Goal: Task Accomplishment & Management: Manage account settings

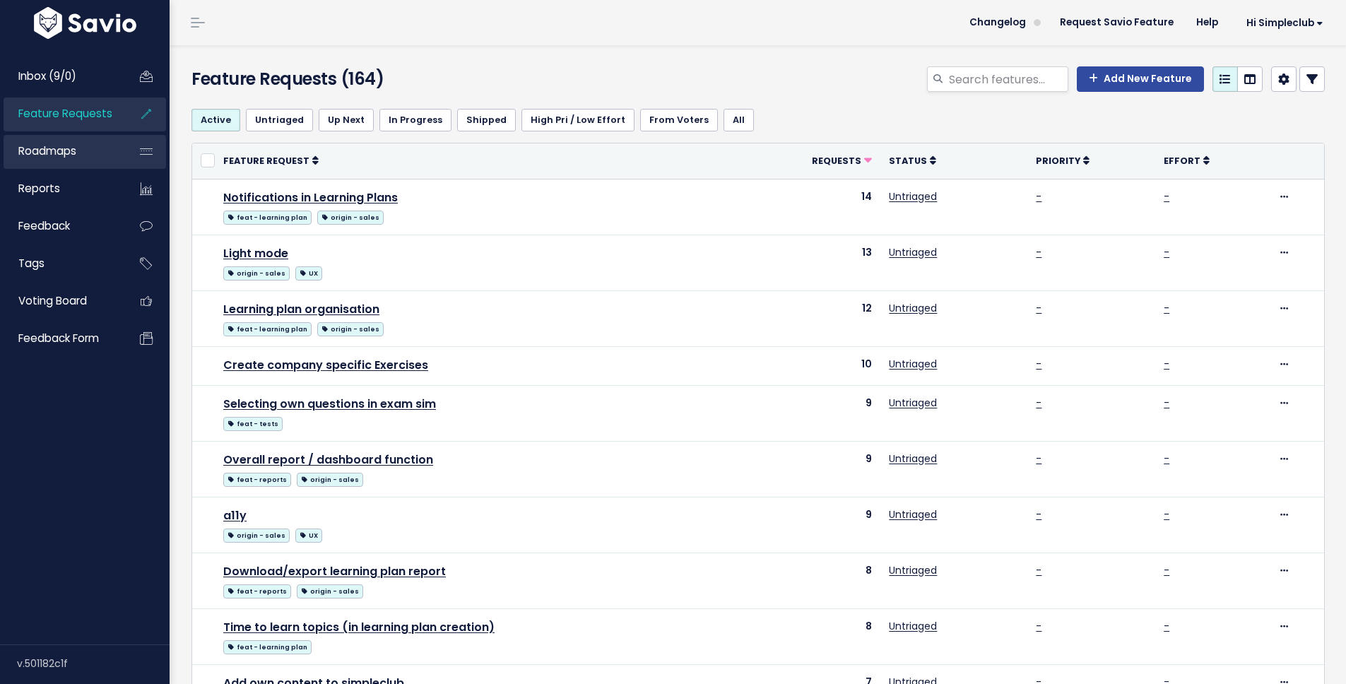
click at [59, 154] on span "Roadmaps" at bounding box center [47, 150] width 58 height 15
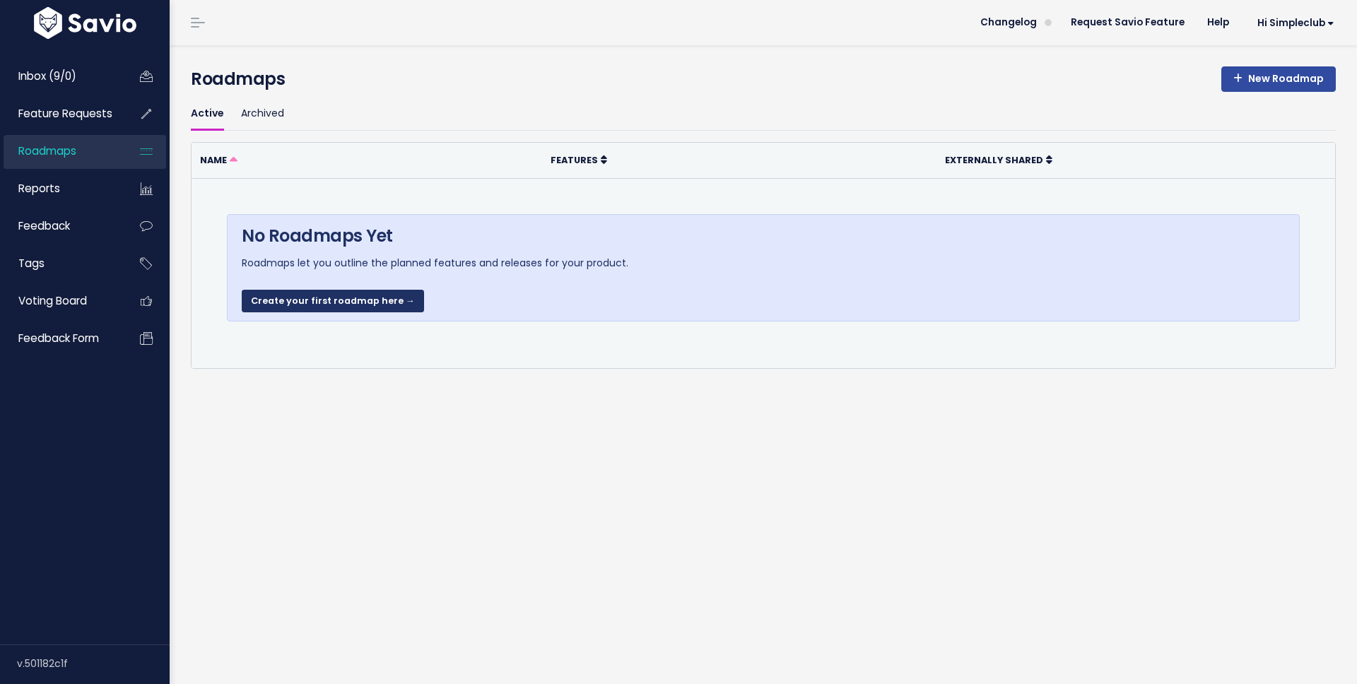
click at [370, 304] on link "Create your first roadmap here →" at bounding box center [333, 301] width 182 height 23
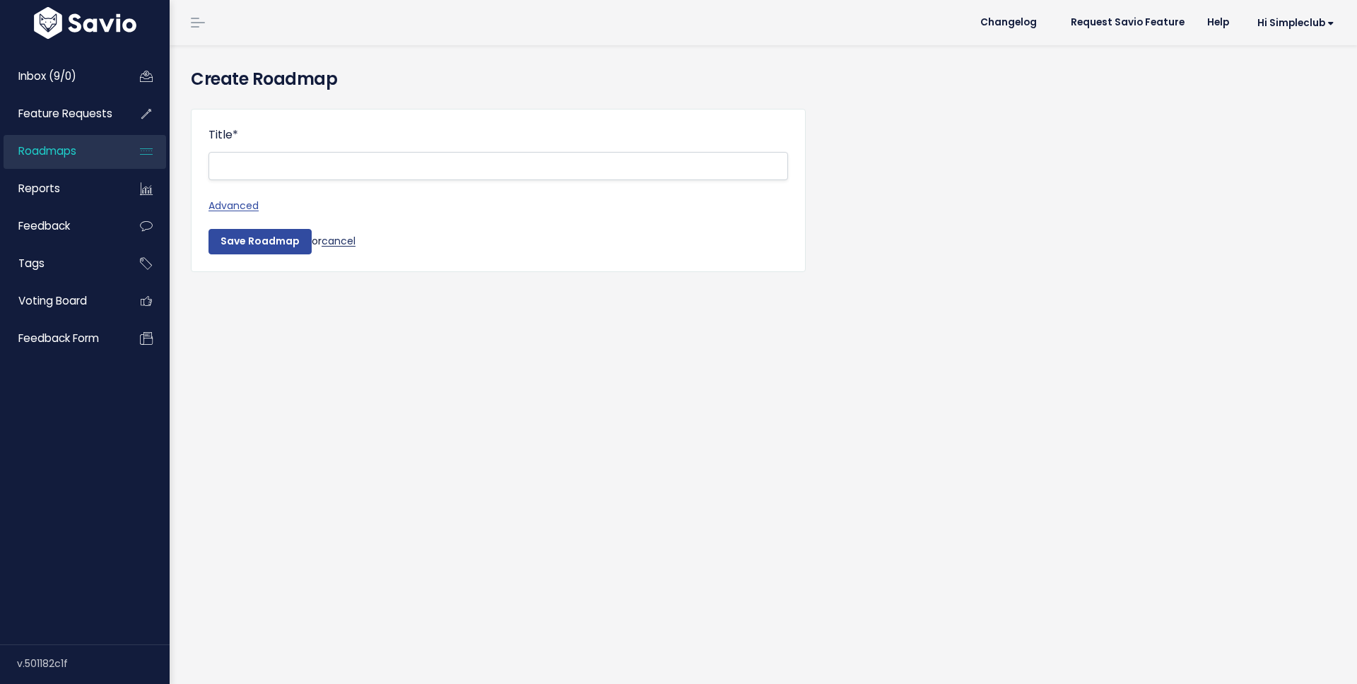
click at [339, 249] on div "Save Roadmap or cancel" at bounding box center [497, 241] width 579 height 25
click at [338, 240] on link "cancel" at bounding box center [338, 241] width 34 height 14
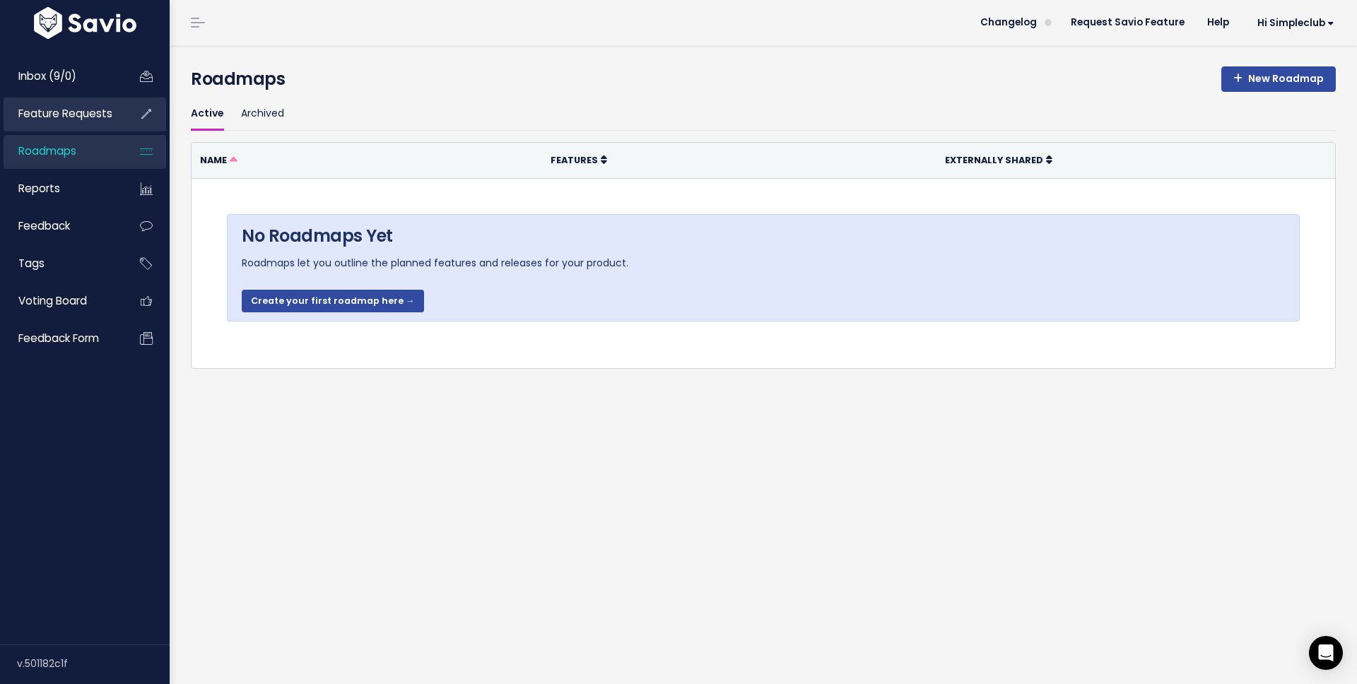
click at [57, 108] on span "Feature Requests" at bounding box center [65, 113] width 94 height 15
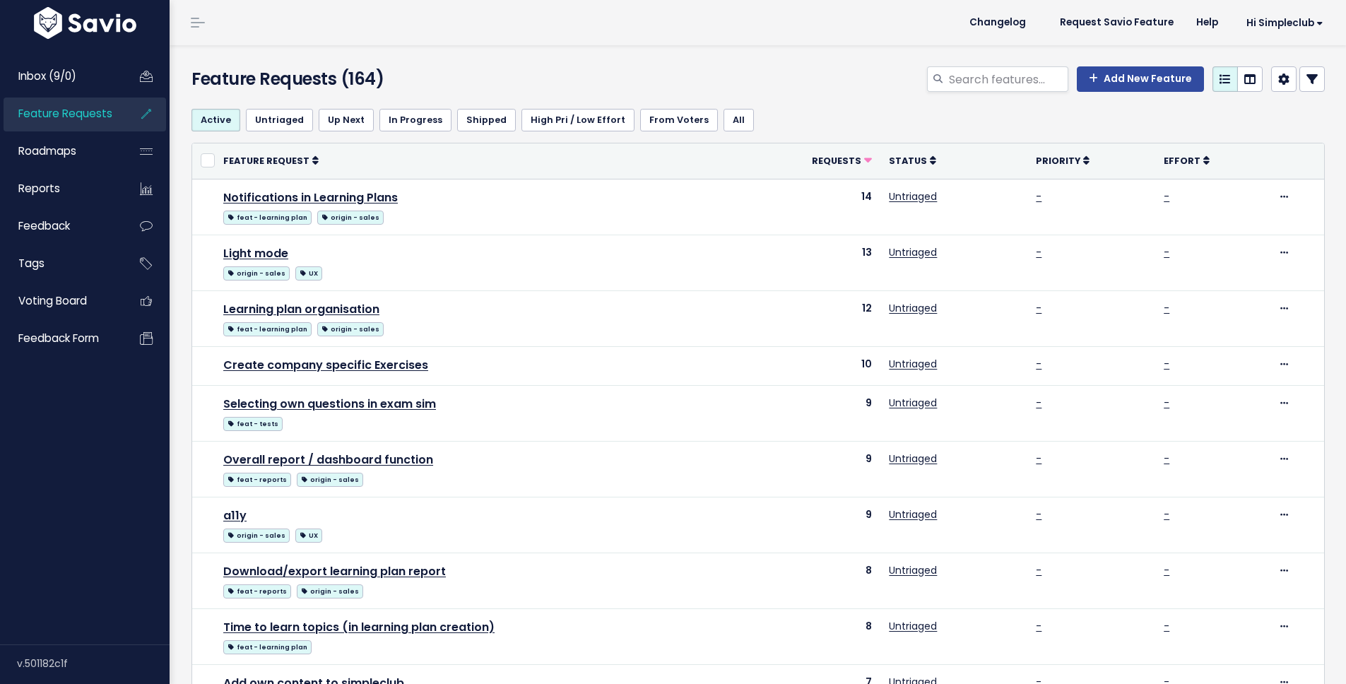
click at [53, 69] on span "Inbox (9/0)" at bounding box center [47, 76] width 58 height 15
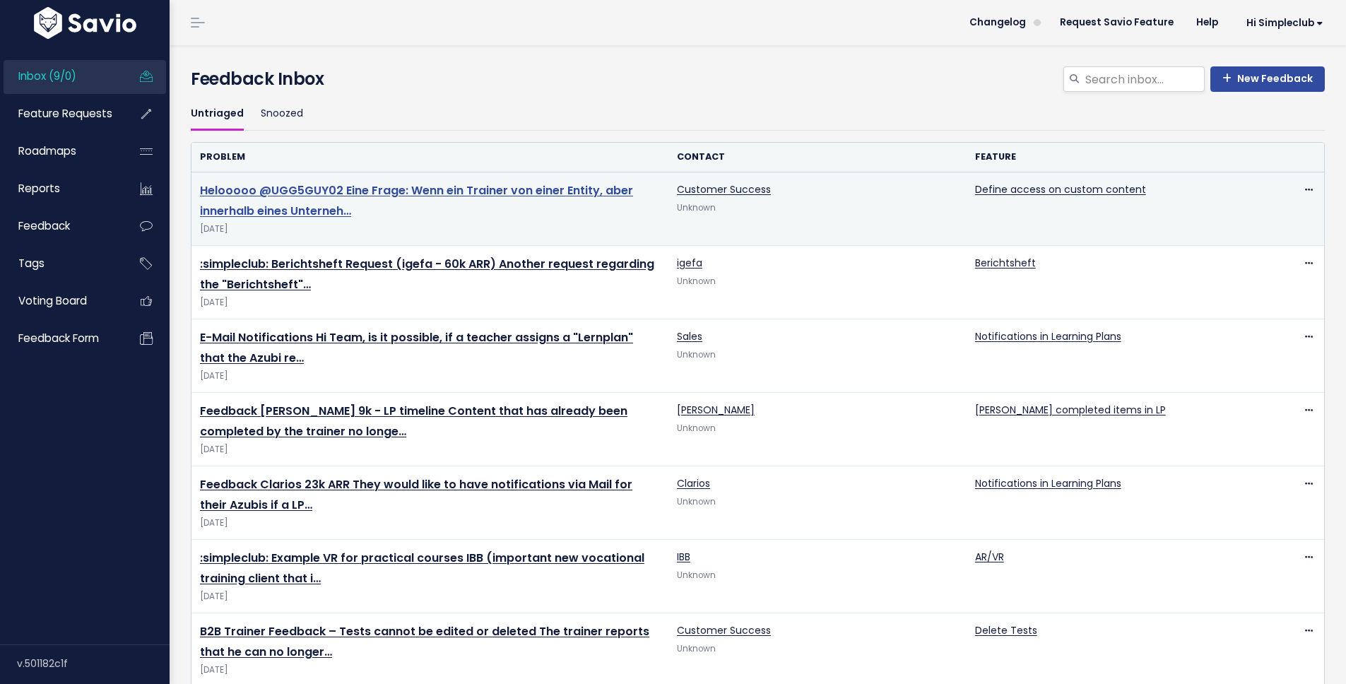
click at [459, 192] on link "Helooooo @UGG5GUY02 Eine Frage: Wenn ein Trainer von einer Entity, aber innerha…" at bounding box center [416, 200] width 433 height 37
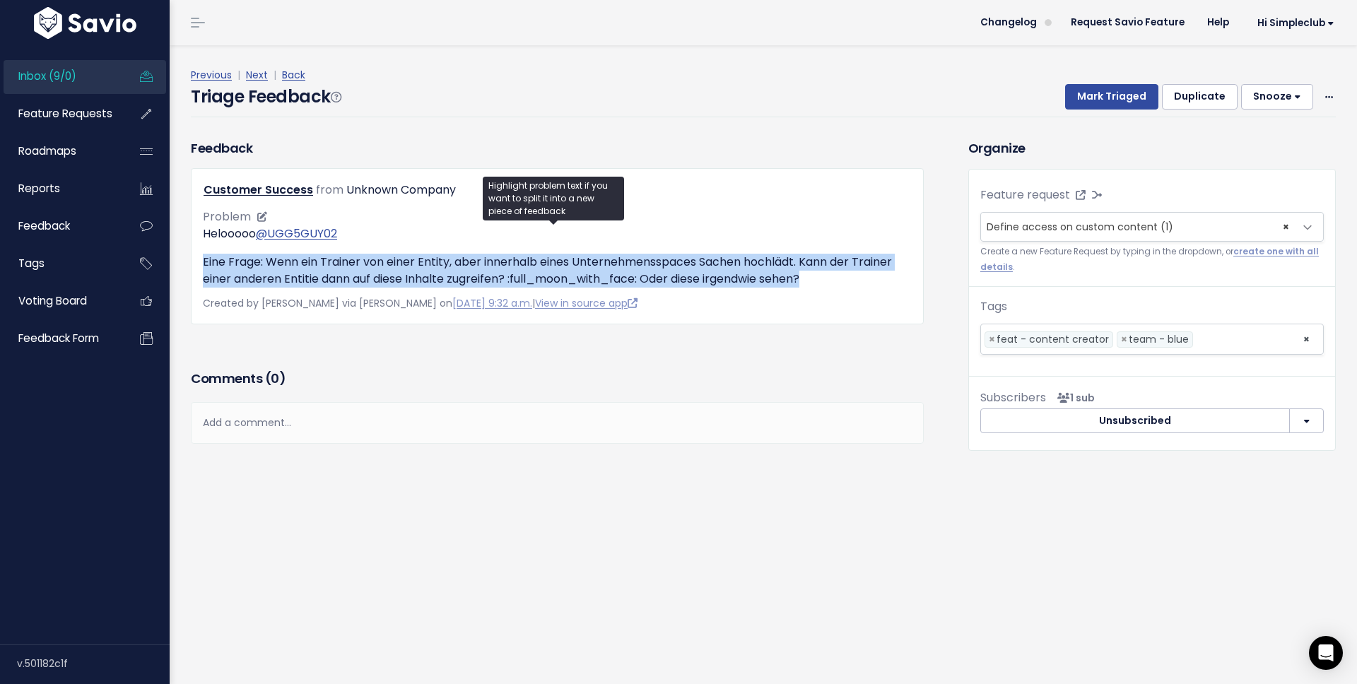
drag, startPoint x: 203, startPoint y: 256, endPoint x: 818, endPoint y: 285, distance: 615.4
click at [818, 285] on p "Eine Frage: Wenn ein Trainer von einer Entity, aber innerhalb eines Unternehmen…" at bounding box center [557, 271] width 709 height 34
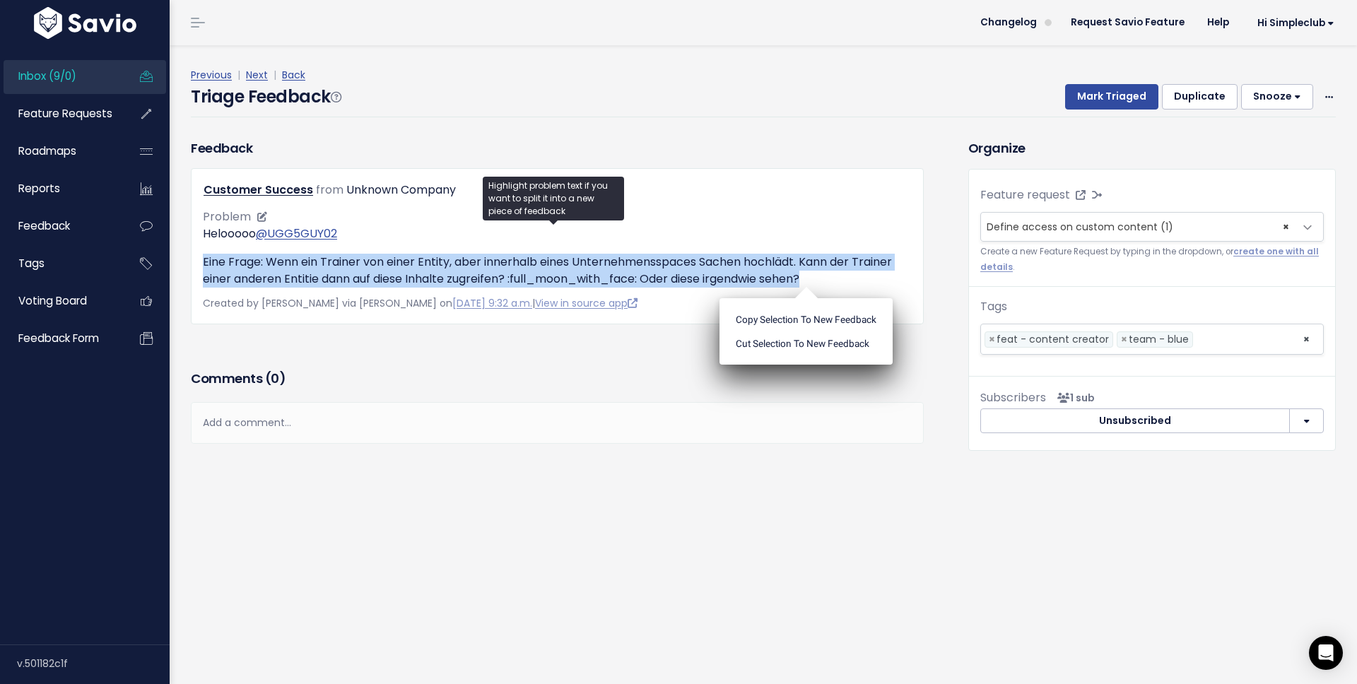
copy p "Eine Frage: Wenn ein Trainer von einer Entity, aber innerhalb eines Unternehmen…"
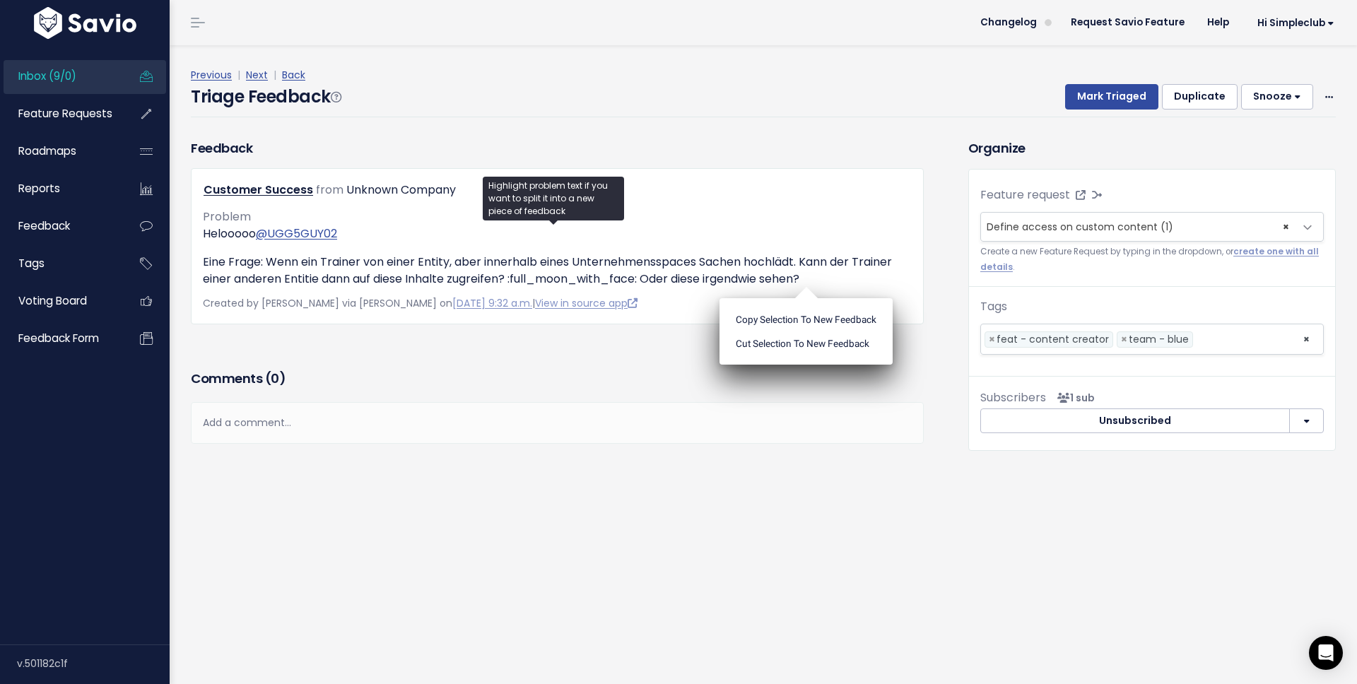
click at [830, 517] on div "Triage Feedback To Triage this Feedback Decide whether you'll act on this Feedb…" at bounding box center [763, 364] width 1187 height 639
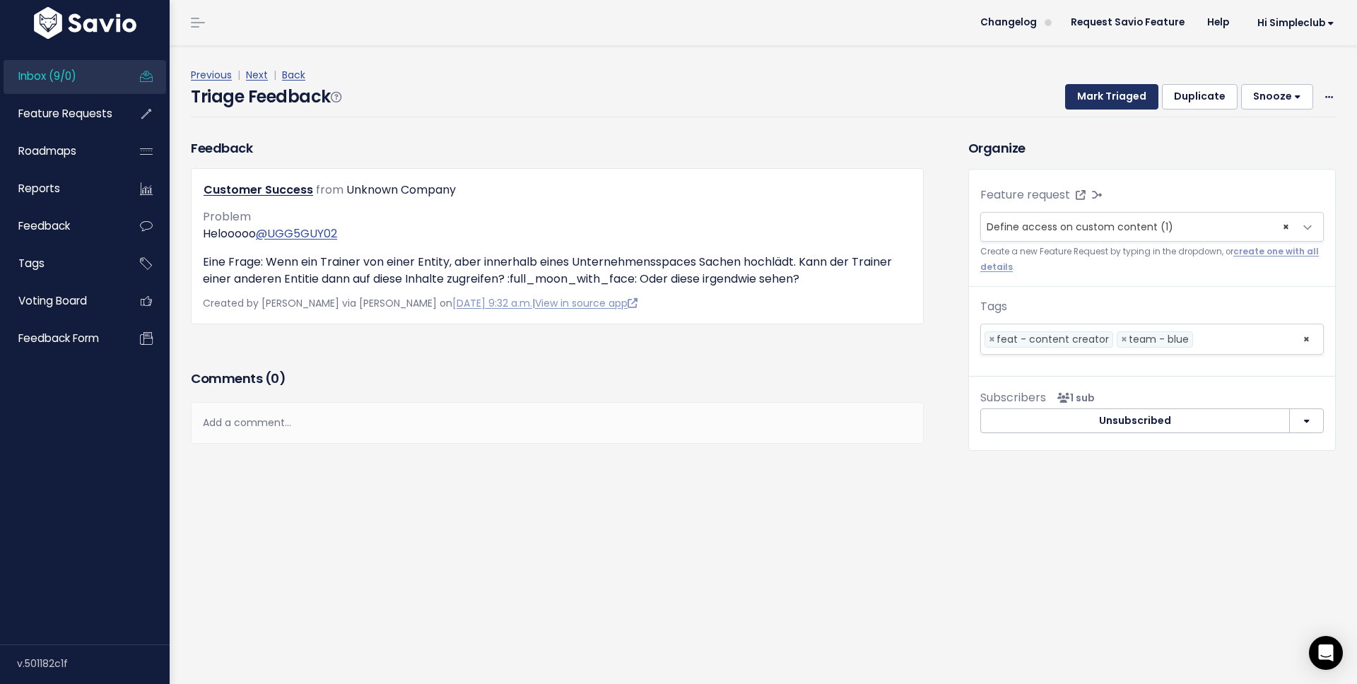
click at [1090, 90] on button "Mark Triaged" at bounding box center [1111, 96] width 93 height 25
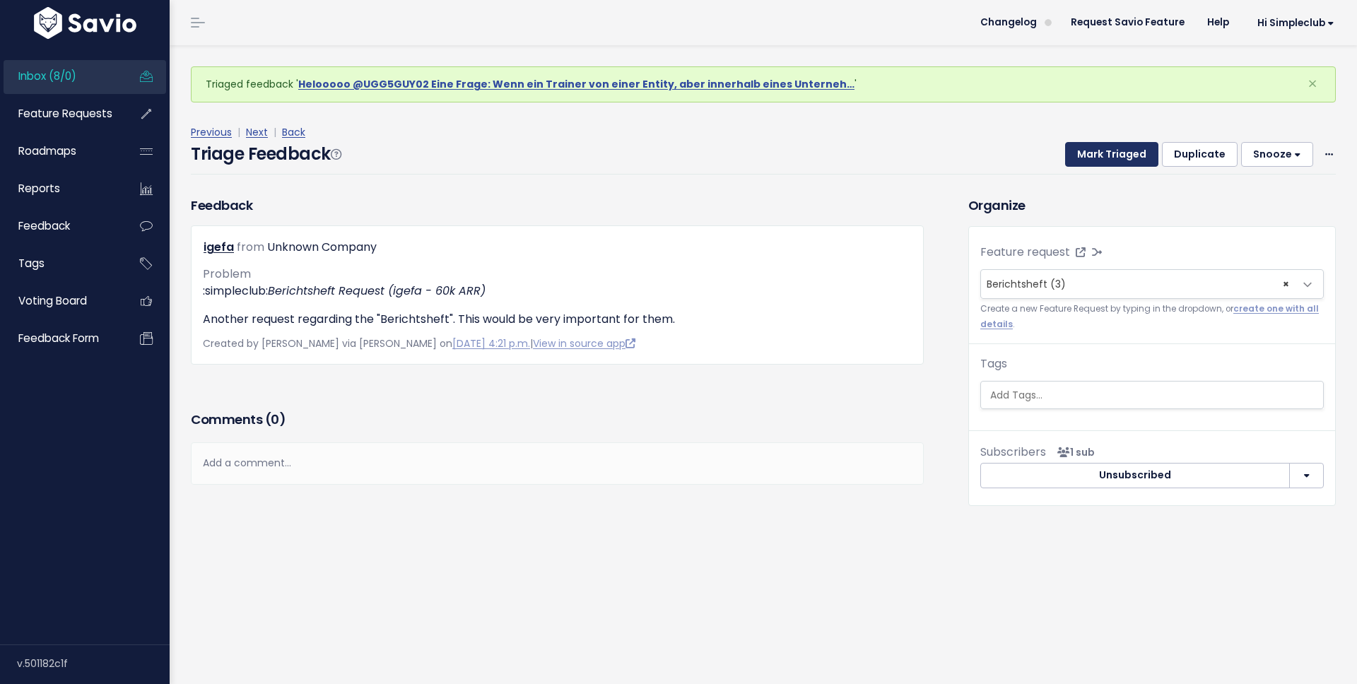
click at [1100, 155] on button "Mark Triaged" at bounding box center [1111, 154] width 93 height 25
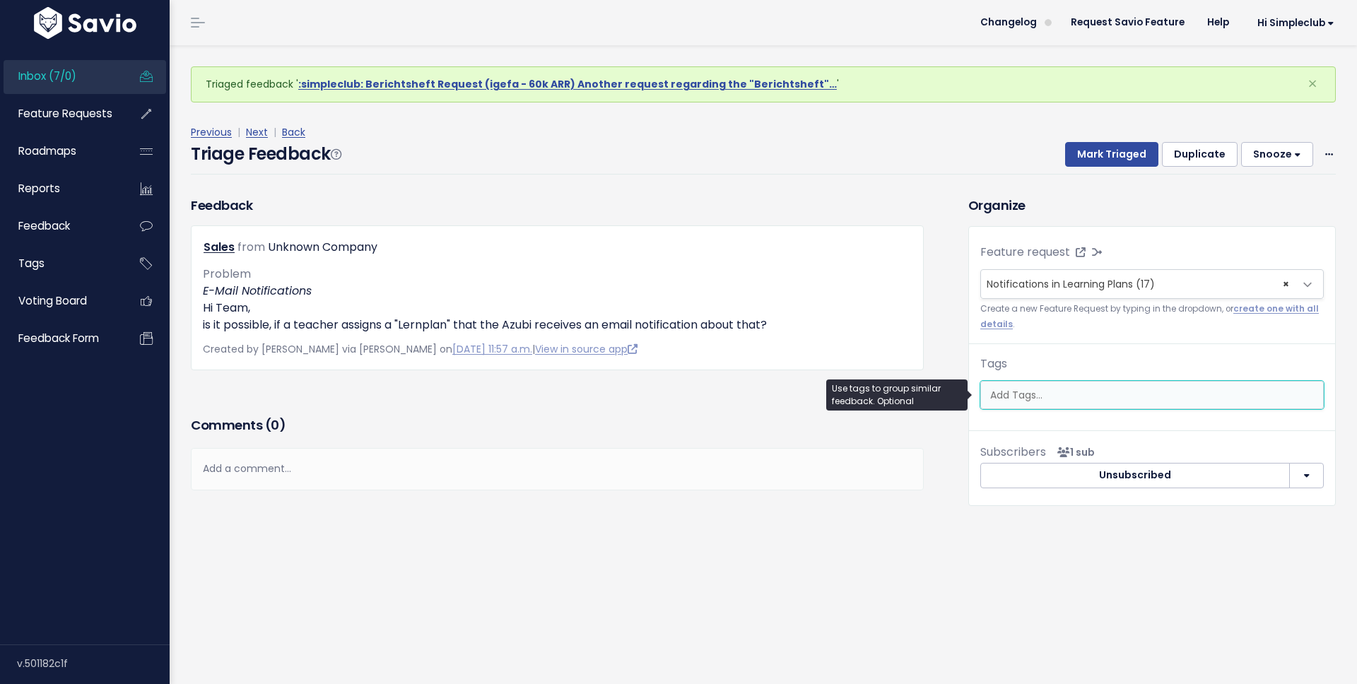
click at [1044, 394] on input "search" at bounding box center [1153, 395] width 338 height 15
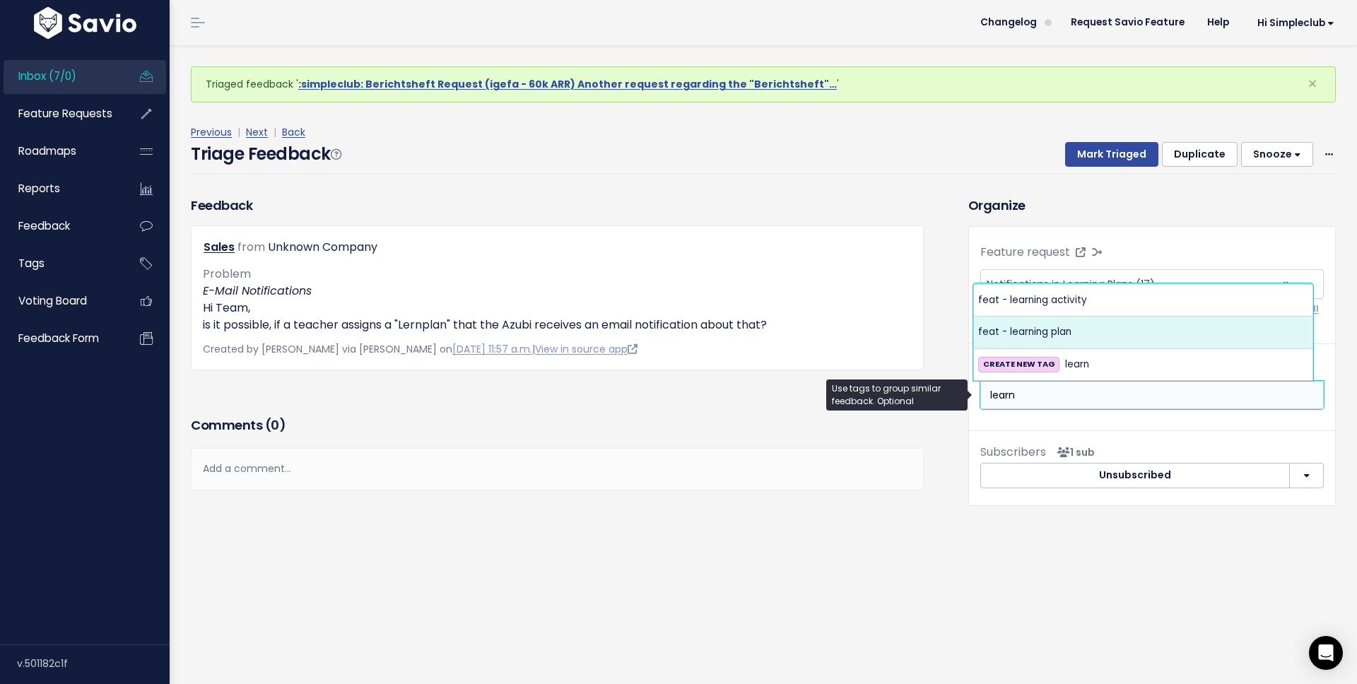
type input "learn"
select select "10729"
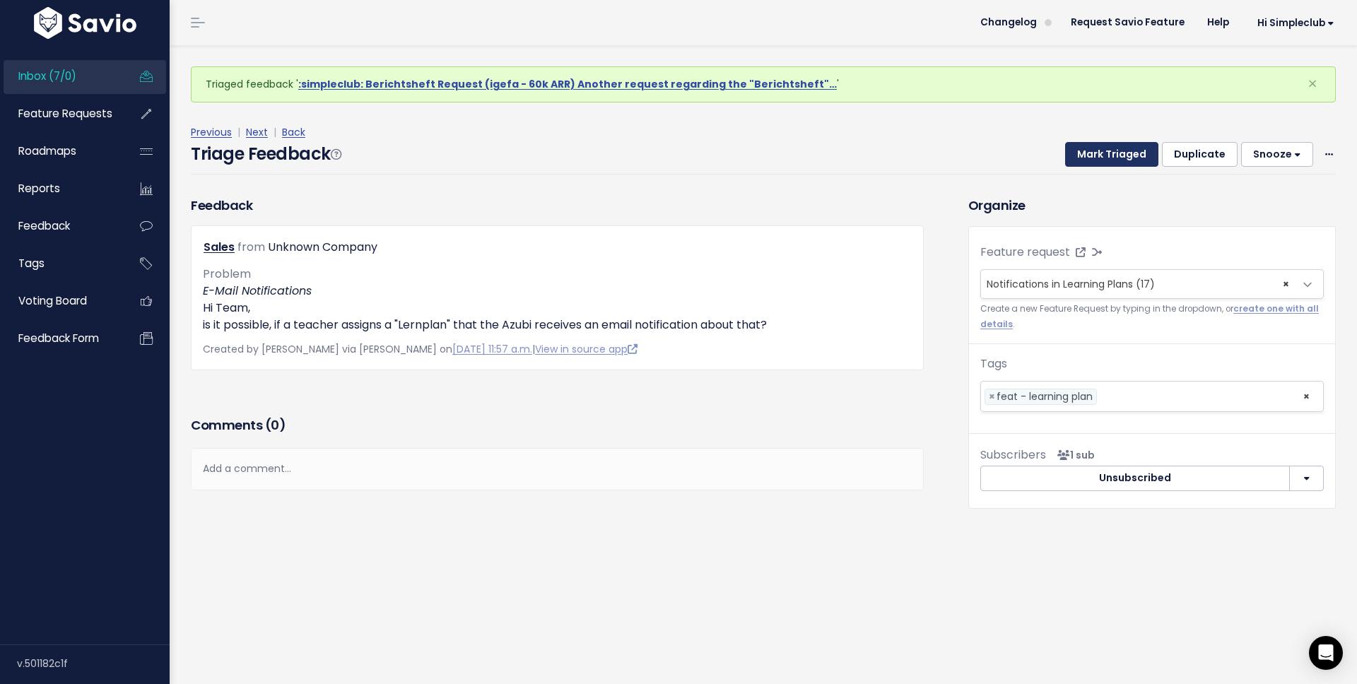
click at [1106, 159] on button "Mark Triaged" at bounding box center [1111, 154] width 93 height 25
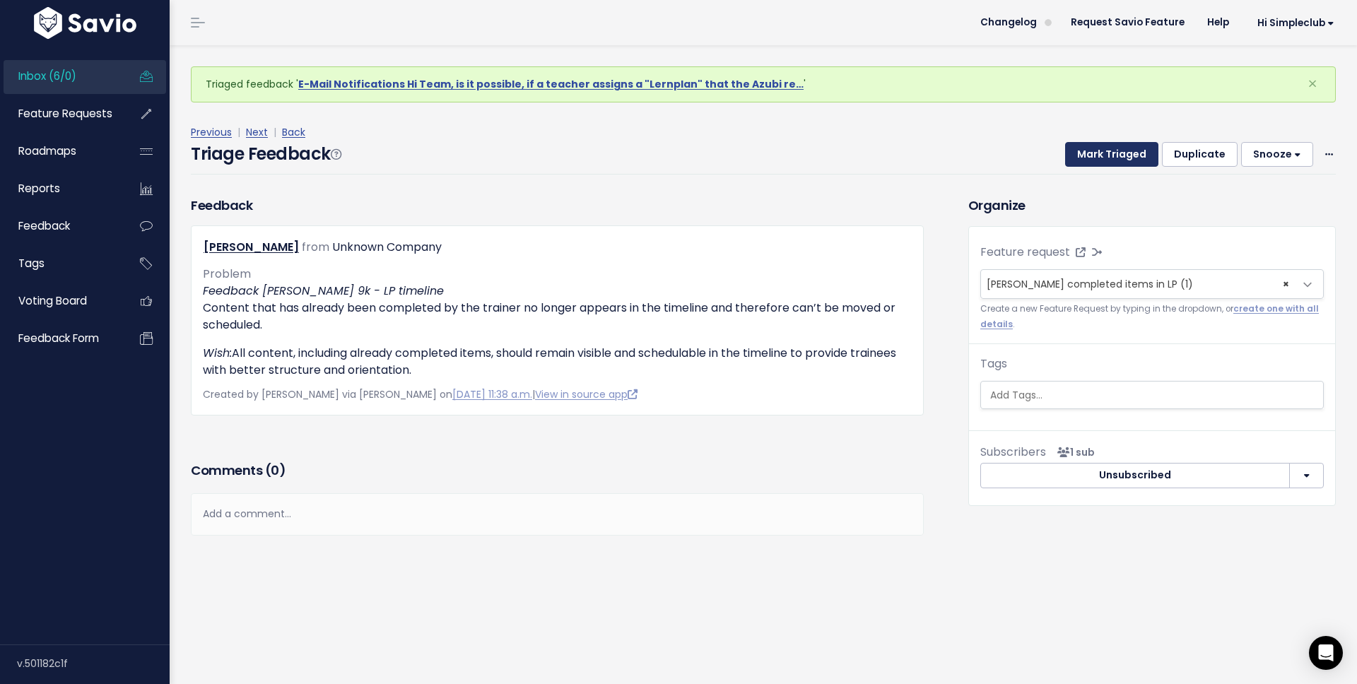
click at [1080, 146] on button "Mark Triaged" at bounding box center [1111, 154] width 93 height 25
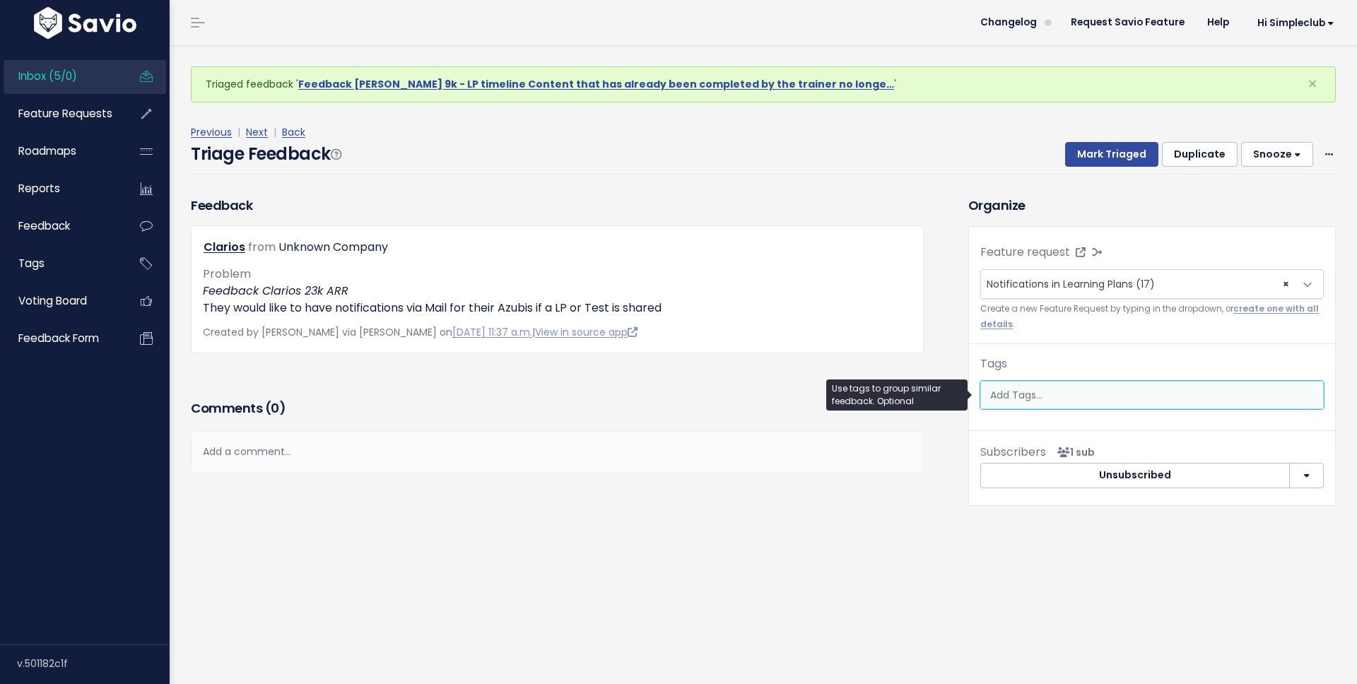
scroll to position [0, 4]
click at [1041, 382] on ul at bounding box center [1152, 395] width 342 height 27
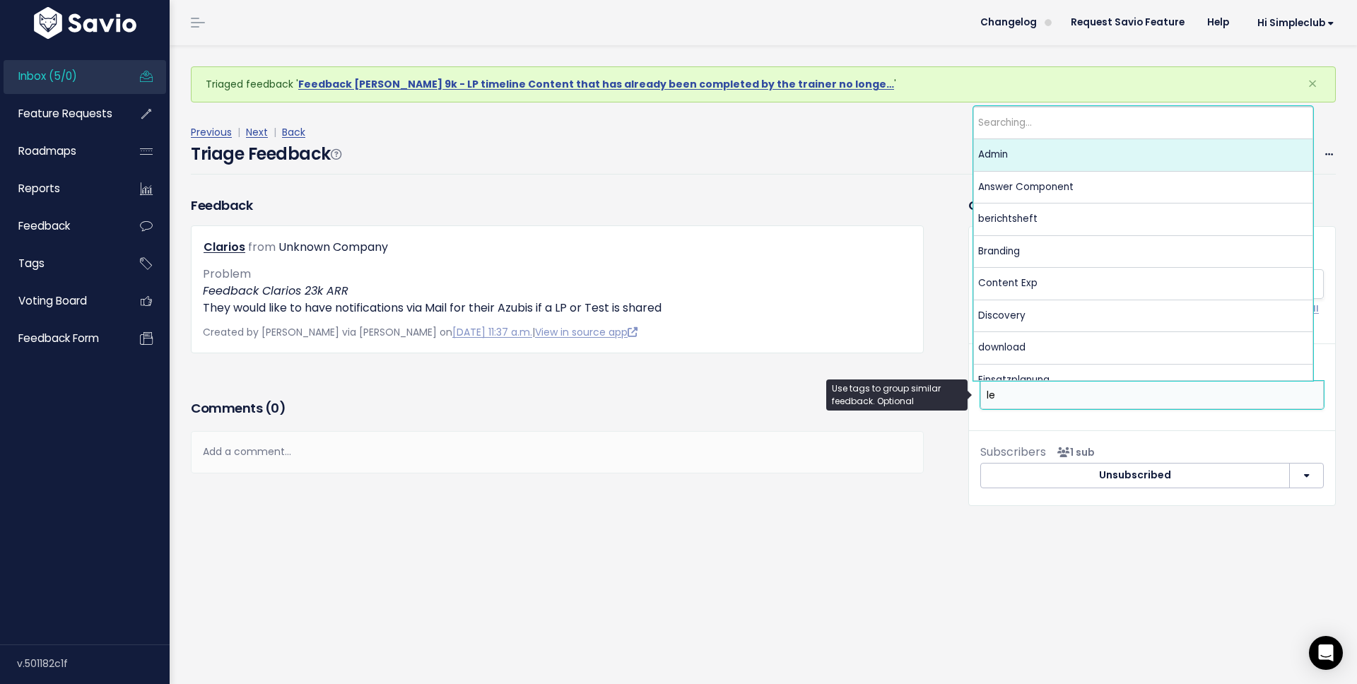
scroll to position [0, 0]
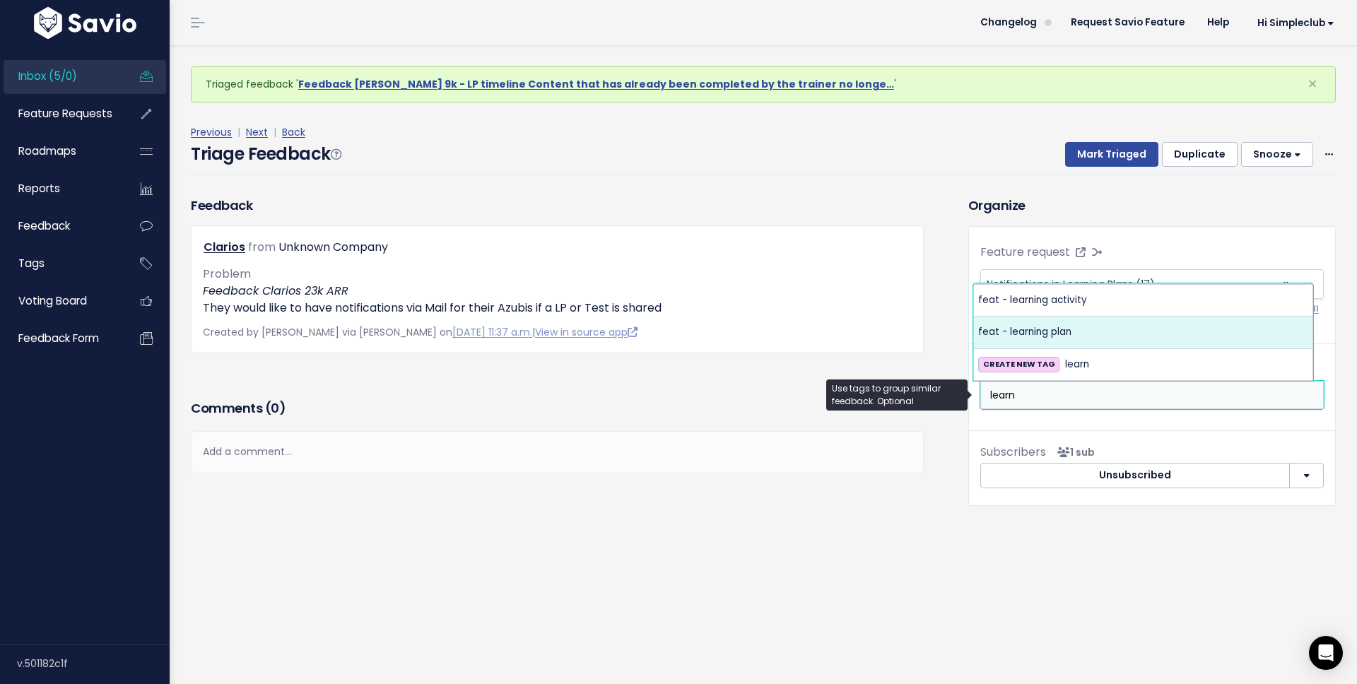
type input "learn"
select select "10729"
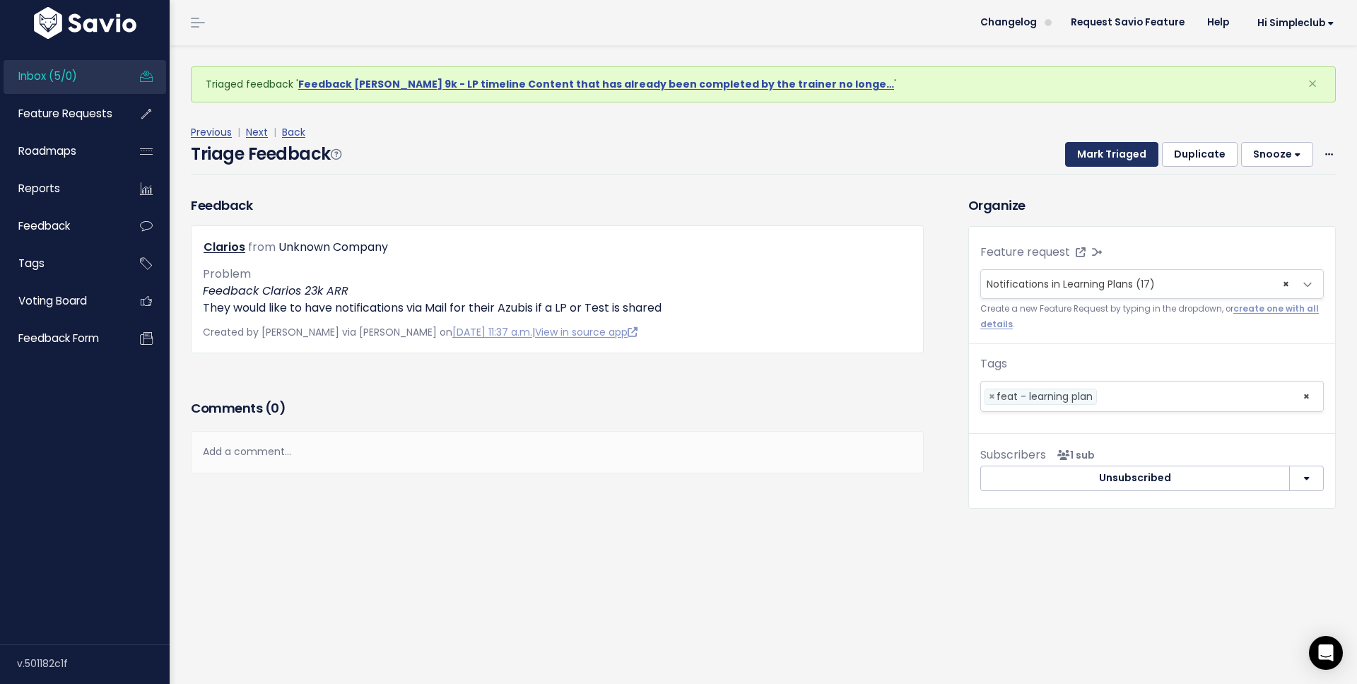
click at [1112, 146] on button "Mark Triaged" at bounding box center [1111, 154] width 93 height 25
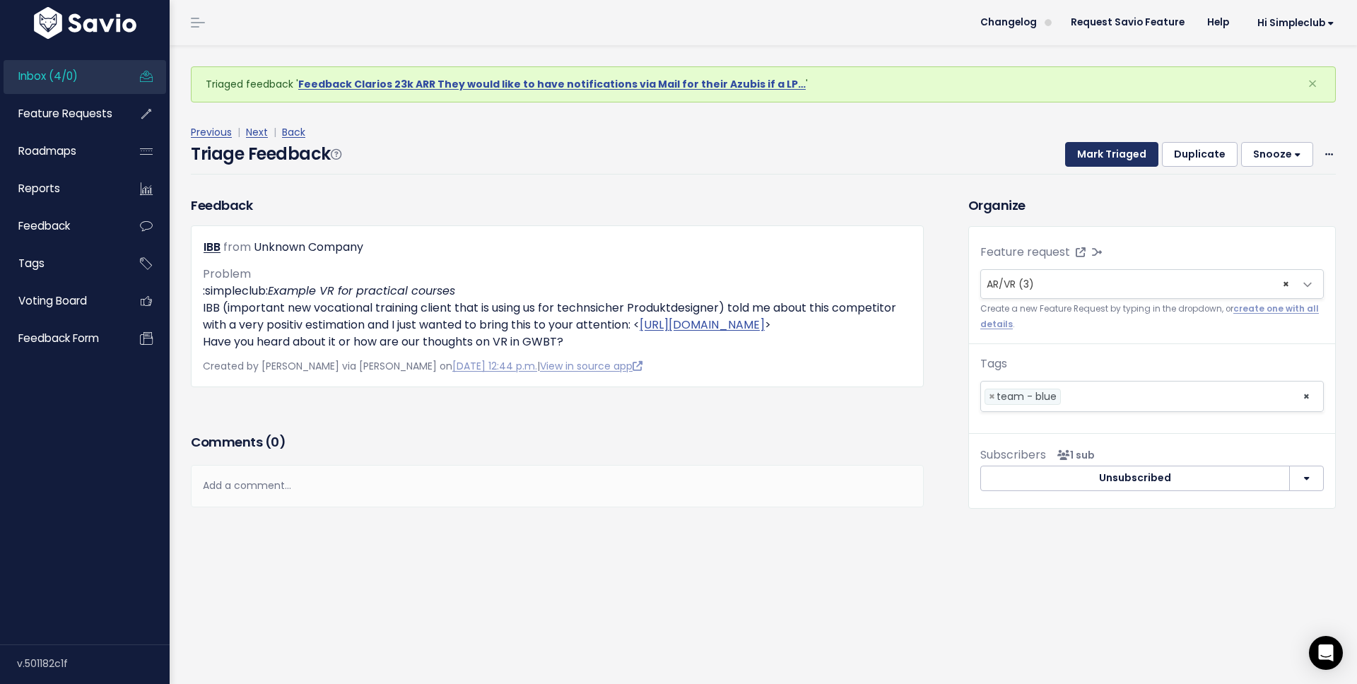
click at [1088, 149] on button "Mark Triaged" at bounding box center [1111, 154] width 93 height 25
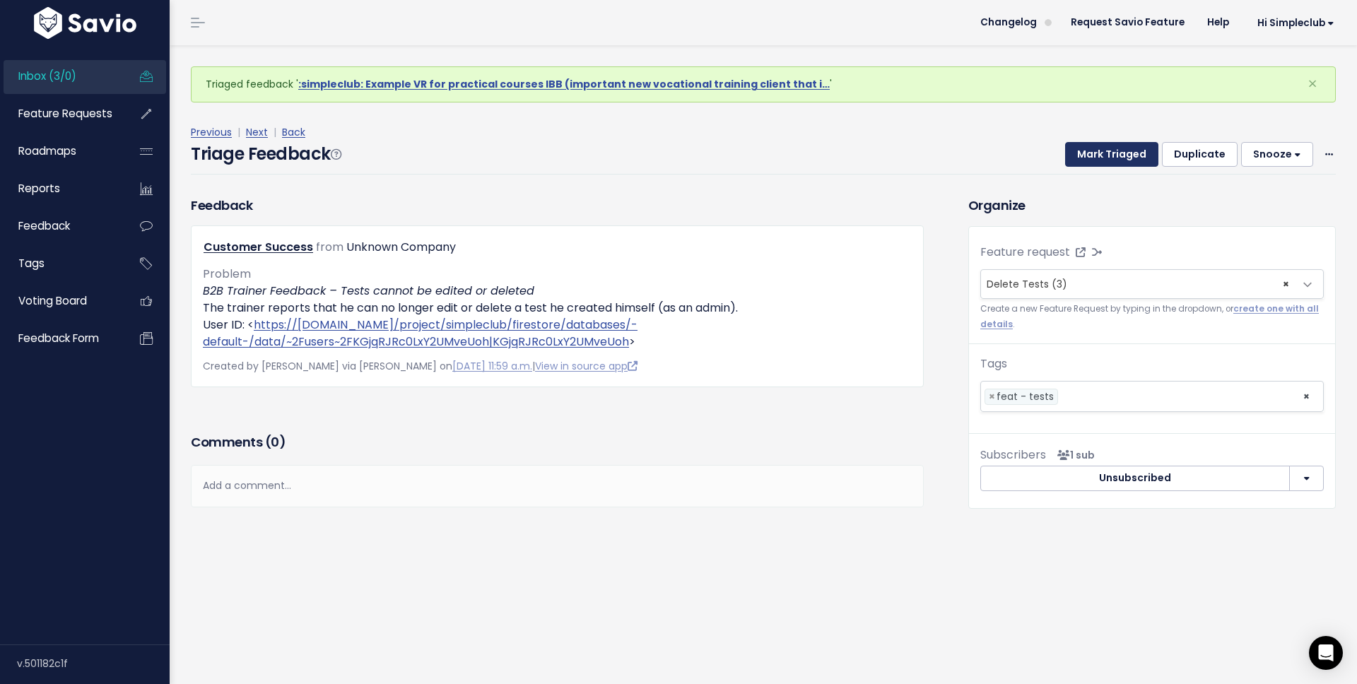
click at [1097, 156] on button "Mark Triaged" at bounding box center [1111, 154] width 93 height 25
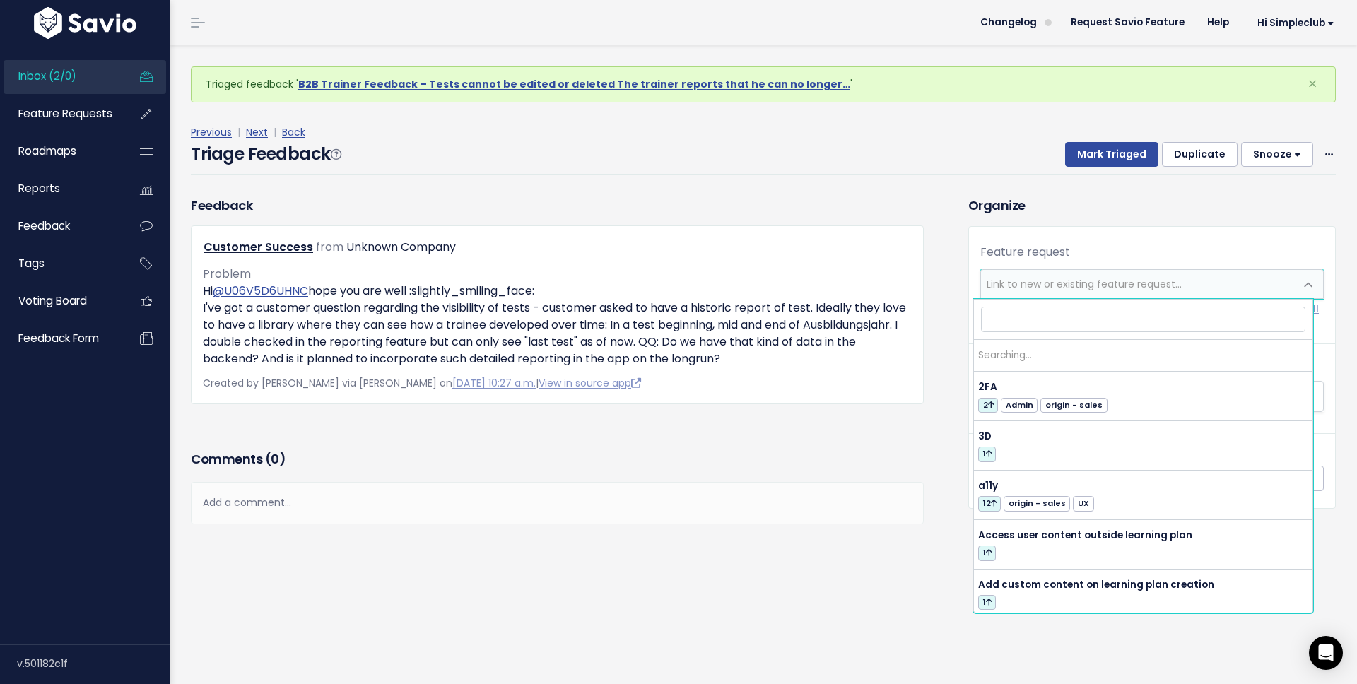
click at [1057, 287] on span "Link to new or existing feature request..." at bounding box center [1083, 284] width 195 height 14
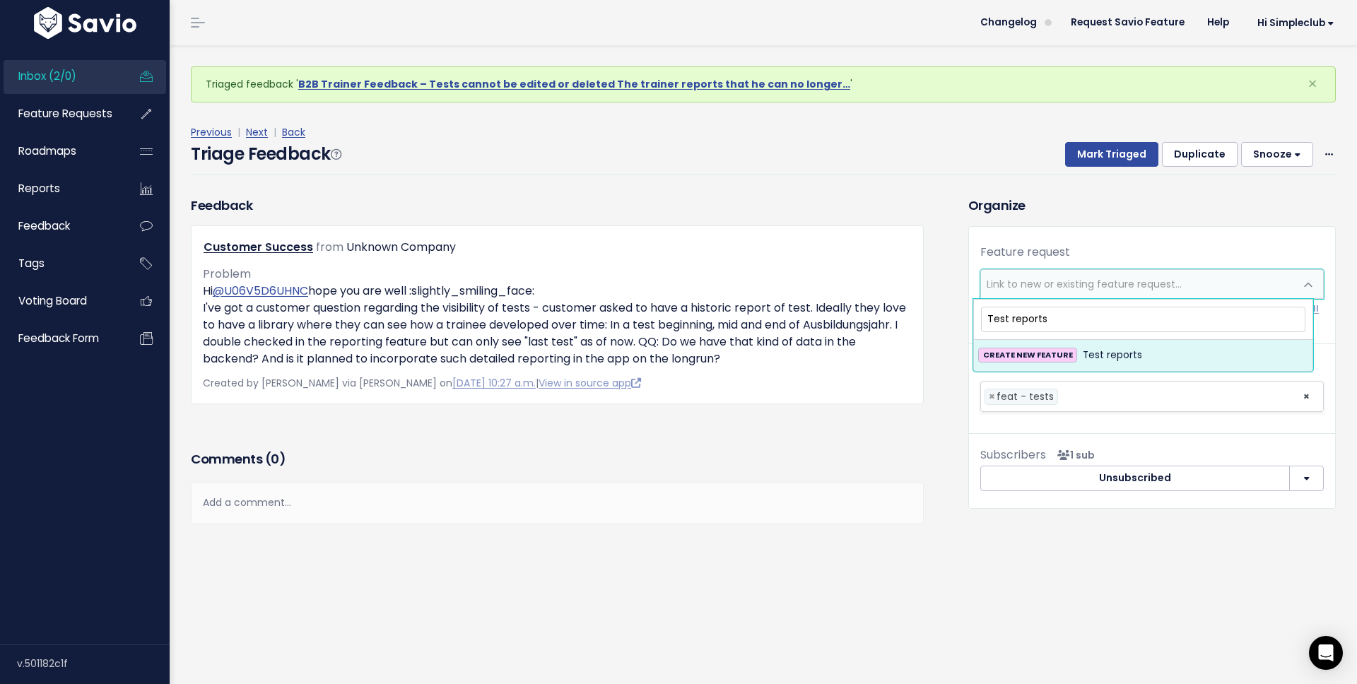
type input "Test reports"
click at [1090, 352] on span "Test reports" at bounding box center [1111, 355] width 59 height 17
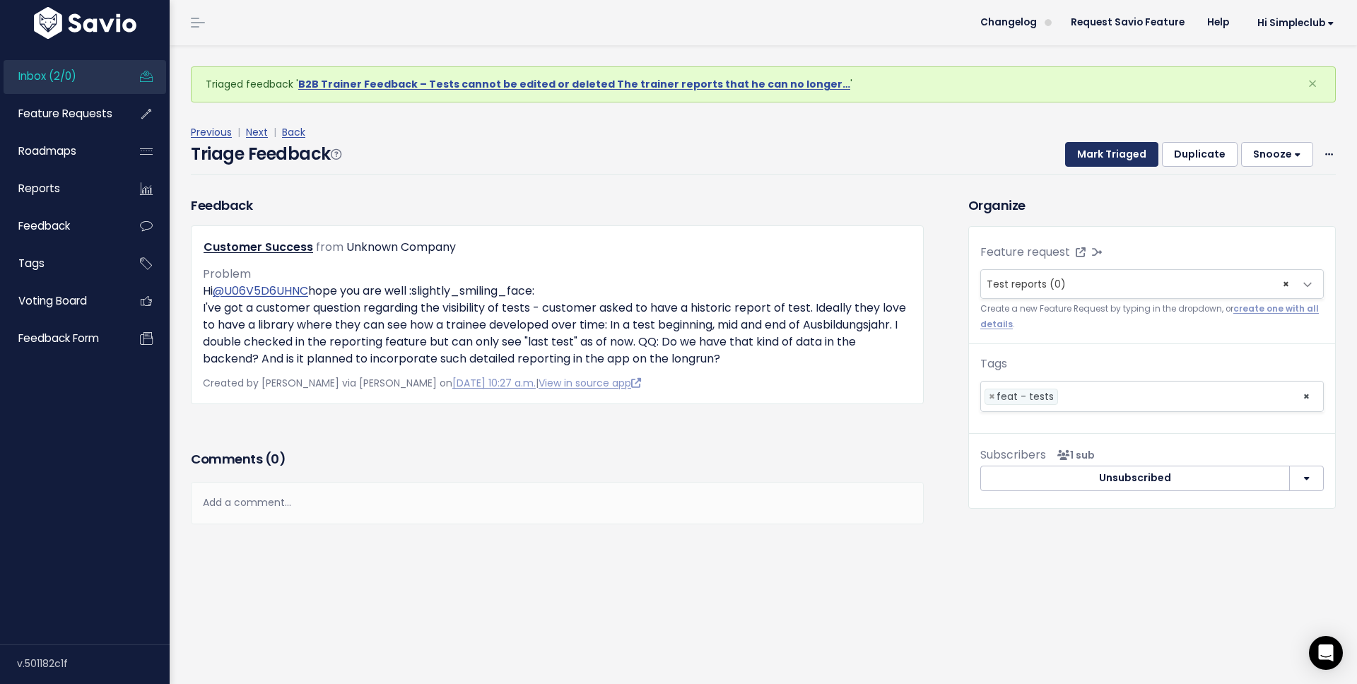
click at [1101, 157] on button "Mark Triaged" at bounding box center [1111, 154] width 93 height 25
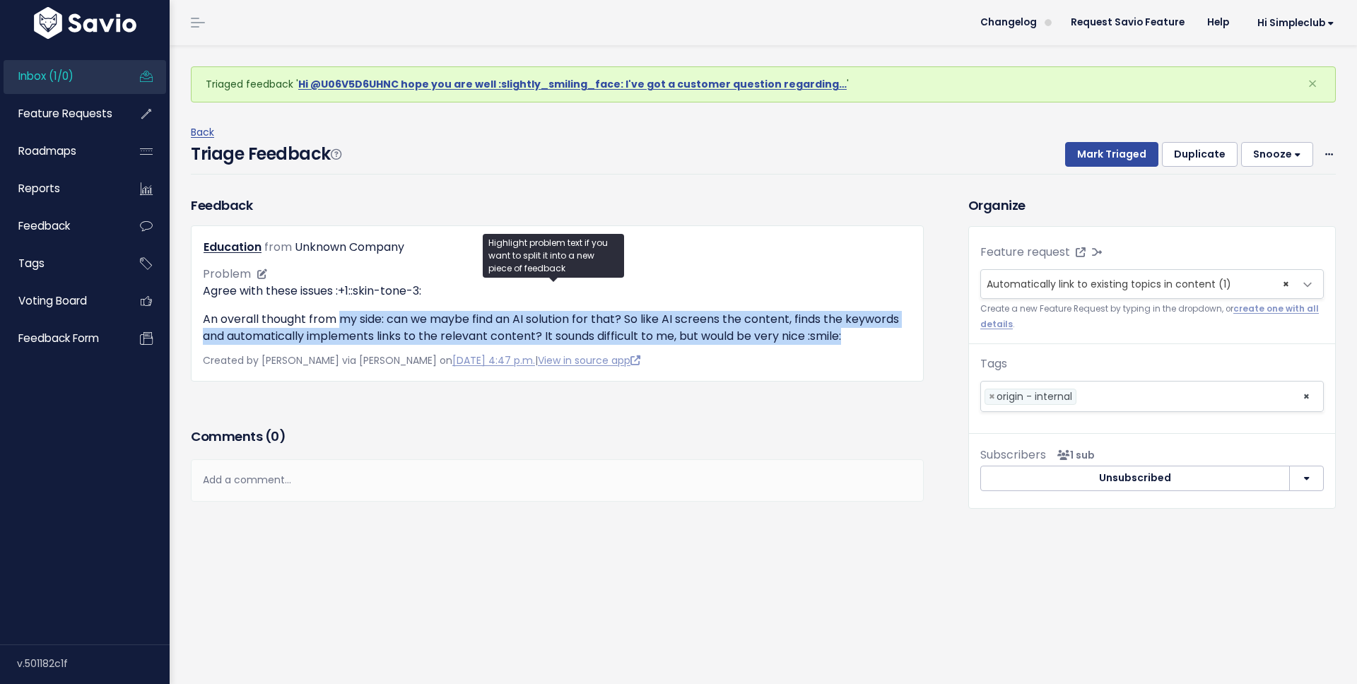
drag, startPoint x: 341, startPoint y: 318, endPoint x: 767, endPoint y: 346, distance: 427.7
click at [767, 345] on p "An overall thought from my side: can we maybe find an AI solution for that? So …" at bounding box center [557, 328] width 709 height 34
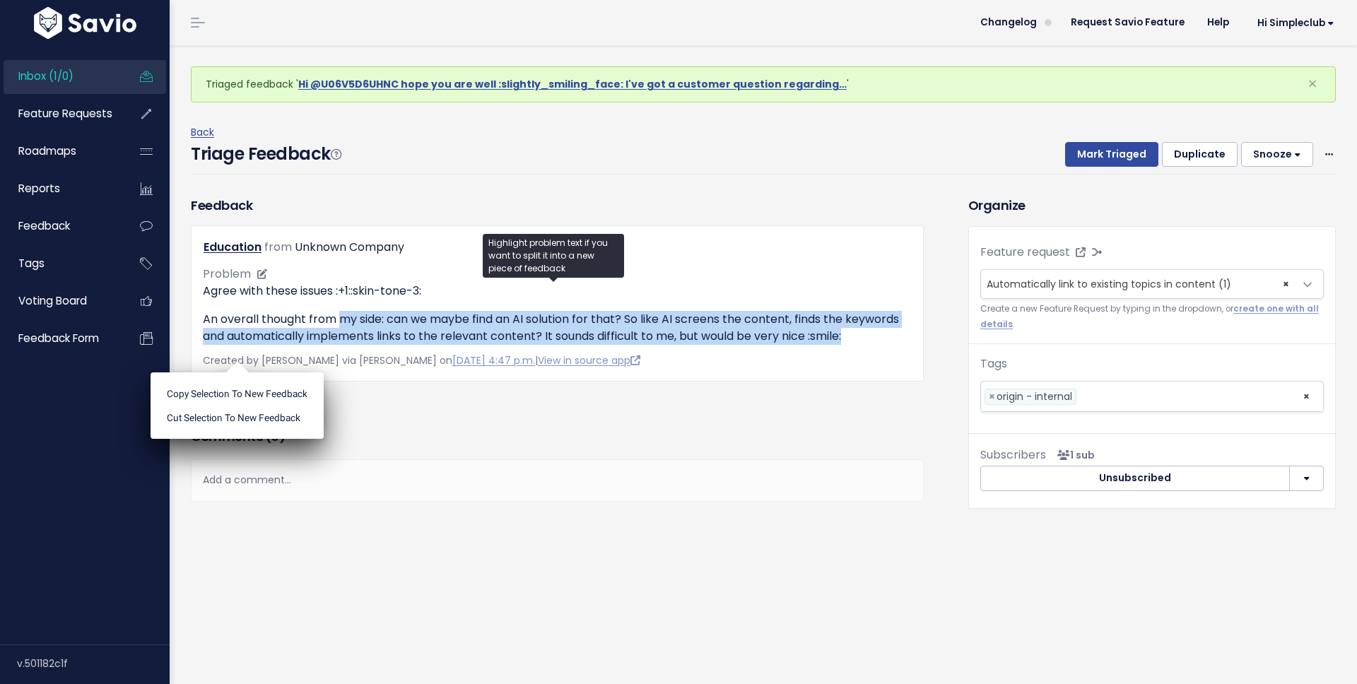
click at [517, 329] on p "An overall thought from my side: can we maybe find an AI solution for that? So …" at bounding box center [557, 328] width 709 height 34
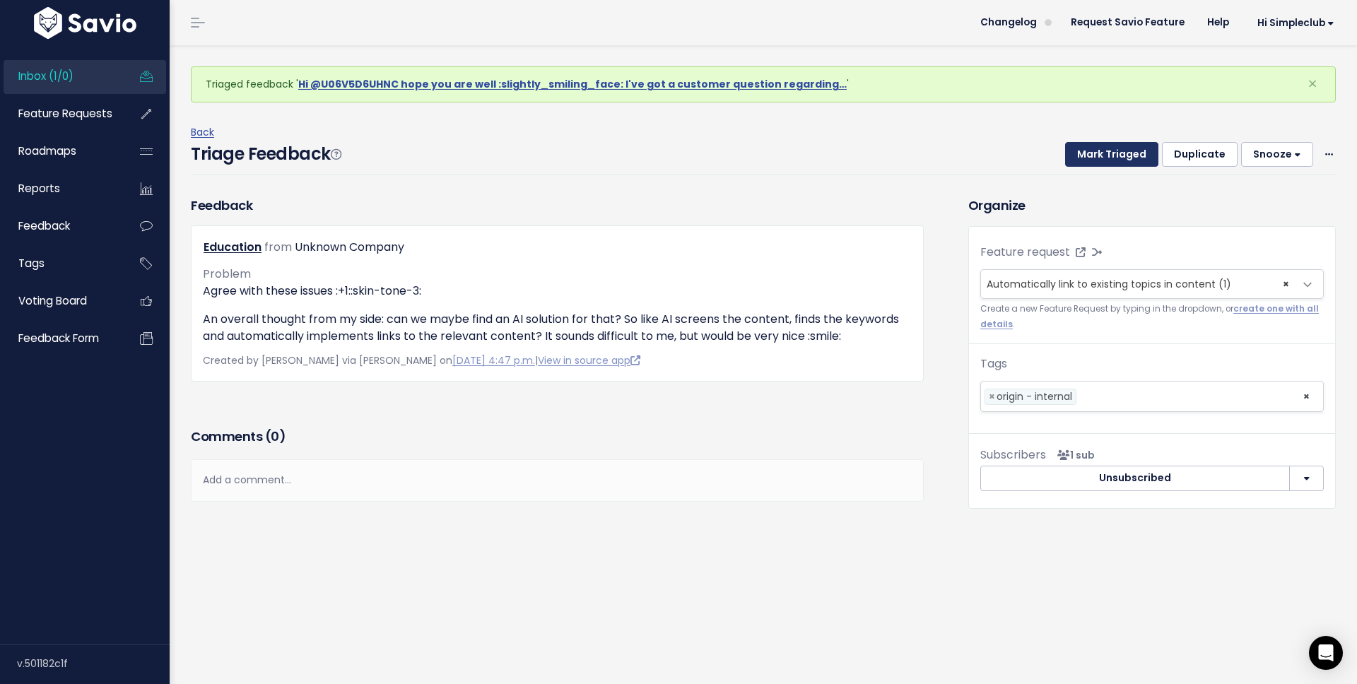
click at [1102, 160] on button "Mark Triaged" at bounding box center [1111, 154] width 93 height 25
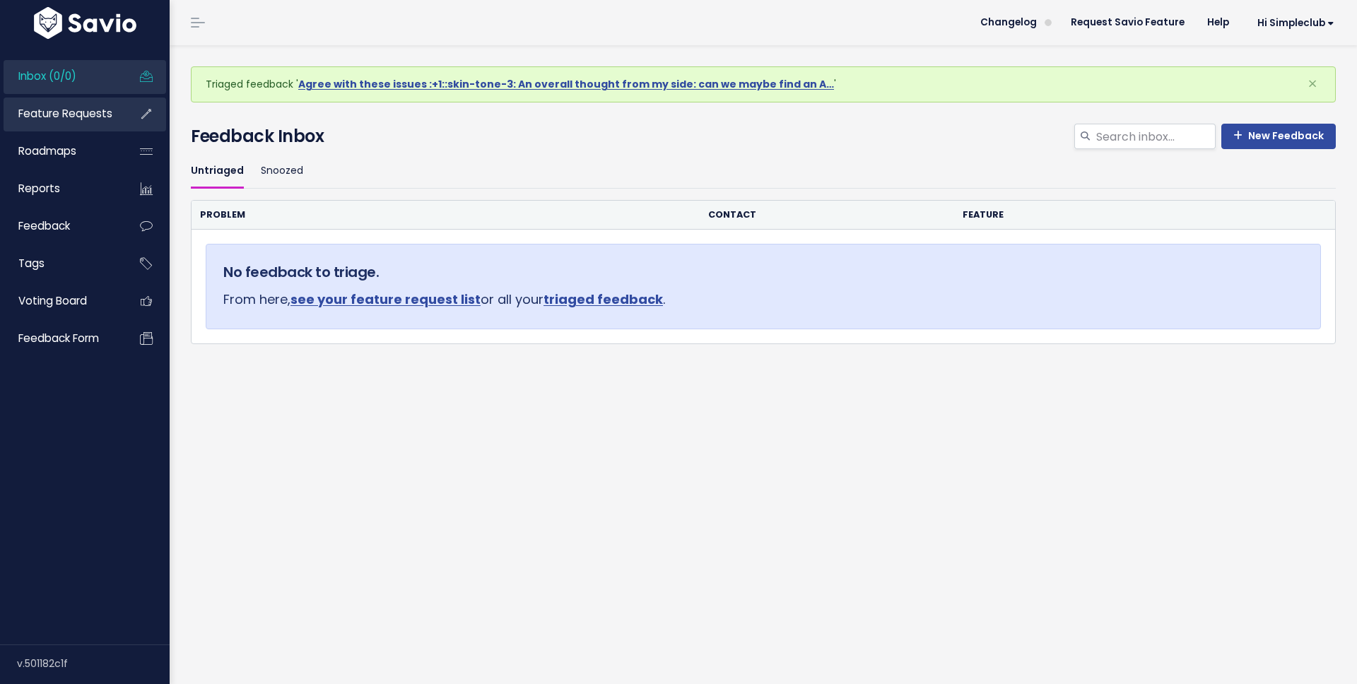
click at [94, 112] on span "Feature Requests" at bounding box center [65, 113] width 94 height 15
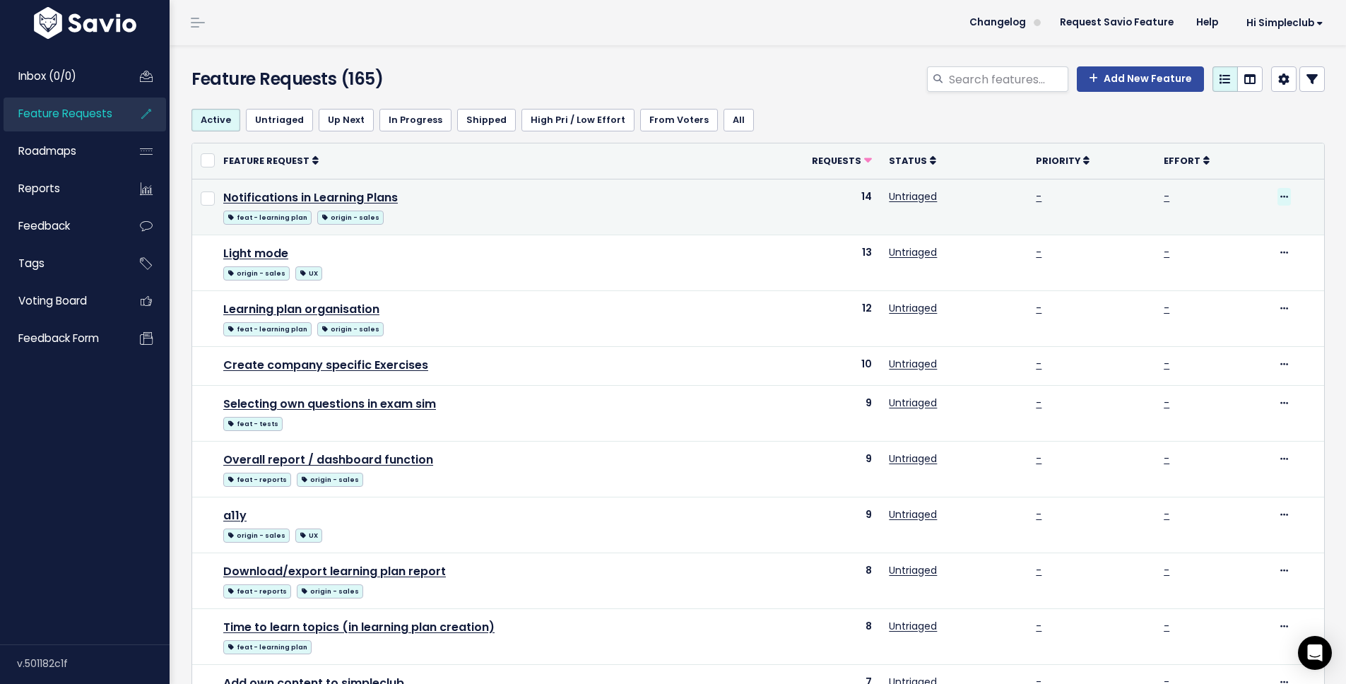
click at [1280, 196] on icon at bounding box center [1284, 197] width 8 height 9
click at [1217, 229] on link "Edit" at bounding box center [1224, 236] width 105 height 28
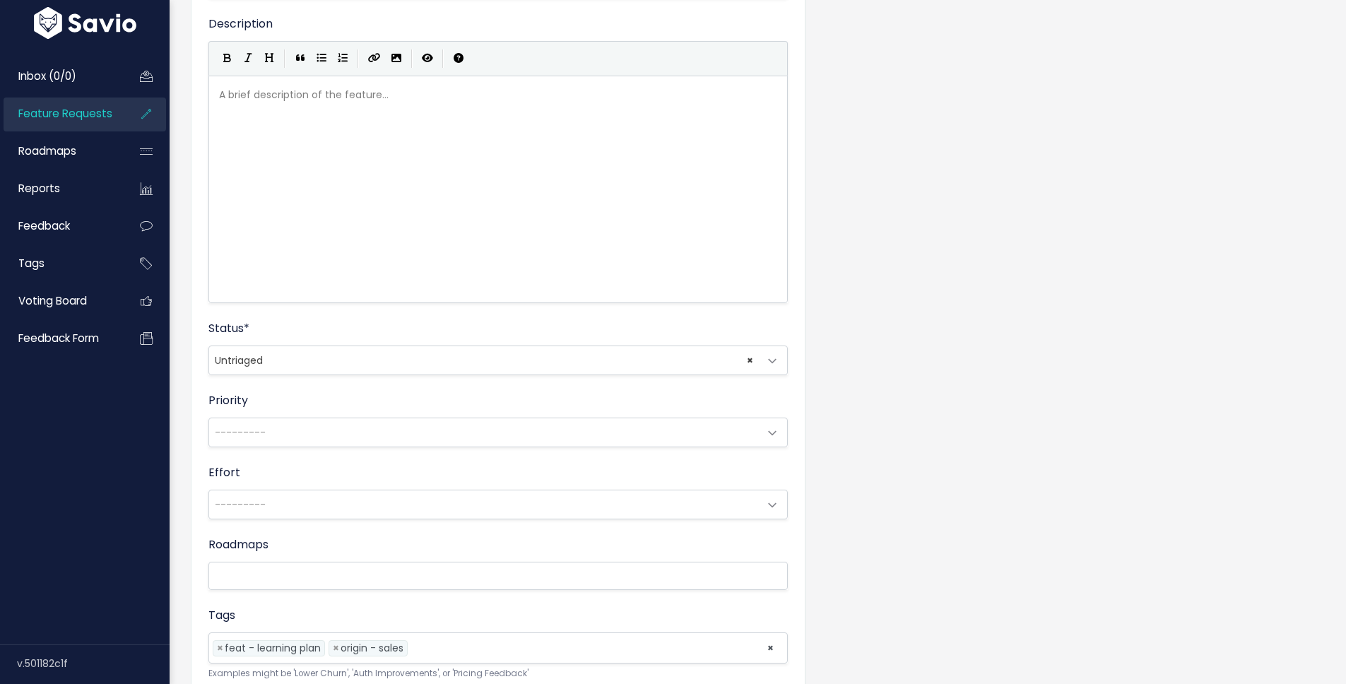
scroll to position [360, 0]
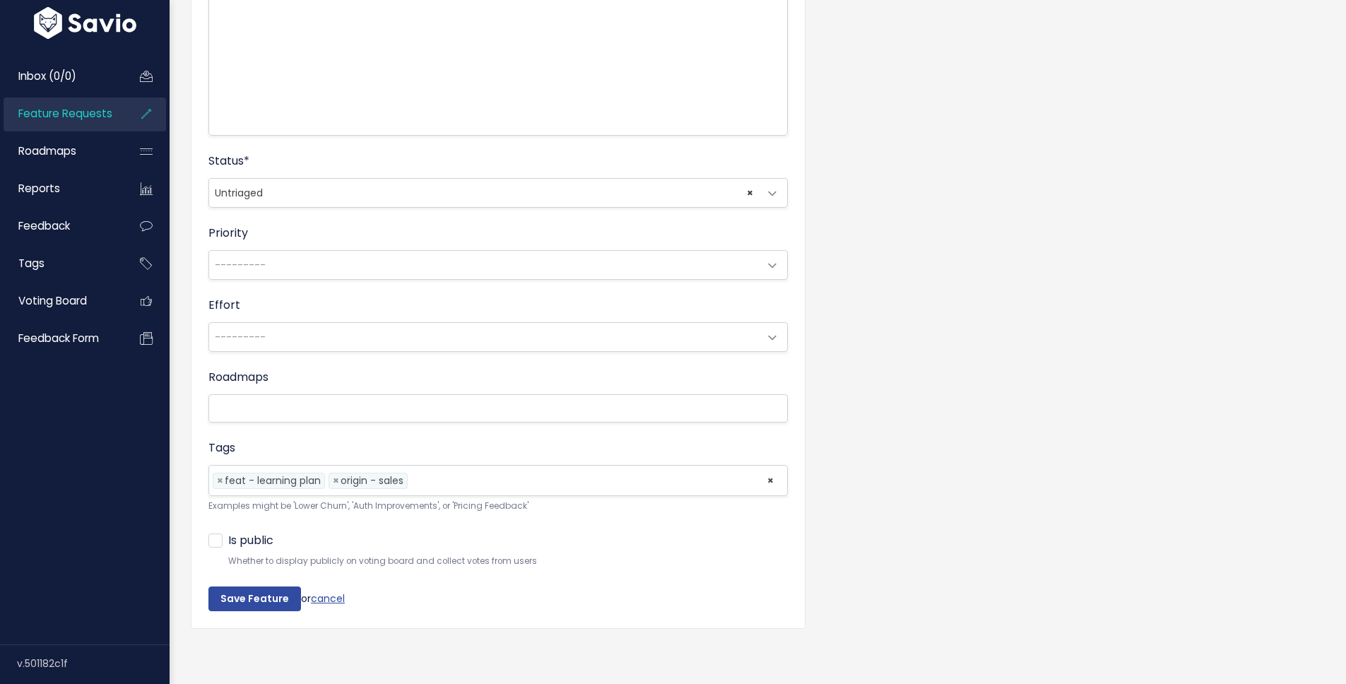
click at [344, 191] on span "× Untriaged" at bounding box center [484, 193] width 550 height 28
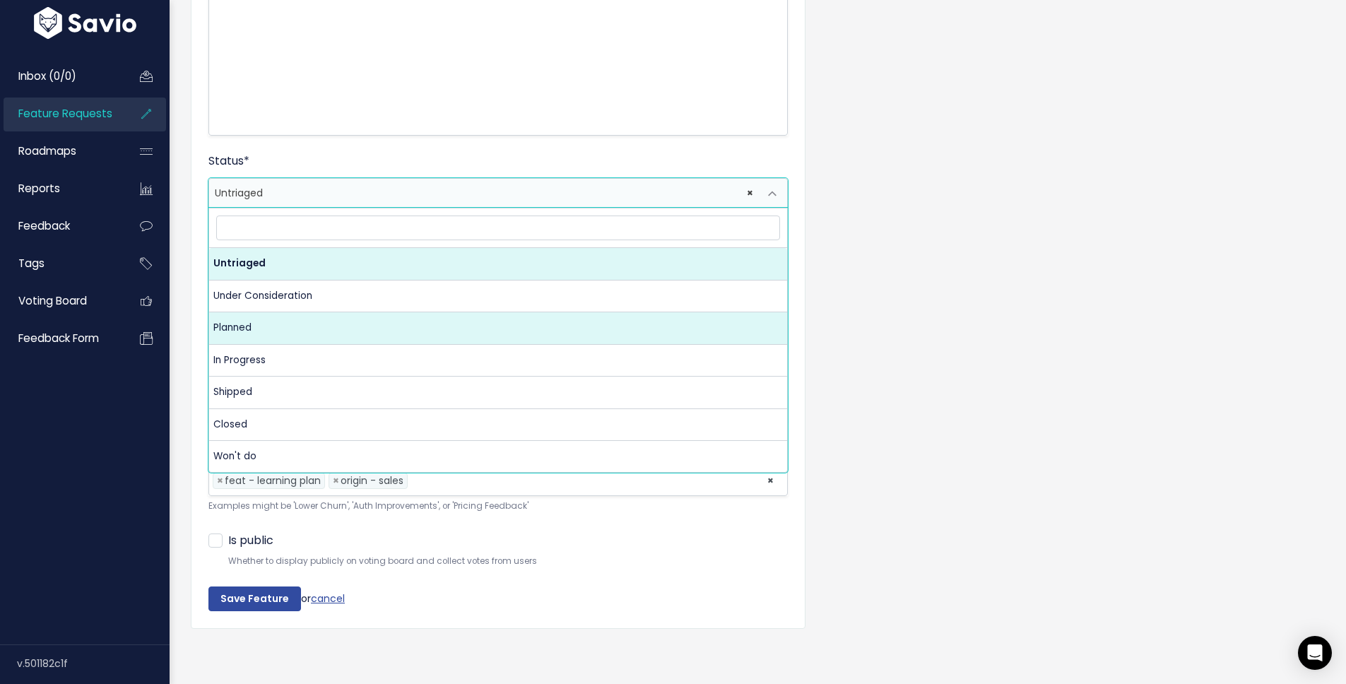
select select "PLANNED"
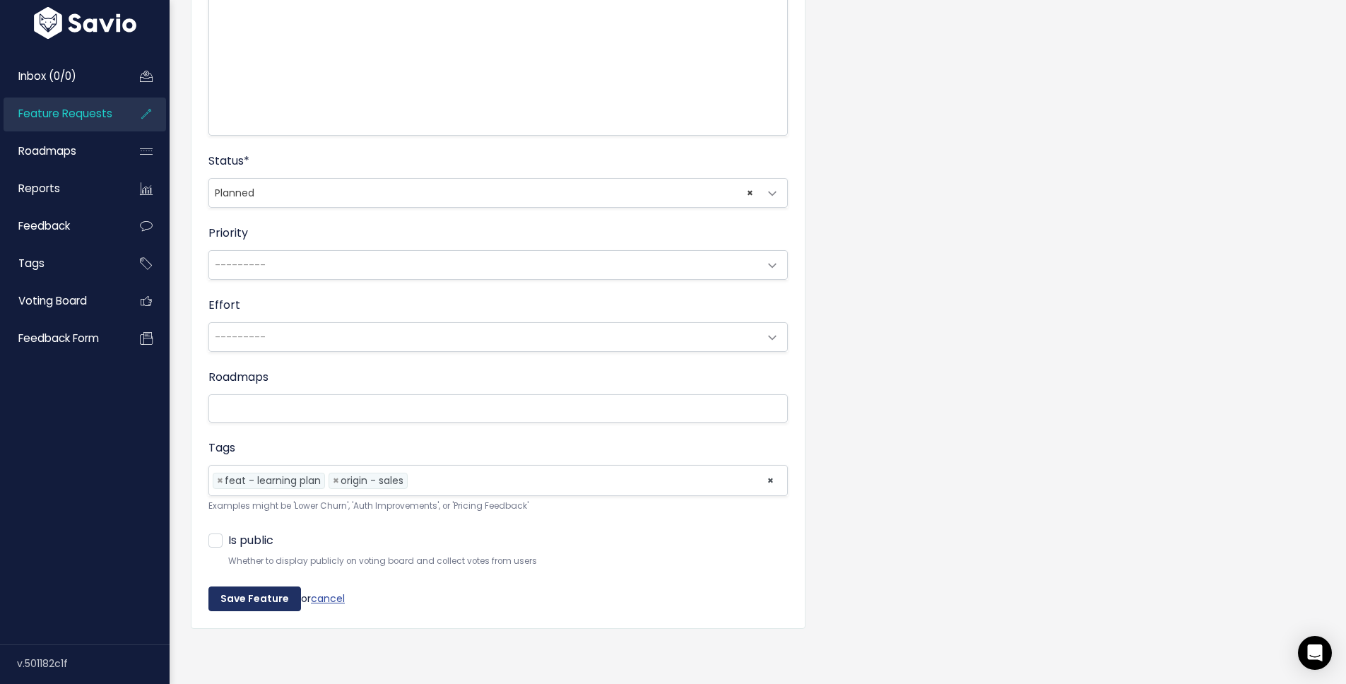
click at [262, 594] on input "Save Feature" at bounding box center [254, 598] width 93 height 25
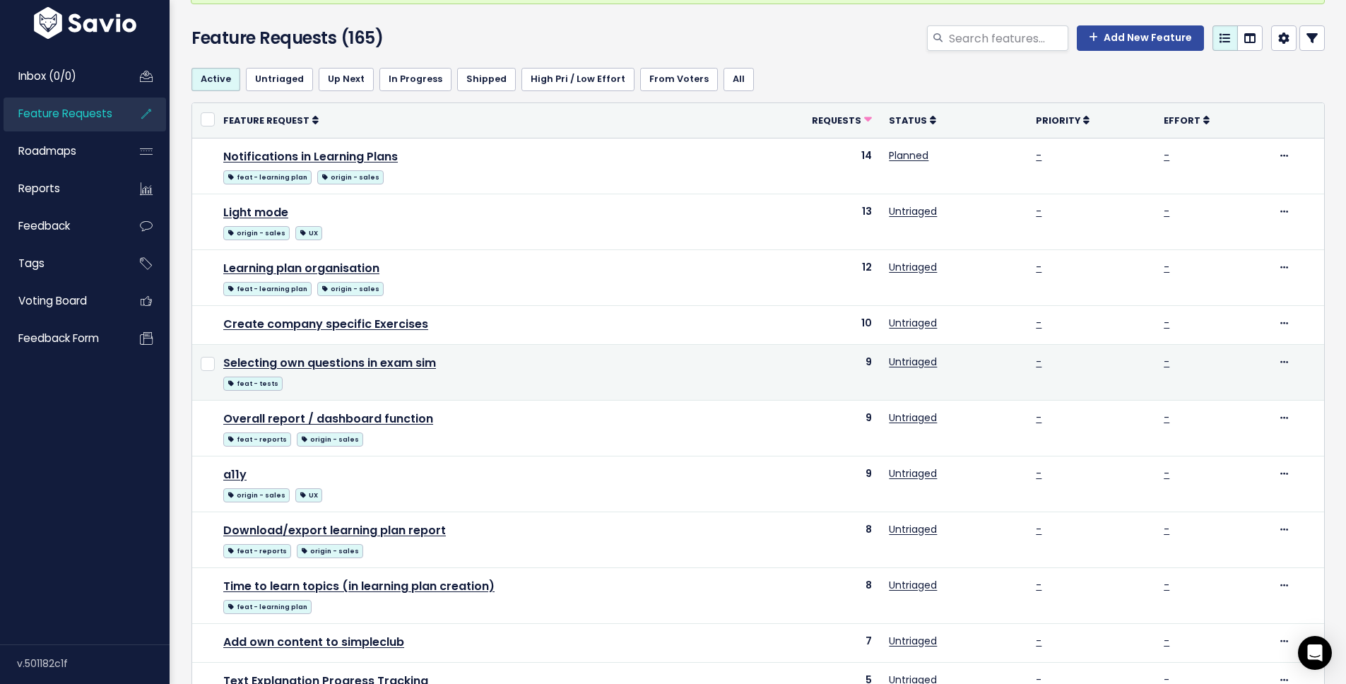
scroll to position [101, 0]
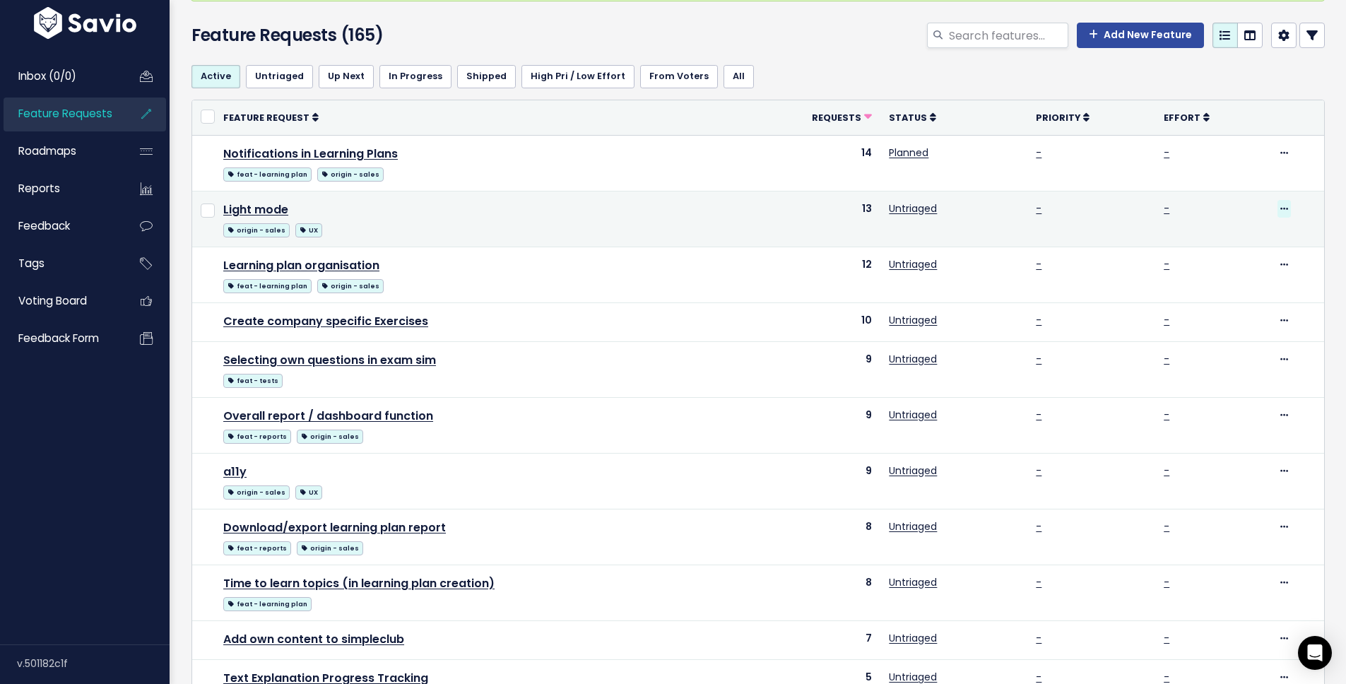
click at [1280, 206] on icon at bounding box center [1284, 209] width 8 height 9
click at [1224, 235] on link "Edit" at bounding box center [1224, 248] width 105 height 28
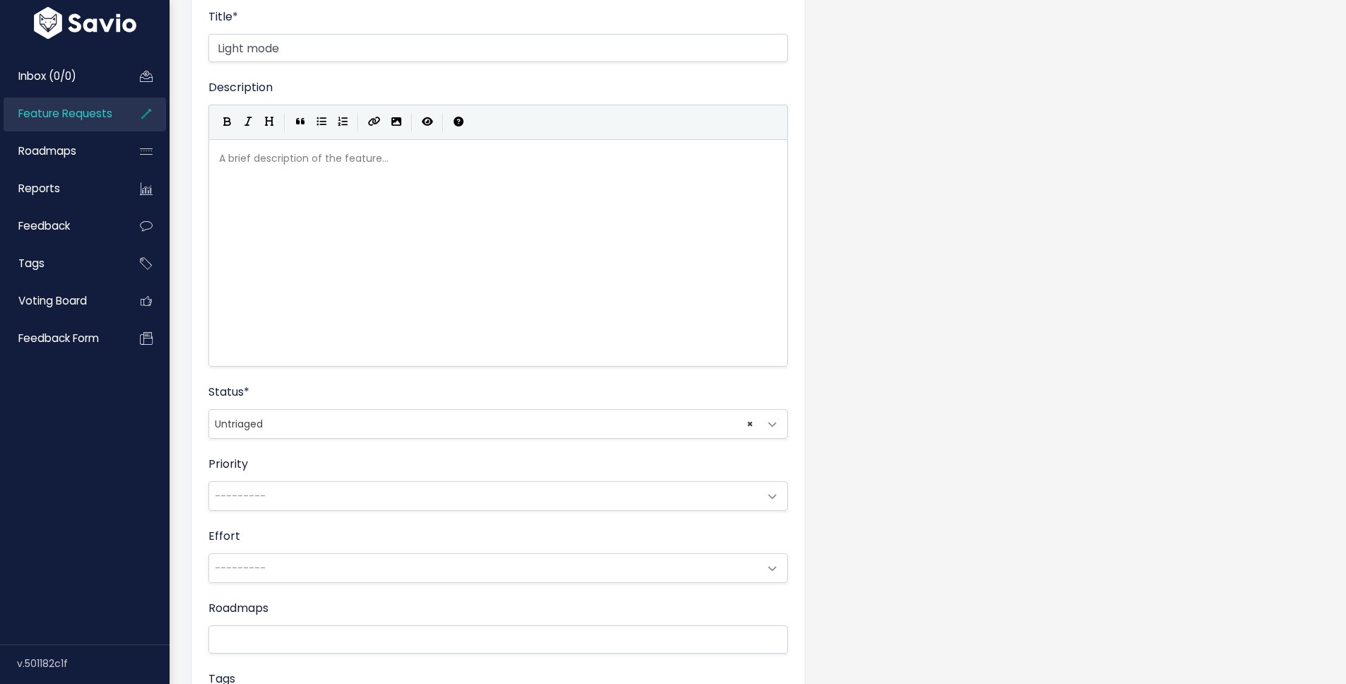
scroll to position [119, 0]
click at [370, 427] on span "× Untriaged" at bounding box center [484, 422] width 550 height 28
click at [914, 262] on div "Title * Light mode Description | | | | A brief description of the feature... xx…" at bounding box center [757, 434] width 1155 height 913
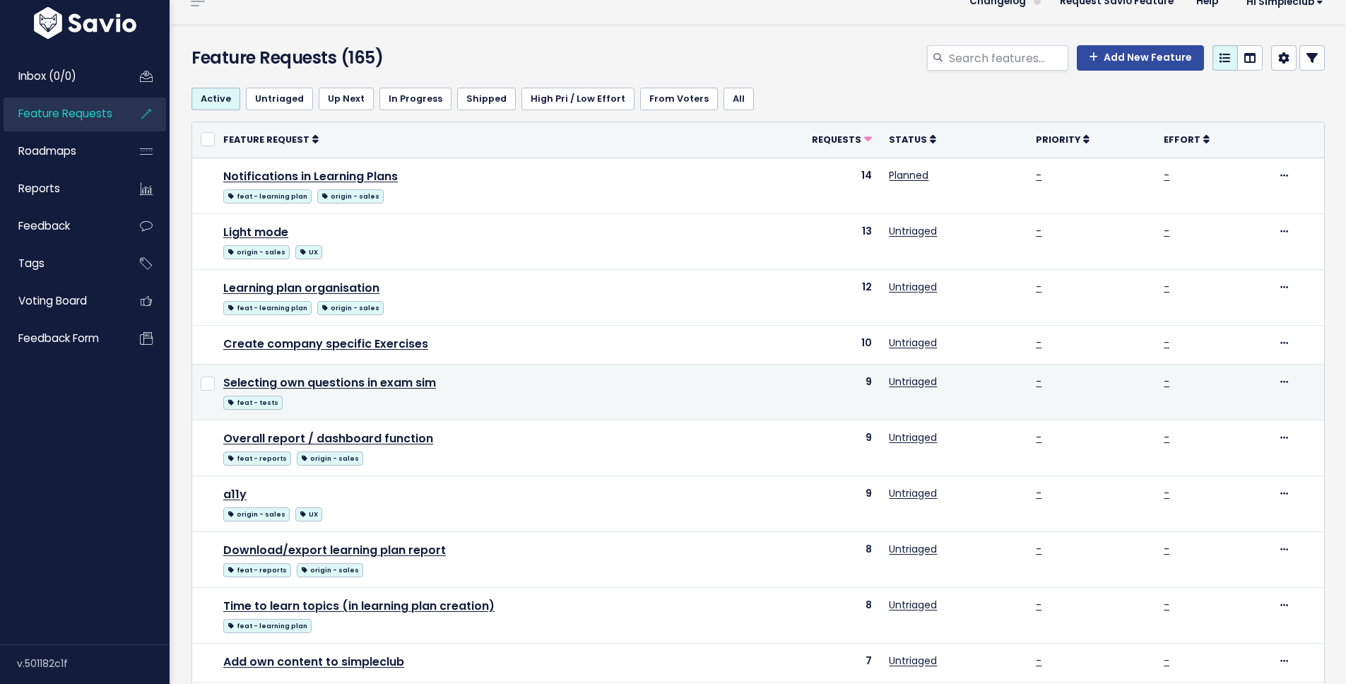
scroll to position [47, 0]
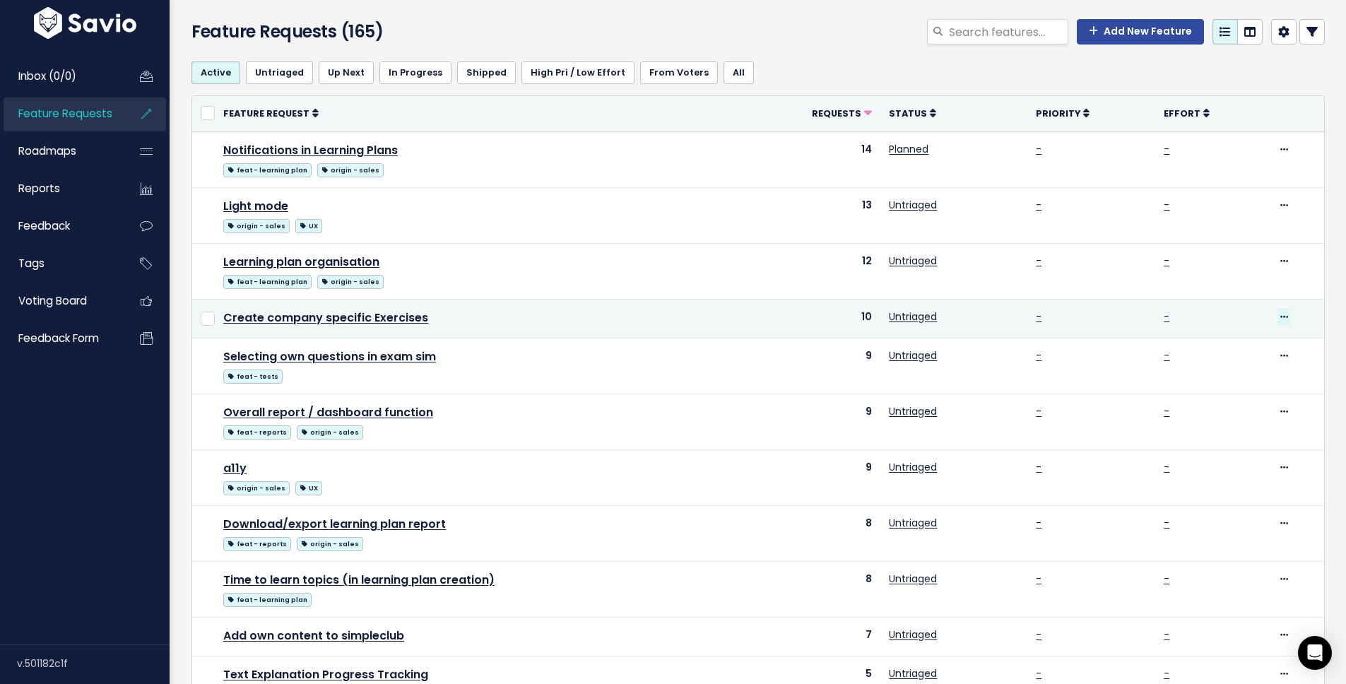
click at [1280, 315] on icon at bounding box center [1284, 317] width 8 height 9
click at [1208, 350] on link "Edit" at bounding box center [1224, 356] width 105 height 28
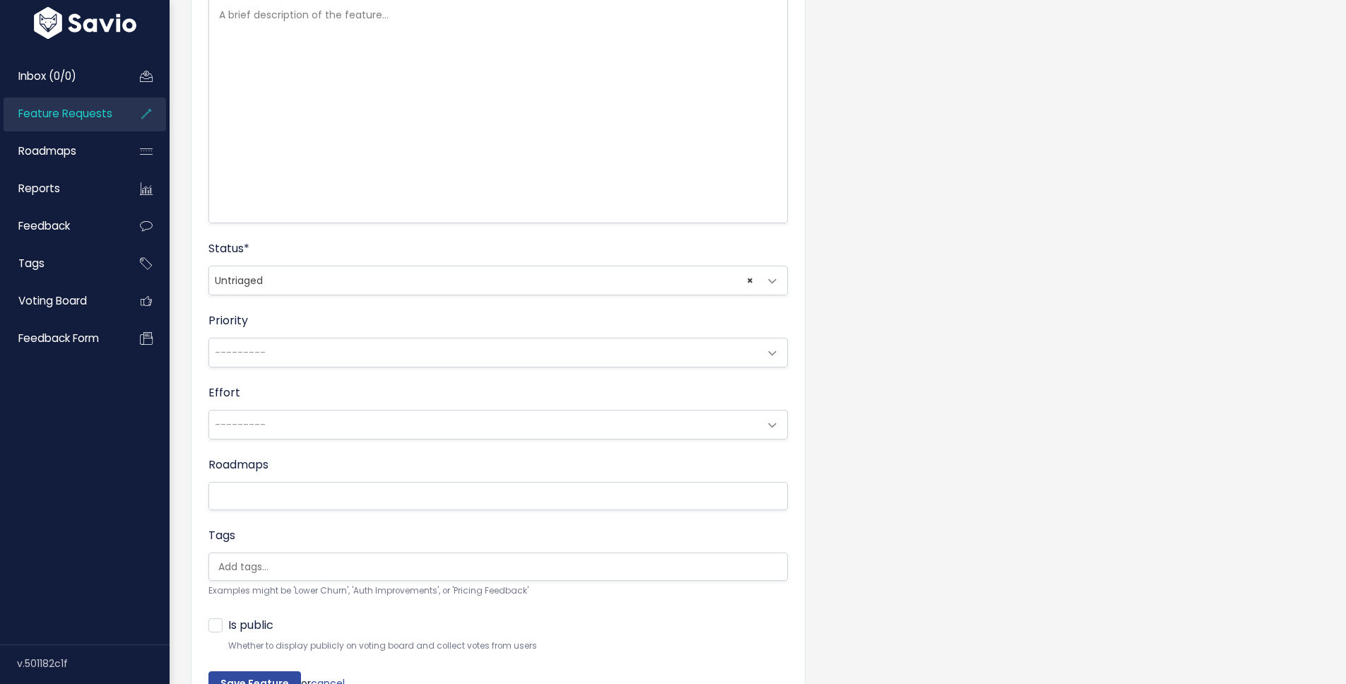
scroll to position [357, 0]
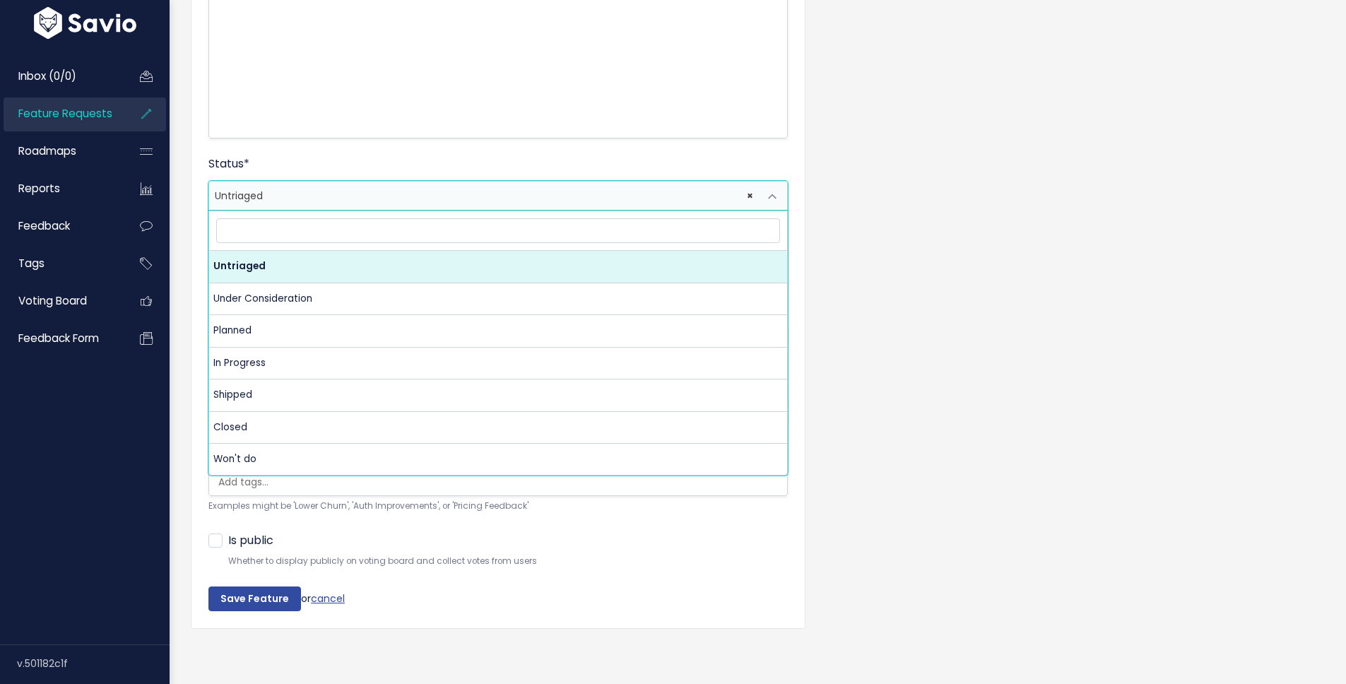
click at [485, 182] on span "× Untriaged" at bounding box center [484, 196] width 550 height 28
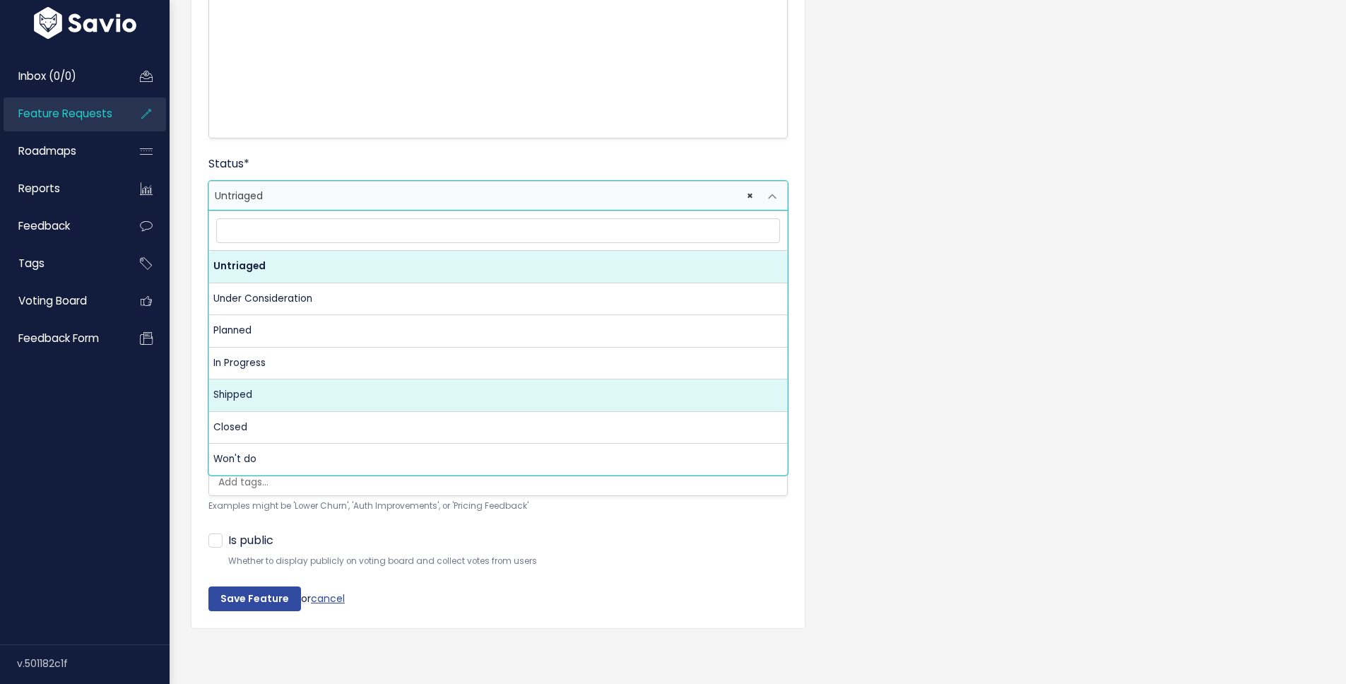
select select "SHIPPED"
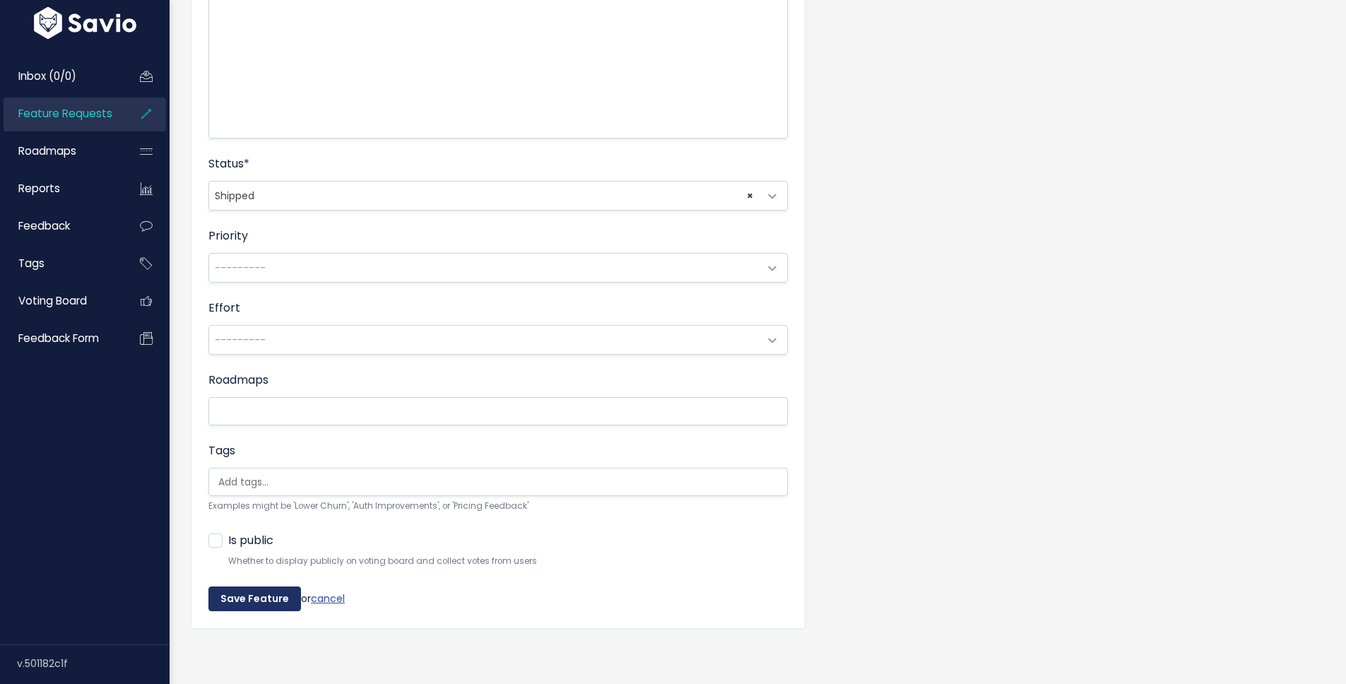
click at [272, 586] on input "Save Feature" at bounding box center [254, 598] width 93 height 25
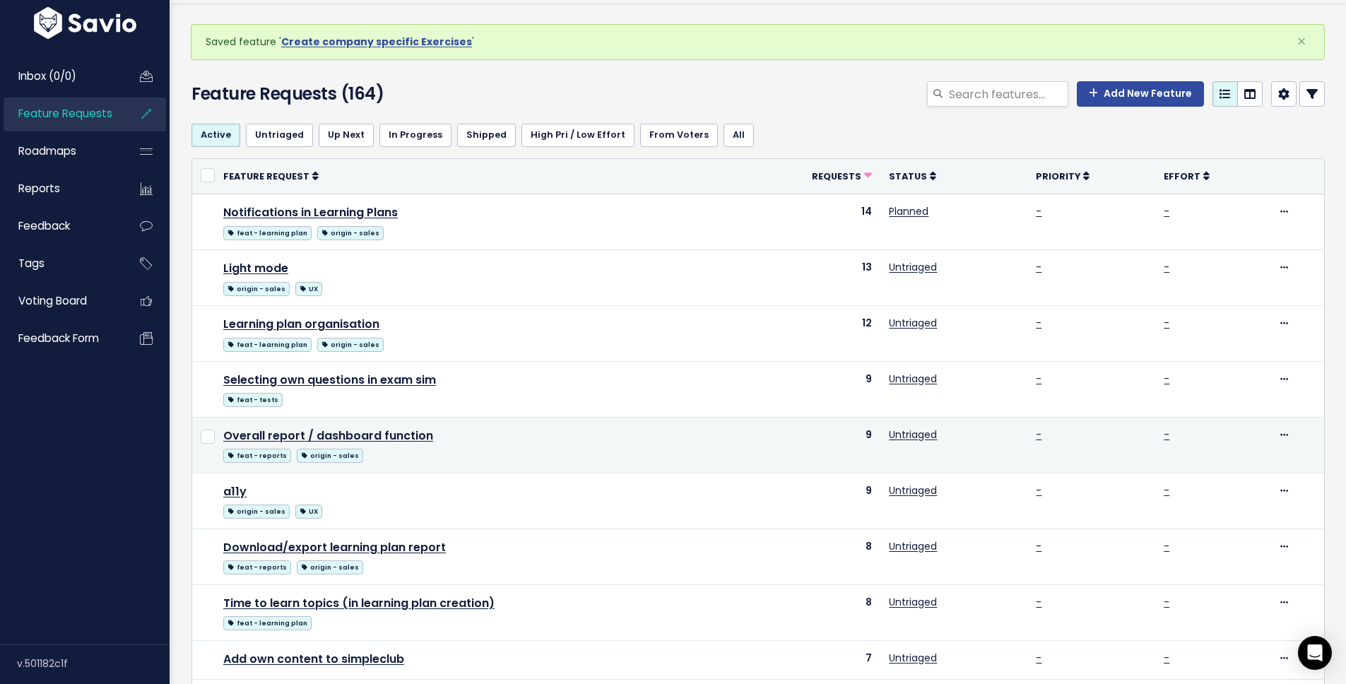
scroll to position [43, 0]
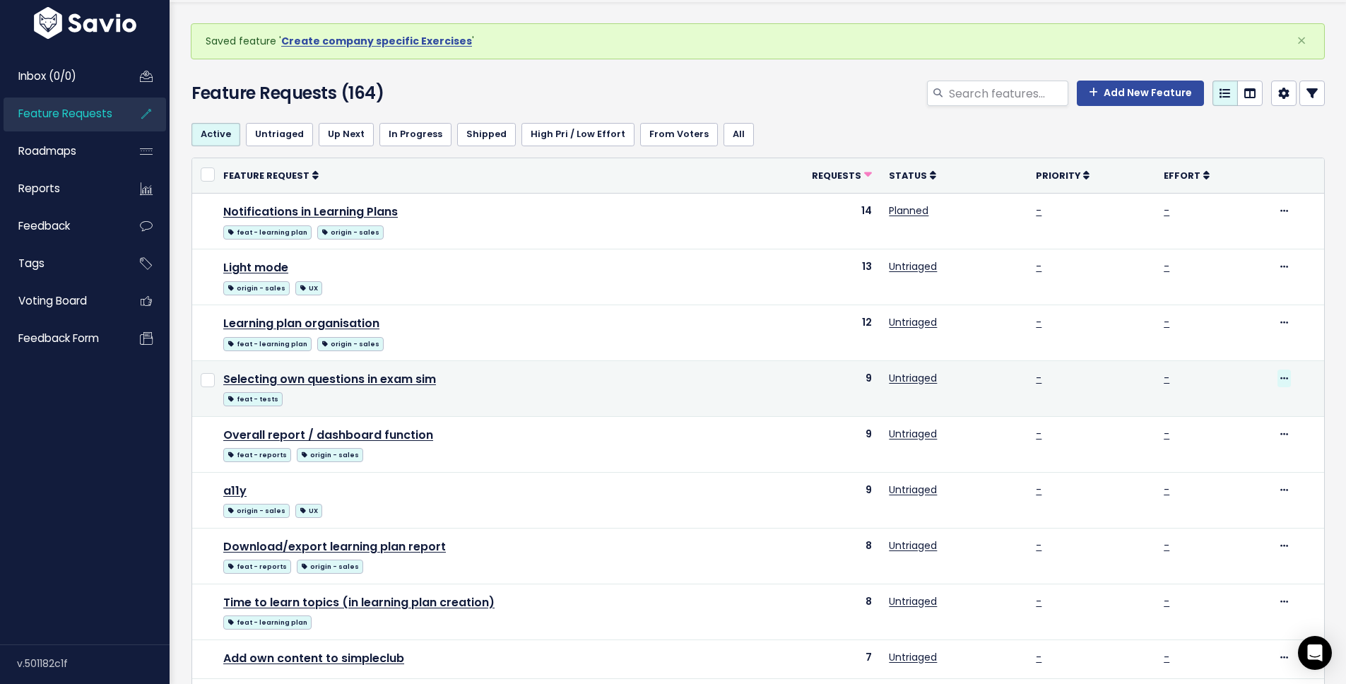
click at [1280, 381] on icon at bounding box center [1284, 378] width 8 height 9
click at [394, 380] on link "Selecting own questions in exam sim" at bounding box center [329, 379] width 213 height 16
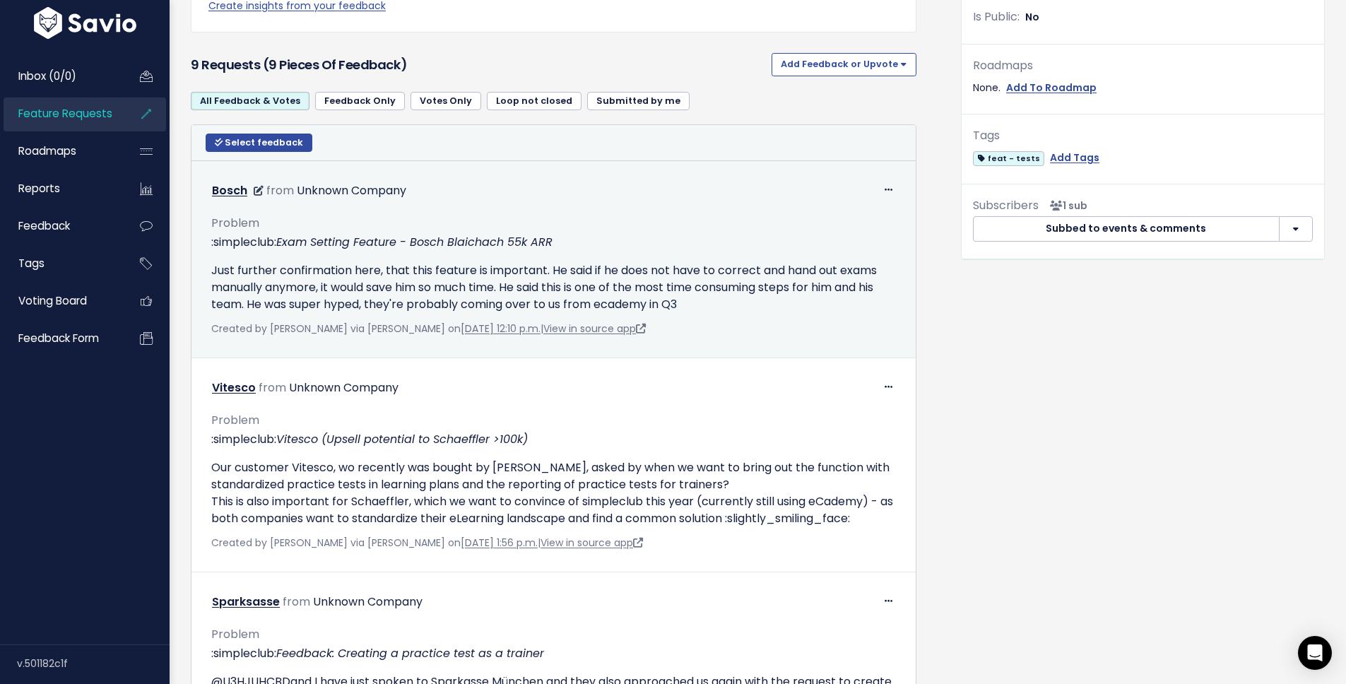
scroll to position [595, 0]
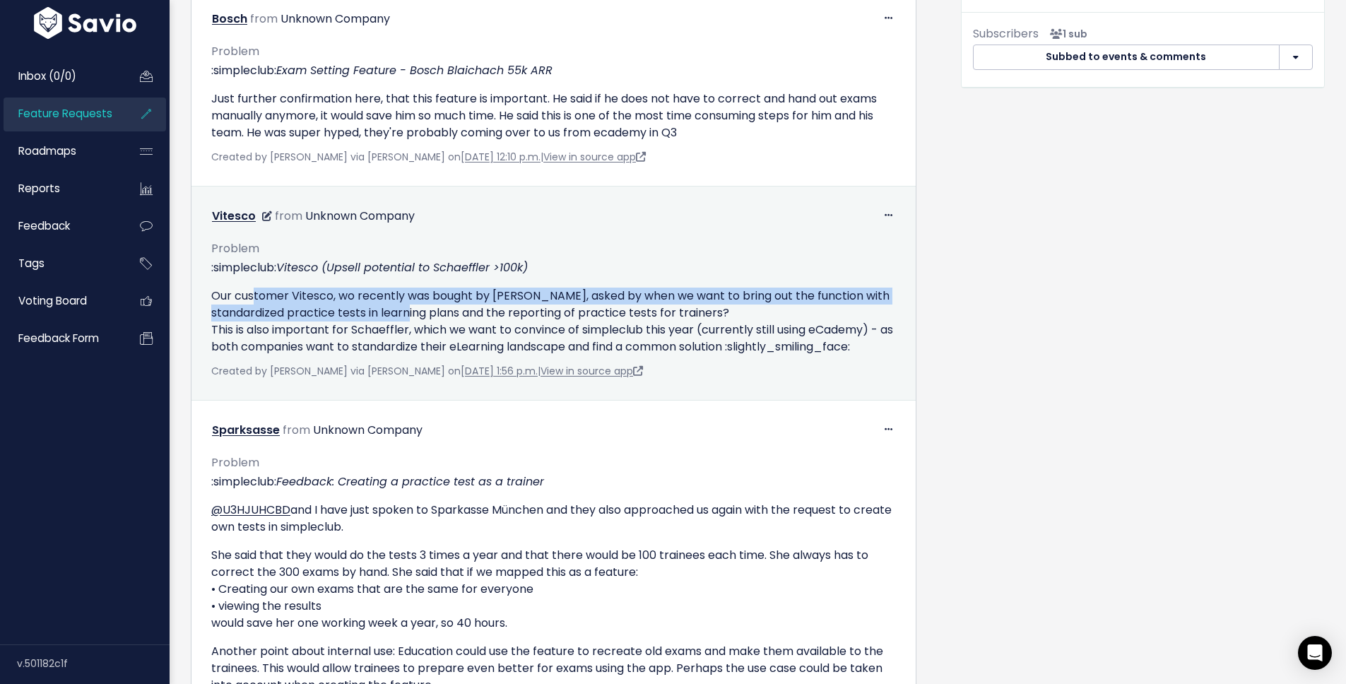
drag, startPoint x: 254, startPoint y: 293, endPoint x: 428, endPoint y: 307, distance: 175.1
click at [428, 307] on p "Our customer Vitesco, wo recently was bought by [PERSON_NAME], asked by when we…" at bounding box center [553, 322] width 685 height 68
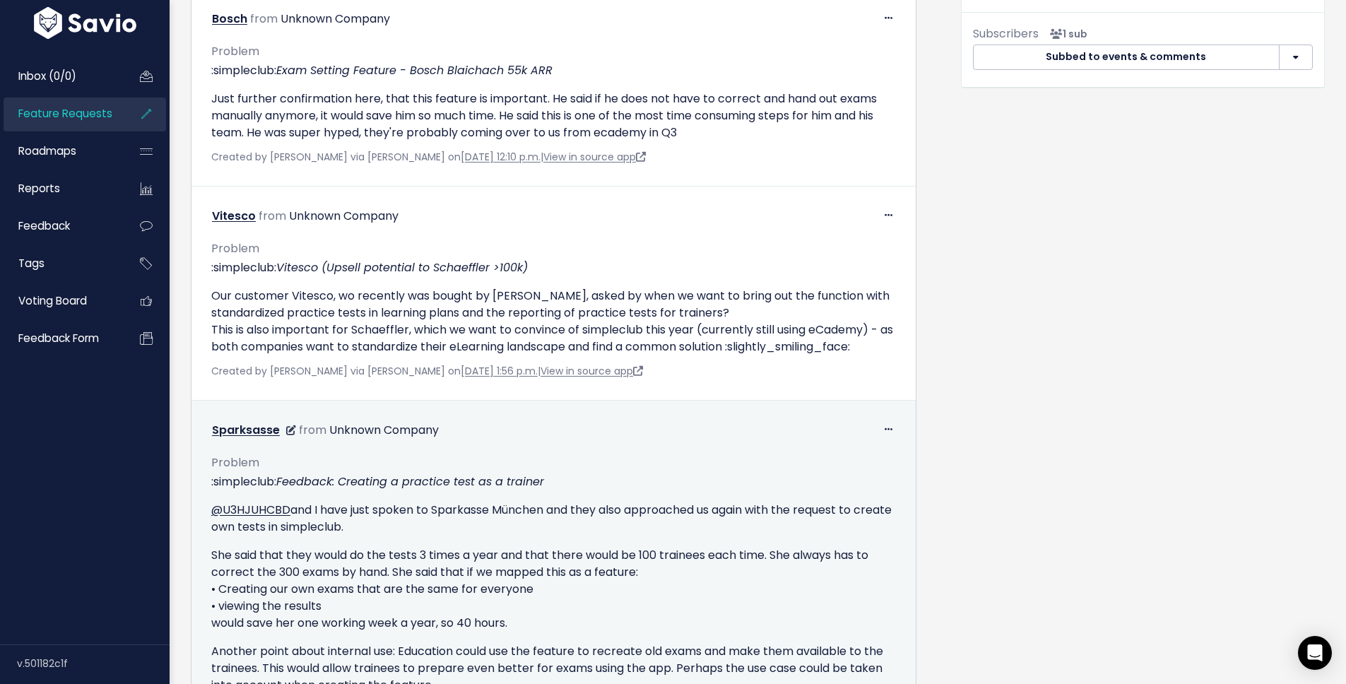
scroll to position [720, 0]
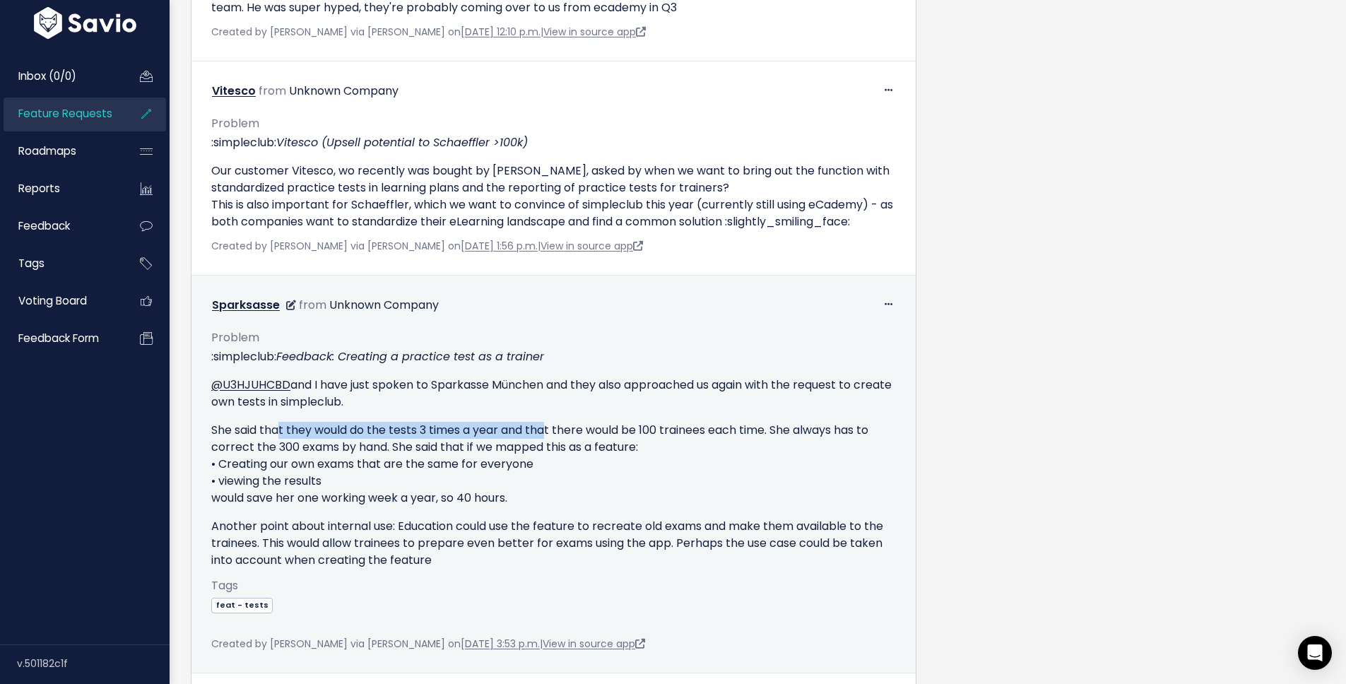
drag, startPoint x: 278, startPoint y: 432, endPoint x: 549, endPoint y: 433, distance: 270.6
click at [549, 433] on p "She said that they would do the tests 3 times a year and that there would be 10…" at bounding box center [553, 464] width 685 height 85
drag, startPoint x: 372, startPoint y: 463, endPoint x: 520, endPoint y: 473, distance: 148.8
click at [520, 473] on p "She said that they would do the tests 3 times a year and that there would be 10…" at bounding box center [553, 464] width 685 height 85
click at [278, 473] on p "She said that they would do the tests 3 times a year and that there would be 10…" at bounding box center [553, 464] width 685 height 85
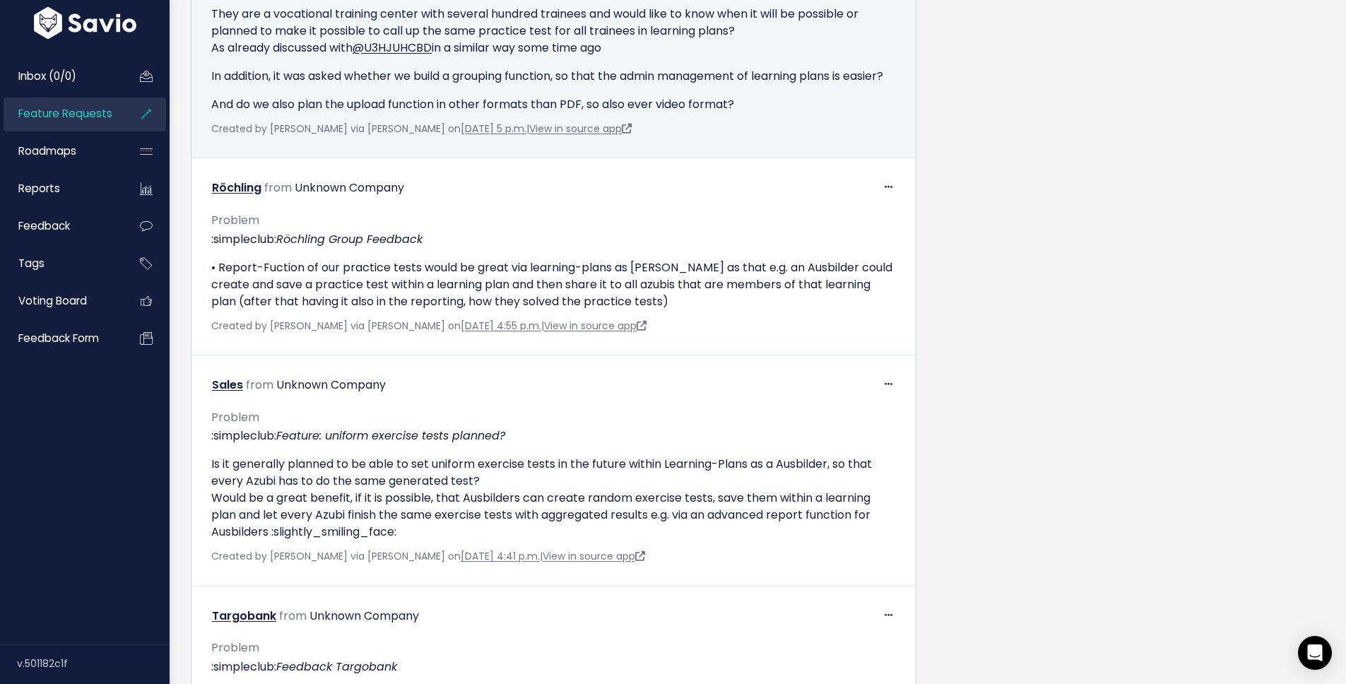
scroll to position [2083, 0]
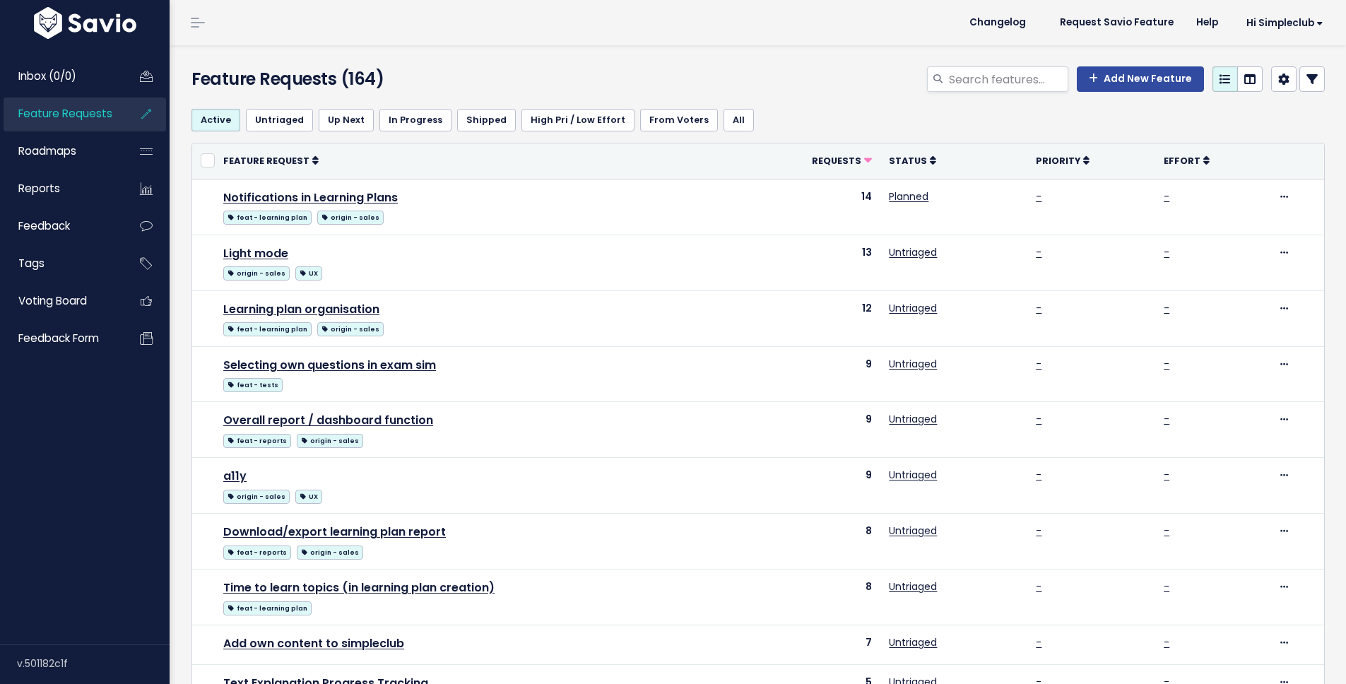
scroll to position [43, 0]
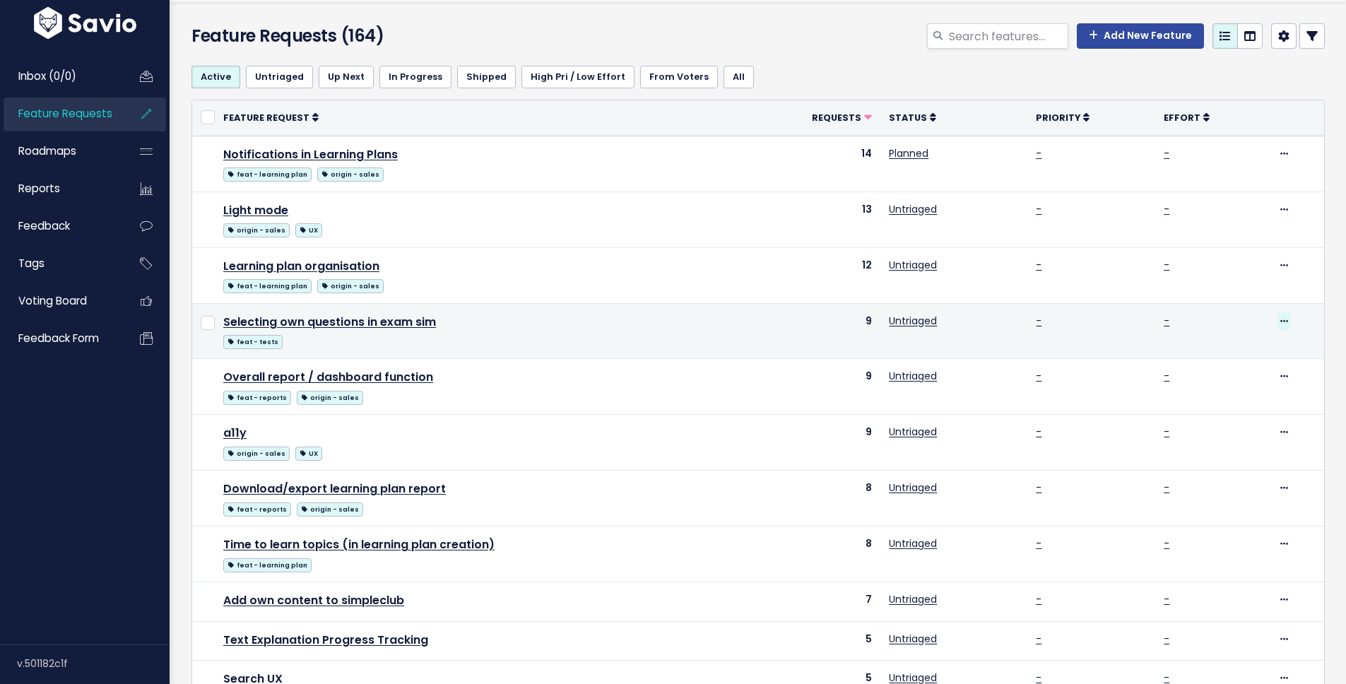
click at [1280, 321] on icon at bounding box center [1284, 321] width 8 height 9
click at [680, 324] on td "Selecting own questions in exam sim feat - tests" at bounding box center [478, 331] width 526 height 56
click at [341, 318] on link "Selecting own questions in exam sim" at bounding box center [329, 322] width 213 height 16
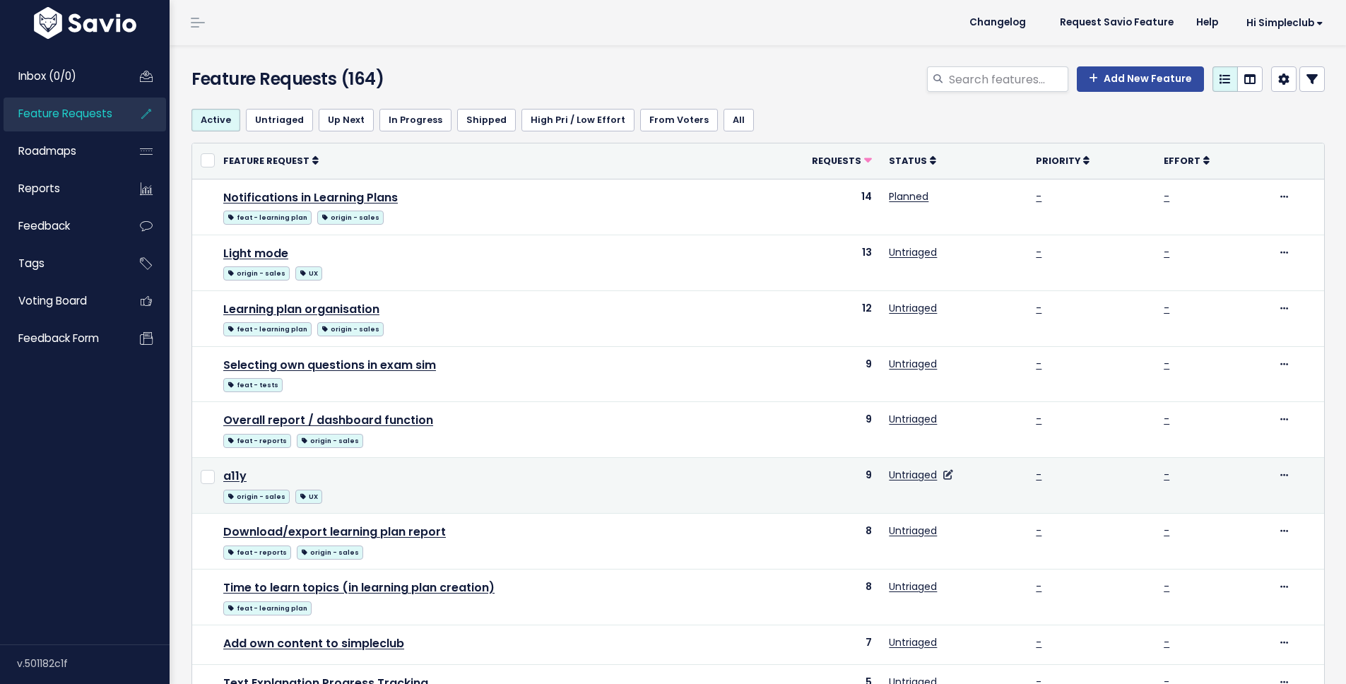
scroll to position [43, 0]
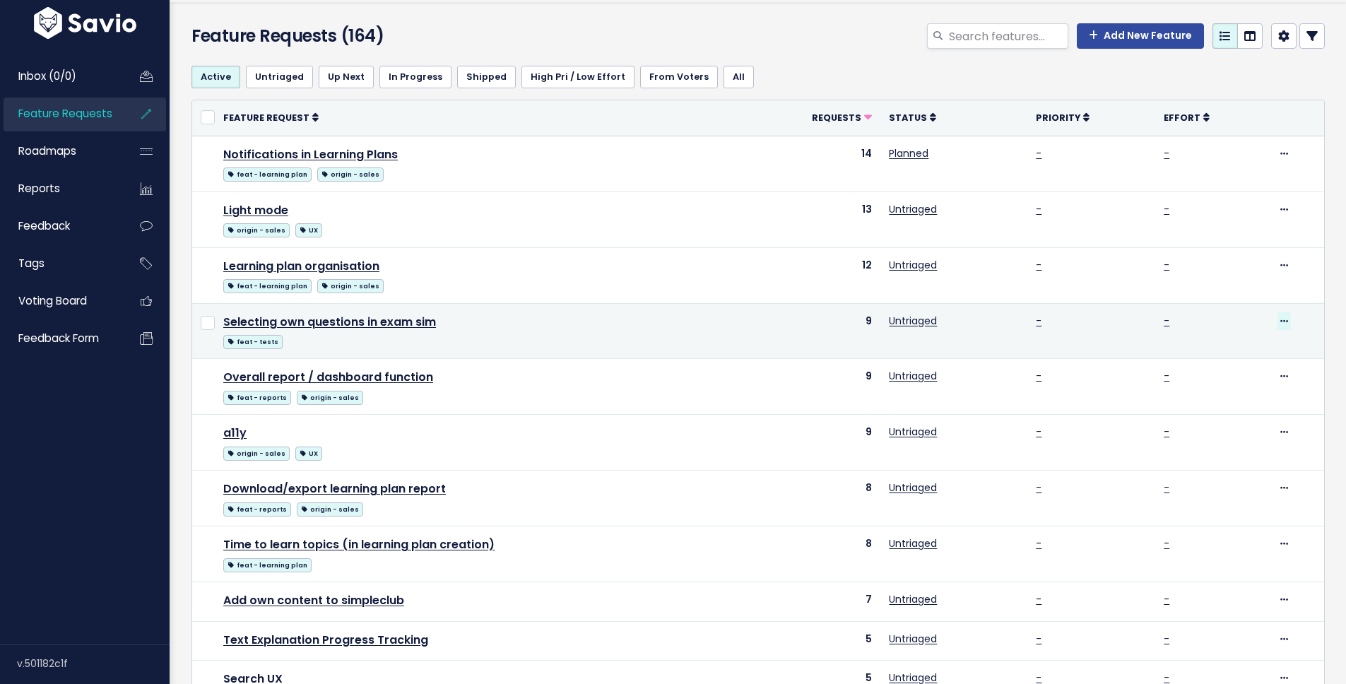
click at [1280, 320] on icon at bounding box center [1284, 321] width 8 height 9
click at [1202, 353] on link "Edit" at bounding box center [1224, 360] width 105 height 28
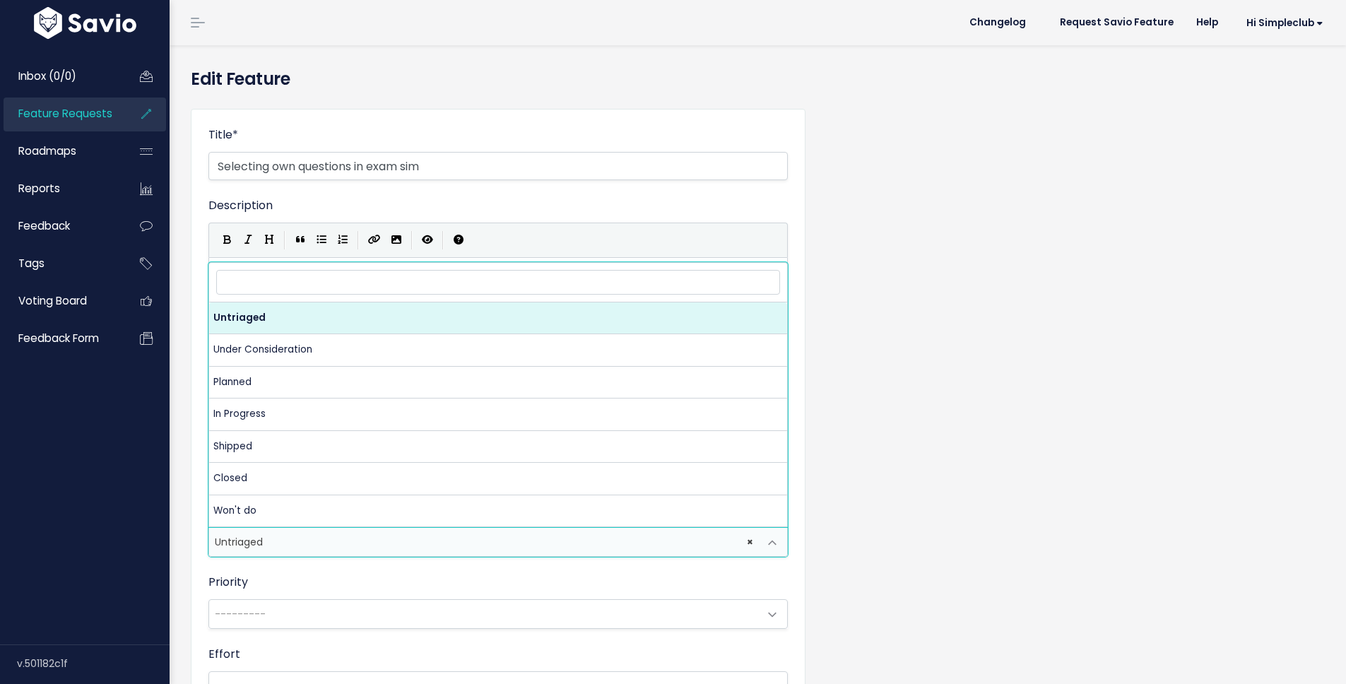
click at [423, 546] on span "× Untriaged" at bounding box center [484, 542] width 550 height 28
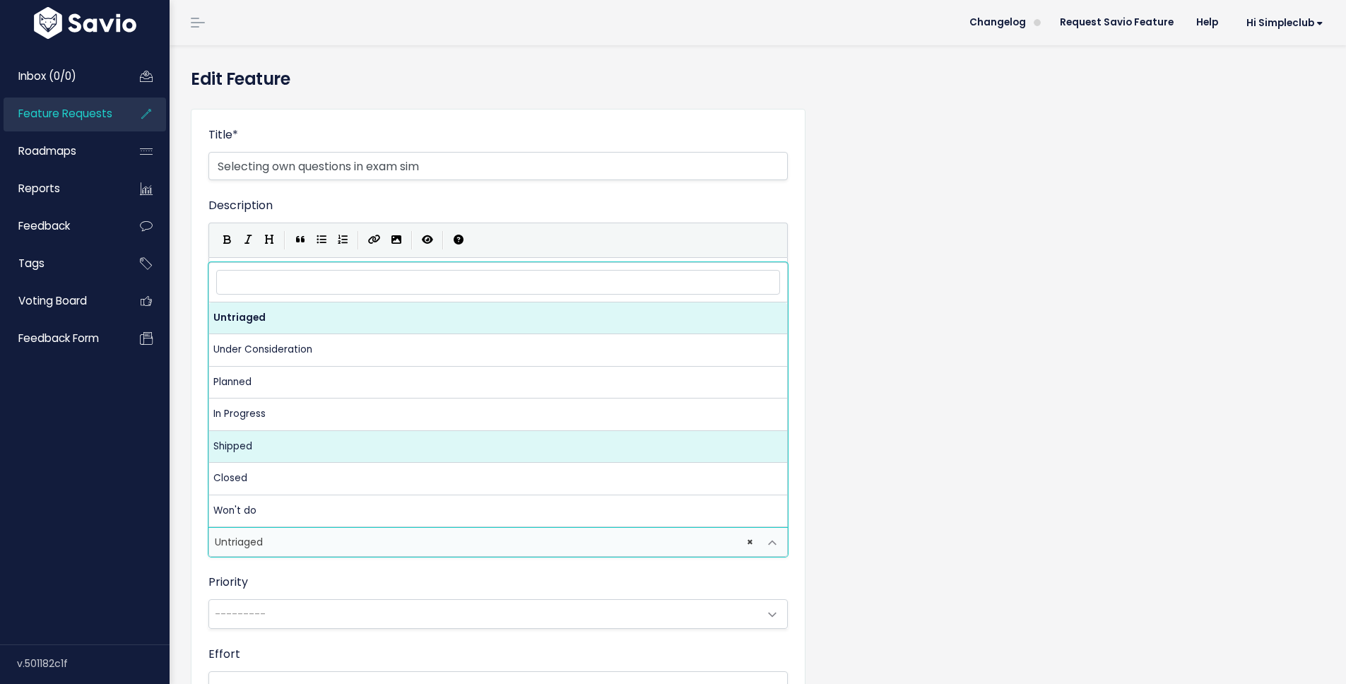
select select "SHIPPED"
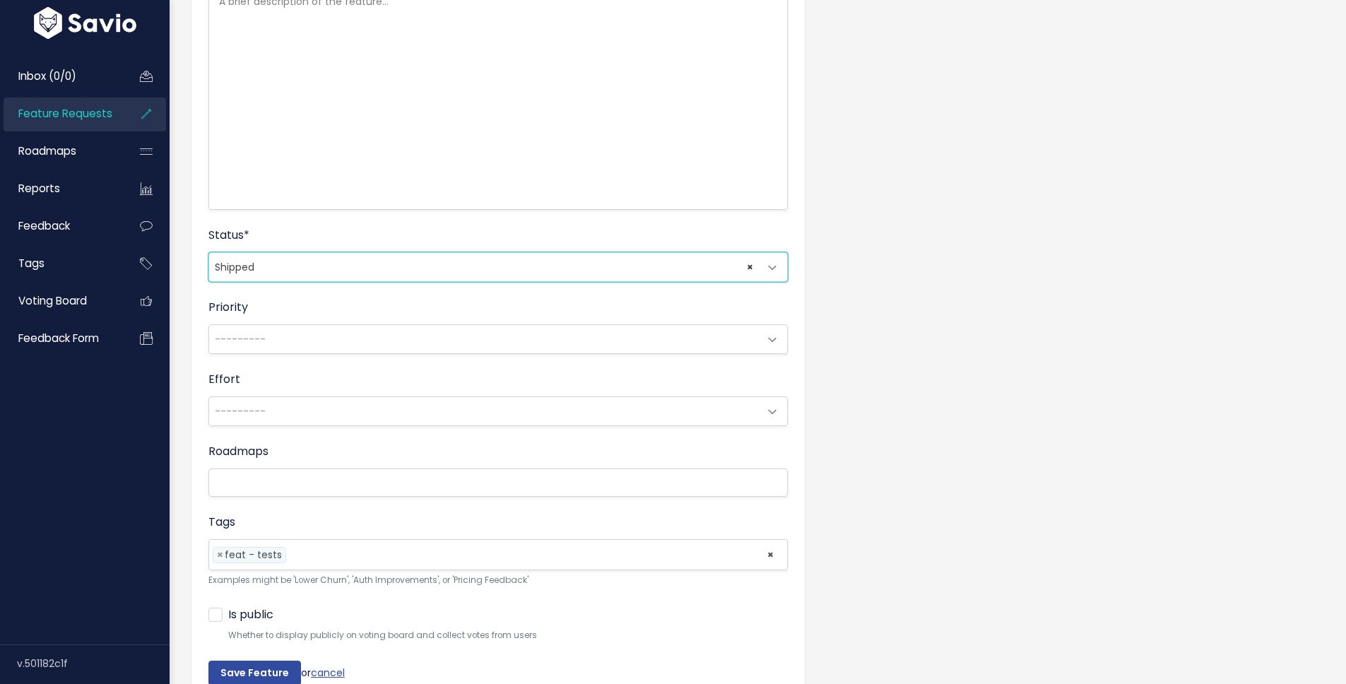
scroll to position [360, 0]
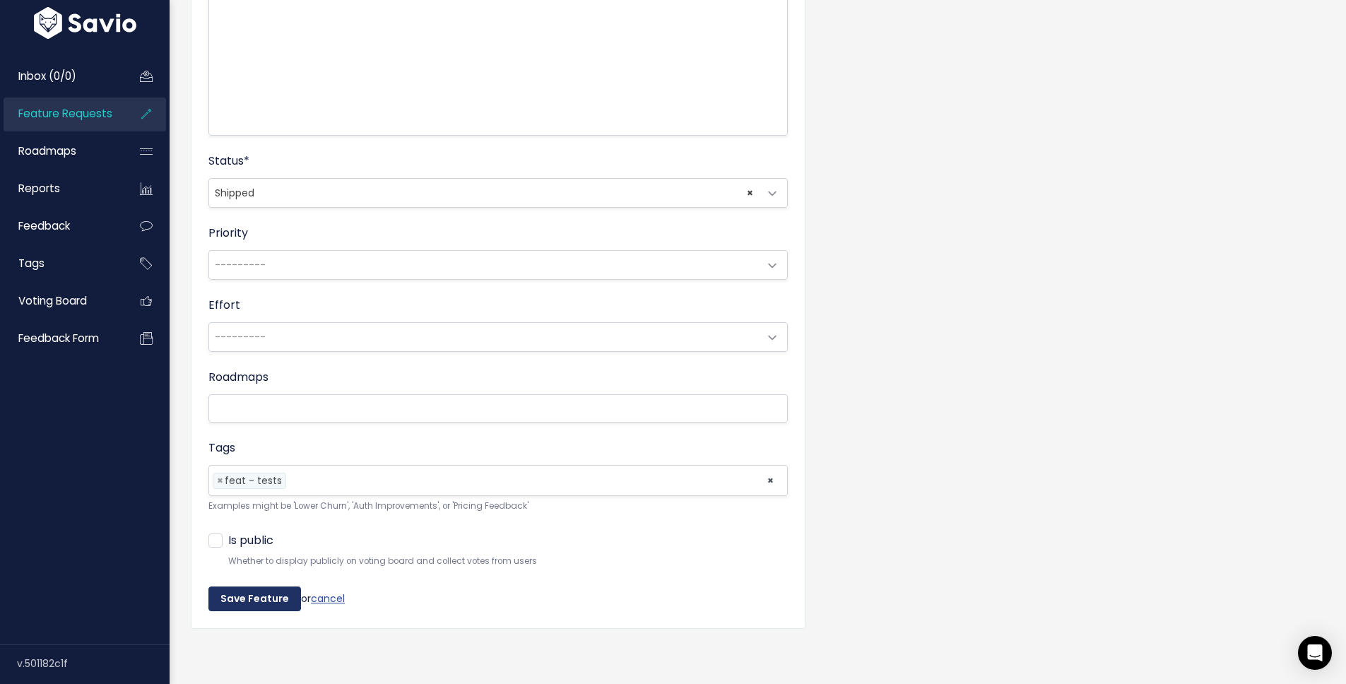
click at [248, 590] on input "Save Feature" at bounding box center [254, 598] width 93 height 25
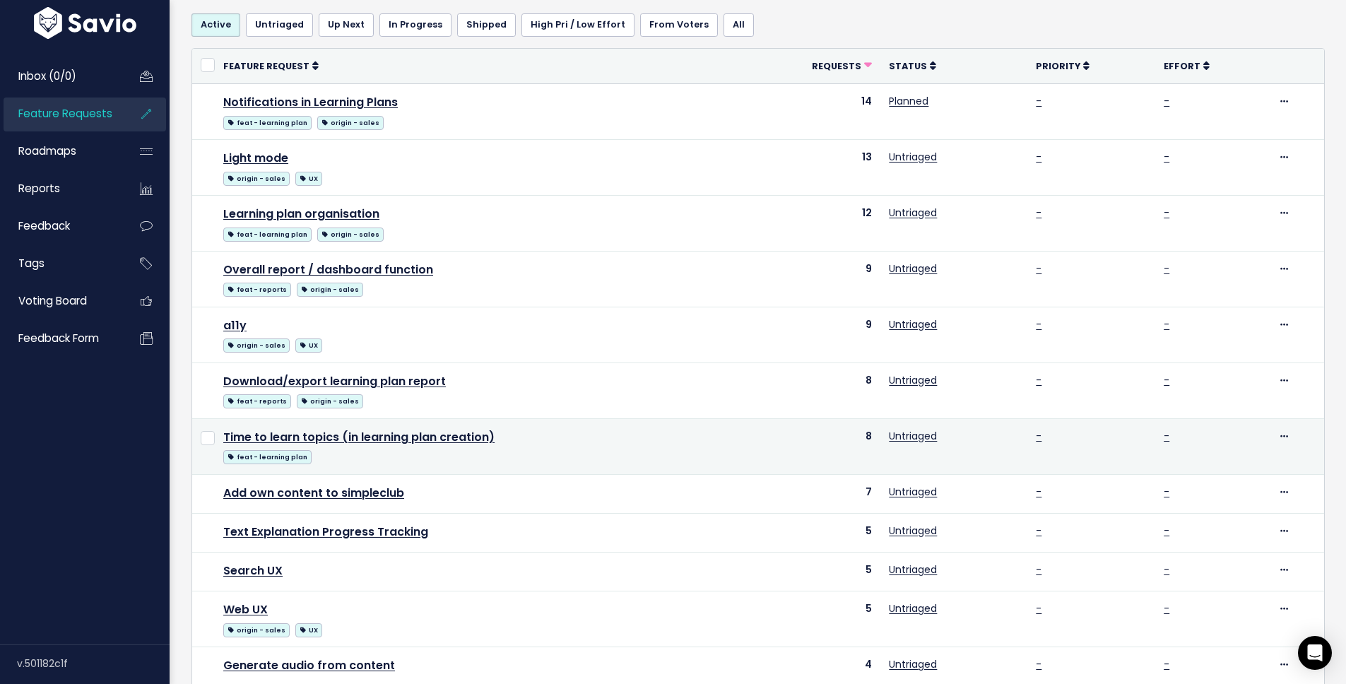
scroll to position [160, 0]
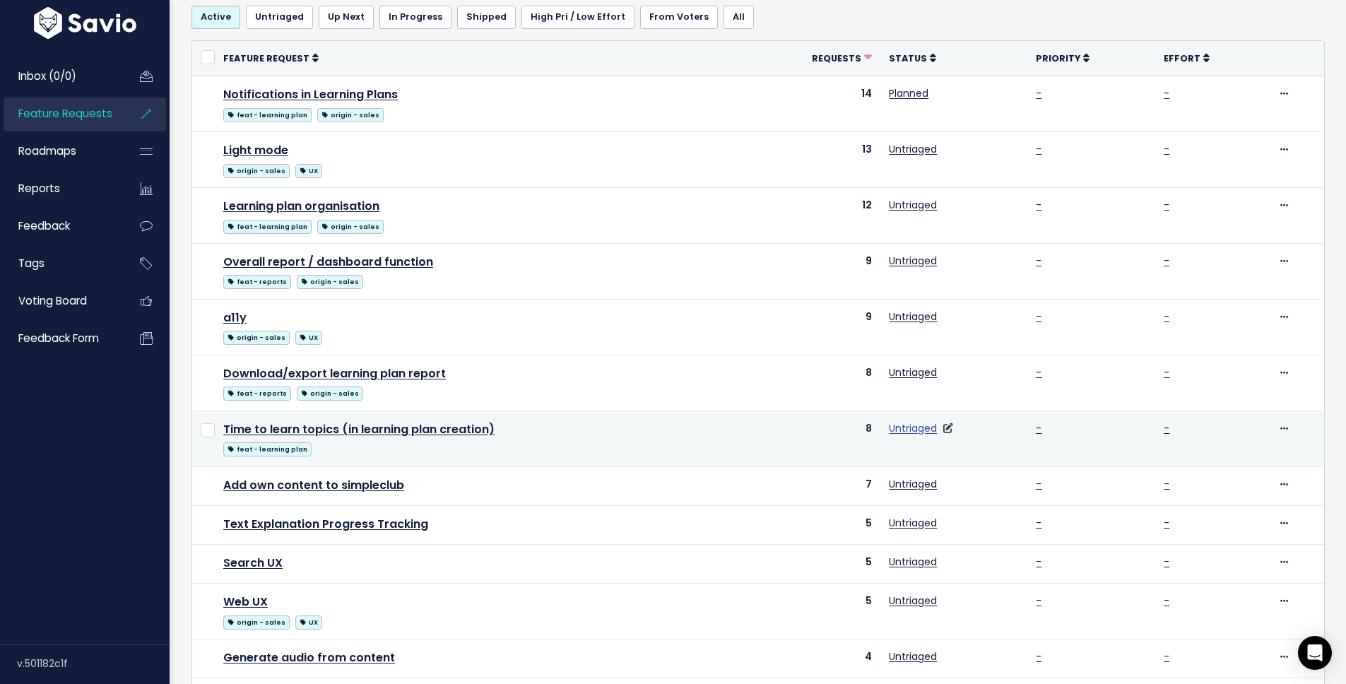
click at [893, 425] on link "Untriaged" at bounding box center [913, 428] width 48 height 14
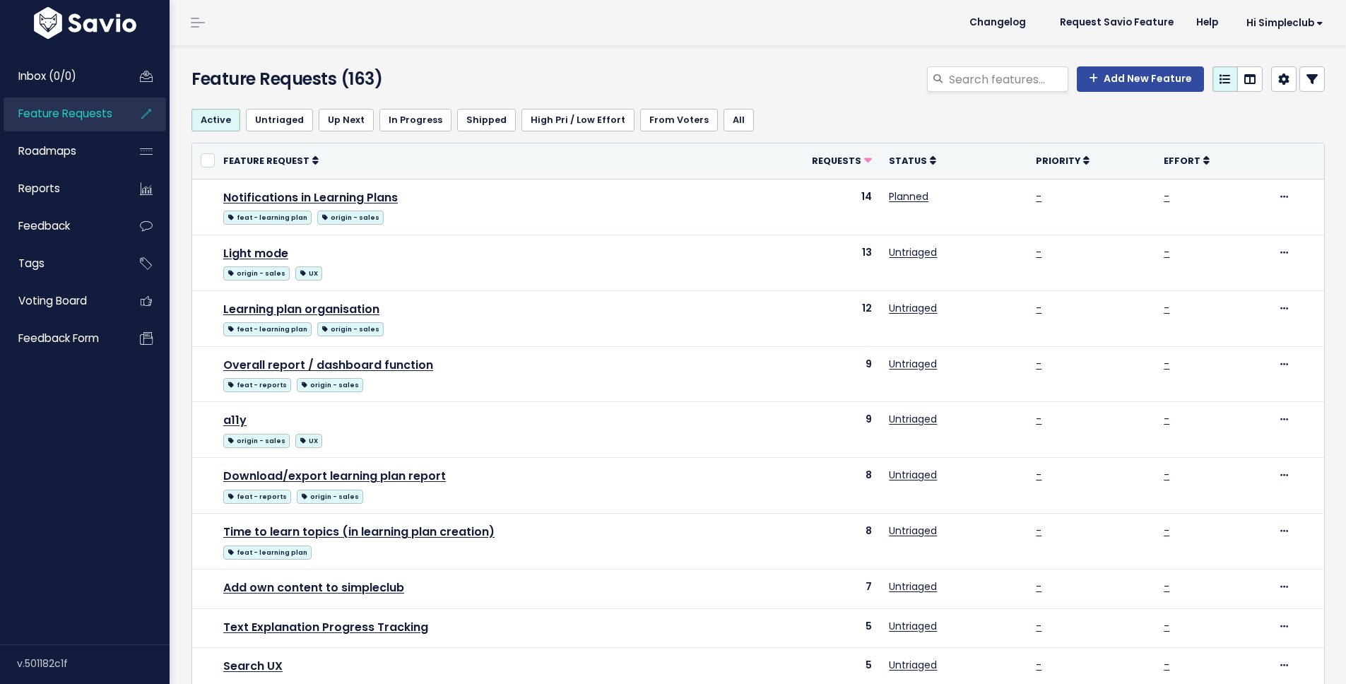
scroll to position [160, 0]
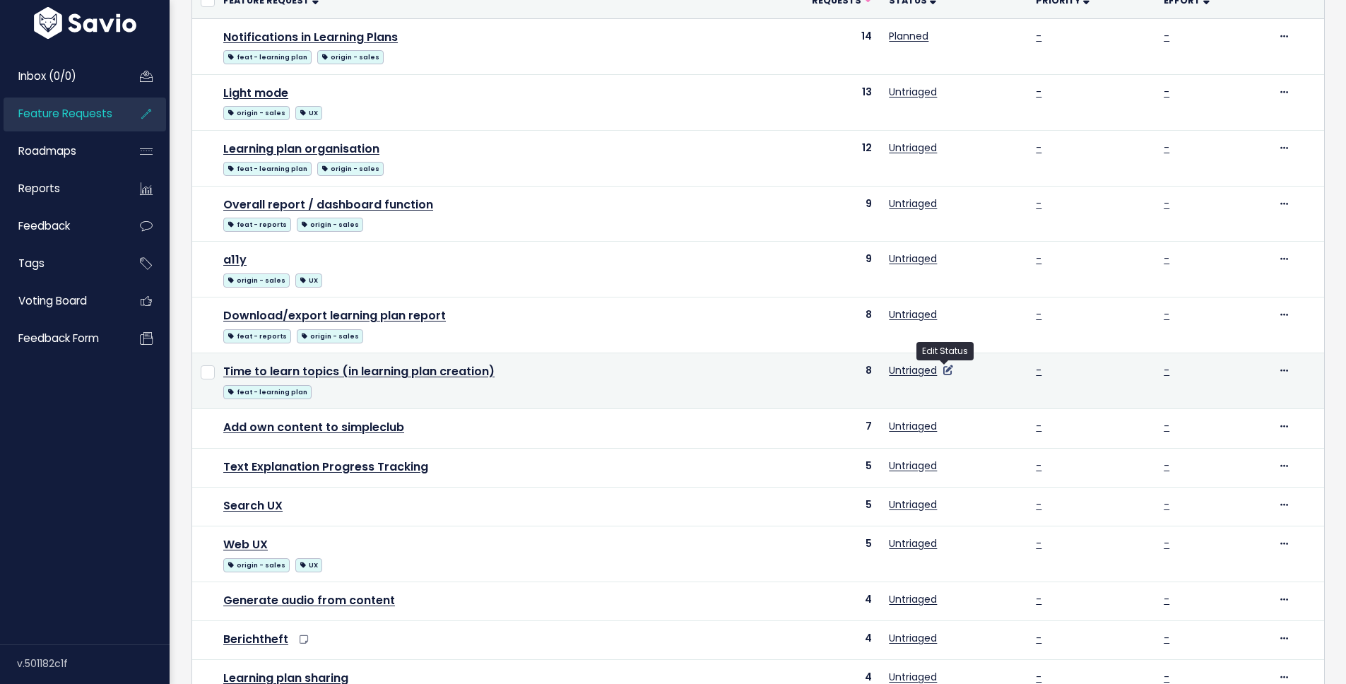
click at [945, 370] on icon at bounding box center [948, 370] width 10 height 10
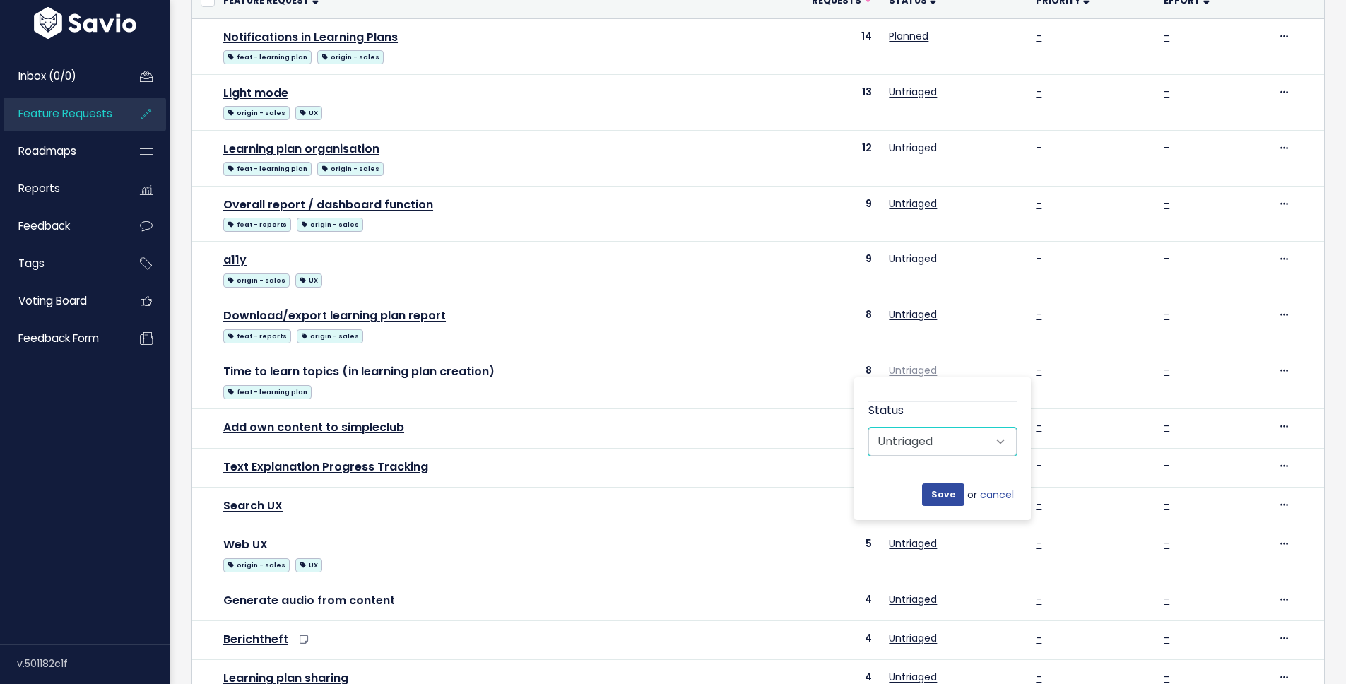
click at [966, 445] on select "Untriaged Under Consideration Planned In Progress Shipped Closed Won't do" at bounding box center [942, 441] width 148 height 28
select select "SHIPPED"
click at [868, 427] on select "Untriaged Under Consideration Planned In Progress Shipped Closed Won't do" at bounding box center [942, 441] width 148 height 28
click at [938, 498] on input "Save" at bounding box center [943, 494] width 42 height 23
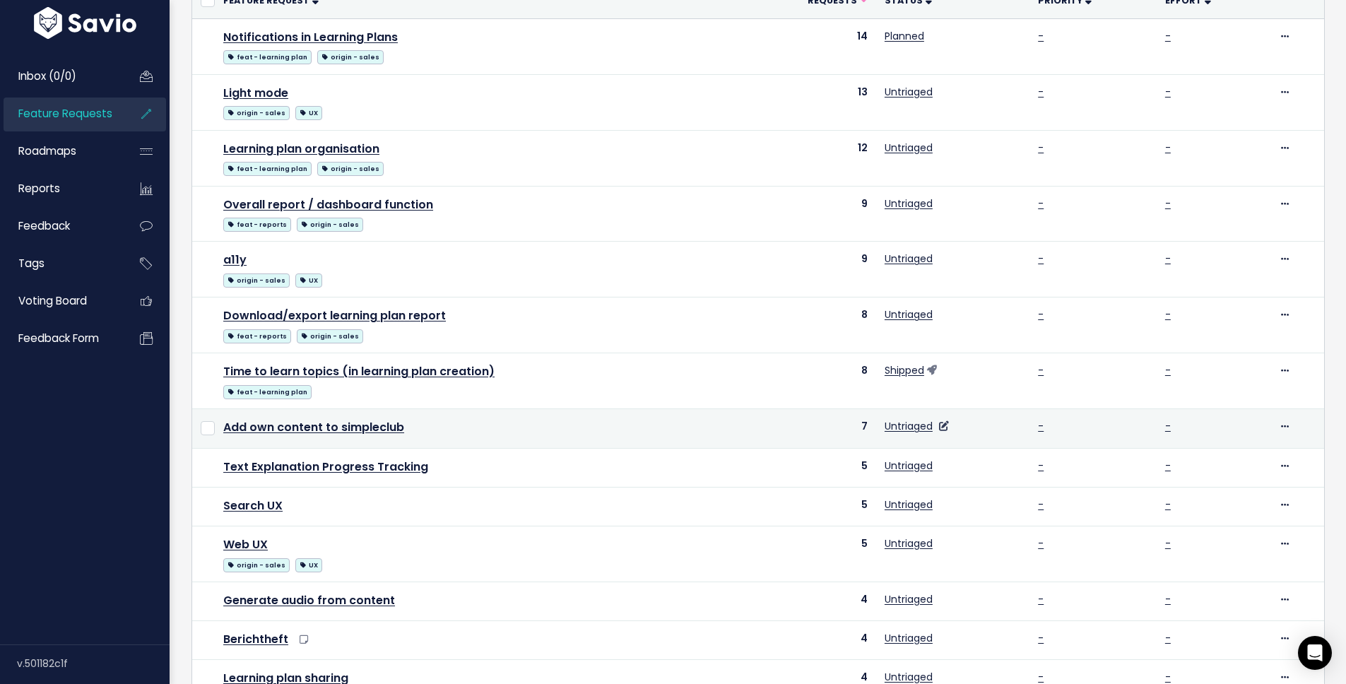
click at [945, 429] on td "Untriaged" at bounding box center [952, 428] width 153 height 39
click at [940, 427] on icon at bounding box center [944, 426] width 10 height 10
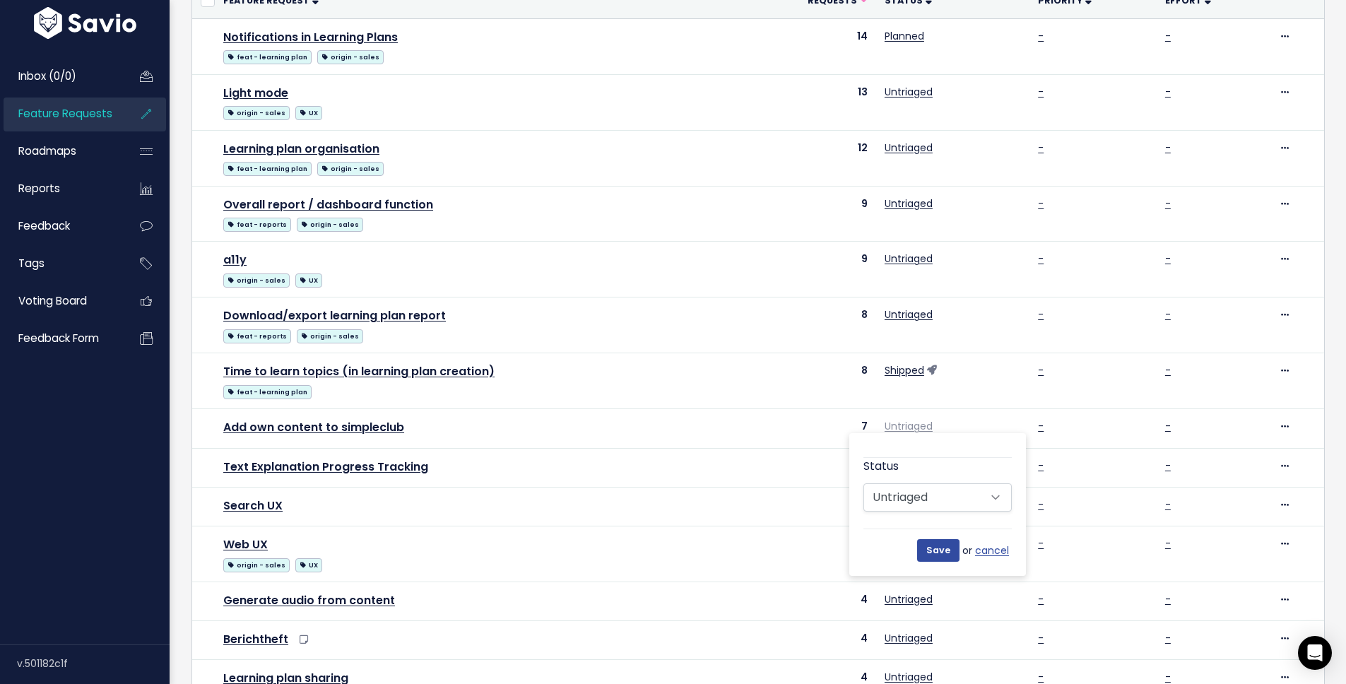
click at [942, 478] on div "Status Untriaged Under Consideration Planned In Progress Shipped Closed Won't do" at bounding box center [937, 485] width 148 height 54
click at [937, 496] on select "Untriaged Under Consideration Planned In Progress Shipped Closed Won't do" at bounding box center [937, 497] width 148 height 28
select select "SHIPPED"
click at [863, 483] on select "Untriaged Under Consideration Planned In Progress Shipped Closed Won't do" at bounding box center [937, 497] width 148 height 28
click at [1321, 404] on div "Active Untriaged Up Next In Progress Shipped High Pri / Low Effort From Voters …" at bounding box center [761, 476] width 1162 height 1079
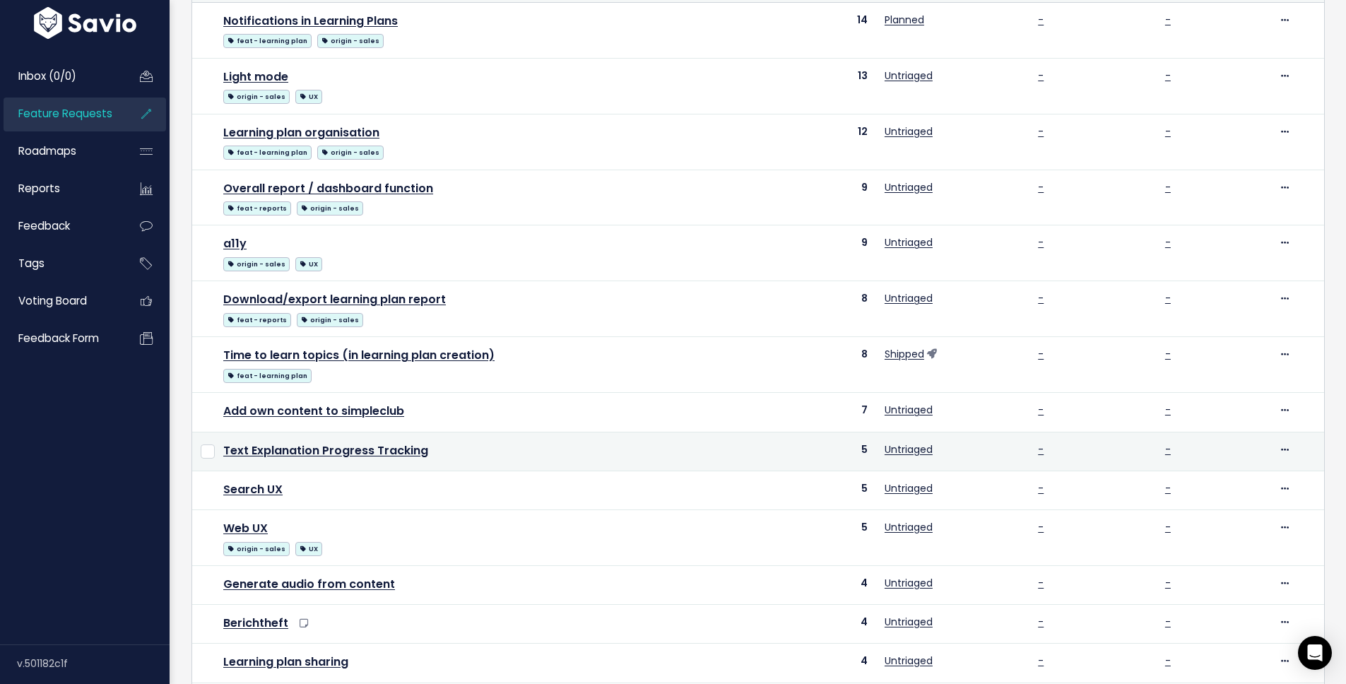
scroll to position [179, 0]
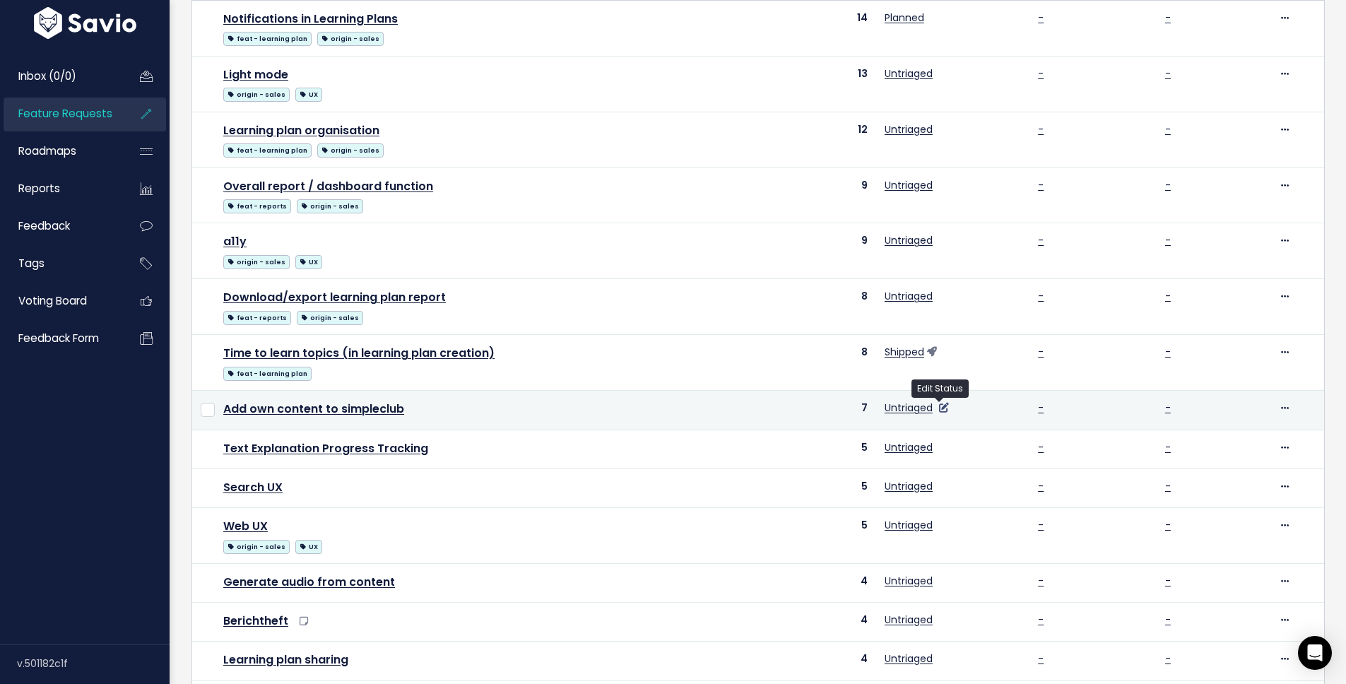
click at [943, 407] on icon at bounding box center [944, 408] width 10 height 10
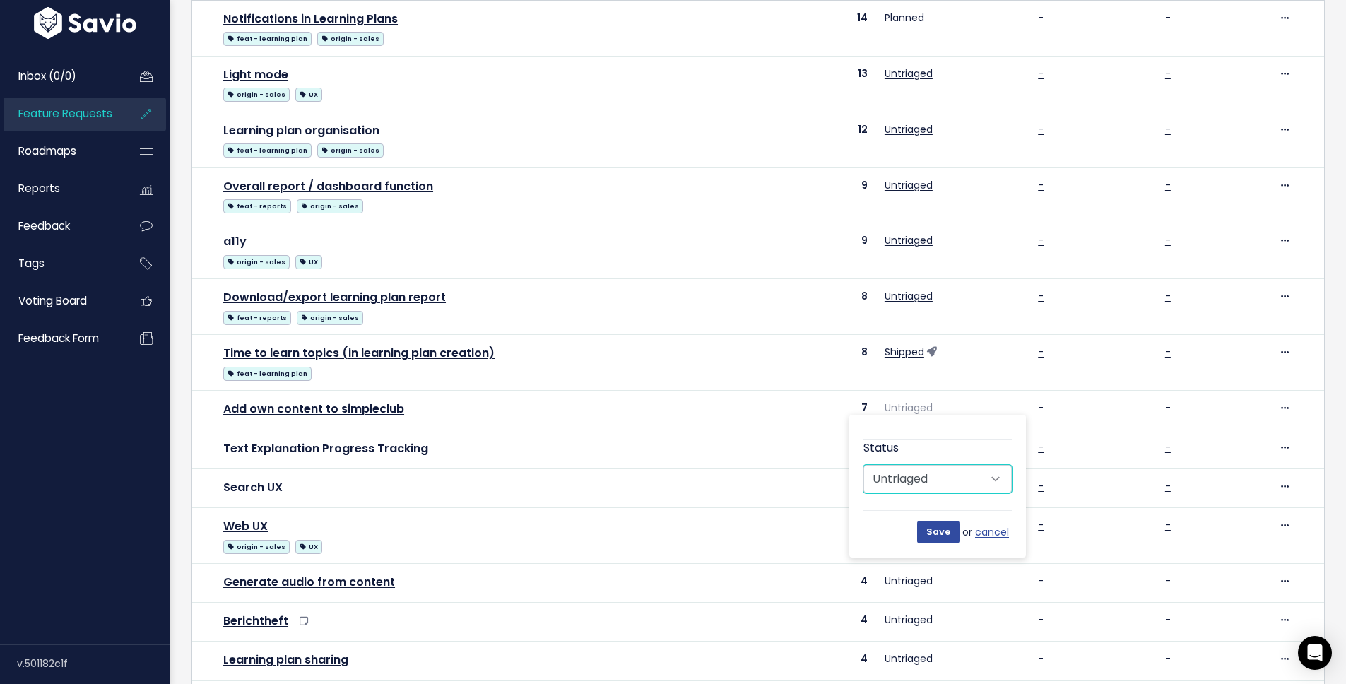
click at [940, 486] on select "Untriaged Under Consideration Planned In Progress Shipped Closed Won't do" at bounding box center [937, 479] width 148 height 28
select select "SHIPPED"
click at [863, 465] on select "Untriaged Under Consideration Planned In Progress Shipped Closed Won't do" at bounding box center [937, 479] width 148 height 28
click at [933, 530] on input "Save" at bounding box center [938, 532] width 42 height 23
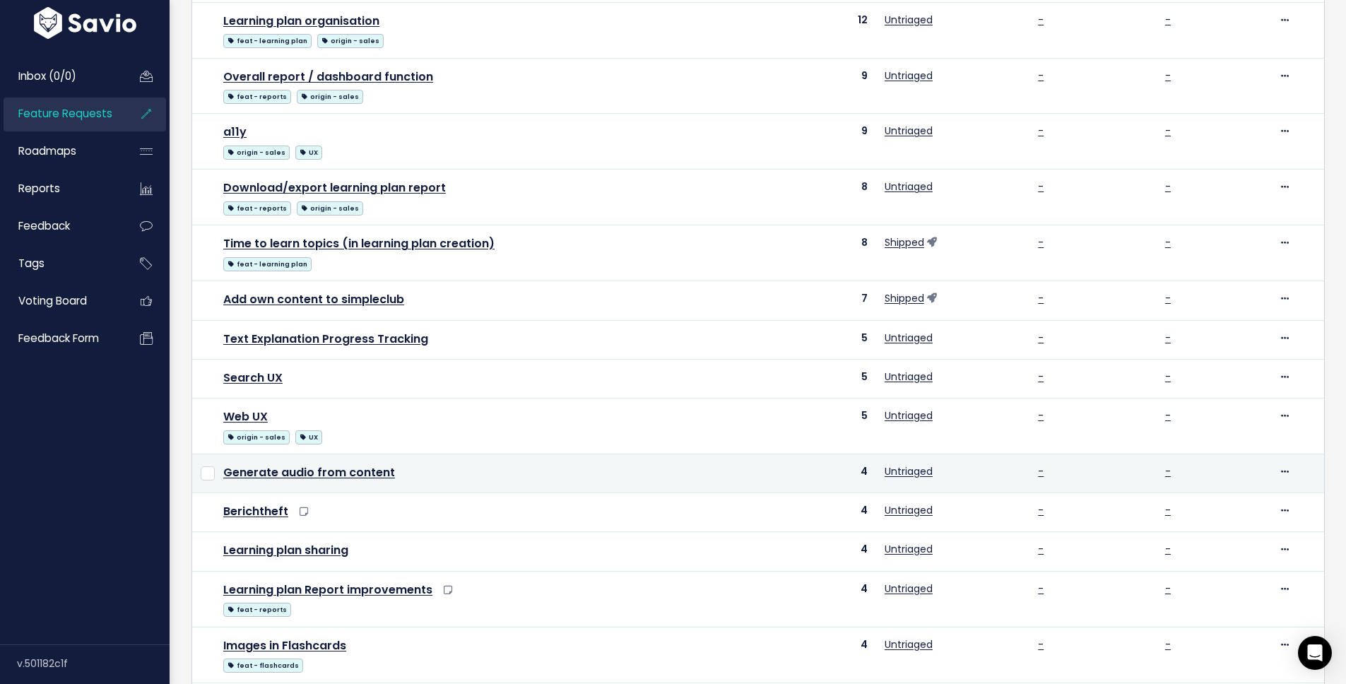
scroll to position [296, 0]
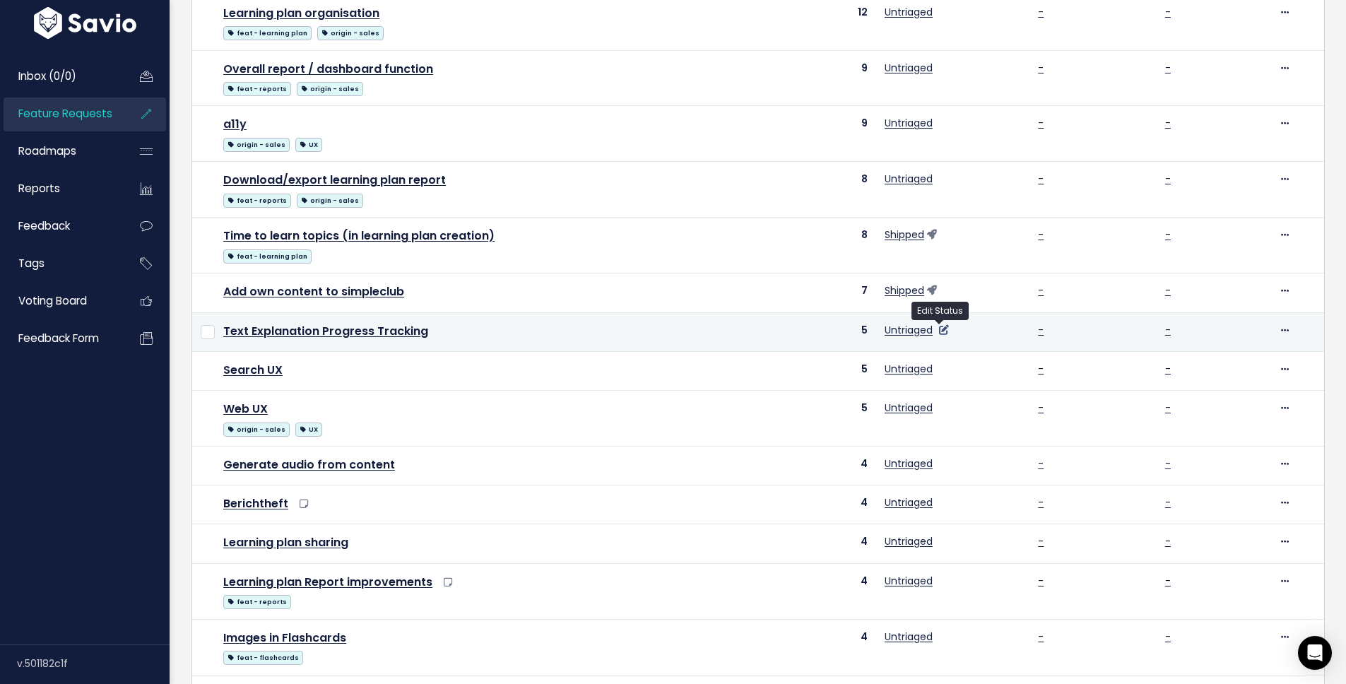
click at [939, 334] on icon at bounding box center [944, 330] width 10 height 10
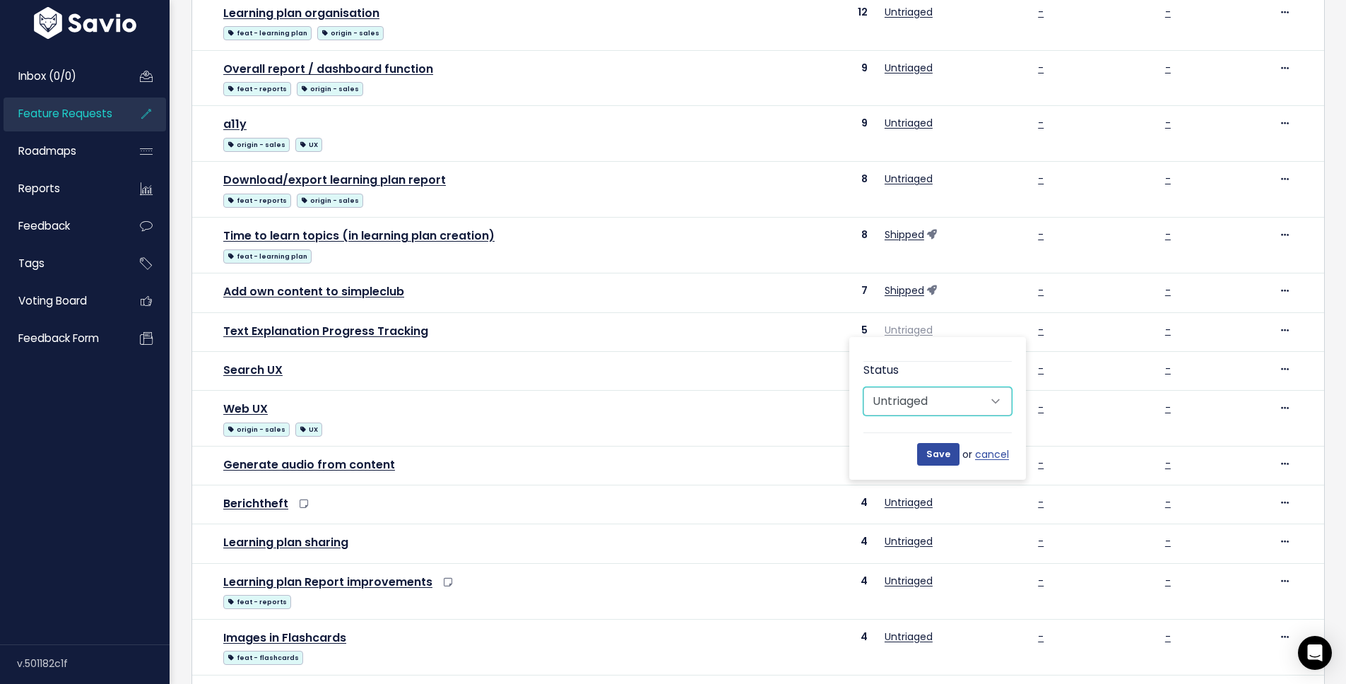
click at [938, 401] on select "Untriaged Under Consideration Planned In Progress Shipped Closed Won't do" at bounding box center [937, 401] width 148 height 28
select select "PLANNED"
click at [863, 387] on select "Untriaged Under Consideration Planned In Progress Shipped Closed Won't do" at bounding box center [937, 401] width 148 height 28
click at [940, 456] on input "Save" at bounding box center [938, 454] width 42 height 23
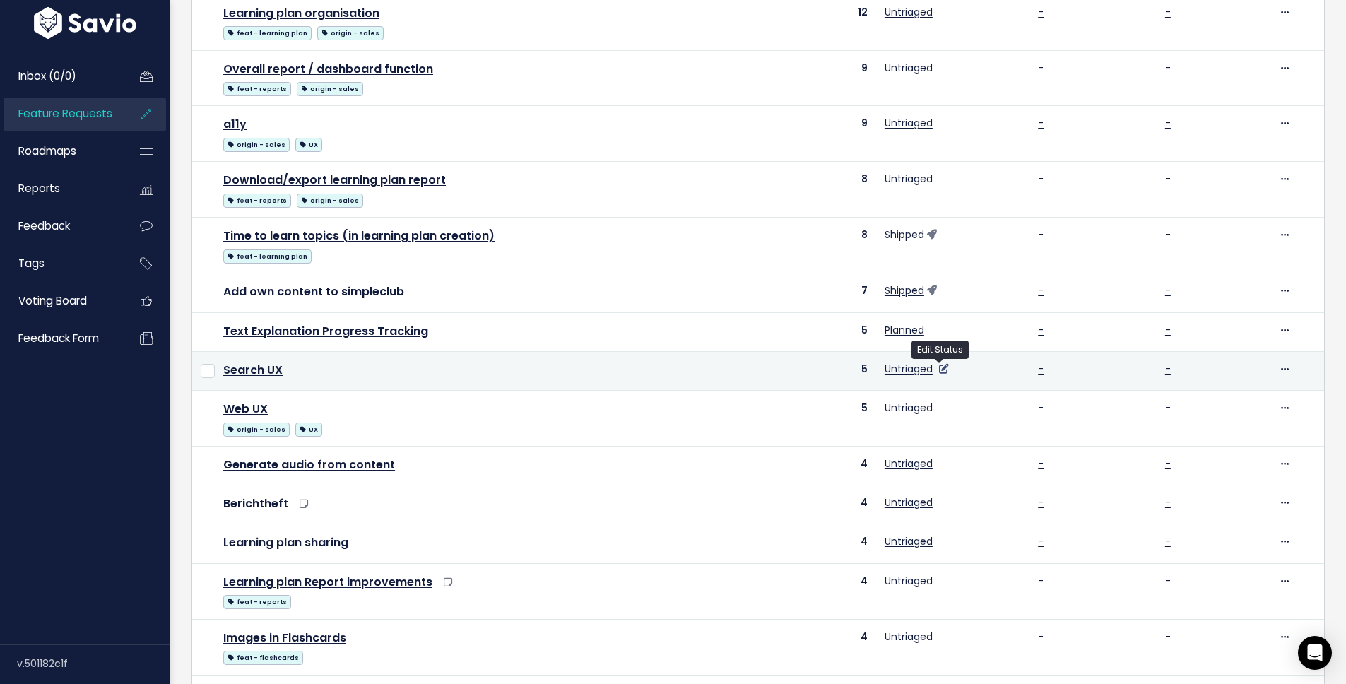
click at [939, 370] on icon at bounding box center [944, 369] width 10 height 10
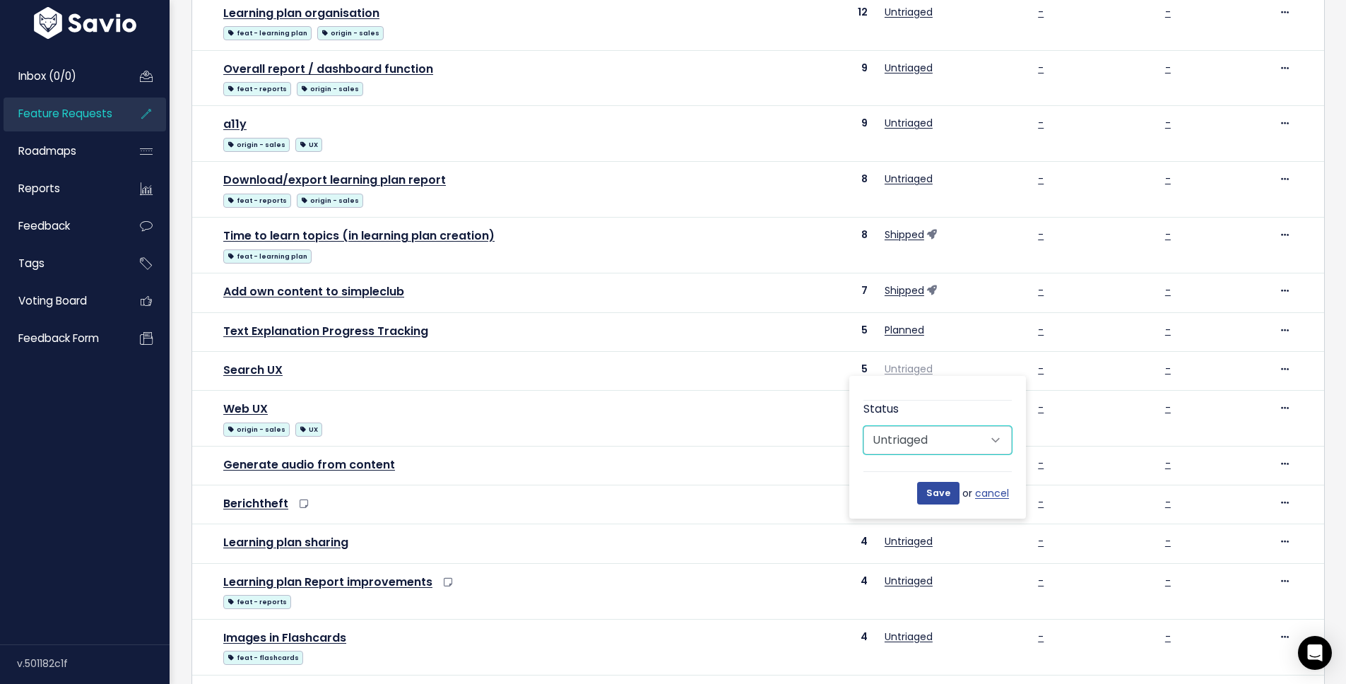
click at [936, 435] on select "Untriaged Under Consideration Planned In Progress Shipped Closed Won't do" at bounding box center [937, 440] width 148 height 28
select select "PLANNED"
click at [863, 426] on select "Untriaged Under Consideration Planned In Progress Shipped Closed Won't do" at bounding box center [937, 440] width 148 height 28
click at [931, 492] on input "Save" at bounding box center [938, 493] width 42 height 23
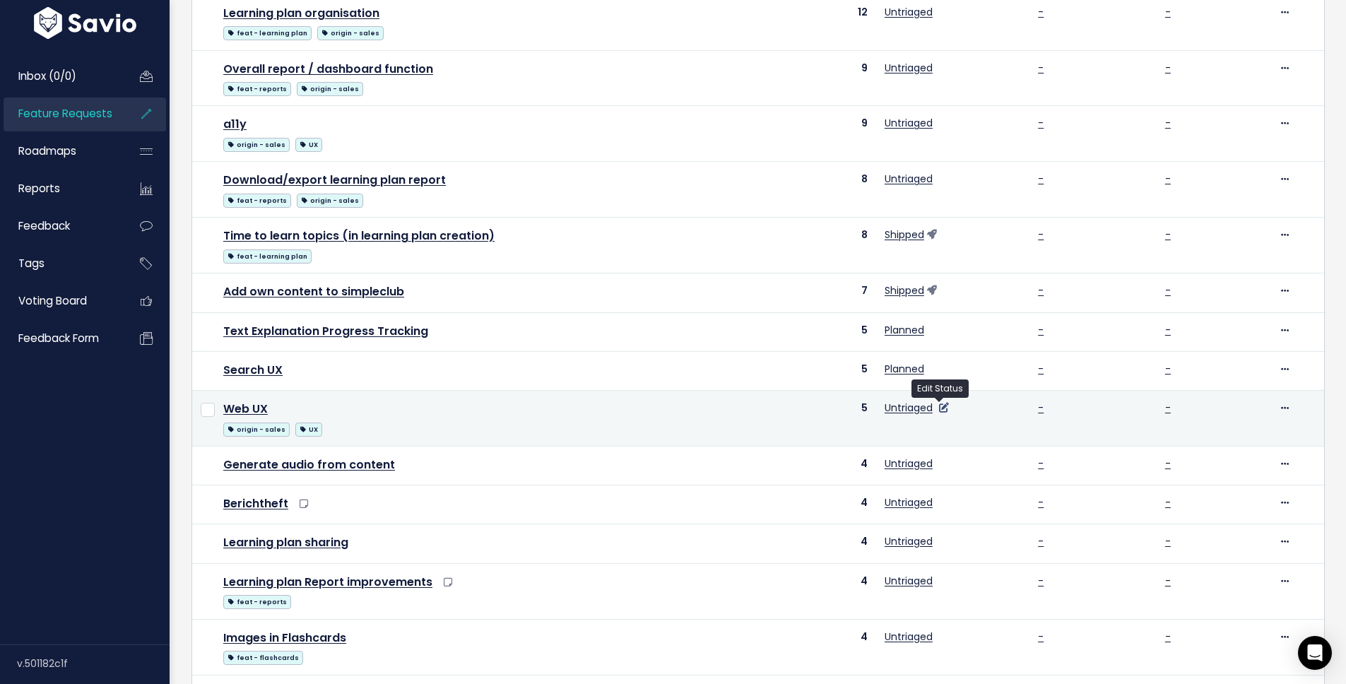
click at [941, 408] on icon at bounding box center [944, 408] width 10 height 10
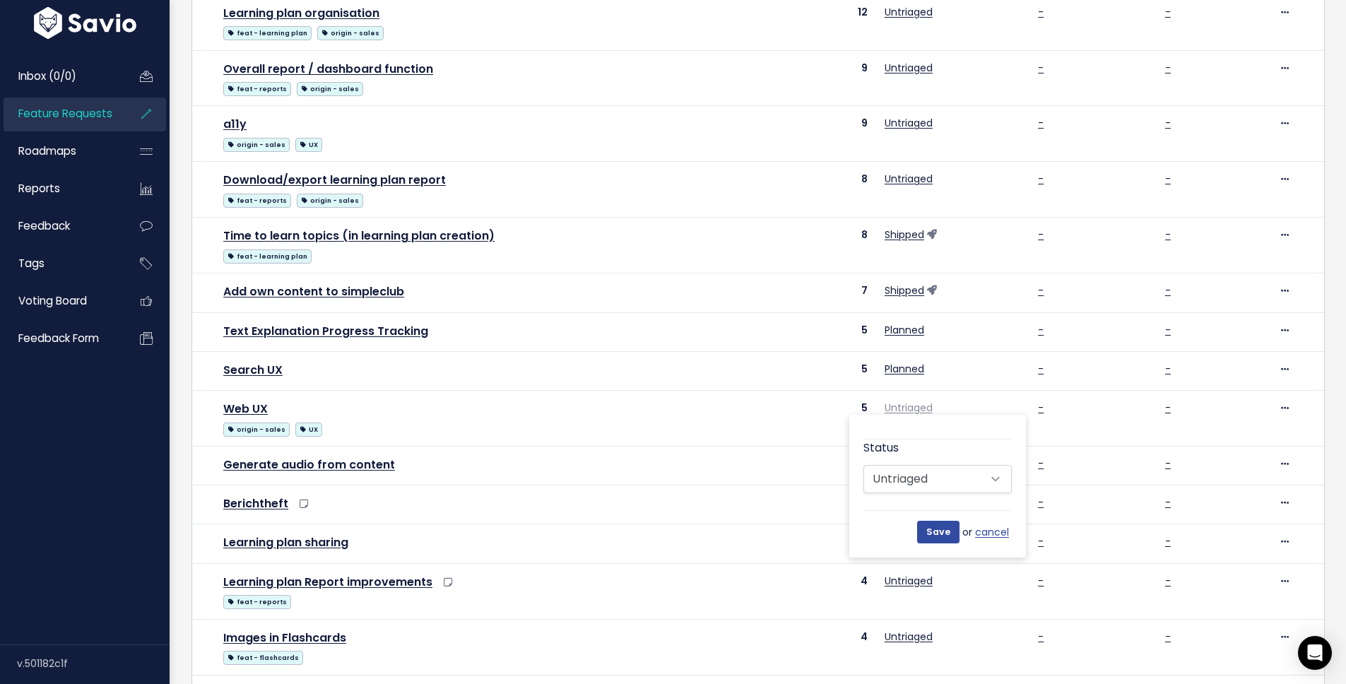
click at [945, 464] on div "Status Untriaged Under Consideration Planned In Progress Shipped Closed Won't do" at bounding box center [937, 466] width 148 height 54
click at [945, 473] on select "Untriaged Under Consideration Planned In Progress Shipped Closed Won't do" at bounding box center [937, 479] width 148 height 28
select select "SHIPPED"
click at [863, 465] on select "Untriaged Under Consideration Planned In Progress Shipped Closed Won't do" at bounding box center [937, 479] width 148 height 28
click at [934, 527] on input "Save" at bounding box center [938, 532] width 42 height 23
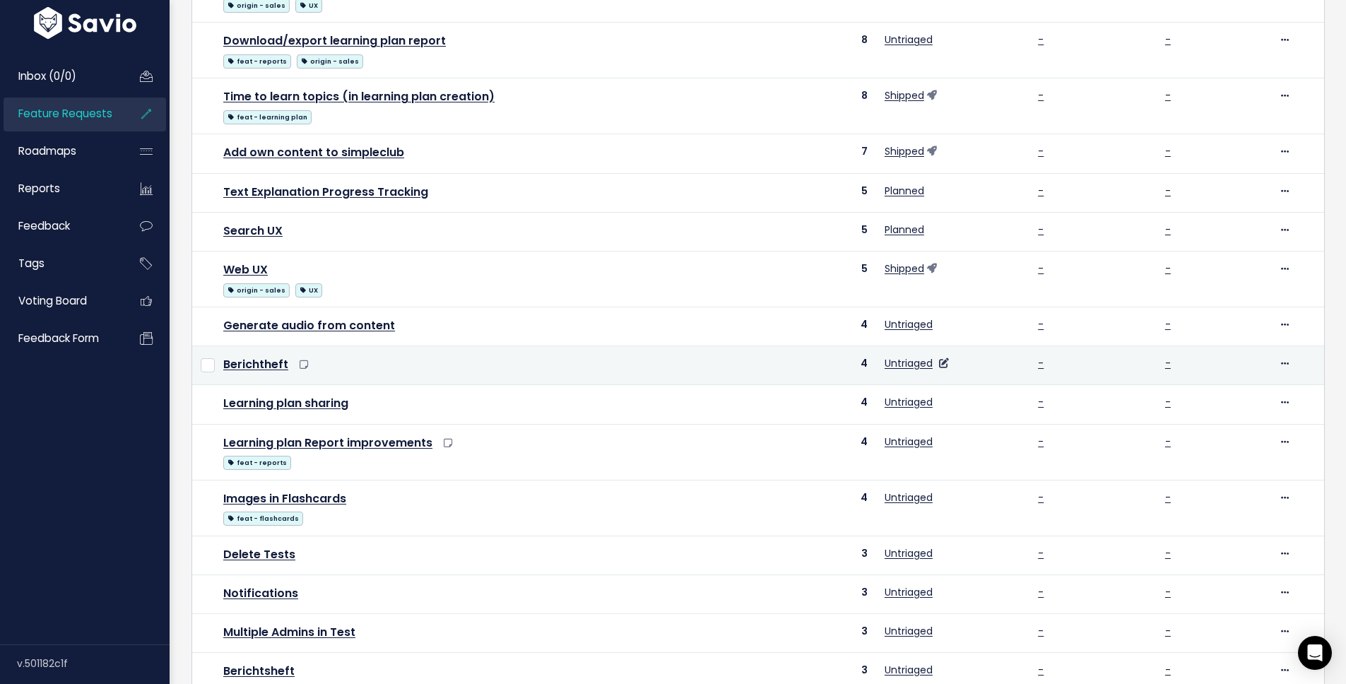
scroll to position [439, 0]
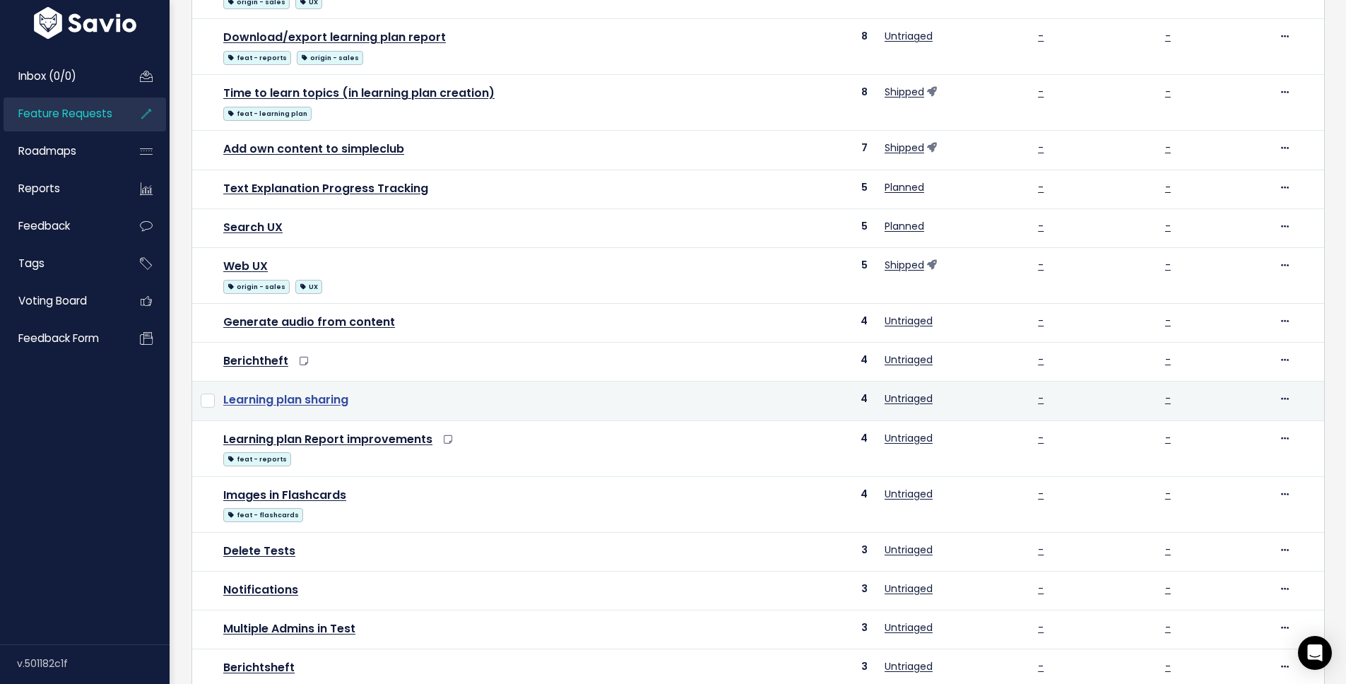
click at [234, 397] on link "Learning plan sharing" at bounding box center [285, 399] width 125 height 16
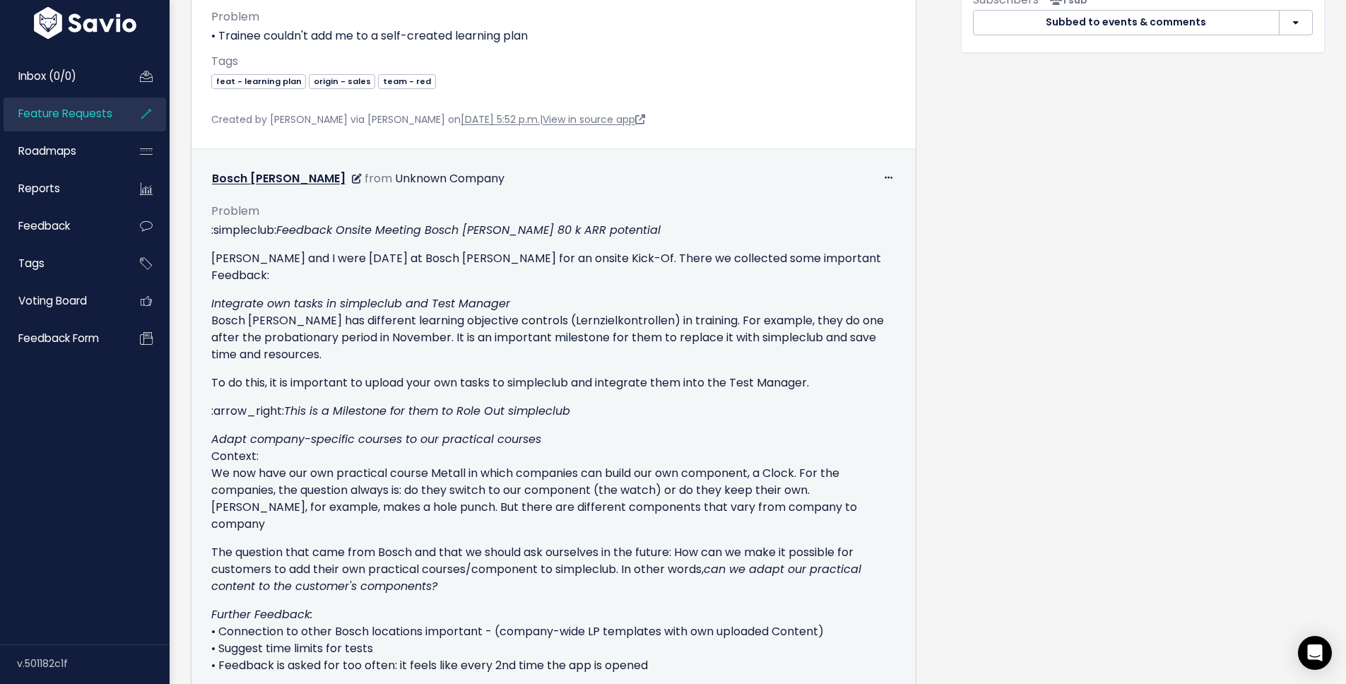
scroll to position [814, 0]
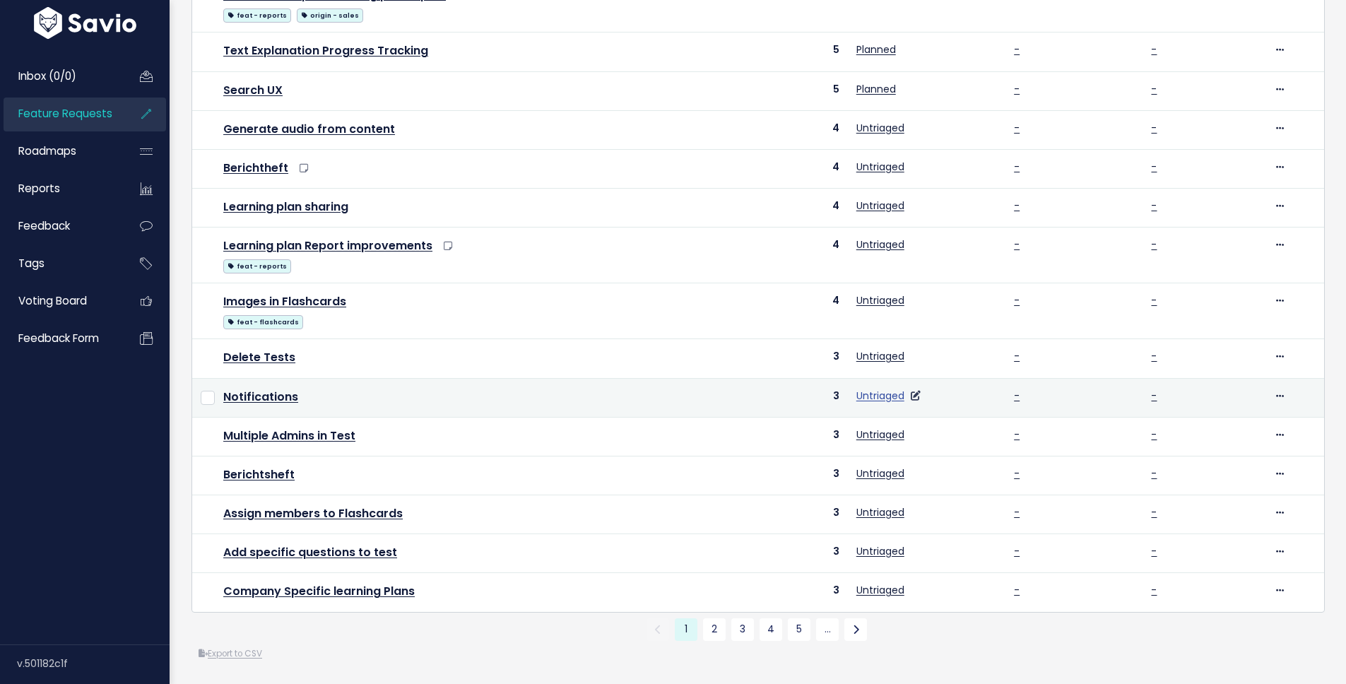
scroll to position [502, 0]
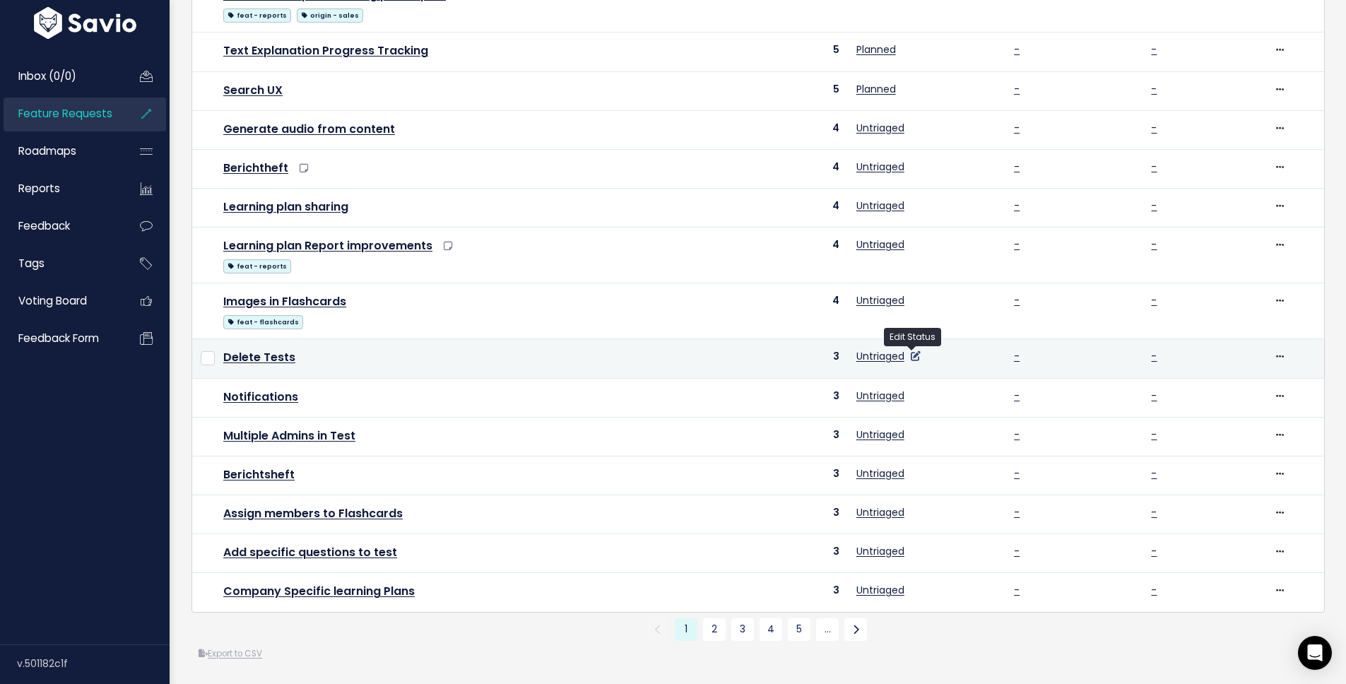
click at [912, 351] on icon at bounding box center [916, 356] width 10 height 10
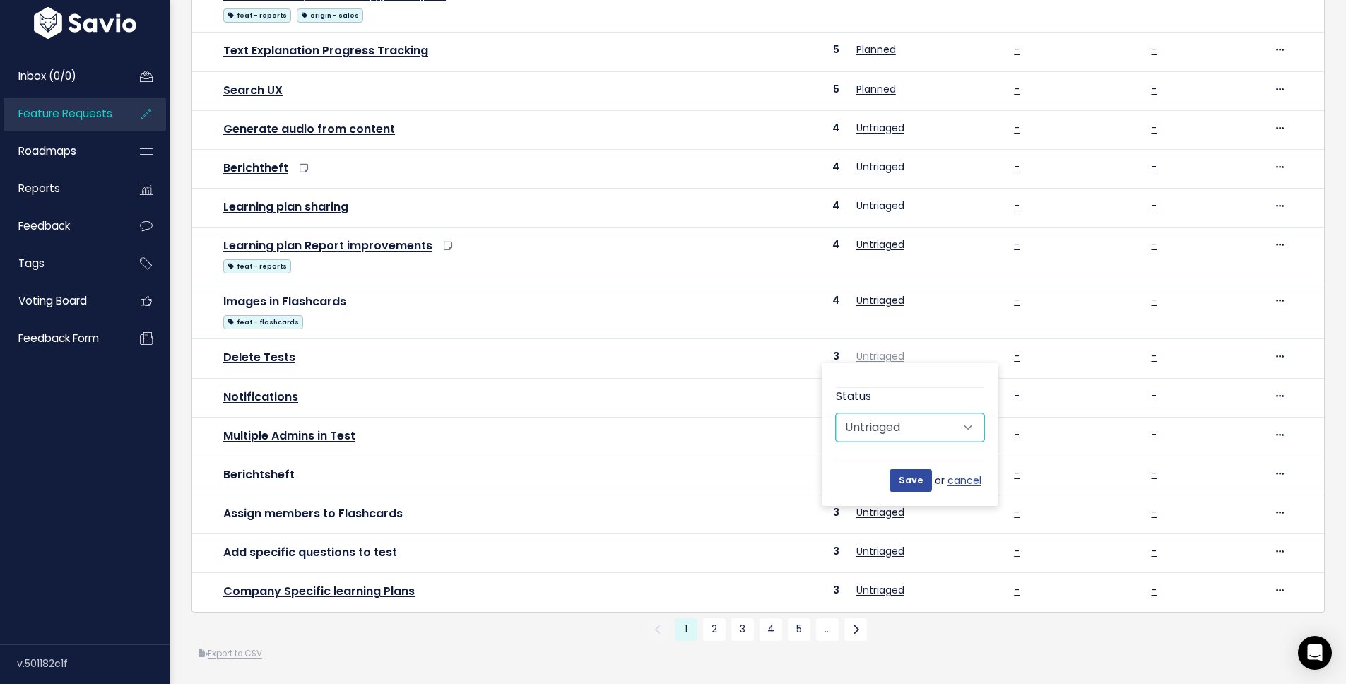
click at [893, 413] on select "Untriaged Under Consideration Planned In Progress Shipped Closed Won't do" at bounding box center [910, 427] width 148 height 28
select select "PLANNED"
click at [836, 413] on select "Untriaged Under Consideration Planned In Progress Shipped Closed Won't do" at bounding box center [910, 427] width 148 height 28
click at [909, 469] on input "Save" at bounding box center [911, 480] width 42 height 23
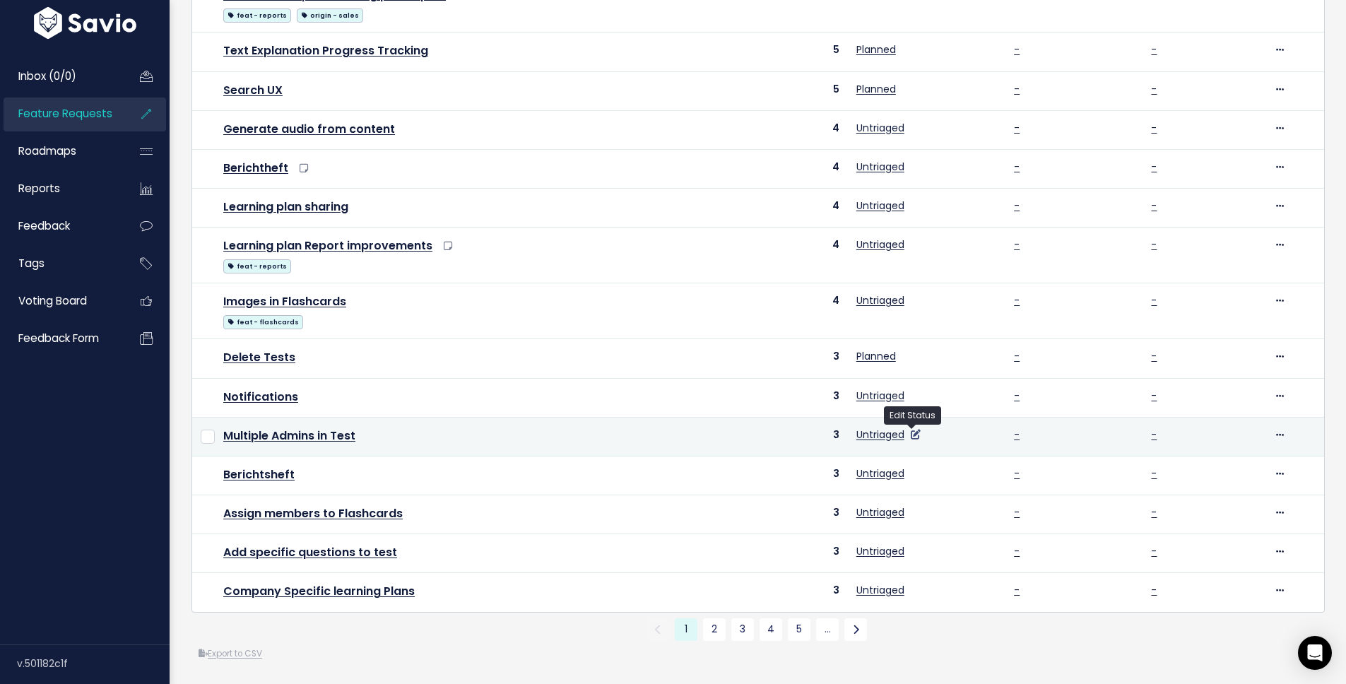
click at [914, 430] on icon at bounding box center [916, 435] width 10 height 10
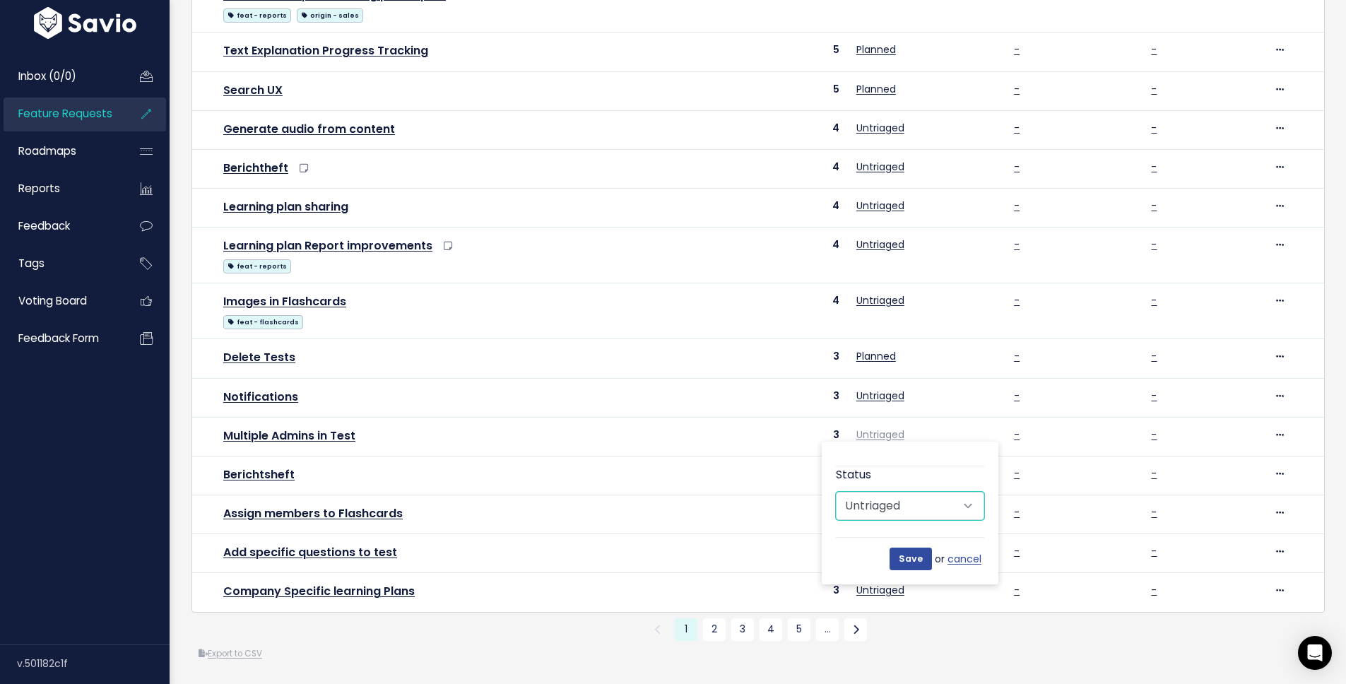
click at [905, 492] on select "Untriaged Under Consideration Planned In Progress Shipped Closed Won't do" at bounding box center [910, 506] width 148 height 28
select select "PLANNED"
click at [836, 492] on select "Untriaged Under Consideration Planned In Progress Shipped Closed Won't do" at bounding box center [910, 506] width 148 height 28
click at [916, 548] on input "Save" at bounding box center [911, 559] width 42 height 23
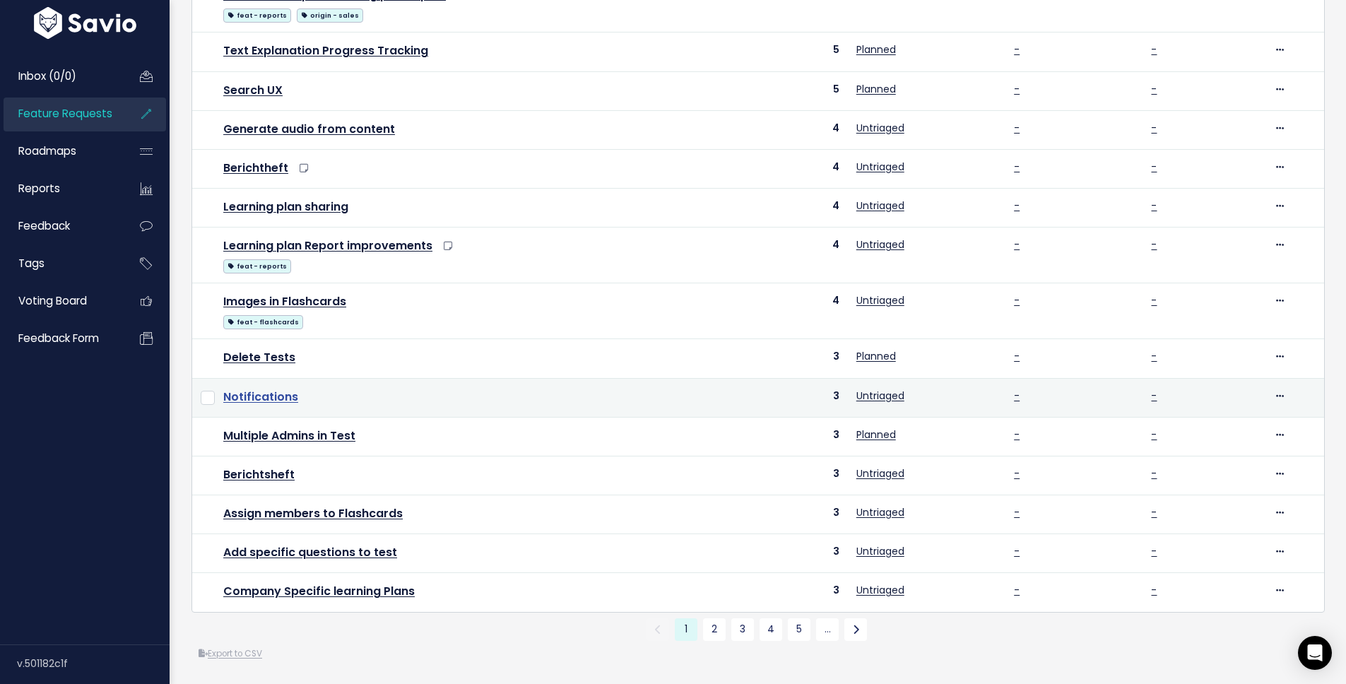
click at [262, 389] on link "Notifications" at bounding box center [260, 397] width 75 height 16
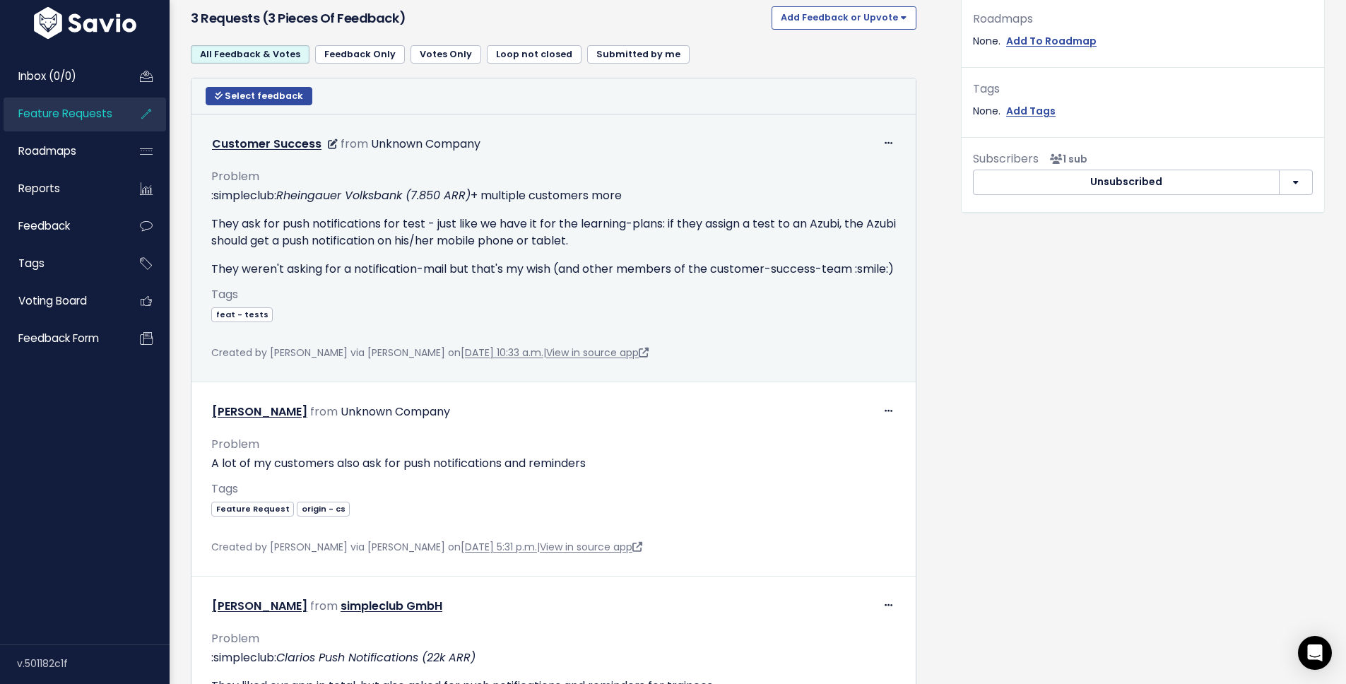
scroll to position [685, 0]
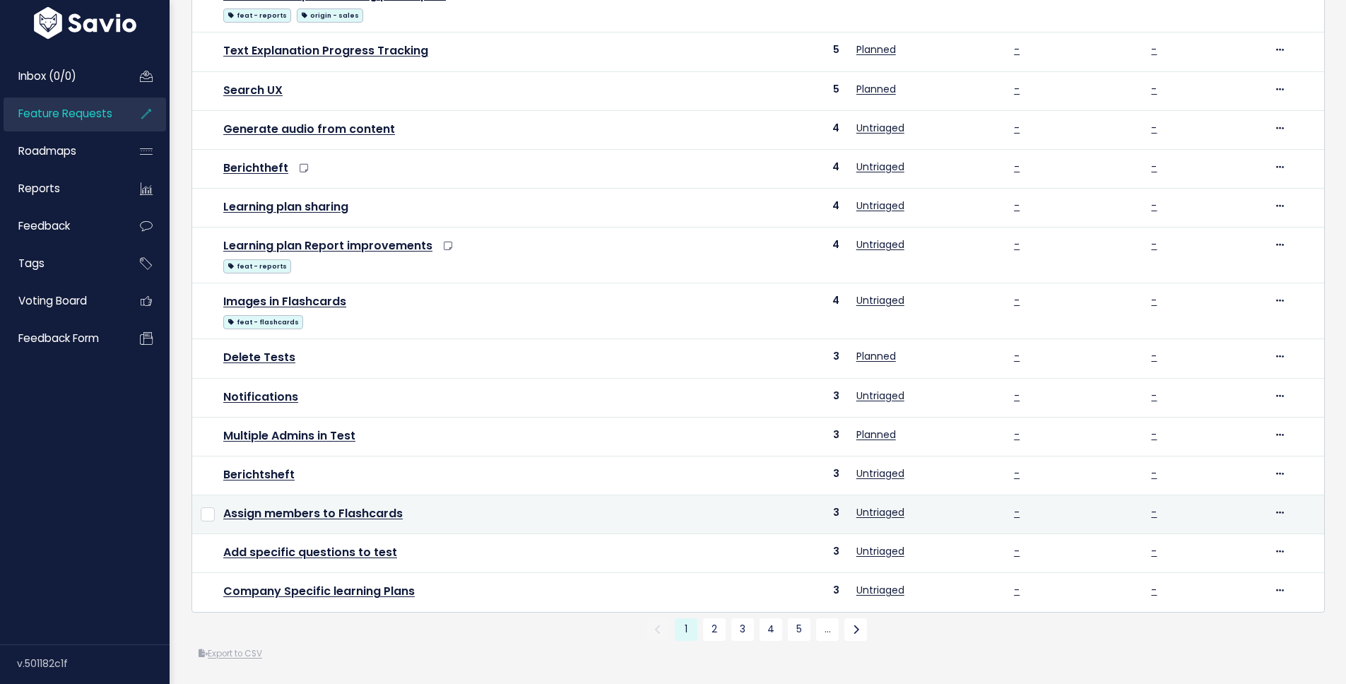
scroll to position [502, 0]
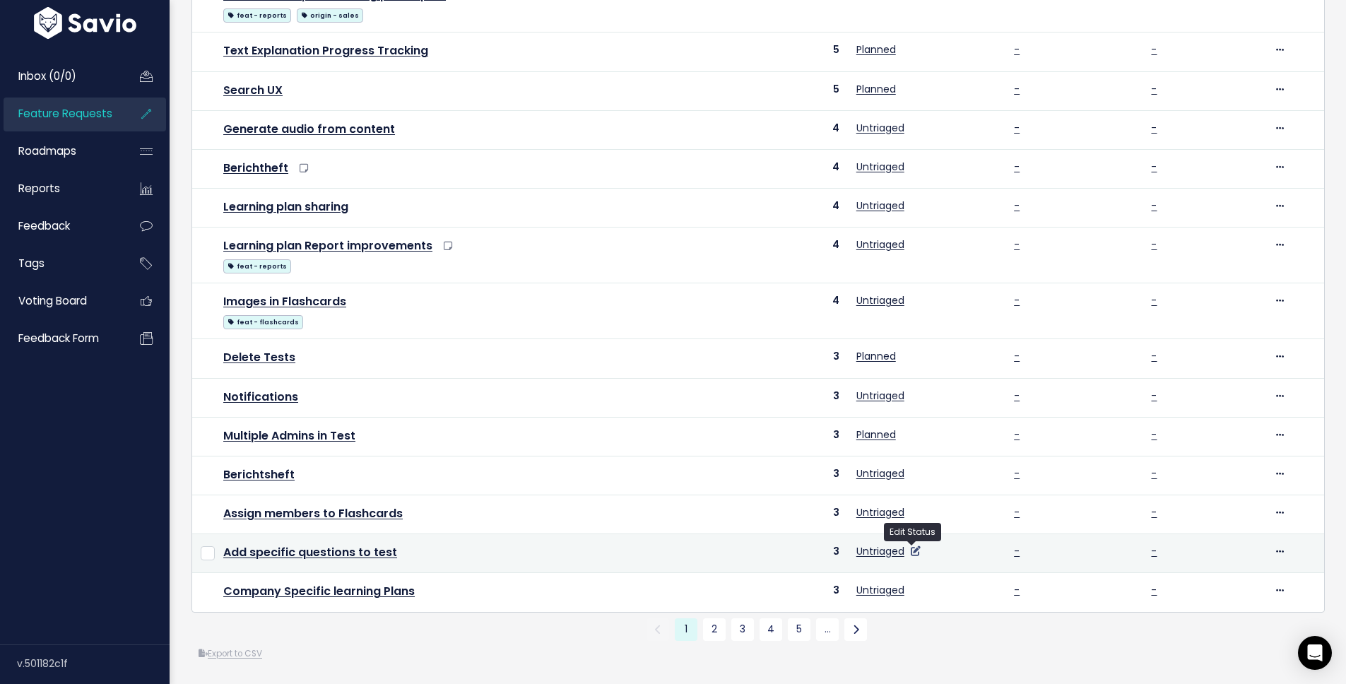
click at [915, 546] on icon at bounding box center [916, 551] width 10 height 10
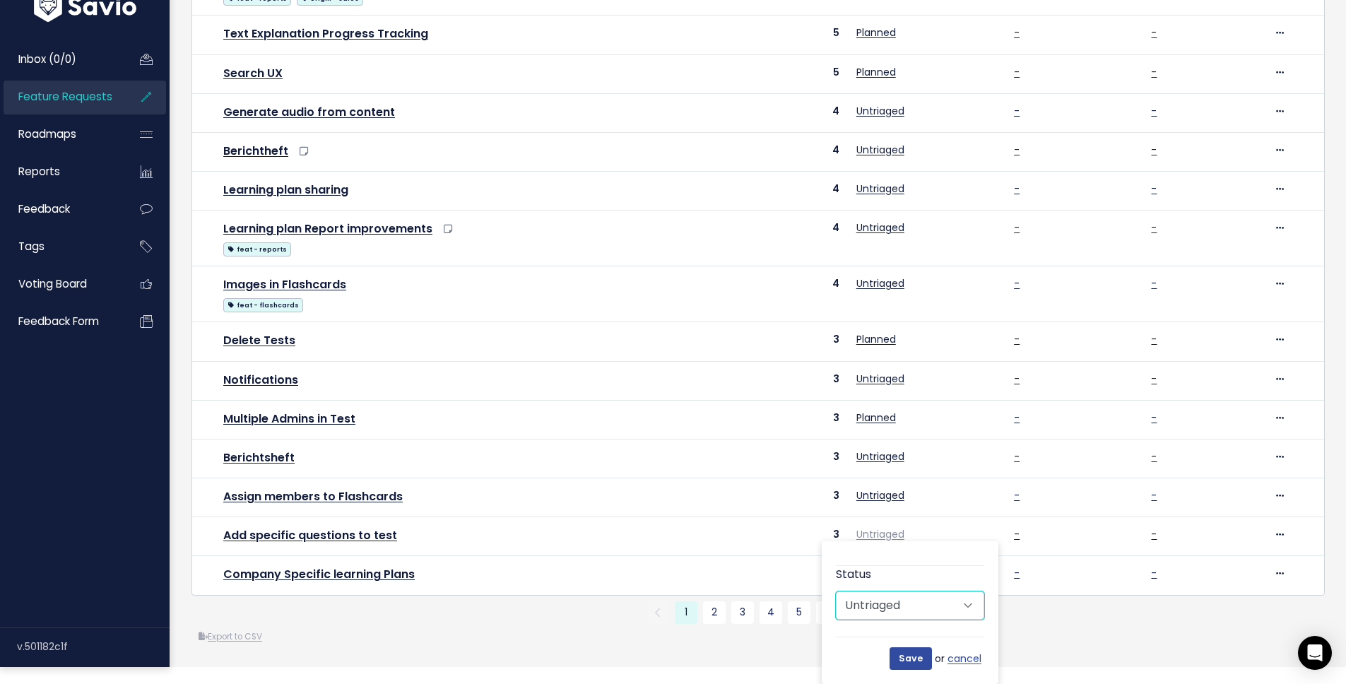
click at [919, 603] on select "Untriaged Under Consideration Planned In Progress Shipped Closed Won't do" at bounding box center [910, 605] width 148 height 28
select select "PLANNED"
click at [836, 591] on select "Untriaged Under Consideration Planned In Progress Shipped Closed Won't do" at bounding box center [910, 605] width 148 height 28
click at [909, 659] on input "Save" at bounding box center [911, 658] width 42 height 23
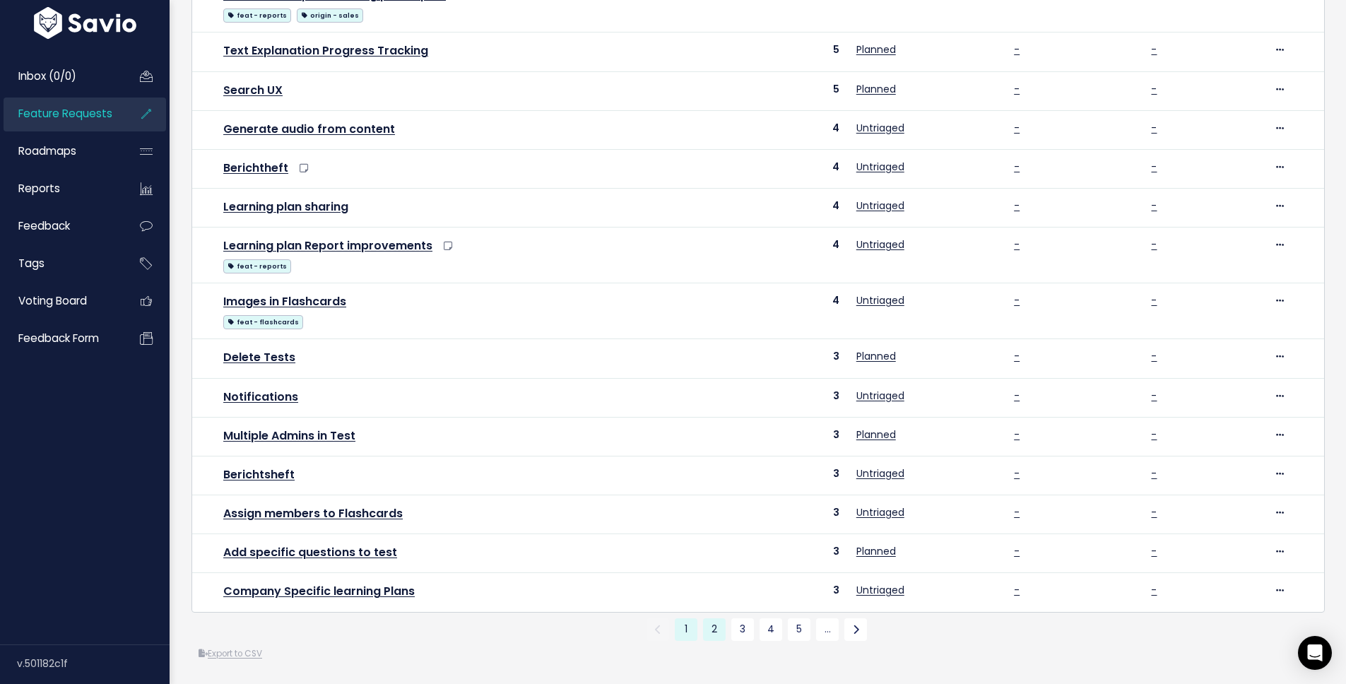
click at [712, 618] on link "2" at bounding box center [714, 629] width 23 height 23
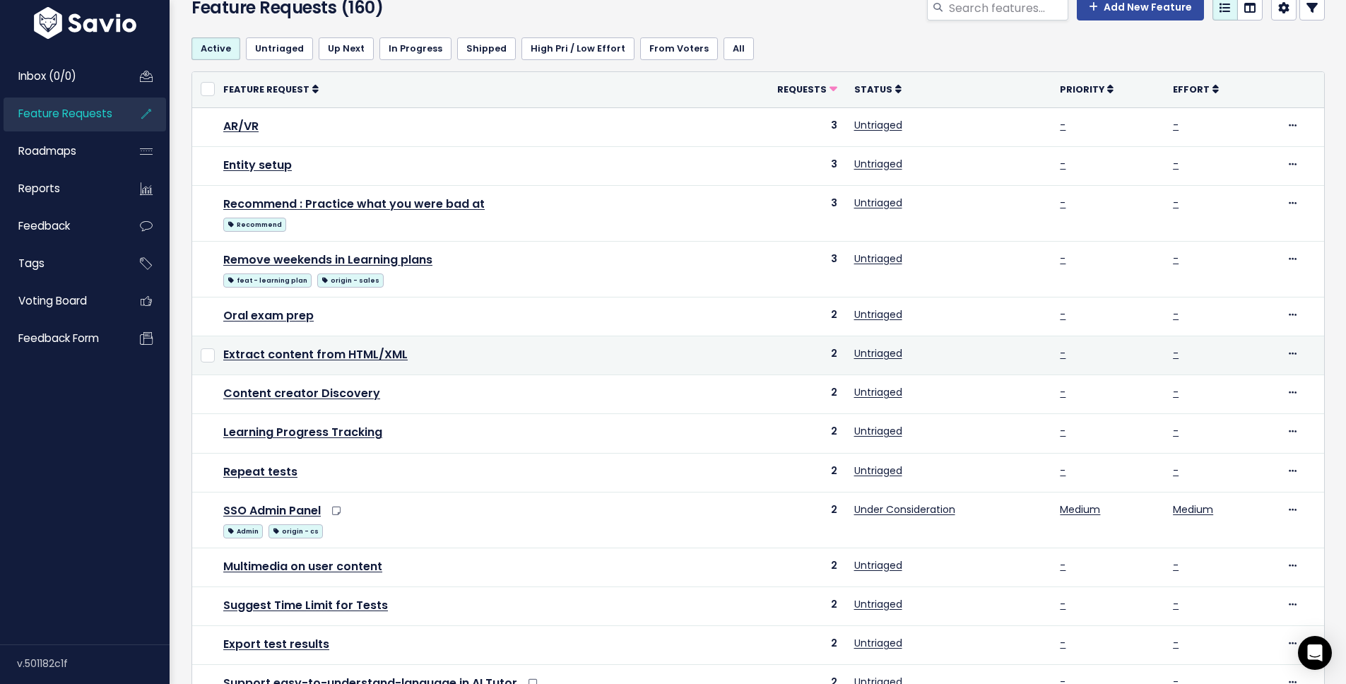
scroll to position [85, 0]
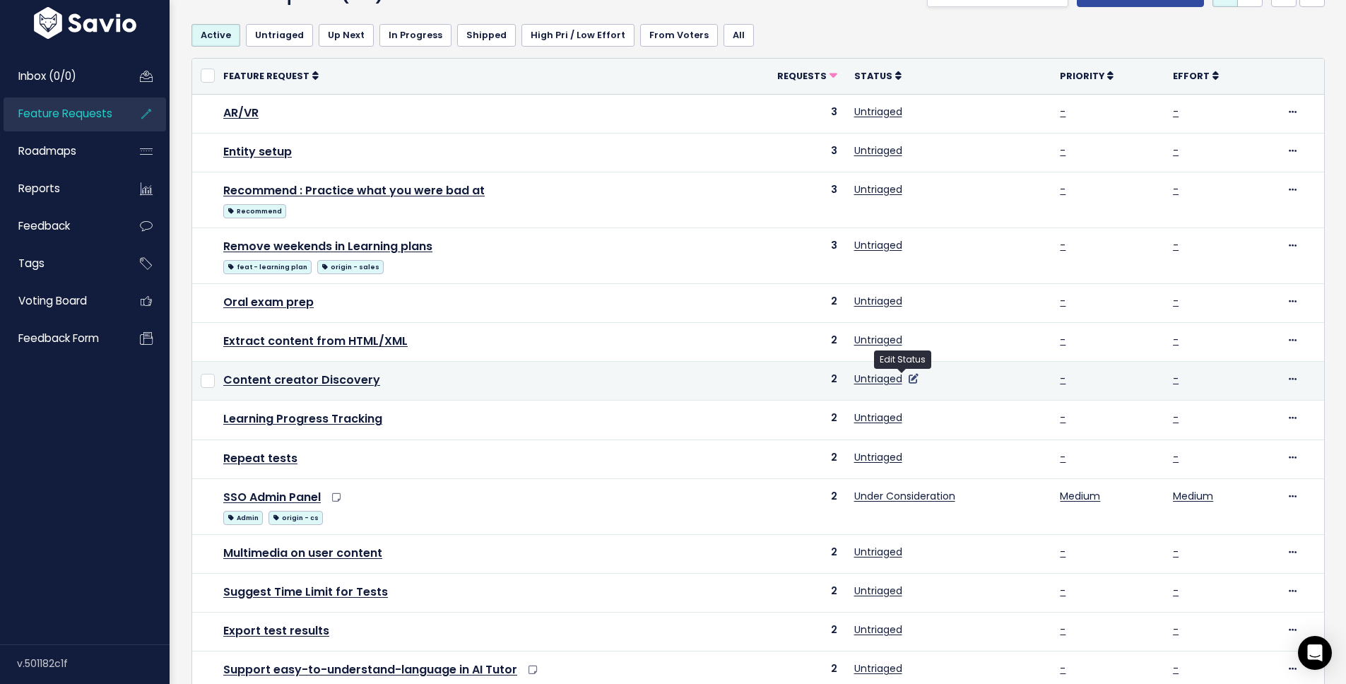
click at [909, 378] on icon at bounding box center [914, 379] width 10 height 10
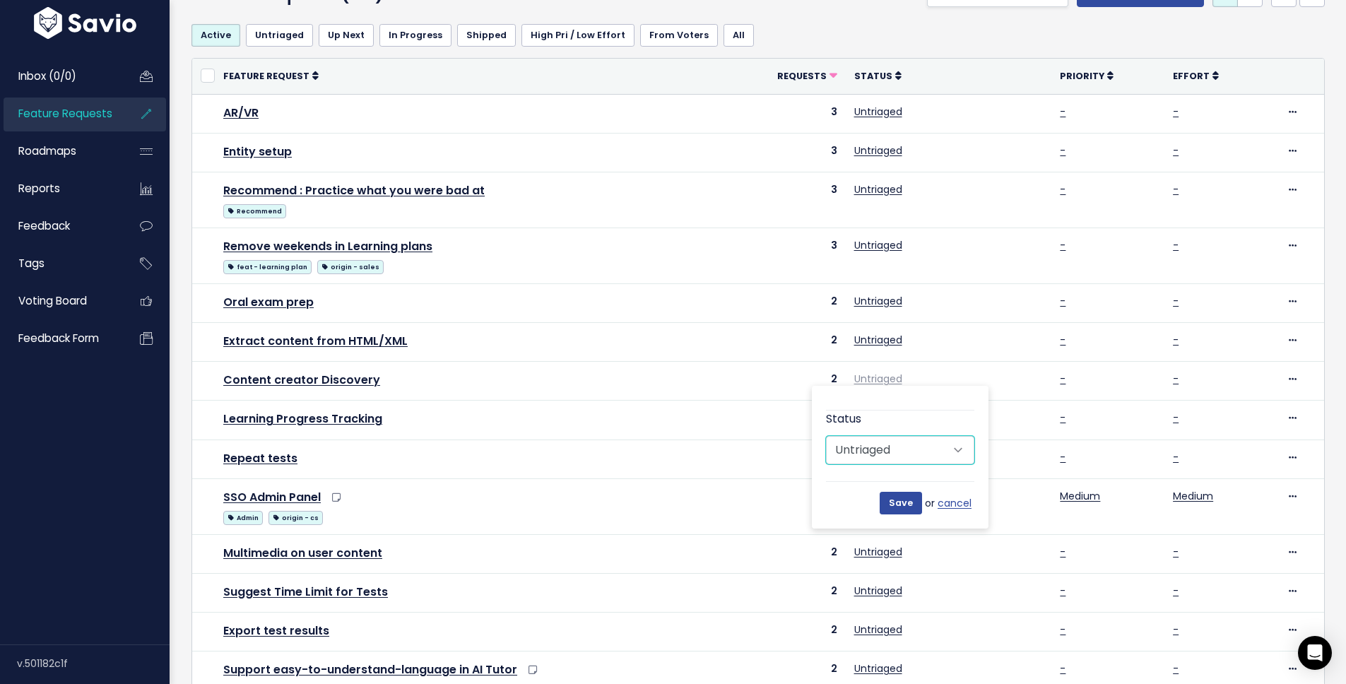
click at [907, 458] on select "Untriaged Under Consideration Planned In Progress Shipped Closed Won't do" at bounding box center [900, 450] width 148 height 28
select select "PLANNED"
click at [826, 436] on select "Untriaged Under Consideration Planned In Progress Shipped Closed Won't do" at bounding box center [900, 450] width 148 height 28
click at [907, 499] on input "Save" at bounding box center [901, 503] width 42 height 23
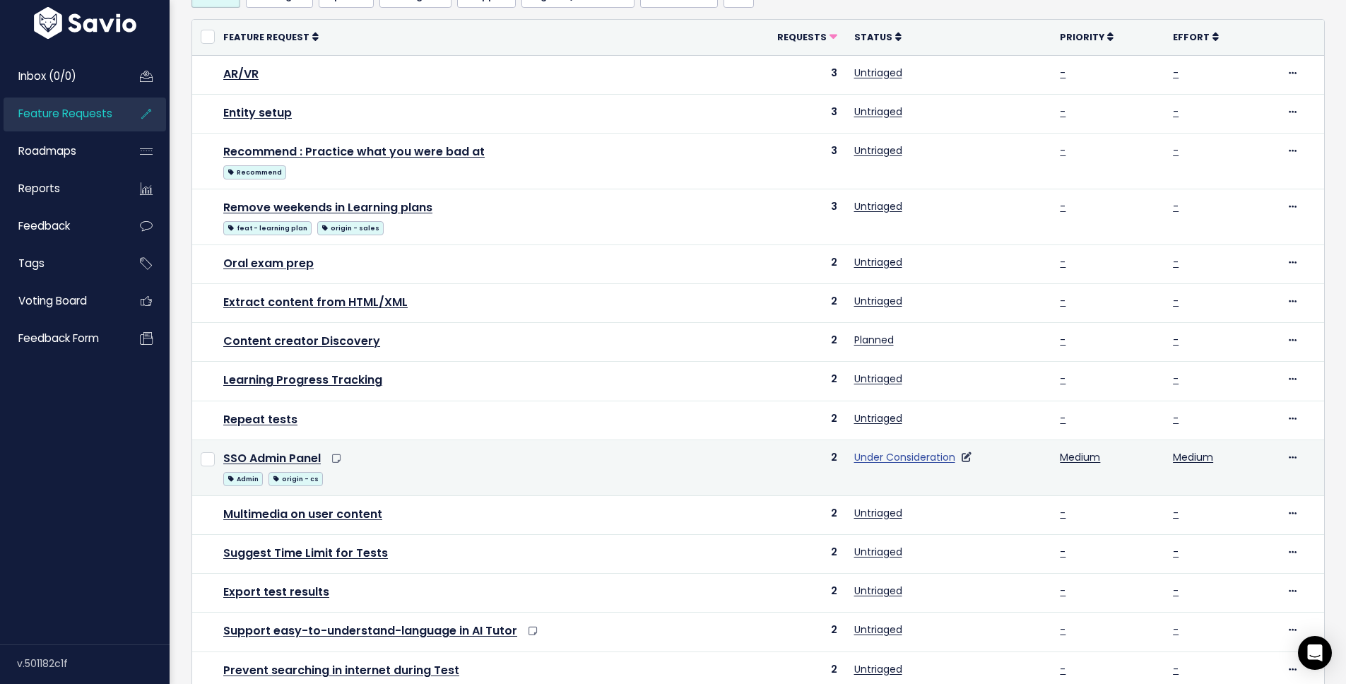
scroll to position [147, 0]
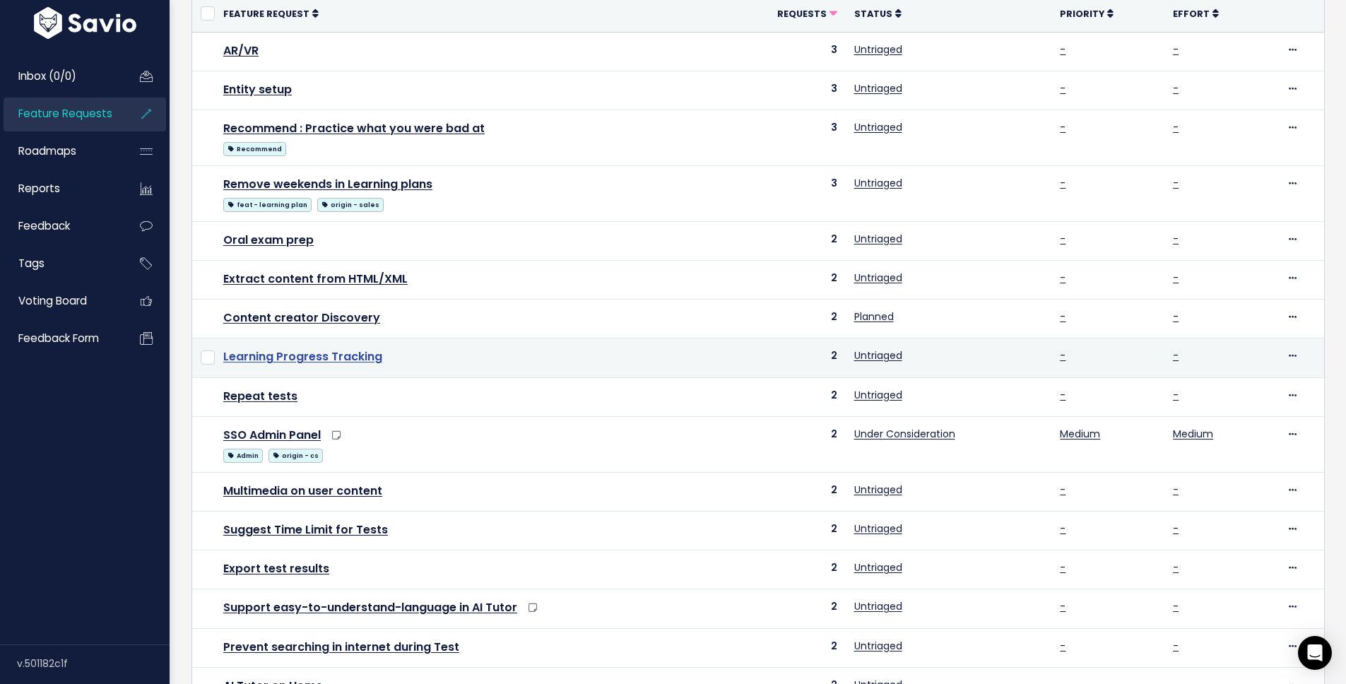
click at [288, 350] on link "Learning Progress Tracking" at bounding box center [302, 356] width 159 height 16
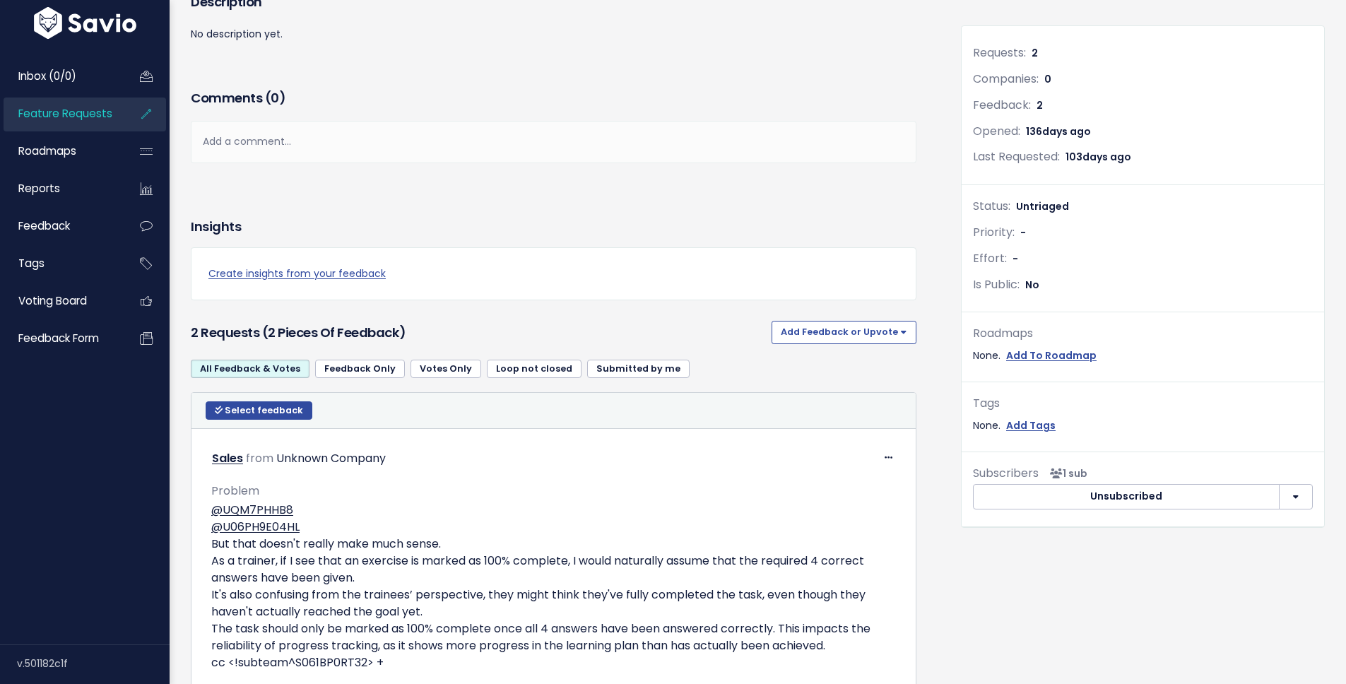
scroll to position [471, 0]
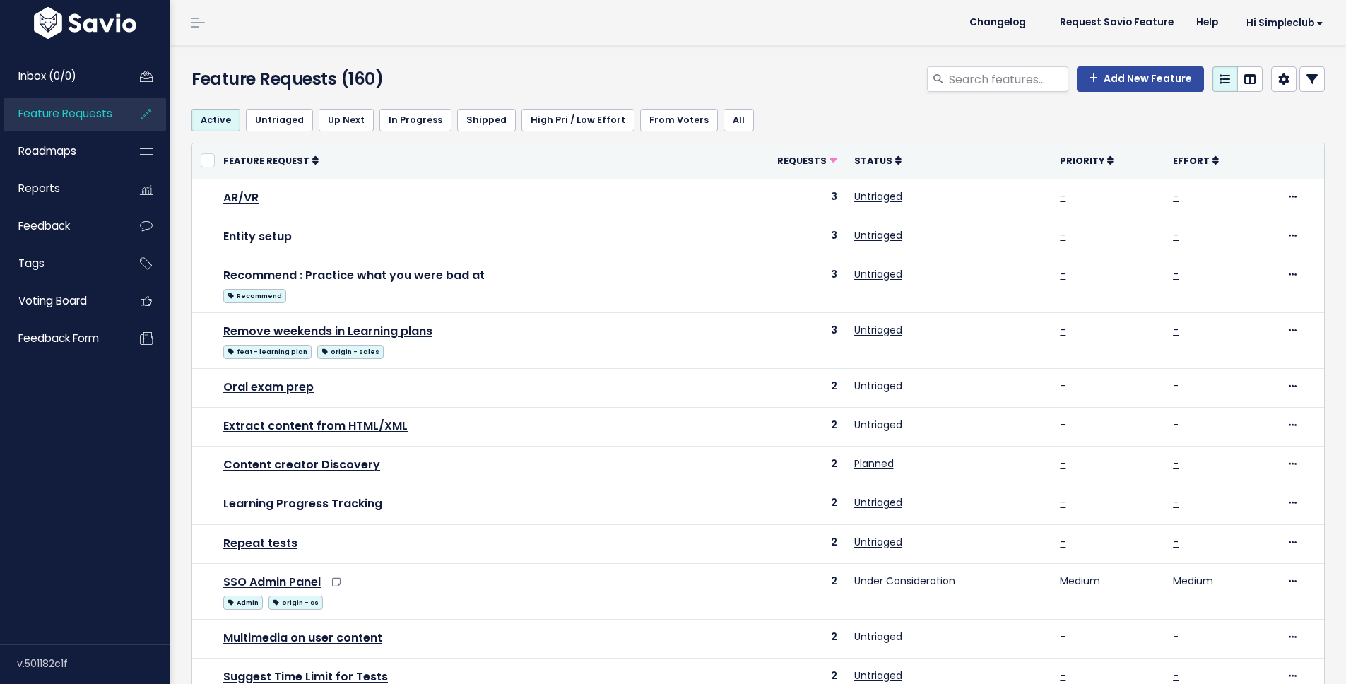
scroll to position [147, 0]
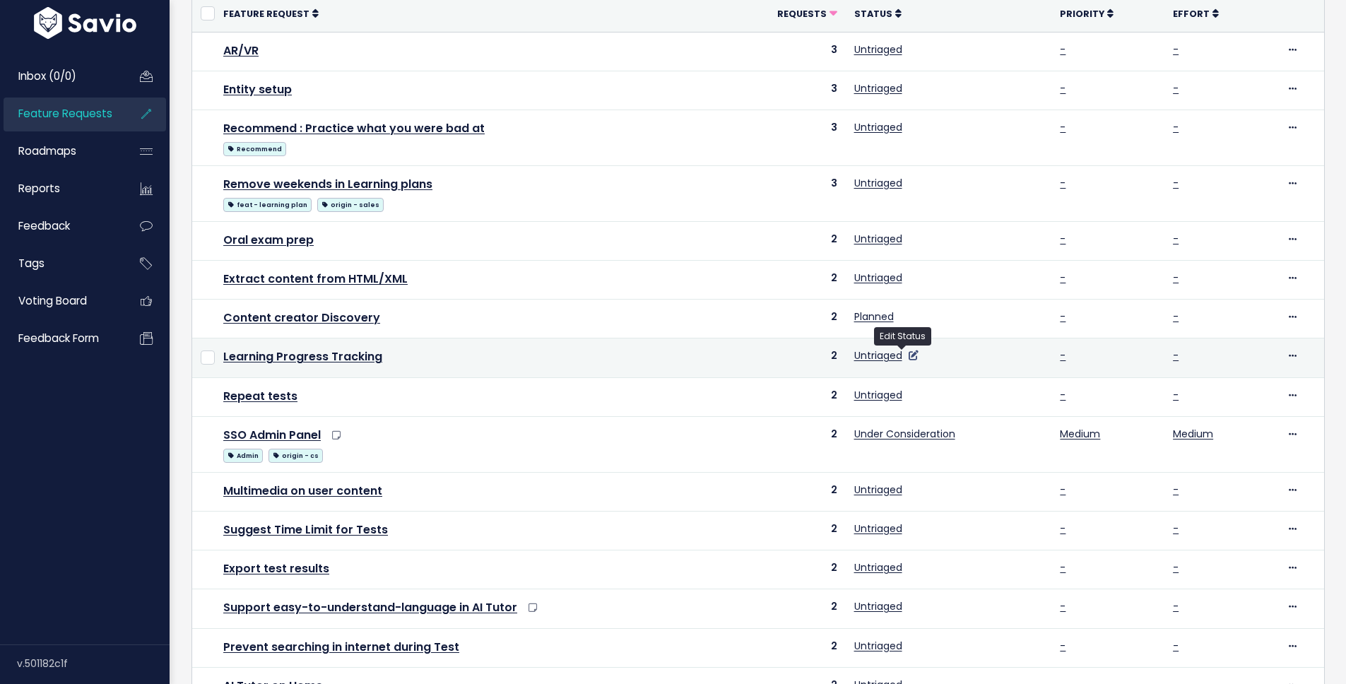
click at [909, 359] on icon at bounding box center [914, 355] width 10 height 10
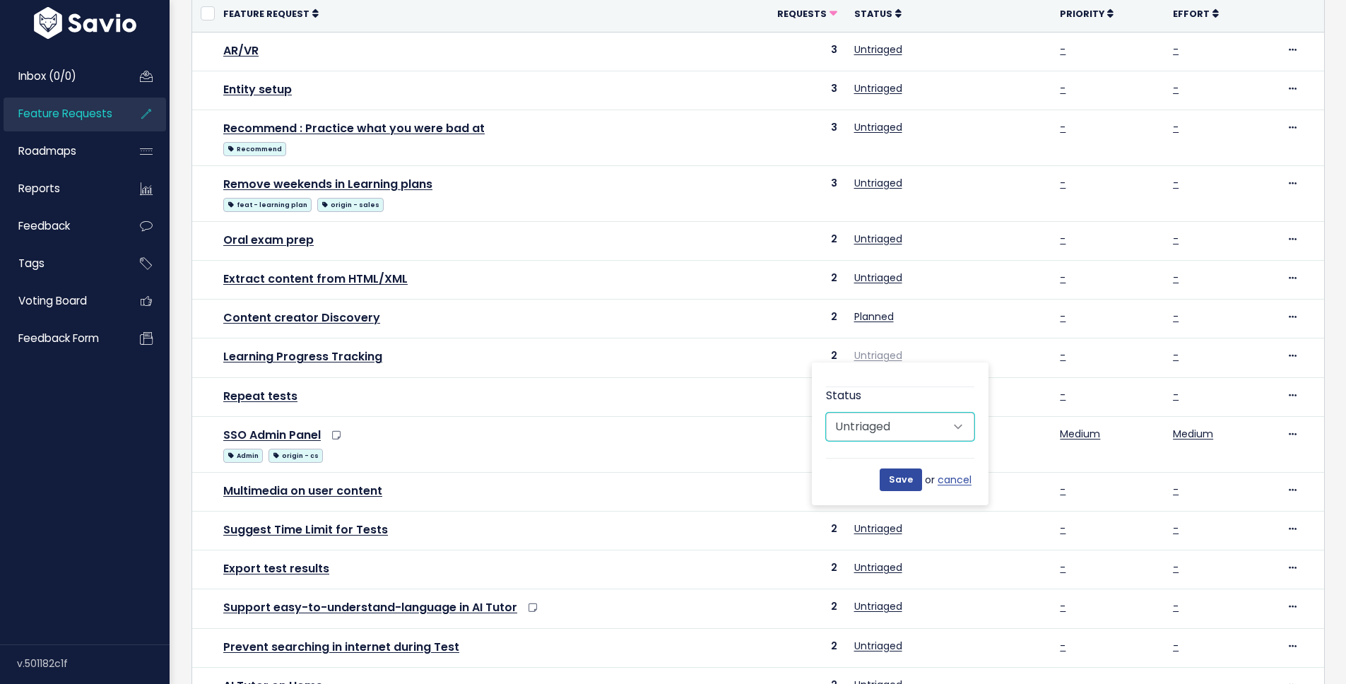
click at [892, 418] on select "Untriaged Under Consideration Planned In Progress Shipped Closed Won't do" at bounding box center [900, 427] width 148 height 28
click at [826, 413] on select "Untriaged Under Consideration Planned In Progress Shipped Closed Won't do" at bounding box center [900, 427] width 148 height 28
click at [884, 420] on select "Untriaged Under Consideration Planned In Progress Shipped Closed Won't do" at bounding box center [900, 427] width 148 height 28
select select "PLANNED"
click at [826, 413] on select "Untriaged Under Consideration Planned In Progress Shipped Closed Won't do" at bounding box center [900, 427] width 148 height 28
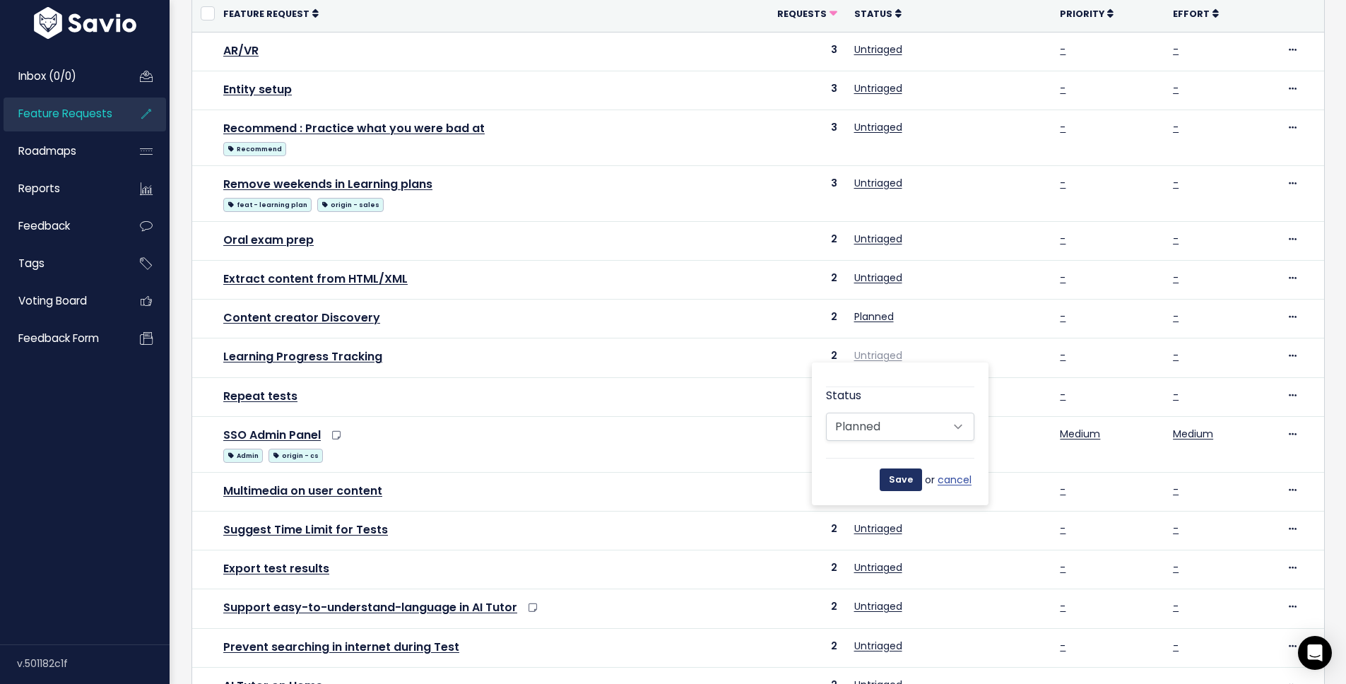
click at [908, 485] on input "Save" at bounding box center [901, 479] width 42 height 23
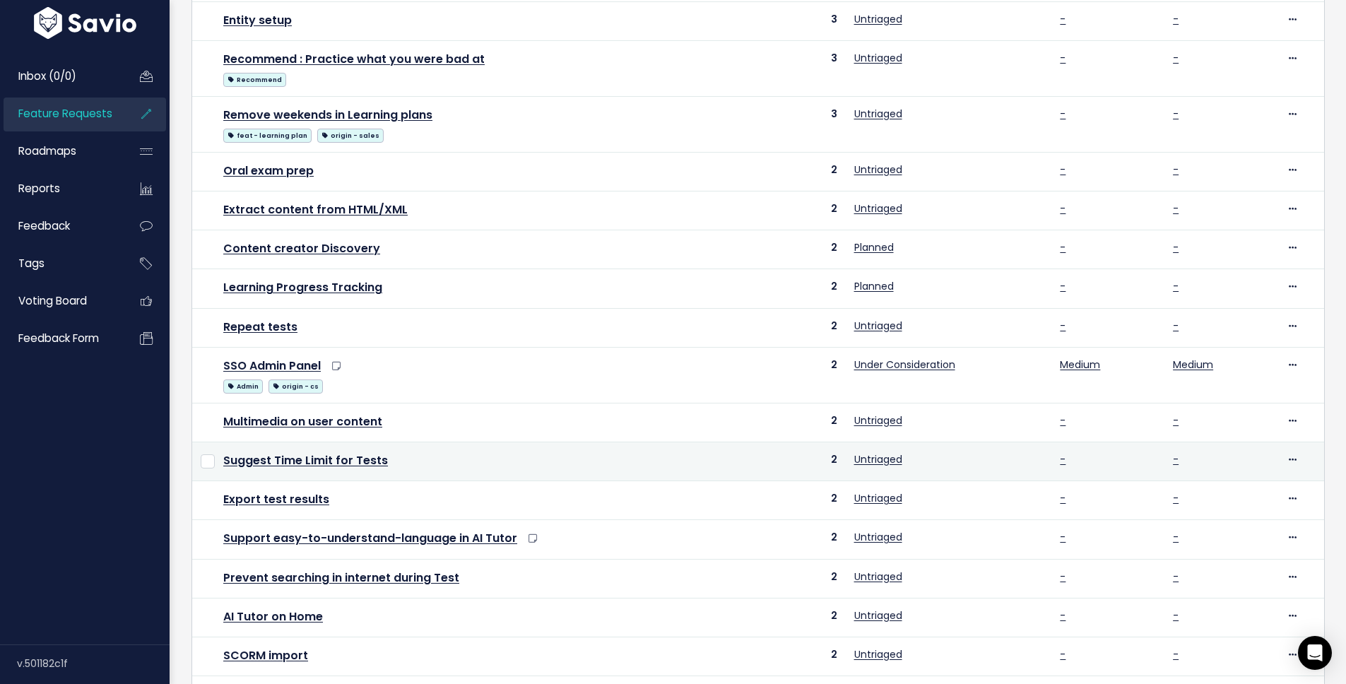
scroll to position [218, 0]
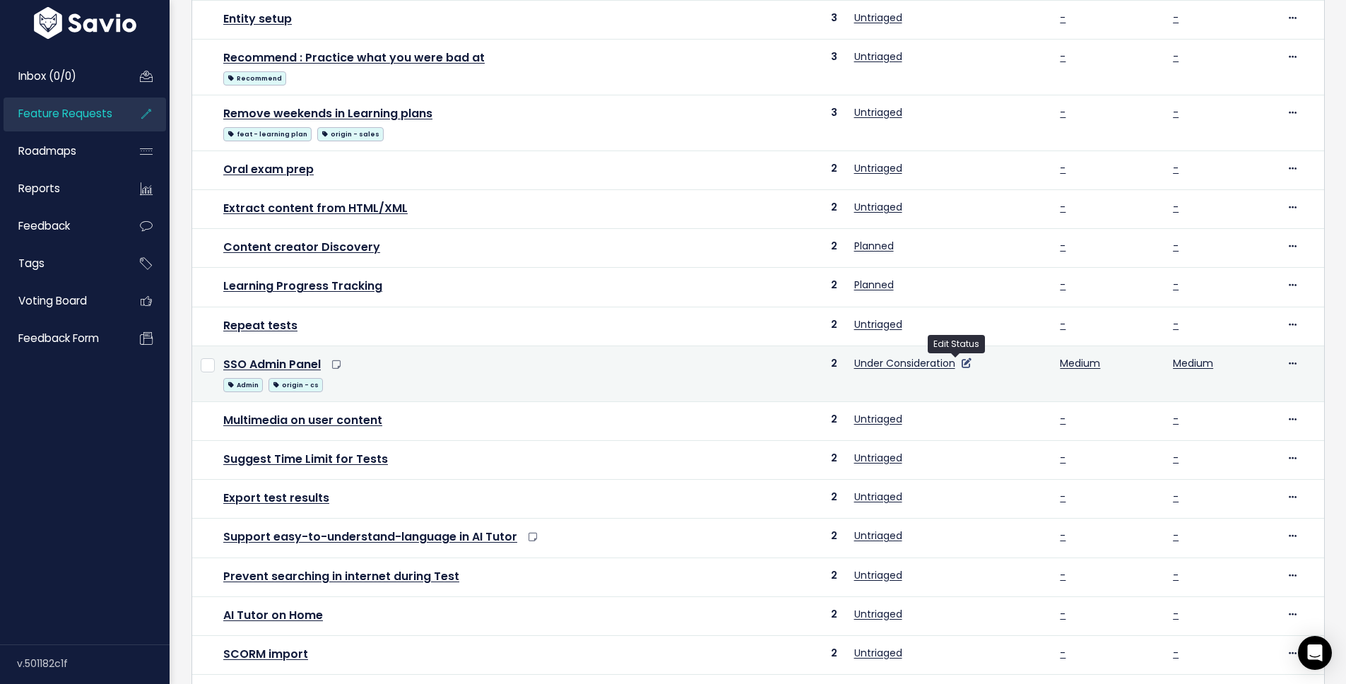
click at [962, 362] on icon at bounding box center [967, 363] width 10 height 10
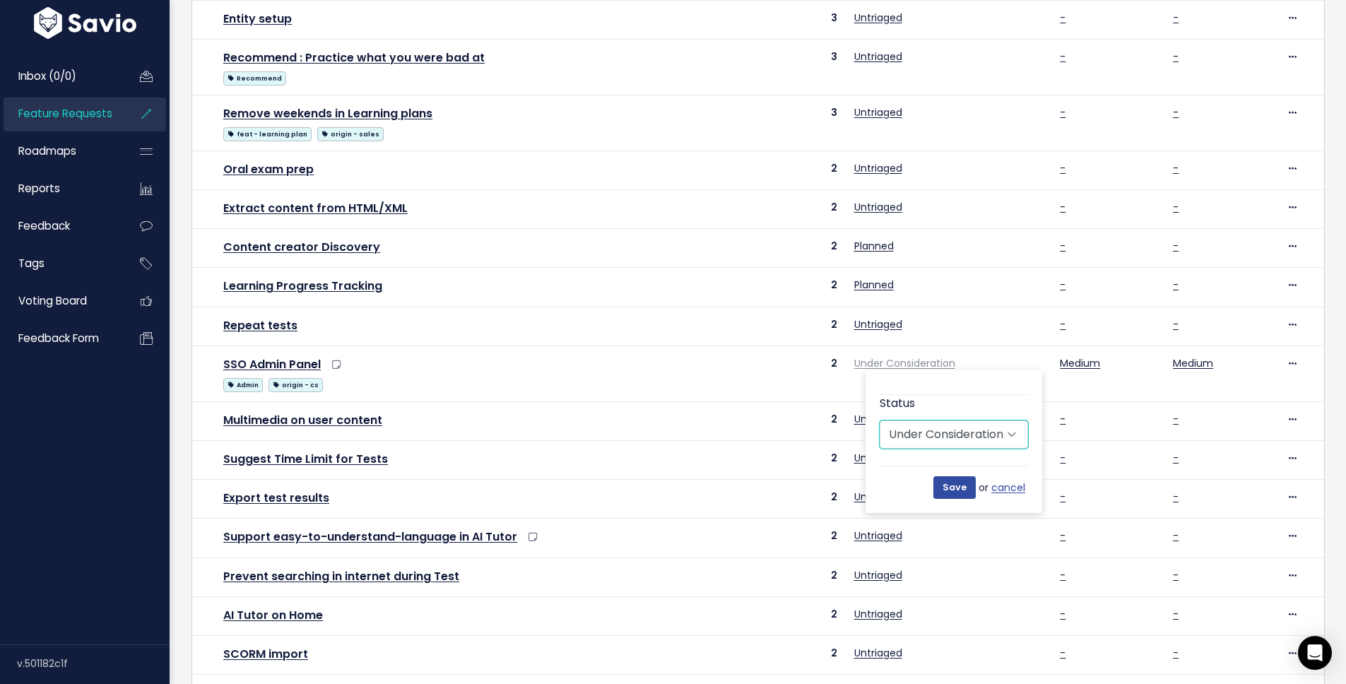
click at [908, 424] on select "Untriaged Under Consideration Planned In Progress Shipped Closed Won't do" at bounding box center [954, 434] width 148 height 28
select select "SHIPPED"
click at [880, 420] on select "Untriaged Under Consideration Planned In Progress Shipped Closed Won't do" at bounding box center [954, 434] width 148 height 28
click at [958, 493] on input "Save" at bounding box center [954, 487] width 42 height 23
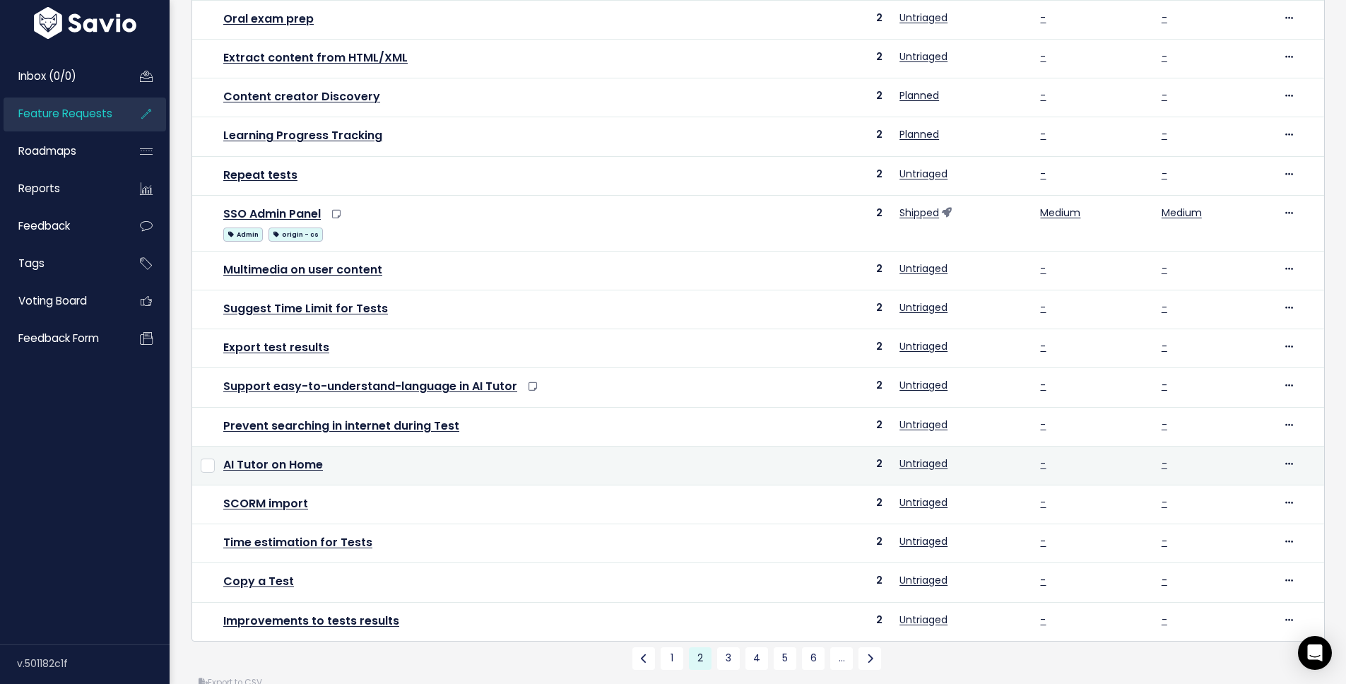
scroll to position [391, 0]
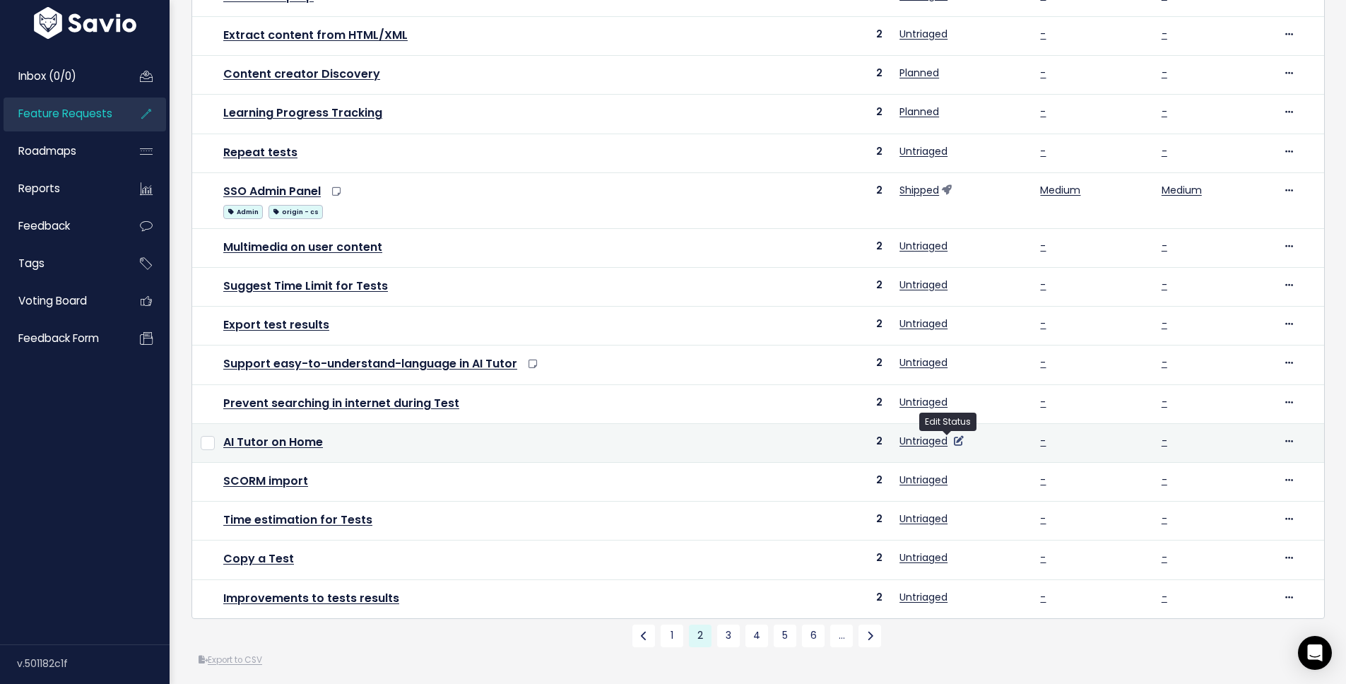
click at [954, 439] on icon at bounding box center [959, 441] width 10 height 10
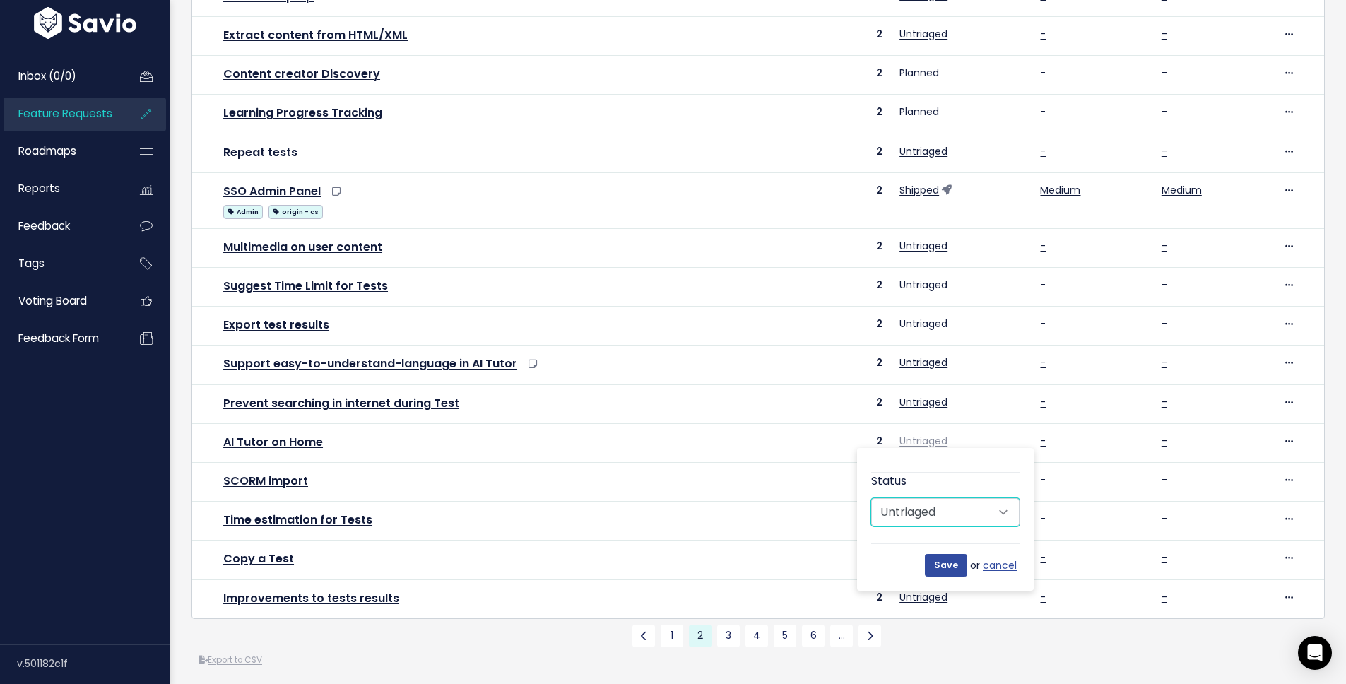
click at [934, 507] on select "Untriaged Under Consideration Planned In Progress Shipped Closed Won't do" at bounding box center [945, 512] width 148 height 28
click at [871, 498] on select "Untriaged Under Consideration Planned In Progress Shipped Closed Won't do" at bounding box center [945, 512] width 148 height 28
click at [940, 504] on select "Untriaged Under Consideration Planned In Progress Shipped Closed Won't do" at bounding box center [945, 512] width 148 height 28
select select "IN_PROGRESS"
click at [871, 498] on select "Untriaged Under Consideration Planned In Progress Shipped Closed Won't do" at bounding box center [945, 512] width 148 height 28
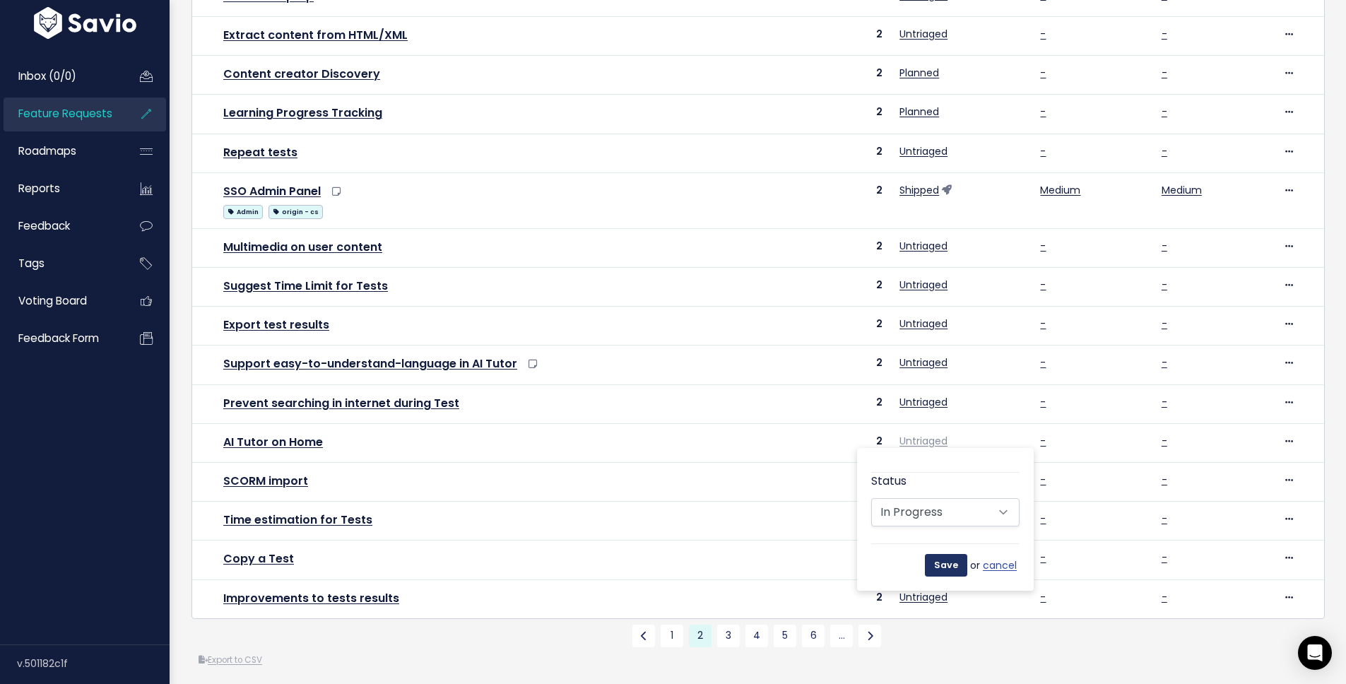
click at [938, 566] on input "Save" at bounding box center [946, 565] width 42 height 23
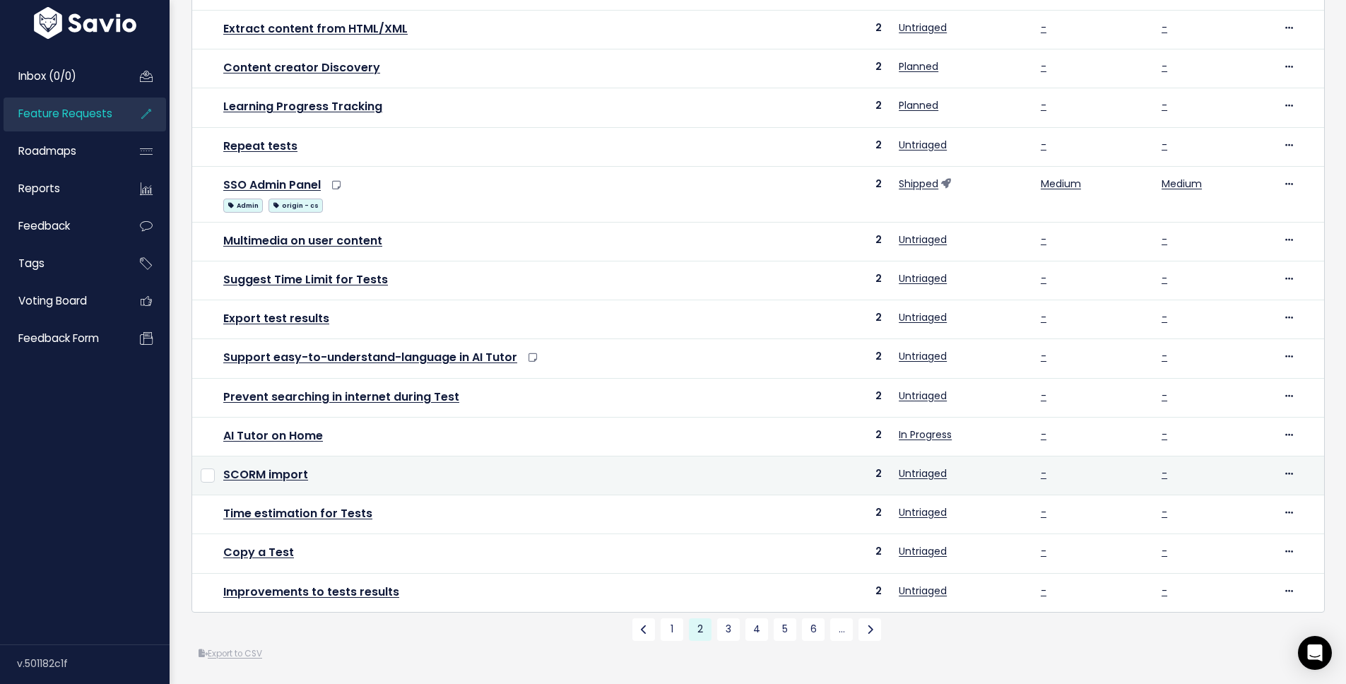
scroll to position [418, 0]
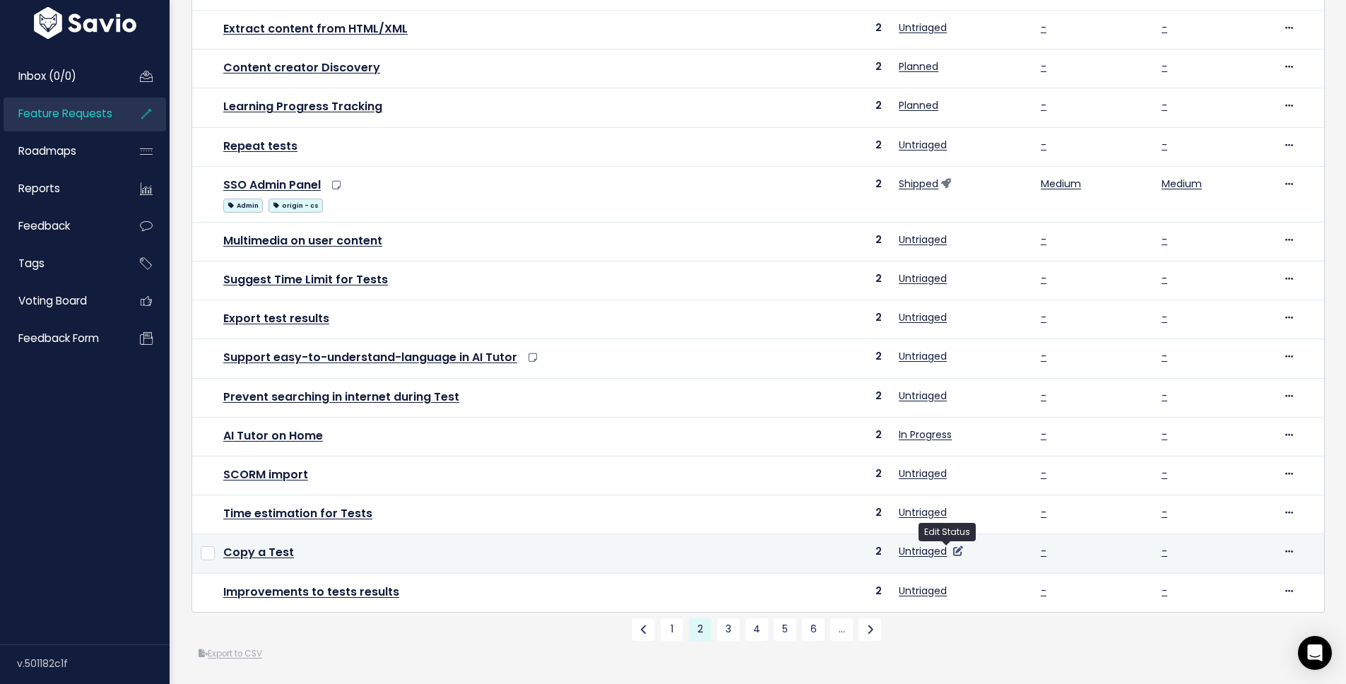
click at [953, 546] on icon at bounding box center [958, 551] width 10 height 10
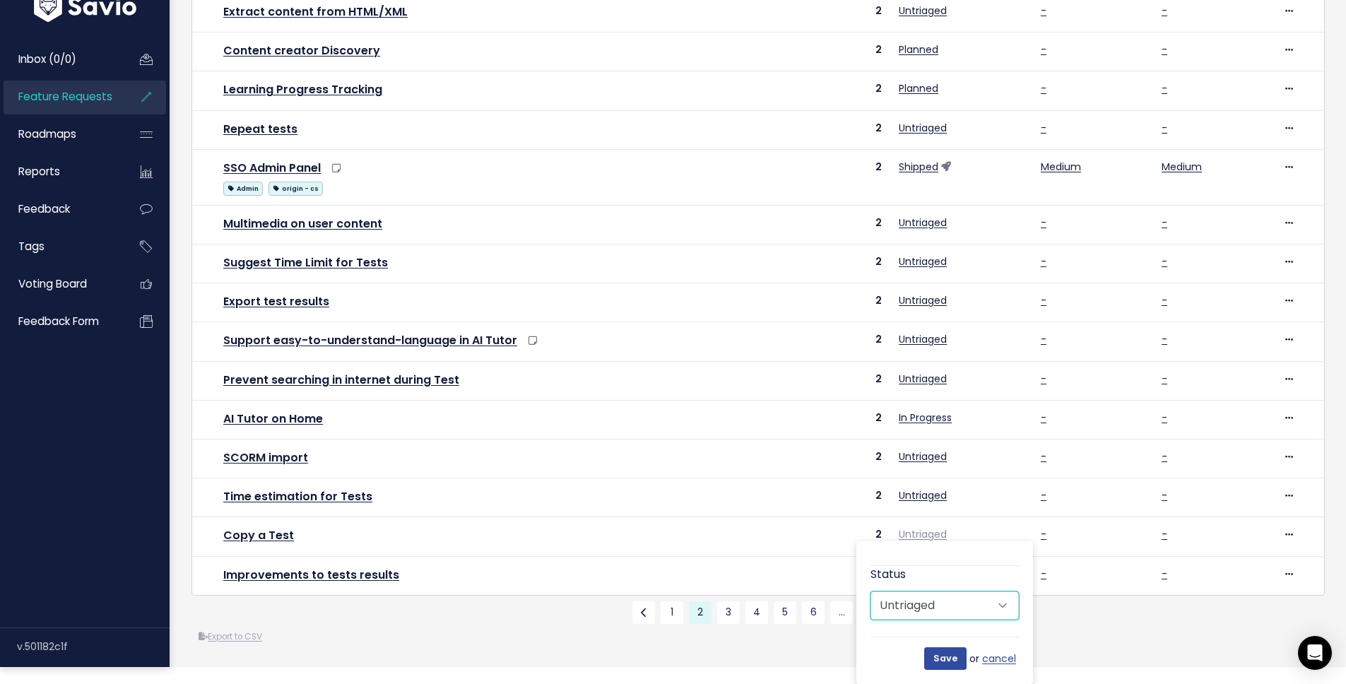
click at [948, 600] on select "Untriaged Under Consideration Planned In Progress Shipped Closed Won't do" at bounding box center [944, 605] width 148 height 28
select select "PLANNED"
click at [870, 591] on select "Untriaged Under Consideration Planned In Progress Shipped Closed Won't do" at bounding box center [944, 605] width 148 height 28
click at [948, 647] on input "Save" at bounding box center [945, 658] width 42 height 23
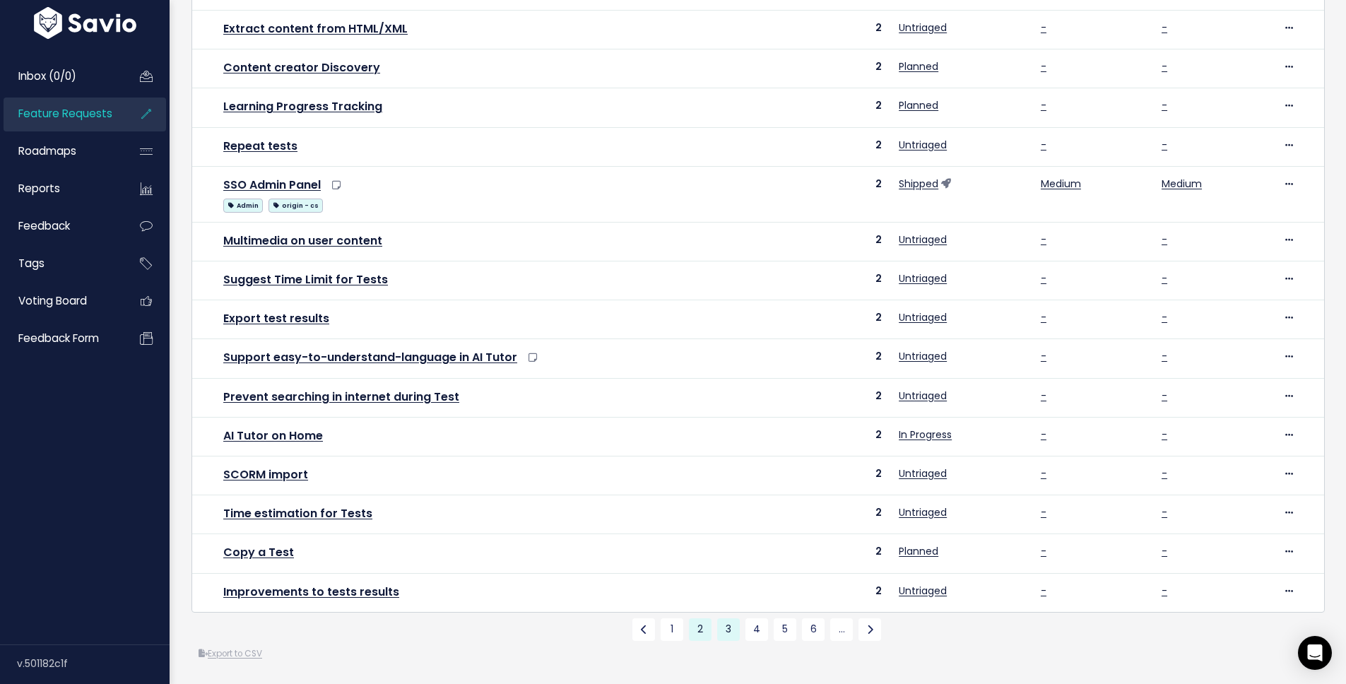
click at [722, 619] on link "3" at bounding box center [728, 629] width 23 height 23
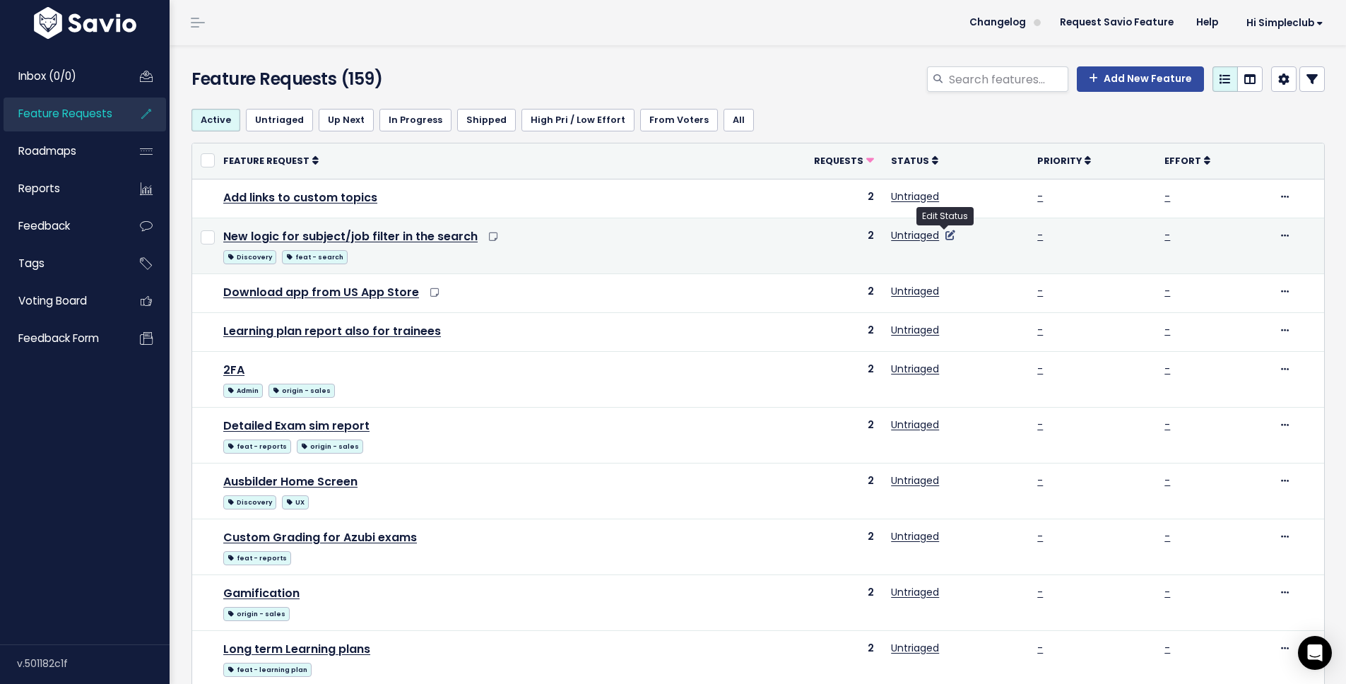
click at [945, 238] on icon at bounding box center [950, 235] width 10 height 10
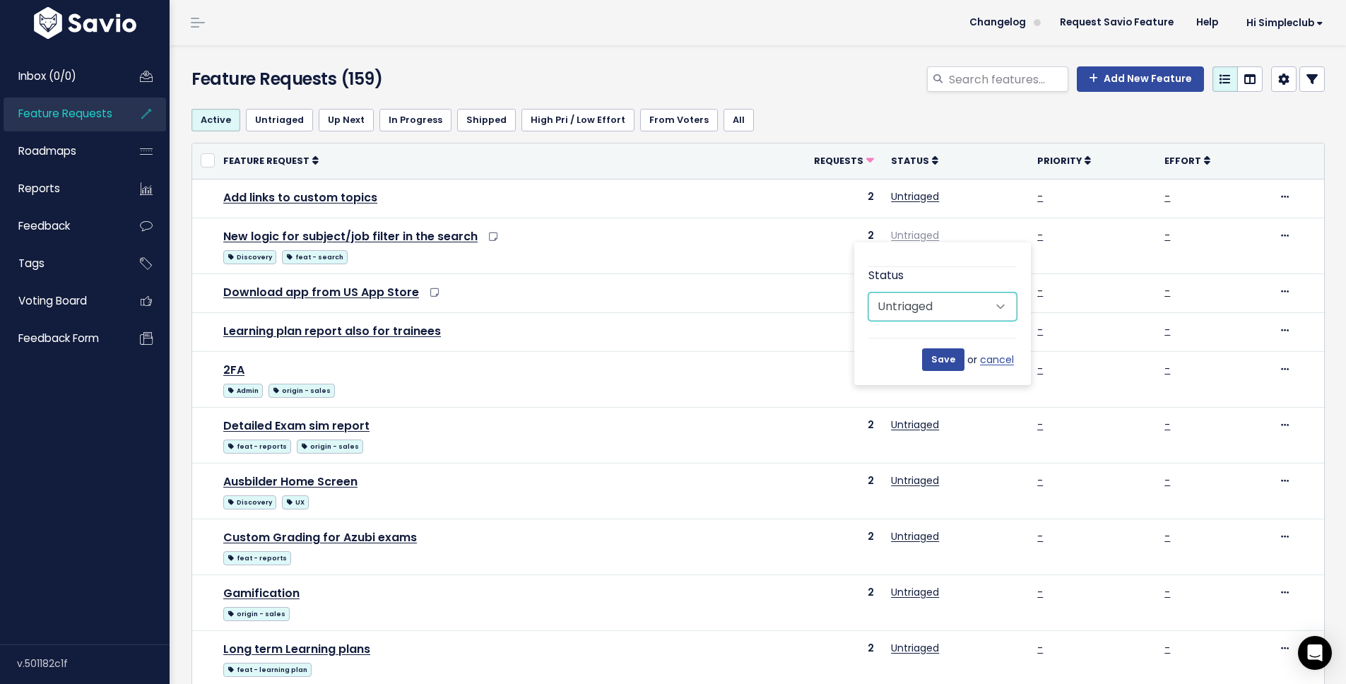
click at [942, 307] on select "Untriaged Under Consideration Planned In Progress Shipped Closed Won't do" at bounding box center [942, 307] width 148 height 28
select select "PLANNED"
click at [868, 293] on select "Untriaged Under Consideration Planned In Progress Shipped Closed Won't do" at bounding box center [942, 307] width 148 height 28
click at [945, 357] on input "Save" at bounding box center [943, 359] width 42 height 23
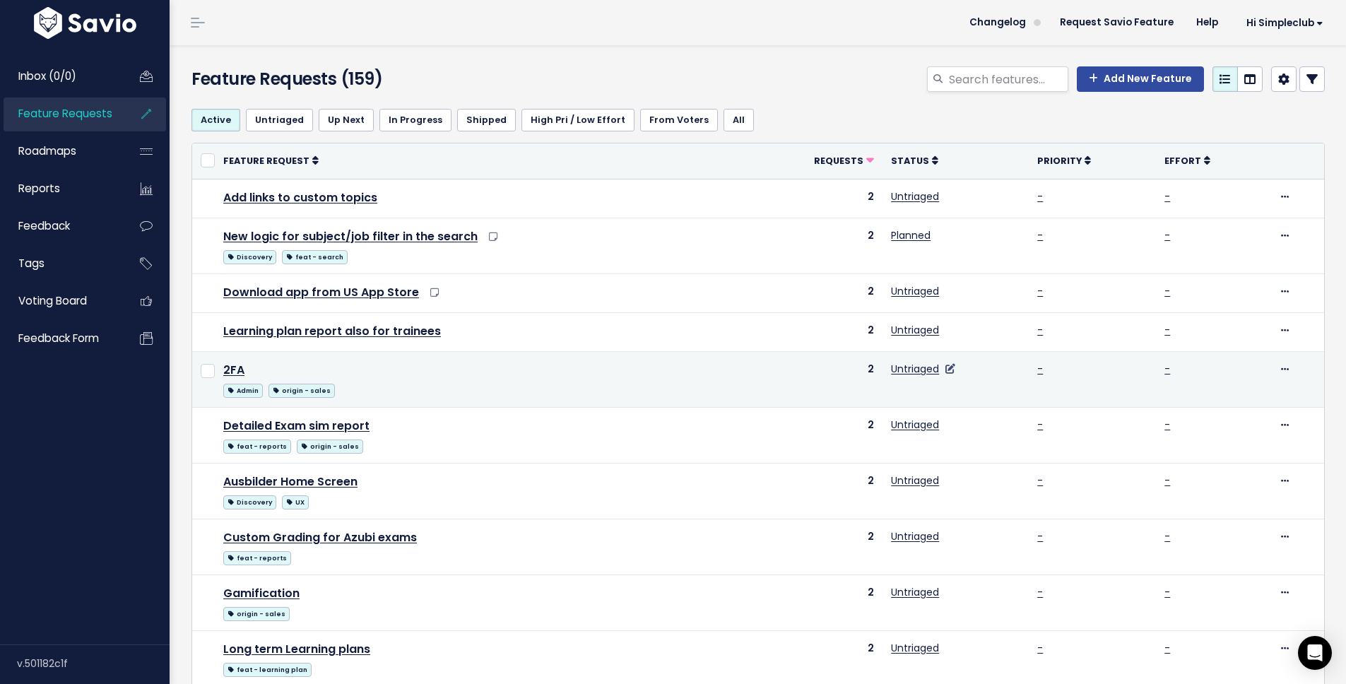
click at [949, 370] on icon at bounding box center [950, 369] width 10 height 10
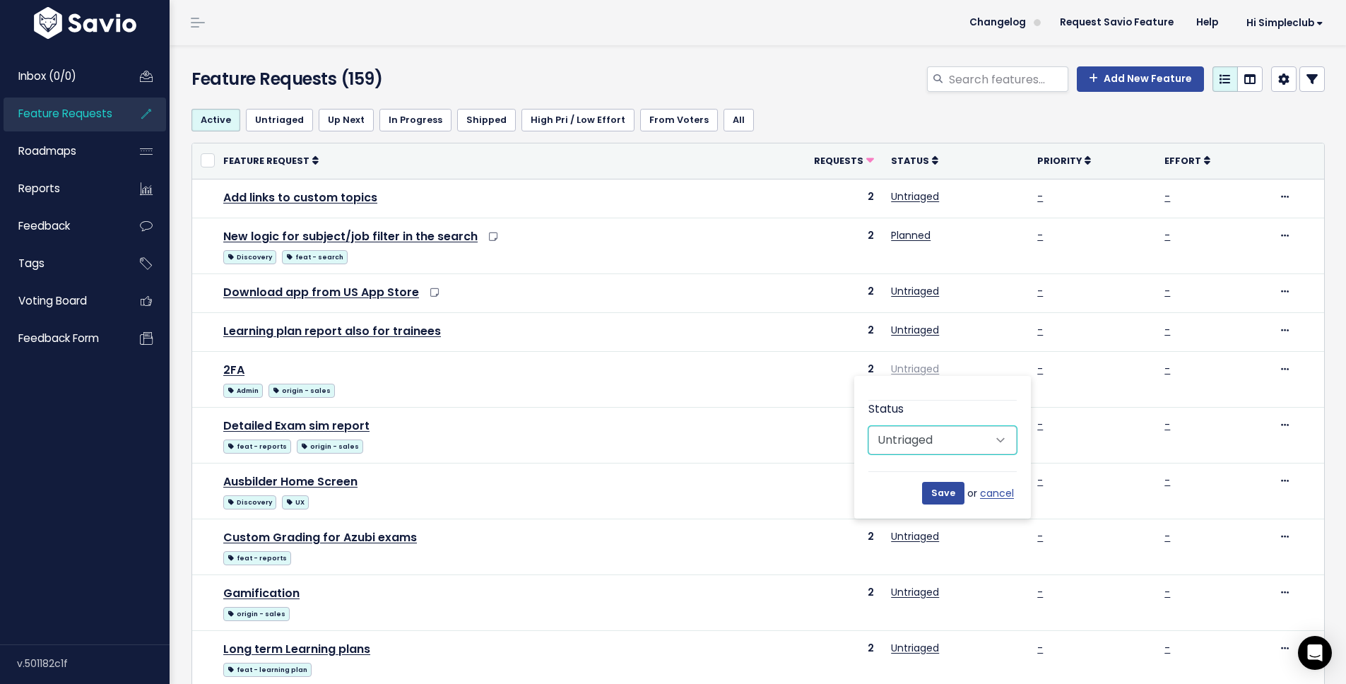
click at [950, 428] on select "Untriaged Under Consideration Planned In Progress Shipped Closed Won't do" at bounding box center [942, 440] width 148 height 28
select select "PLANNED"
click at [868, 426] on select "Untriaged Under Consideration Planned In Progress Shipped Closed Won't do" at bounding box center [942, 440] width 148 height 28
click at [933, 487] on input "Save" at bounding box center [943, 493] width 42 height 23
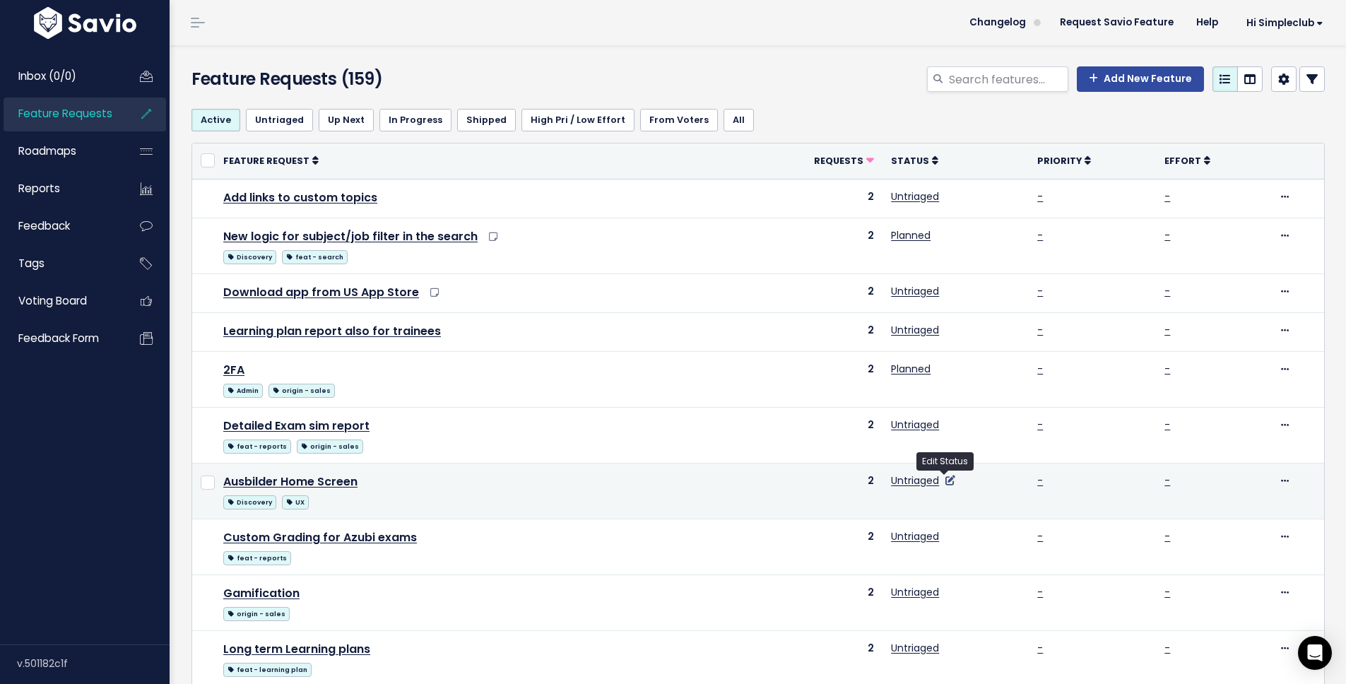
click at [946, 483] on icon at bounding box center [950, 481] width 10 height 10
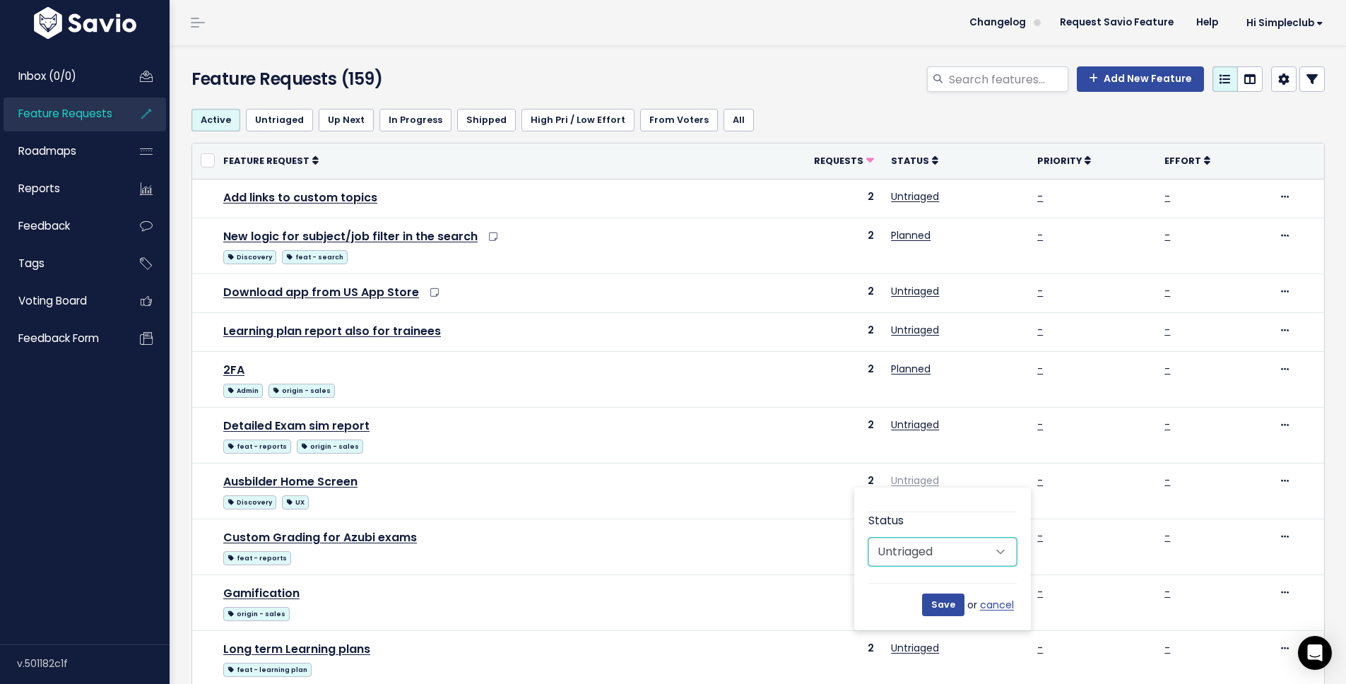
click at [957, 554] on select "Untriaged Under Consideration Planned In Progress Shipped Closed Won't do" at bounding box center [942, 552] width 148 height 28
select select "PLANNED"
click at [868, 538] on select "Untriaged Under Consideration Planned In Progress Shipped Closed Won't do" at bounding box center [942, 552] width 148 height 28
click at [948, 608] on input "Save" at bounding box center [943, 605] width 42 height 23
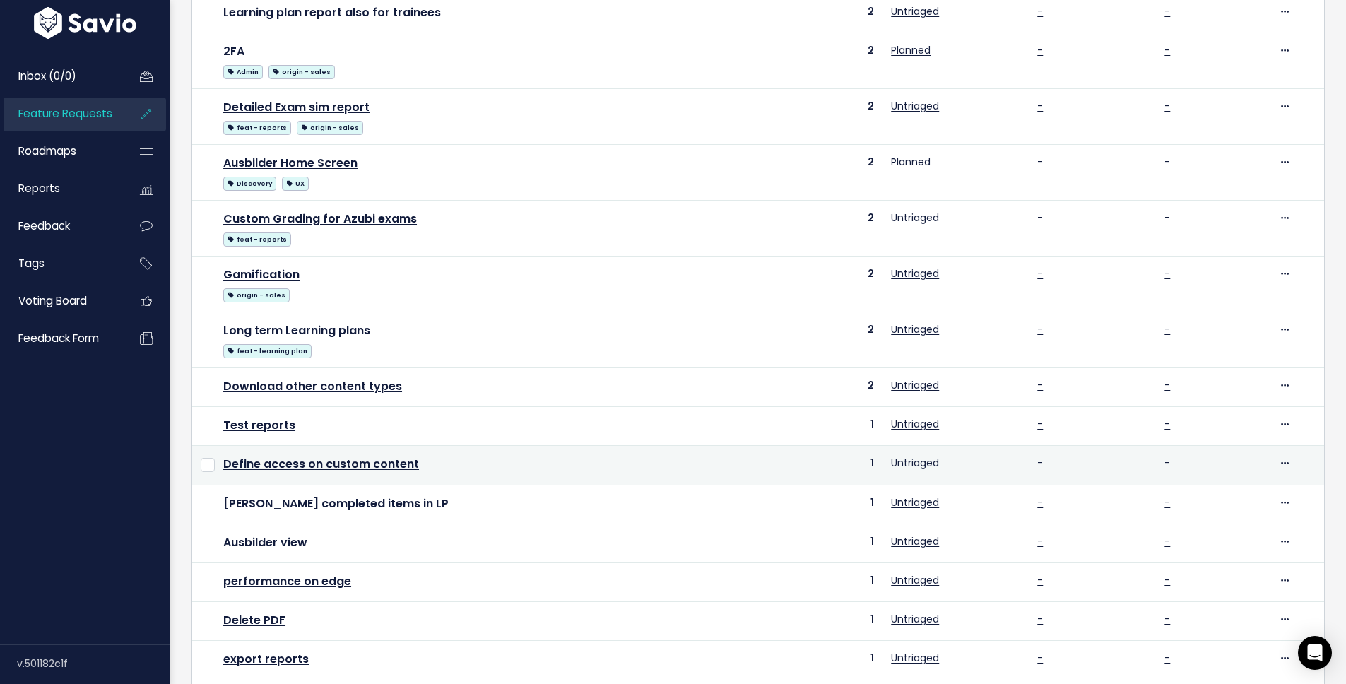
scroll to position [329, 0]
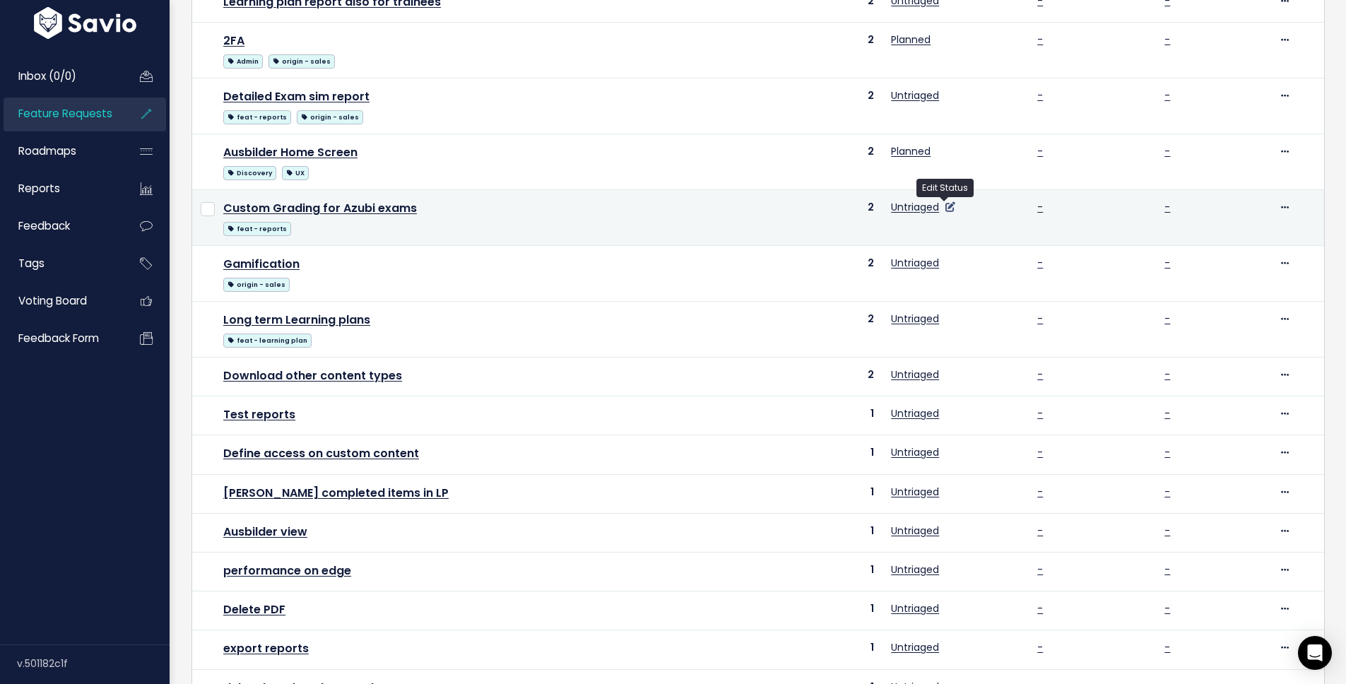
click at [945, 203] on icon at bounding box center [950, 207] width 10 height 10
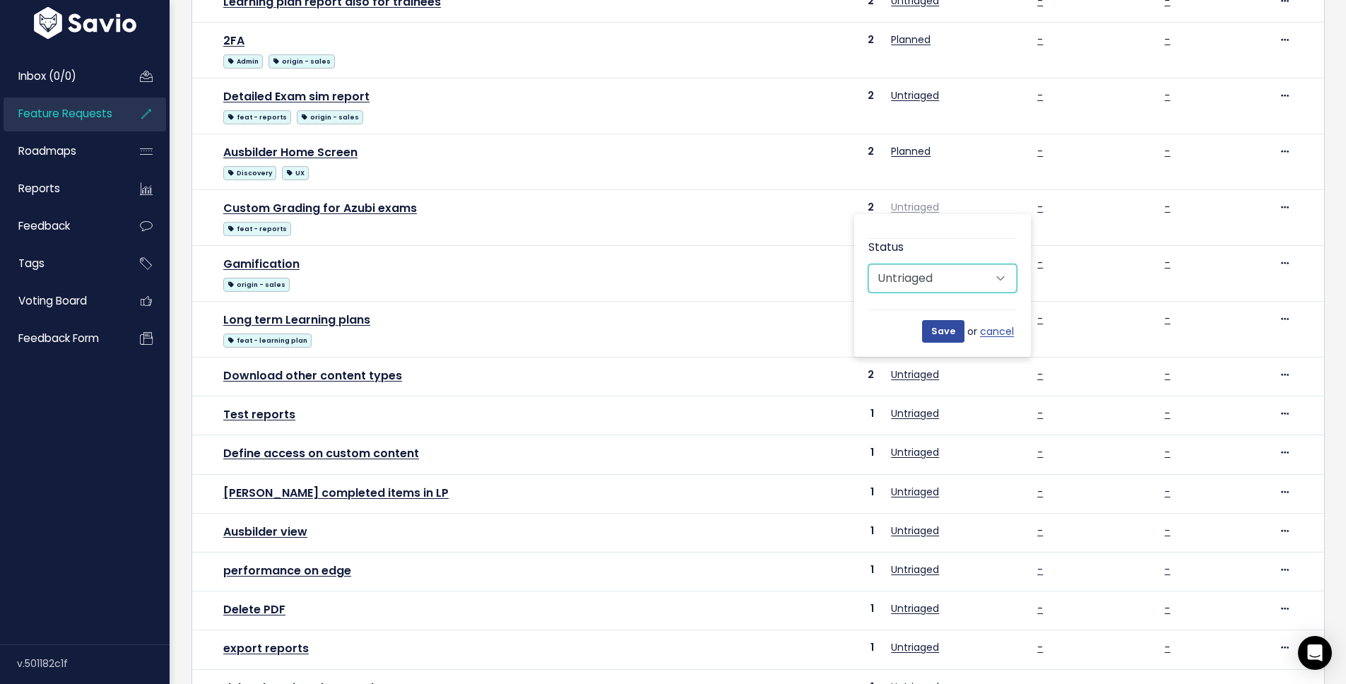
click at [950, 270] on select "Untriaged Under Consideration Planned In Progress Shipped Closed Won't do" at bounding box center [942, 278] width 148 height 28
select select "SHIPPED"
click at [868, 264] on select "Untriaged Under Consideration Planned In Progress Shipped Closed Won't do" at bounding box center [942, 278] width 148 height 28
click at [945, 337] on input "Save" at bounding box center [943, 331] width 42 height 23
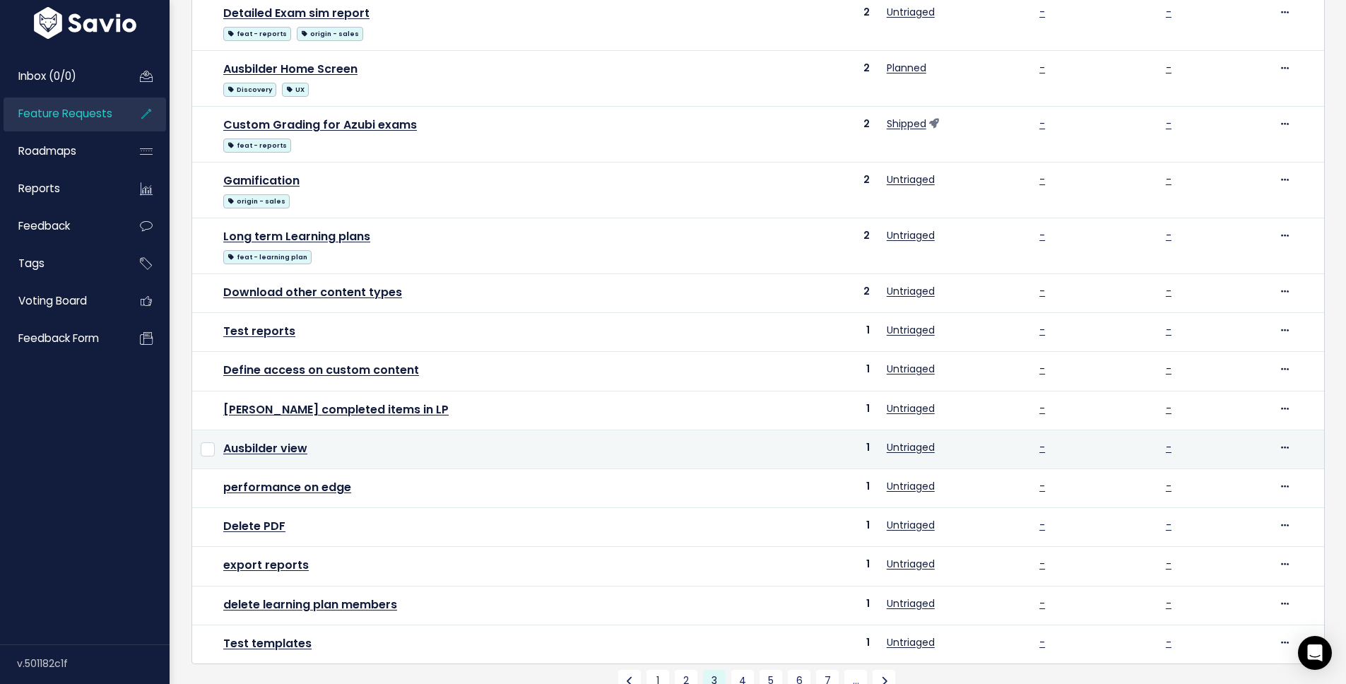
scroll to position [454, 0]
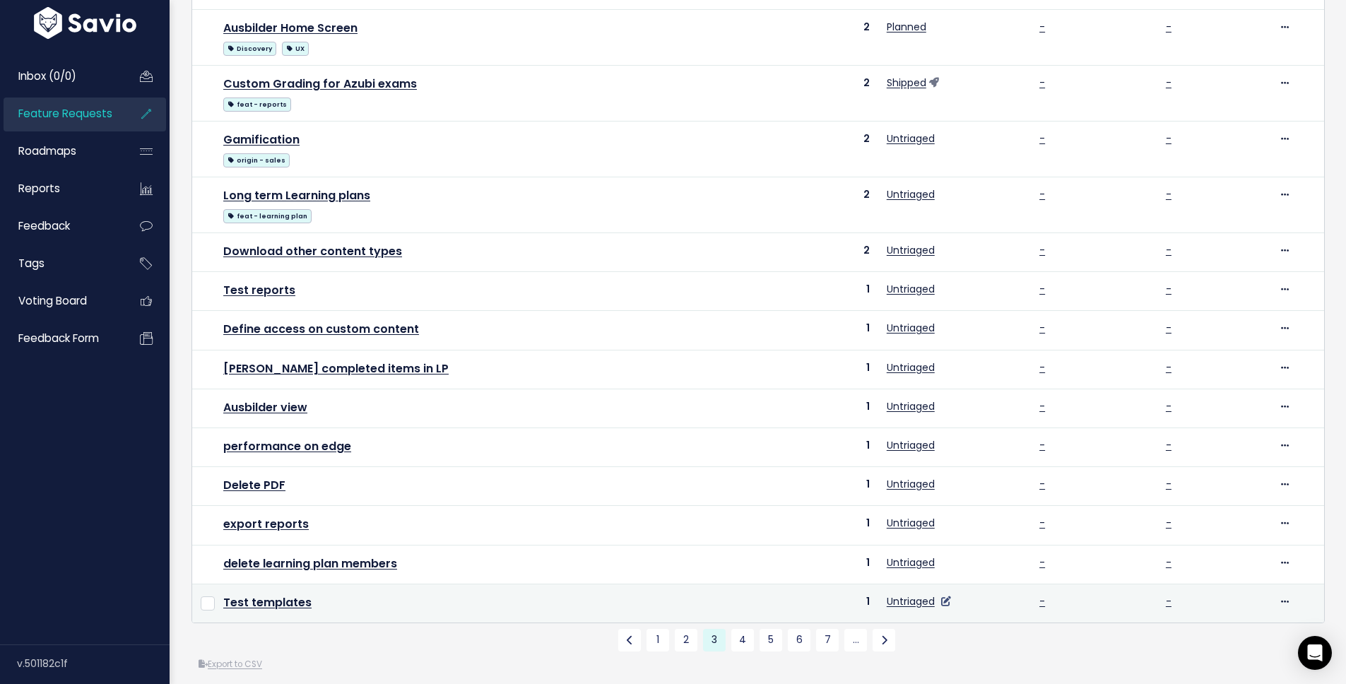
click at [941, 601] on icon at bounding box center [946, 601] width 10 height 10
click at [941, 599] on icon at bounding box center [946, 601] width 10 height 10
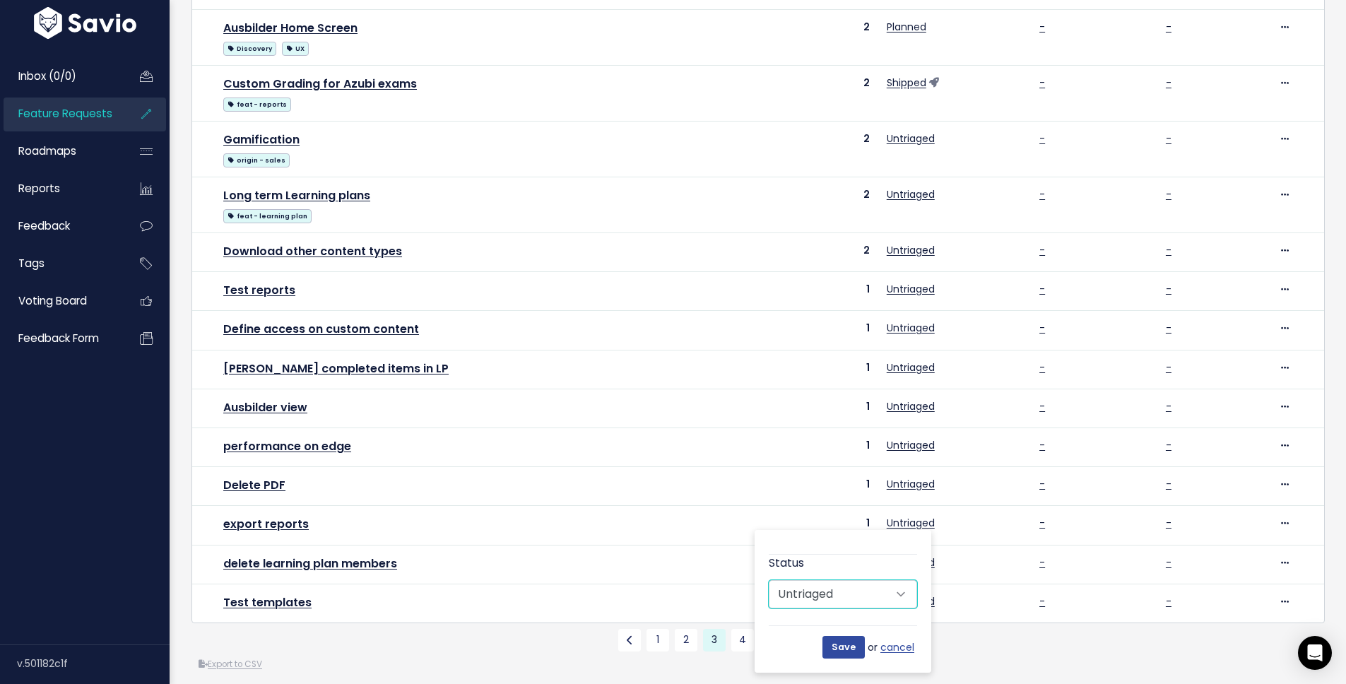
click at [878, 591] on select "Untriaged Under Consideration Planned In Progress Shipped Closed Won't do" at bounding box center [843, 594] width 148 height 28
select select "PLANNED"
click at [769, 580] on select "Untriaged Under Consideration Planned In Progress Shipped Closed Won't do" at bounding box center [843, 594] width 148 height 28
click at [850, 649] on input "Save" at bounding box center [843, 647] width 42 height 23
click at [731, 651] on link "4" at bounding box center [742, 640] width 23 height 23
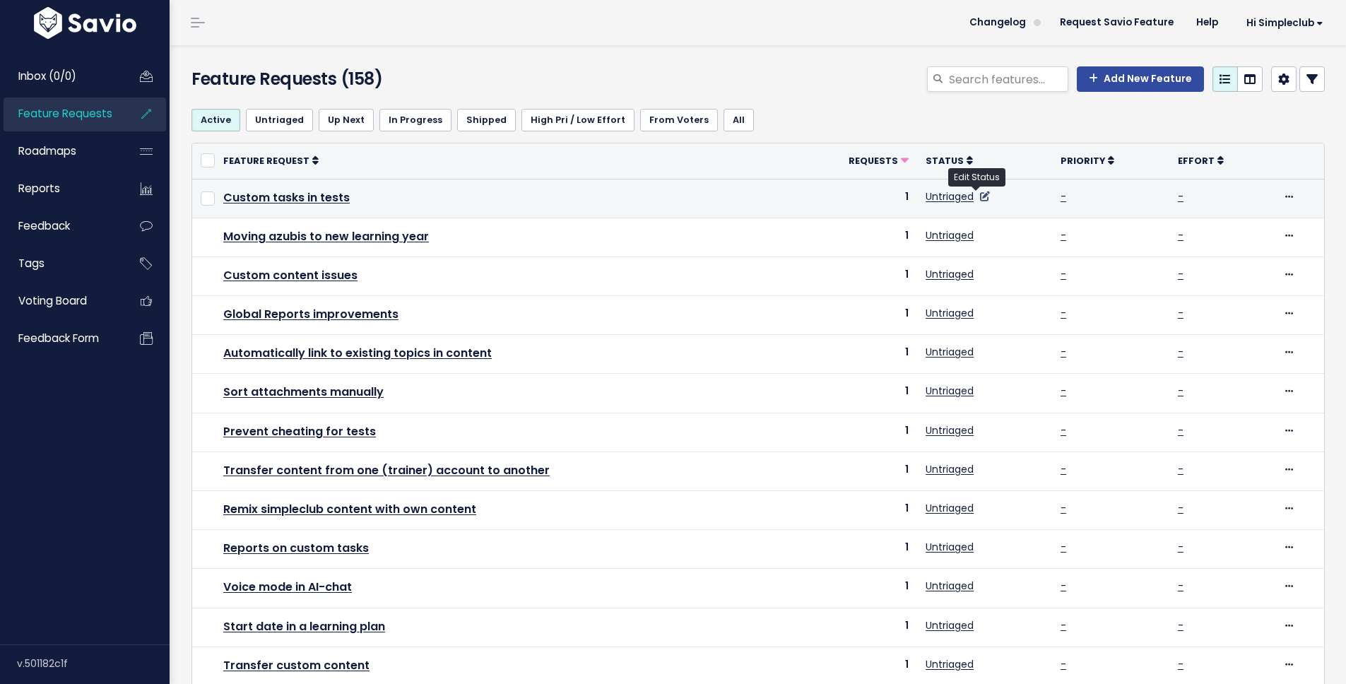
click at [980, 199] on icon at bounding box center [985, 196] width 10 height 10
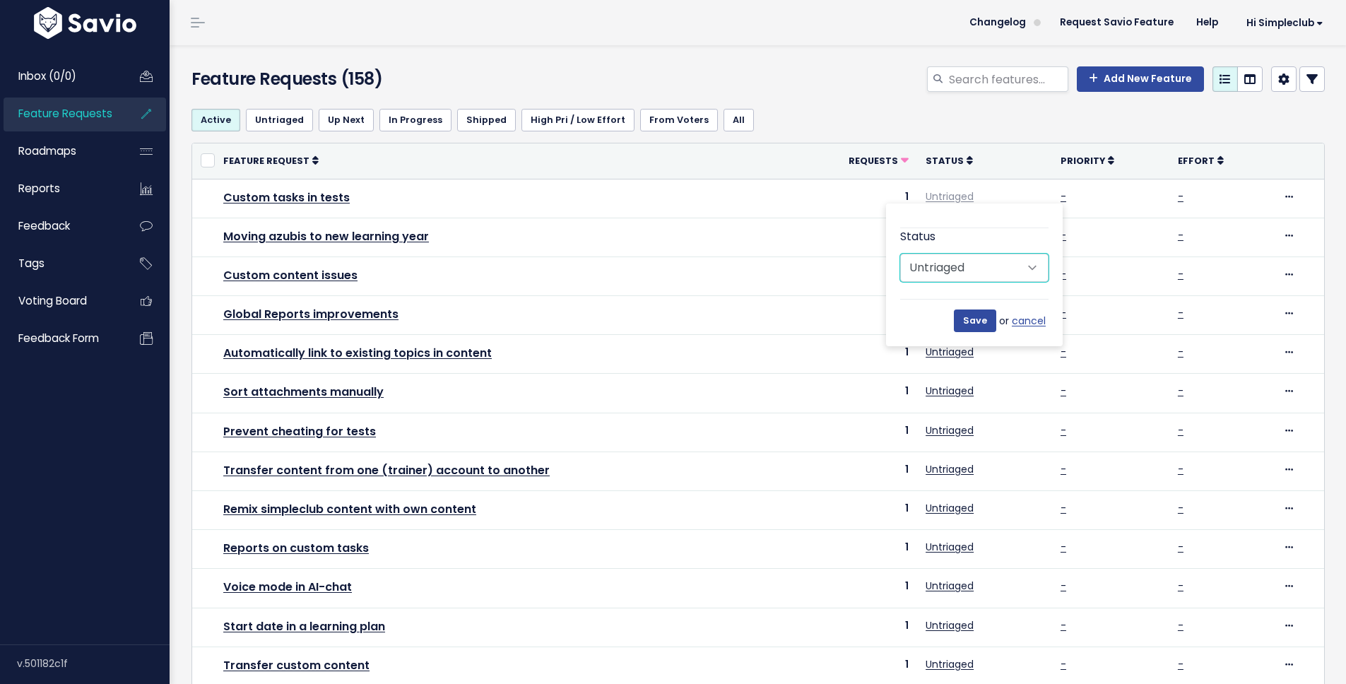
click at [965, 271] on select "Untriaged Under Consideration Planned In Progress Shipped Closed Won't do" at bounding box center [974, 268] width 148 height 28
select select "SHIPPED"
click at [900, 254] on select "Untriaged Under Consideration Planned In Progress Shipped Closed Won't do" at bounding box center [974, 268] width 148 height 28
click at [974, 324] on input "Save" at bounding box center [975, 320] width 42 height 23
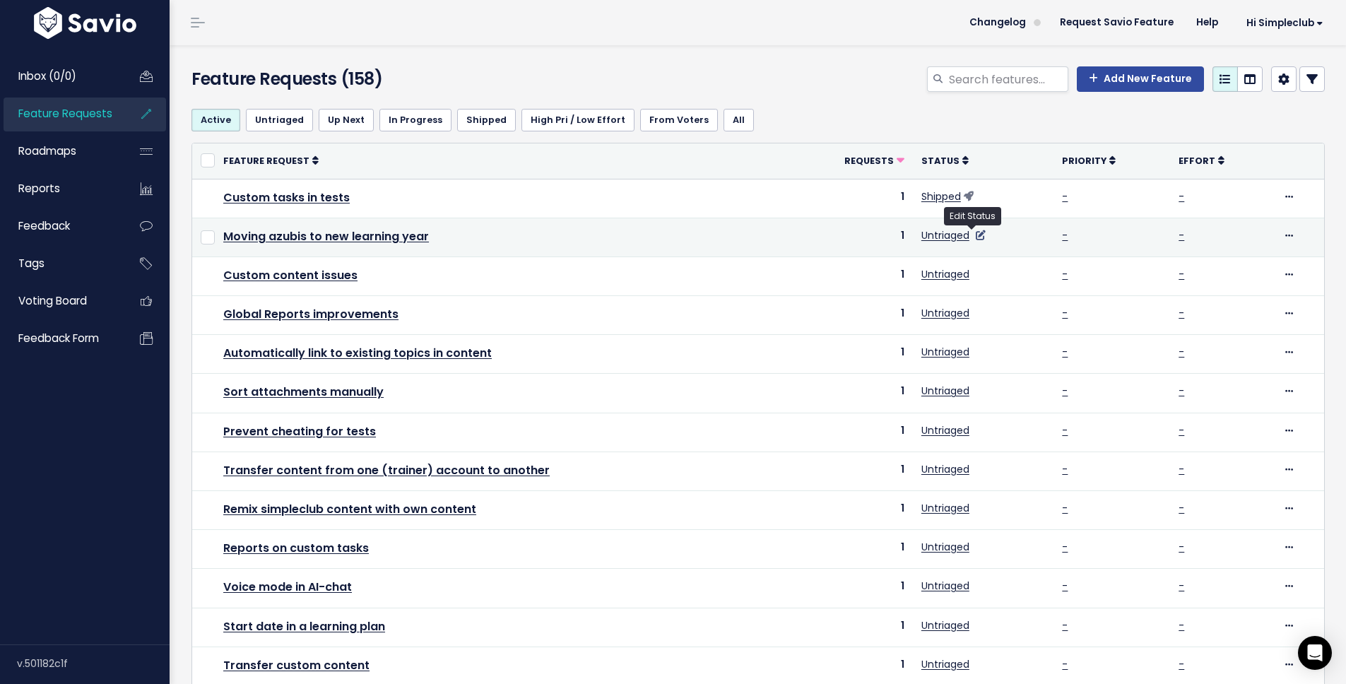
click at [976, 233] on icon at bounding box center [981, 235] width 10 height 10
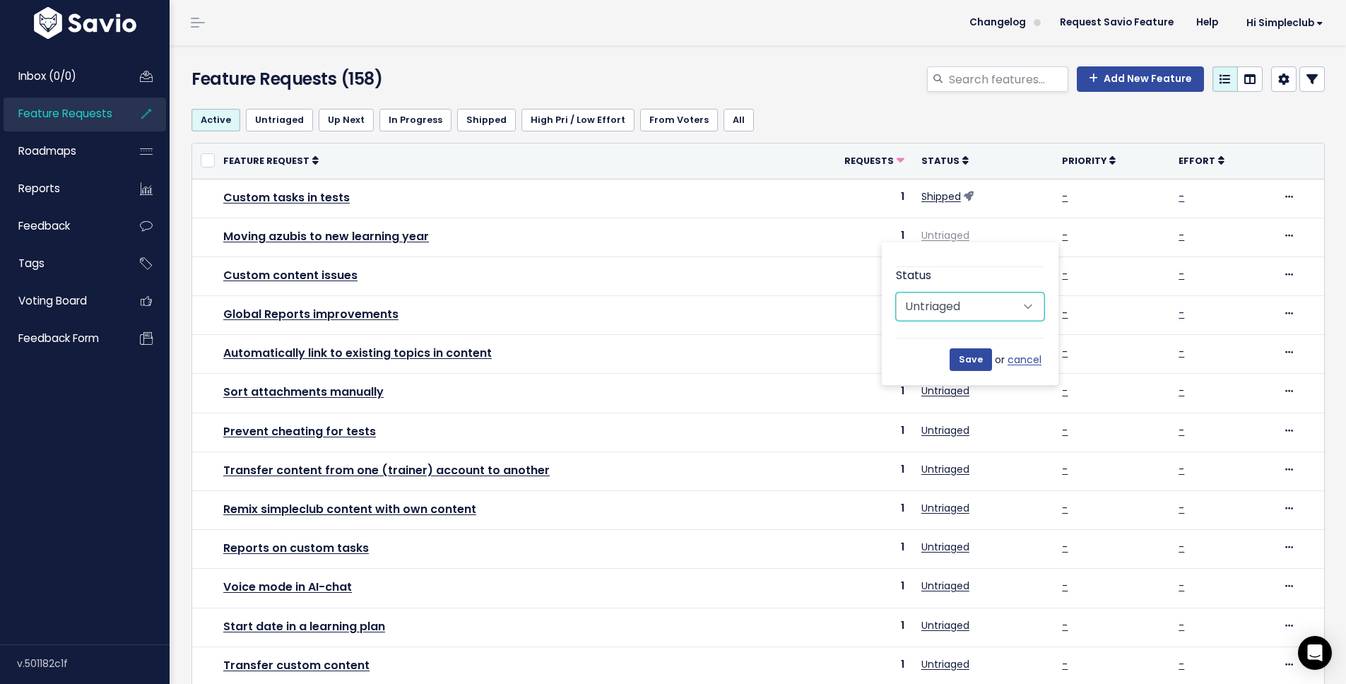
click at [962, 302] on select "Untriaged Under Consideration Planned In Progress Shipped Closed Won't do" at bounding box center [970, 307] width 148 height 28
select select "PLANNED"
click at [896, 293] on select "Untriaged Under Consideration Planned In Progress Shipped Closed Won't do" at bounding box center [970, 307] width 148 height 28
click at [974, 362] on input "Save" at bounding box center [971, 359] width 42 height 23
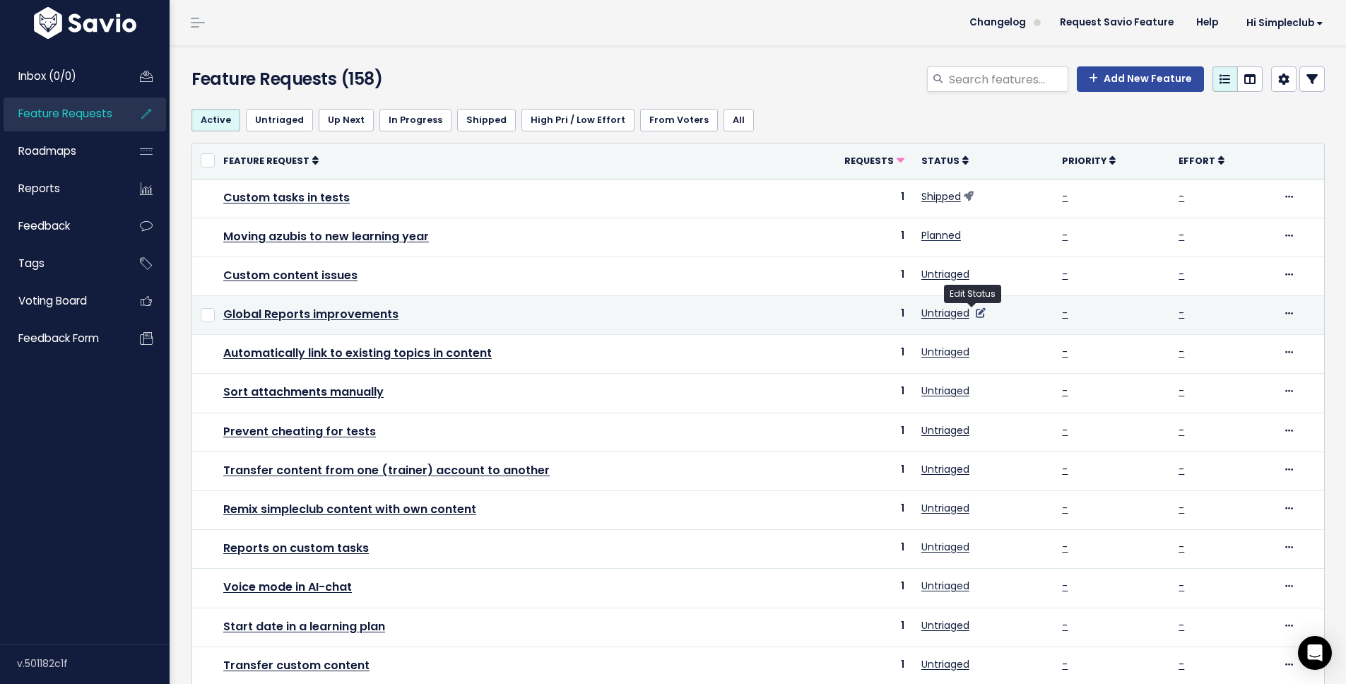
click at [976, 314] on icon at bounding box center [981, 313] width 10 height 10
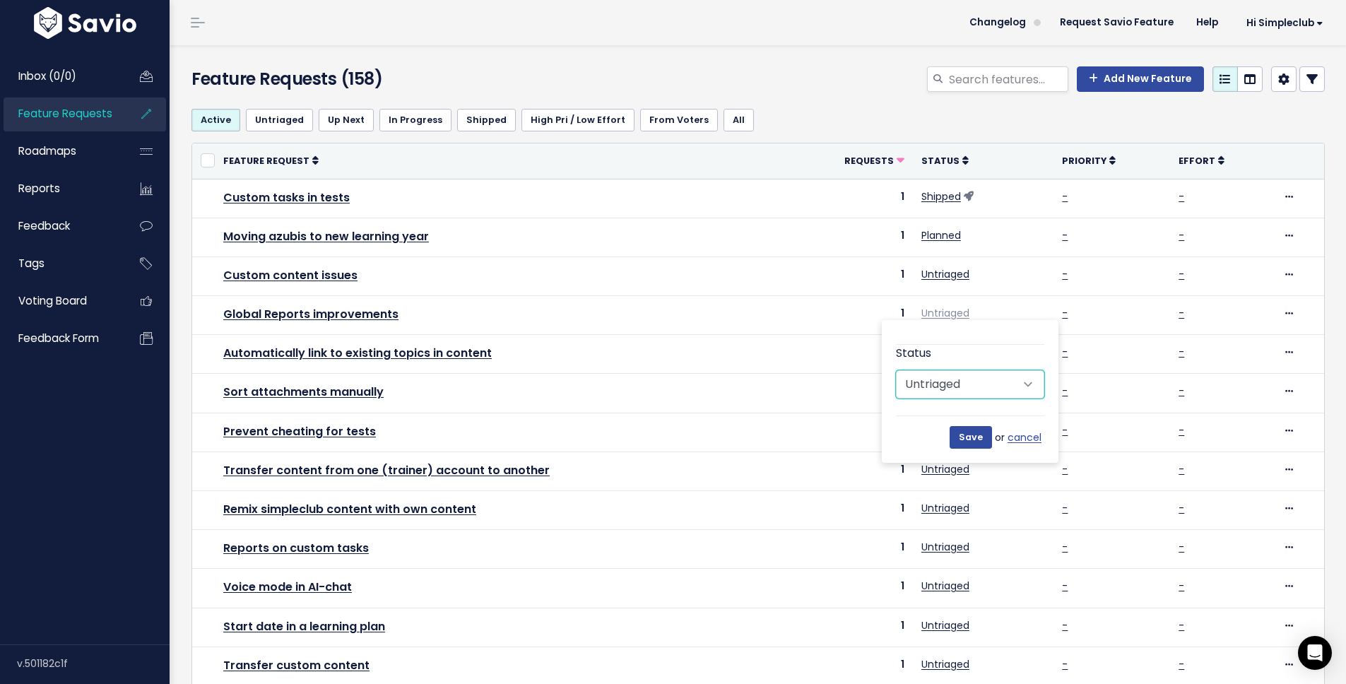
click at [961, 377] on select "Untriaged Under Consideration Planned In Progress Shipped Closed Won't do" at bounding box center [970, 384] width 148 height 28
select select "SHIPPED"
click at [896, 370] on select "Untriaged Under Consideration Planned In Progress Shipped Closed Won't do" at bounding box center [970, 384] width 148 height 28
click at [972, 432] on input "Save" at bounding box center [971, 437] width 42 height 23
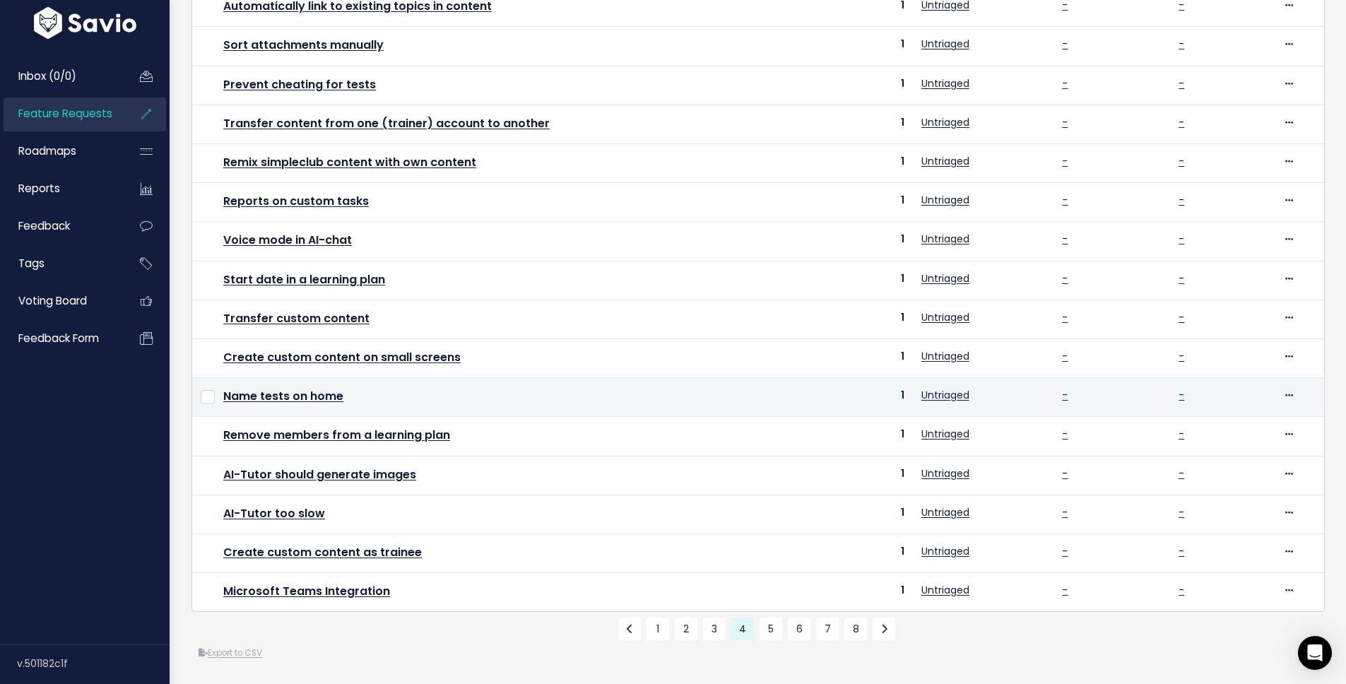
scroll to position [362, 0]
click at [976, 390] on icon at bounding box center [981, 395] width 10 height 10
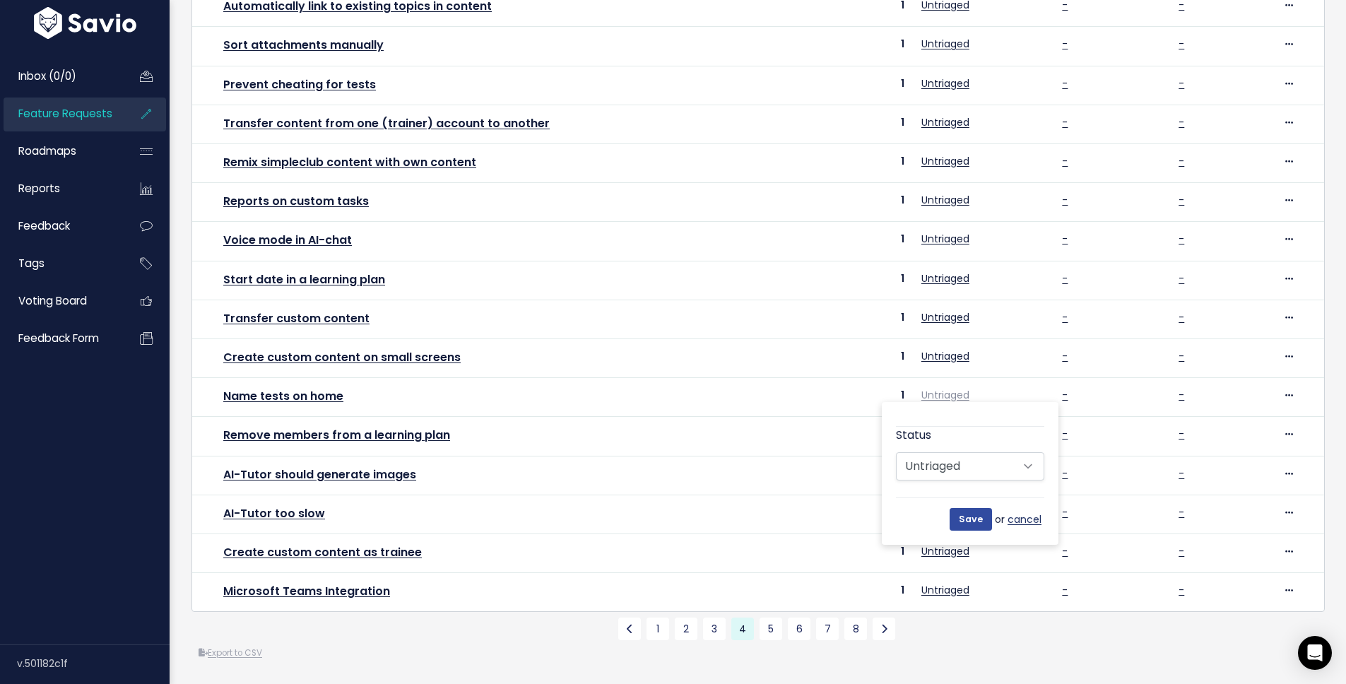
click at [1025, 511] on link "cancel" at bounding box center [1026, 520] width 37 height 18
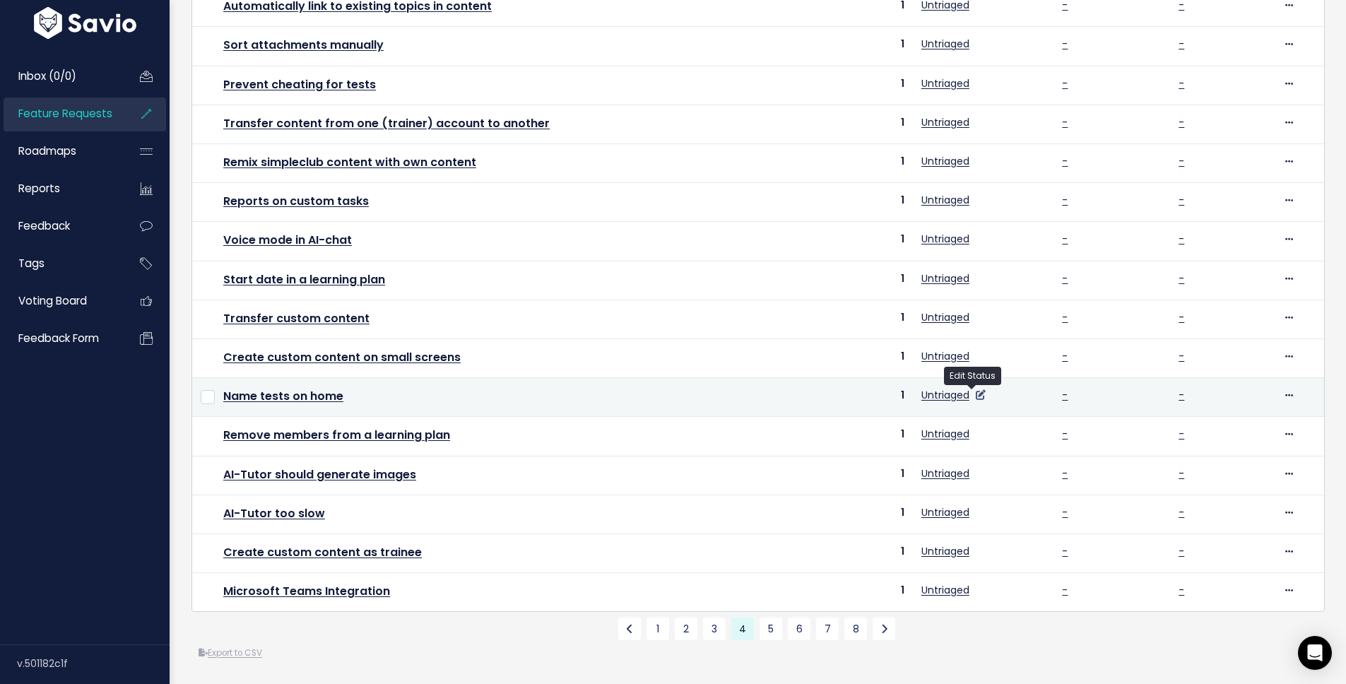
click at [976, 390] on icon at bounding box center [981, 395] width 10 height 10
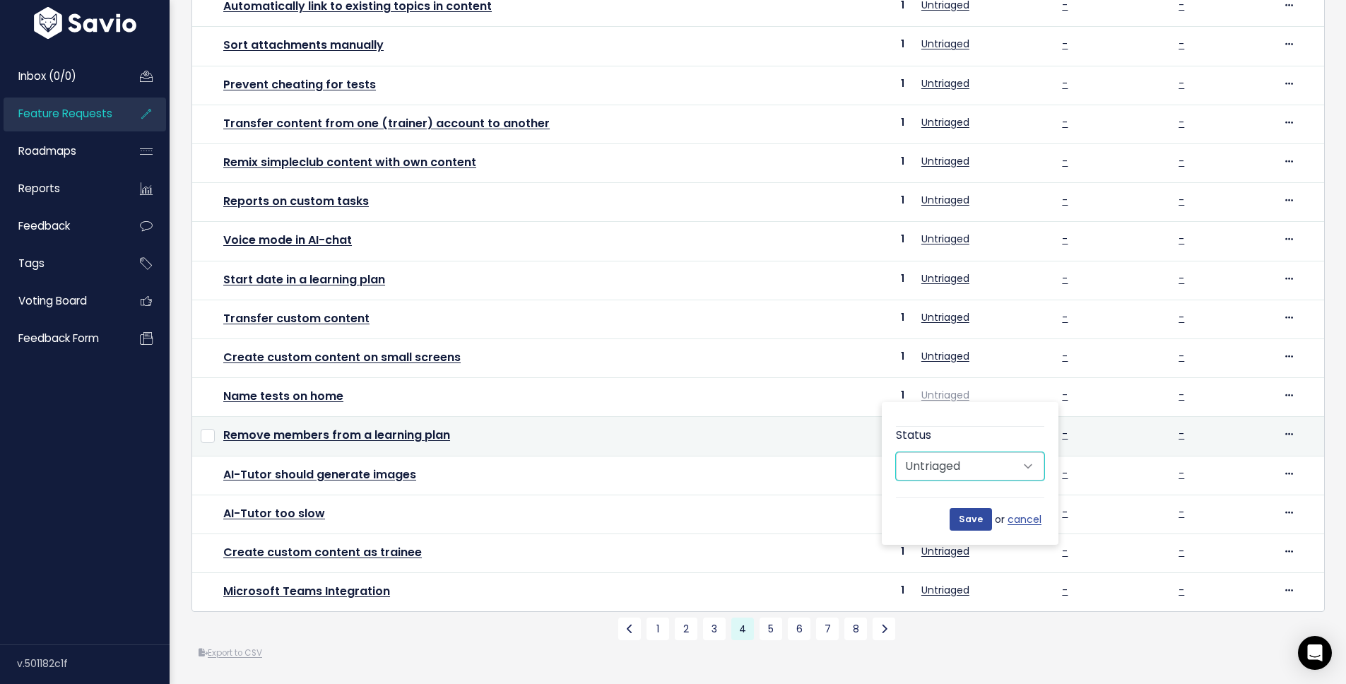
click at [970, 452] on select "Untriaged Under Consideration Planned In Progress Shipped Closed Won't do" at bounding box center [970, 466] width 148 height 28
select select "SHIPPED"
click at [896, 452] on select "Untriaged Under Consideration Planned In Progress Shipped Closed Won't do" at bounding box center [970, 466] width 148 height 28
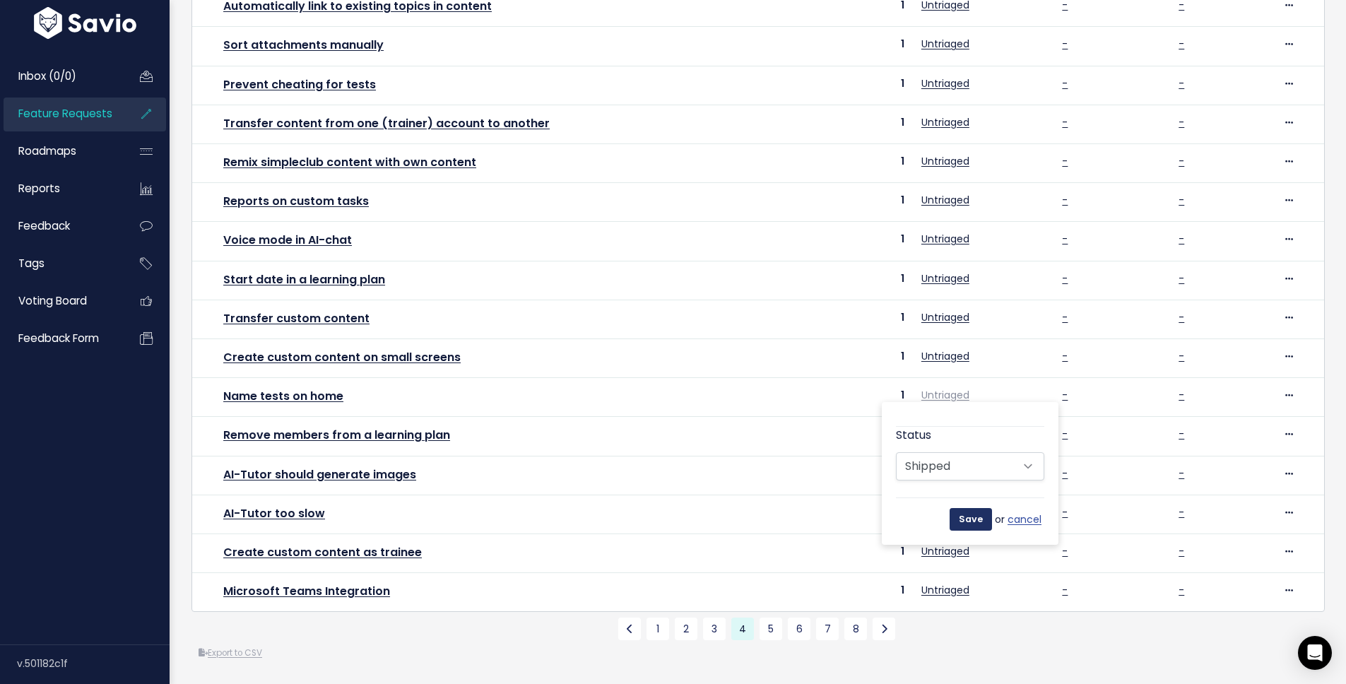
click at [982, 508] on input "Save" at bounding box center [971, 519] width 42 height 23
click at [1002, 646] on div "Export to CSV" at bounding box center [757, 653] width 1133 height 15
click at [769, 618] on link "5" at bounding box center [771, 629] width 23 height 23
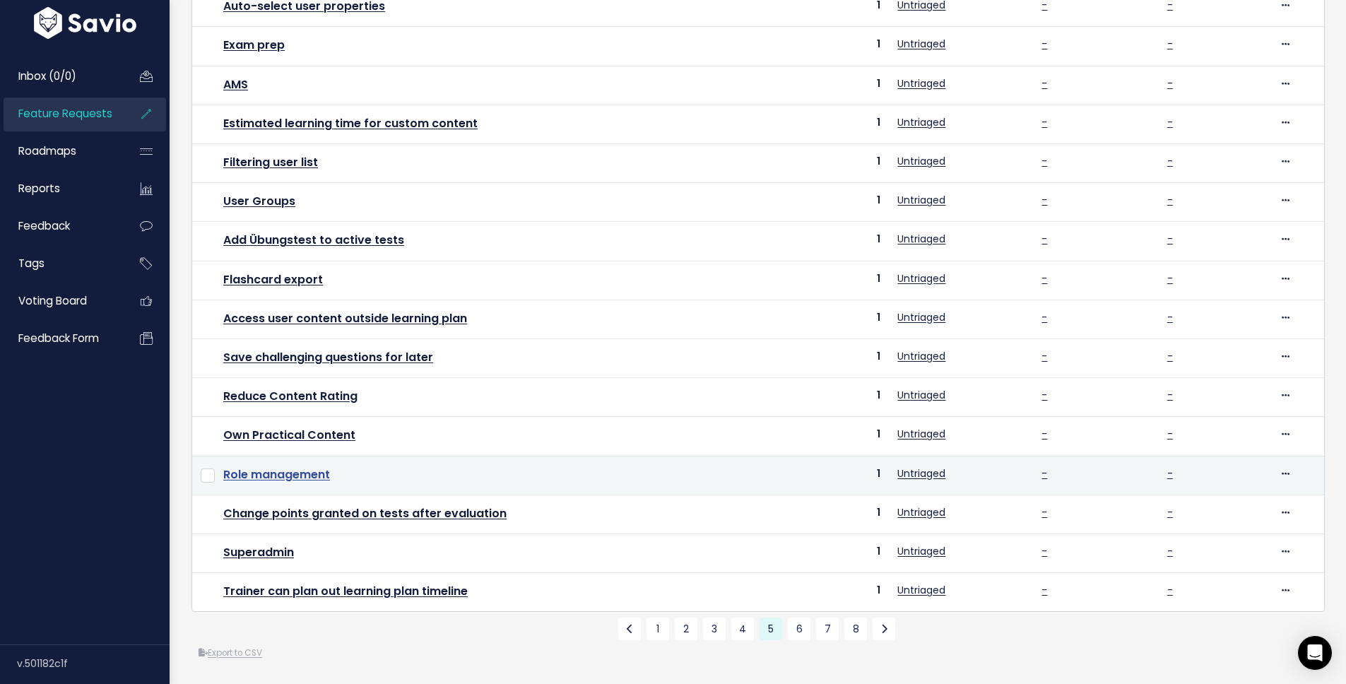
scroll to position [368, 0]
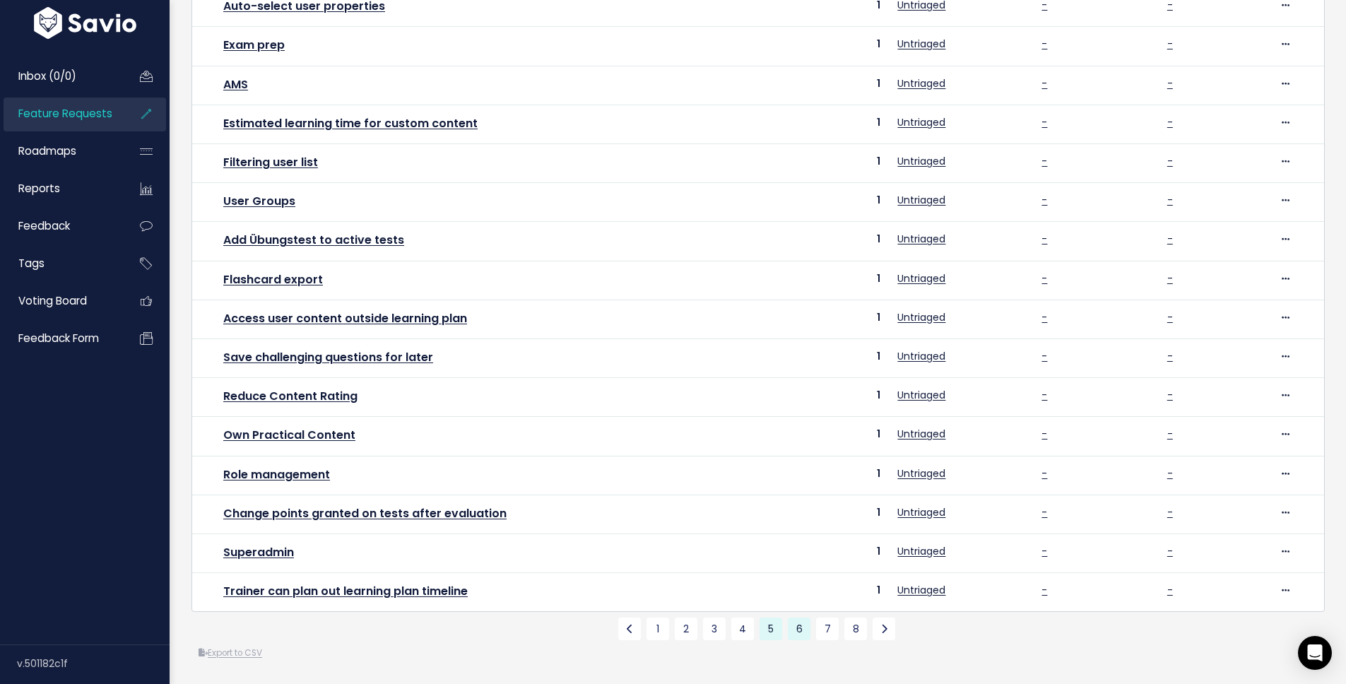
click at [791, 618] on link "6" at bounding box center [799, 629] width 23 height 23
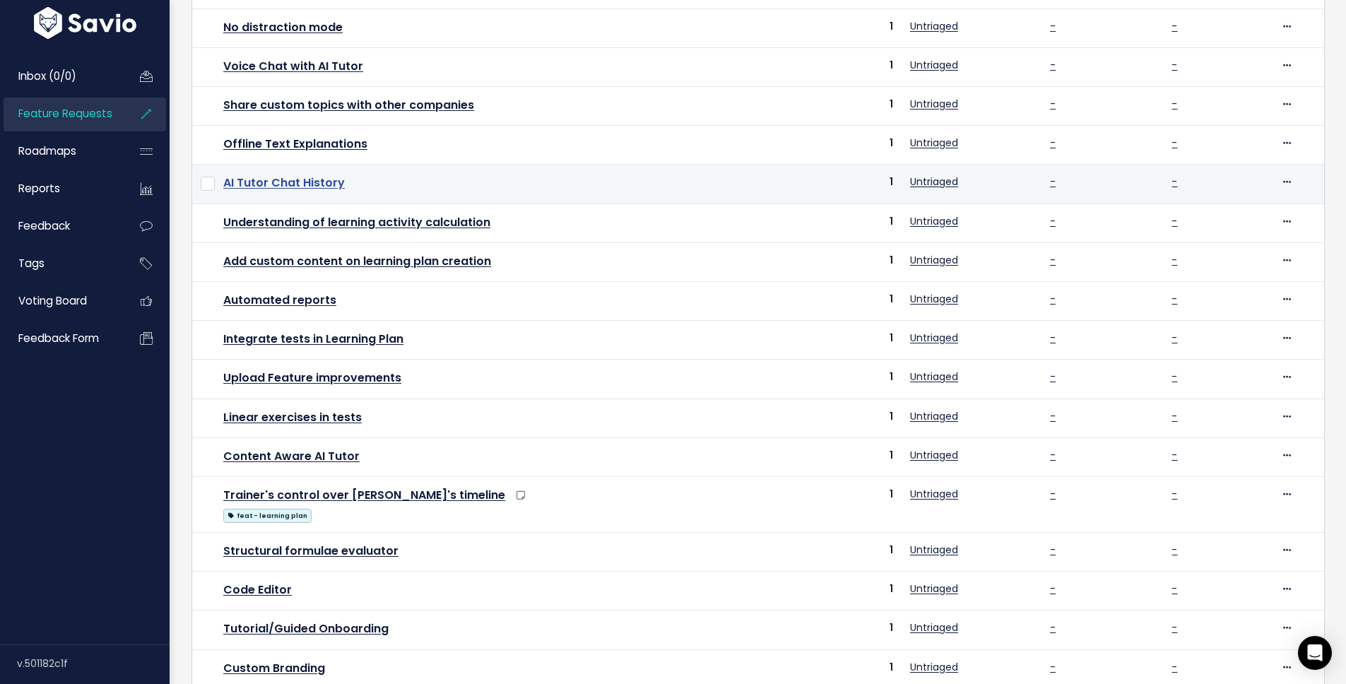
scroll to position [212, 0]
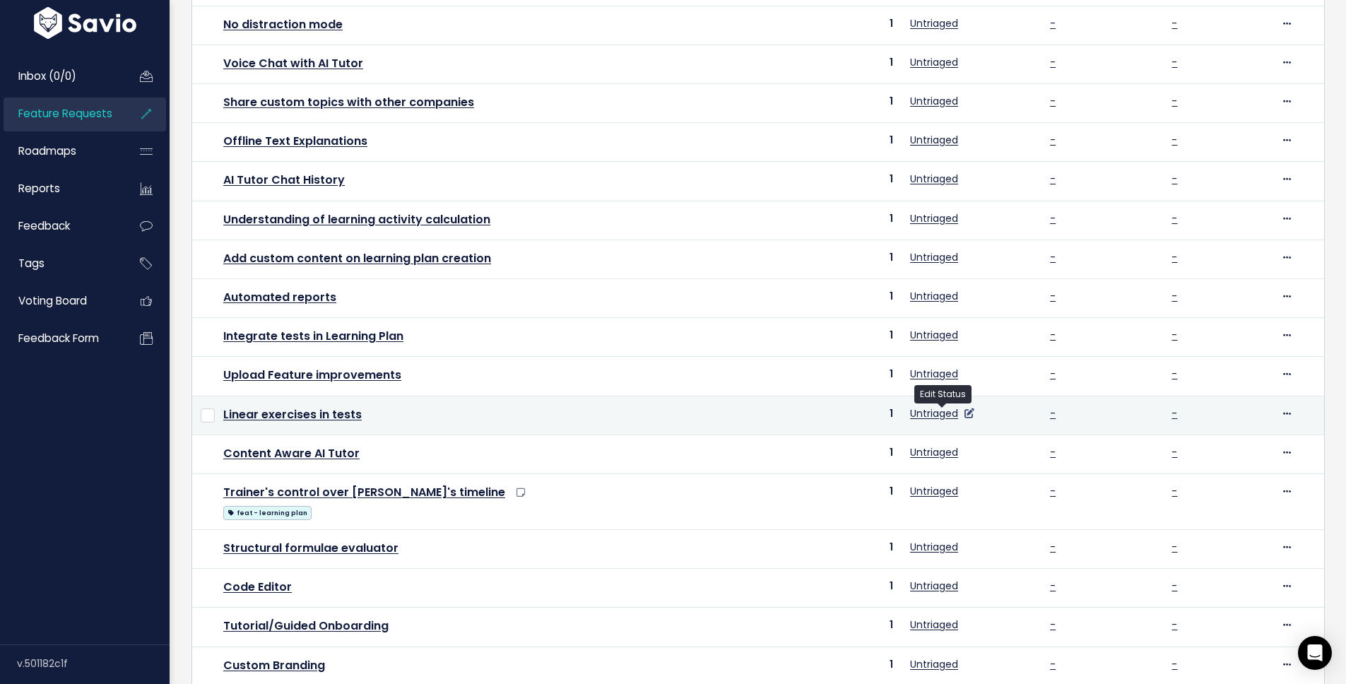
click at [964, 413] on icon at bounding box center [969, 413] width 10 height 10
click at [710, 398] on td "Linear exercises in tests" at bounding box center [492, 415] width 554 height 39
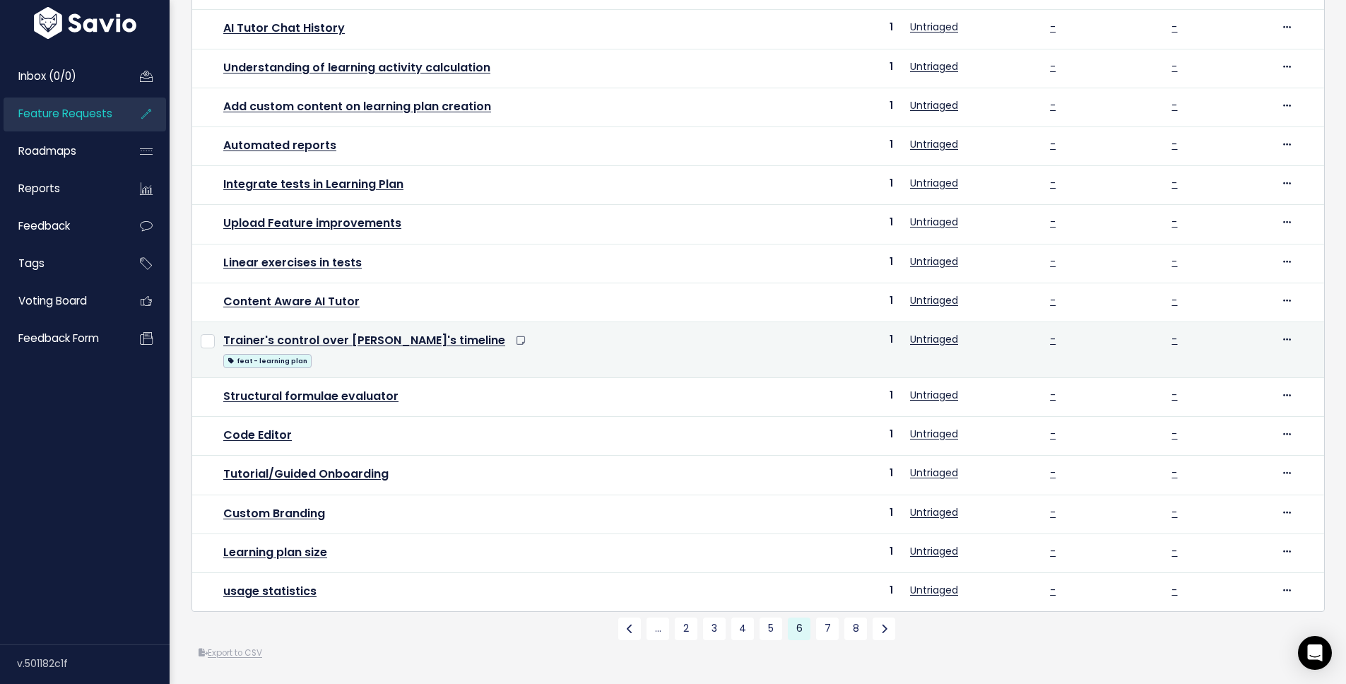
scroll to position [385, 0]
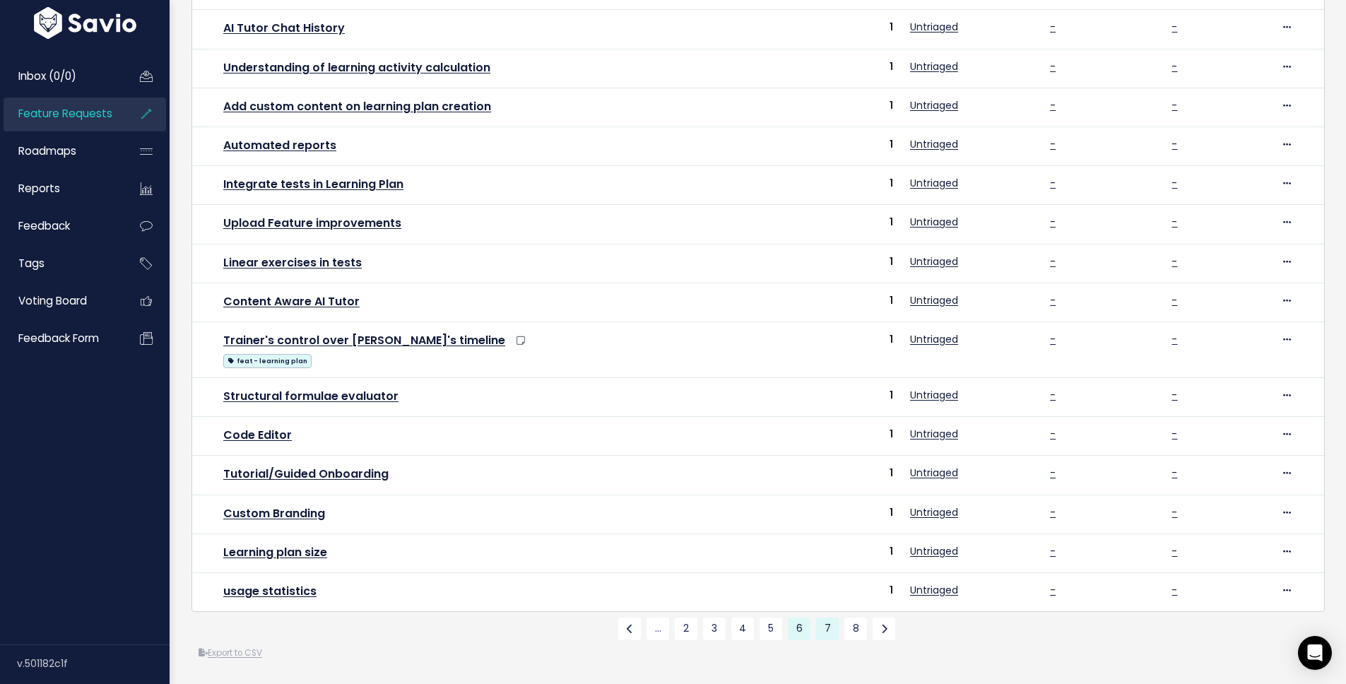
click at [820, 618] on link "7" at bounding box center [827, 629] width 23 height 23
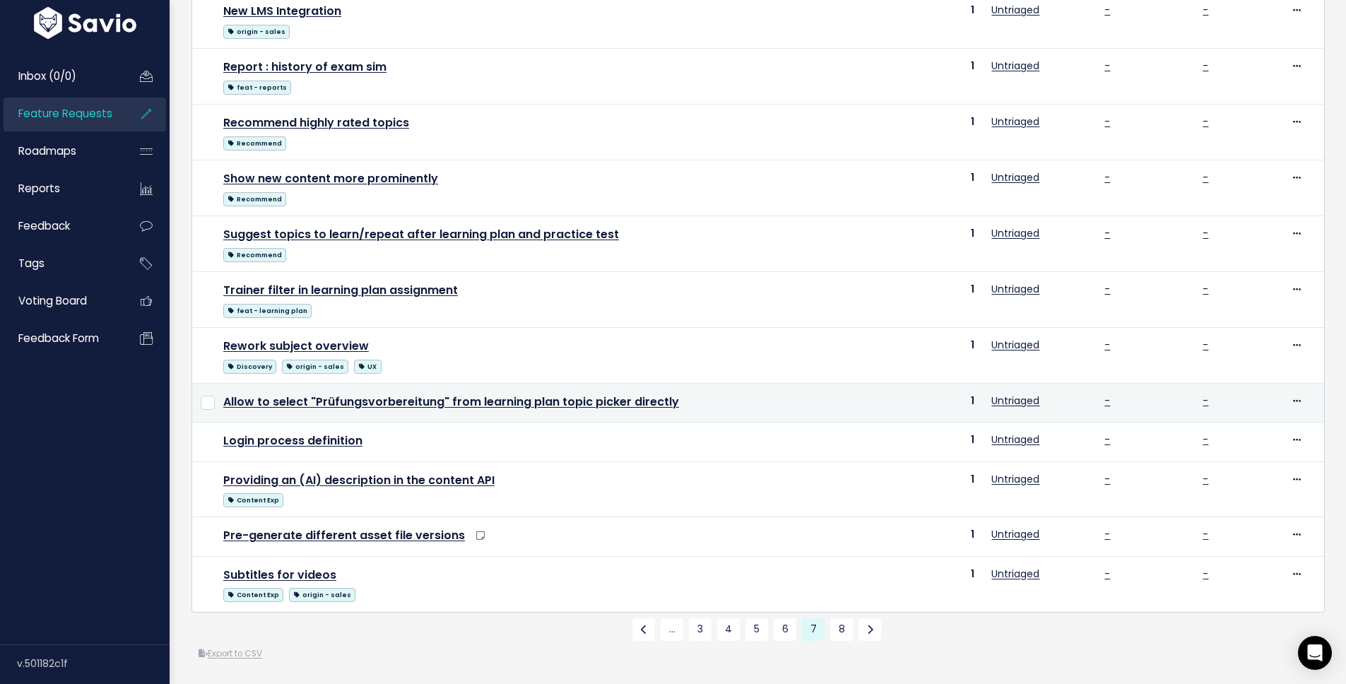
scroll to position [586, 0]
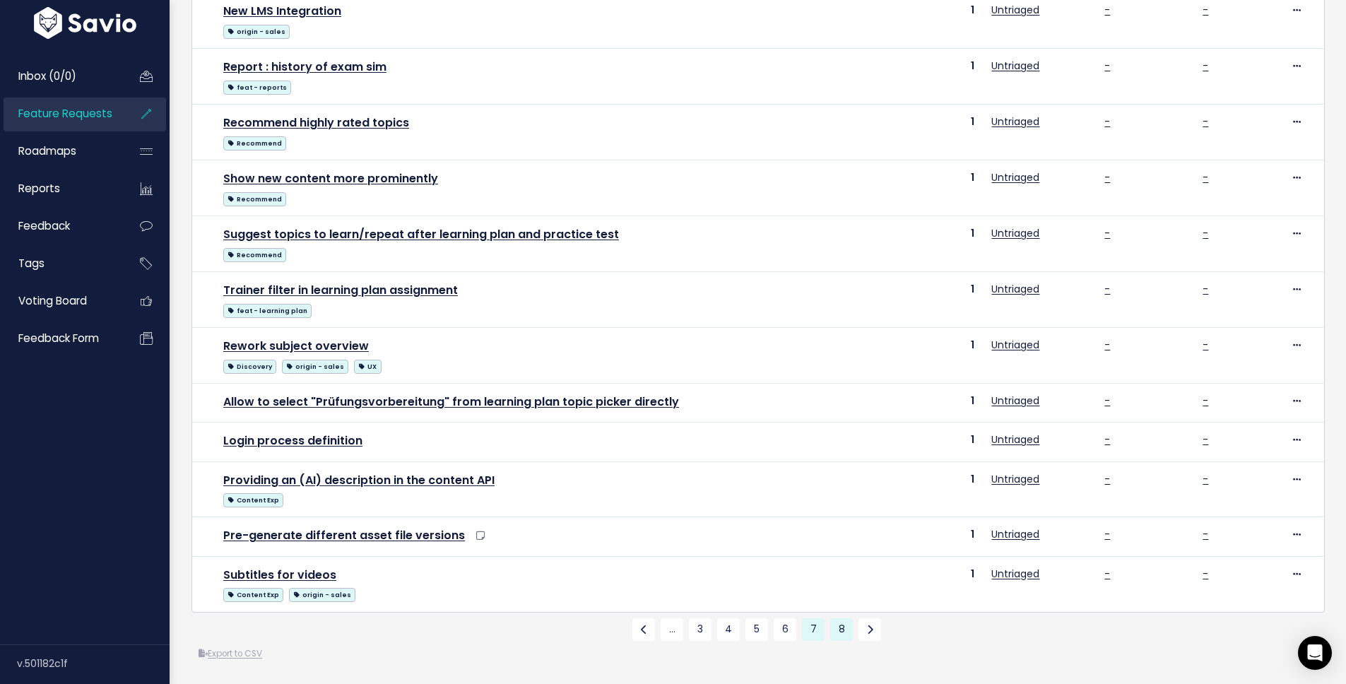
click at [839, 621] on link "8" at bounding box center [841, 629] width 23 height 23
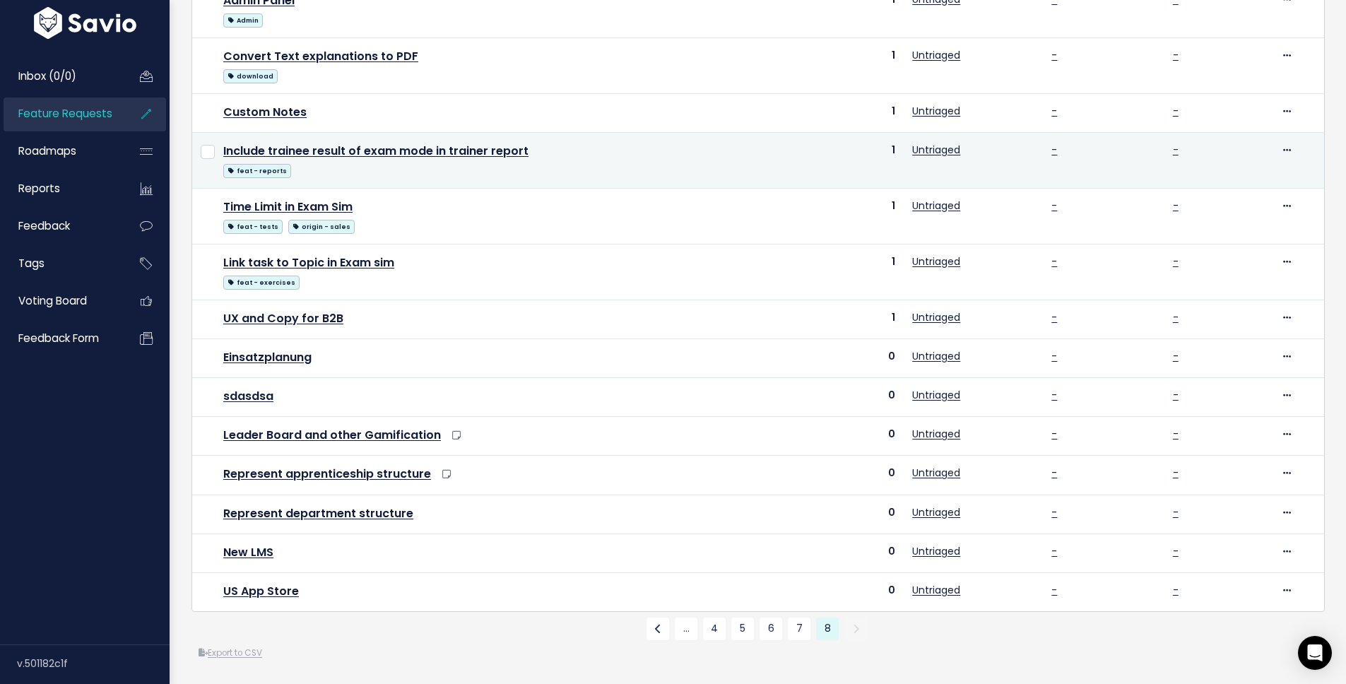
scroll to position [274, 0]
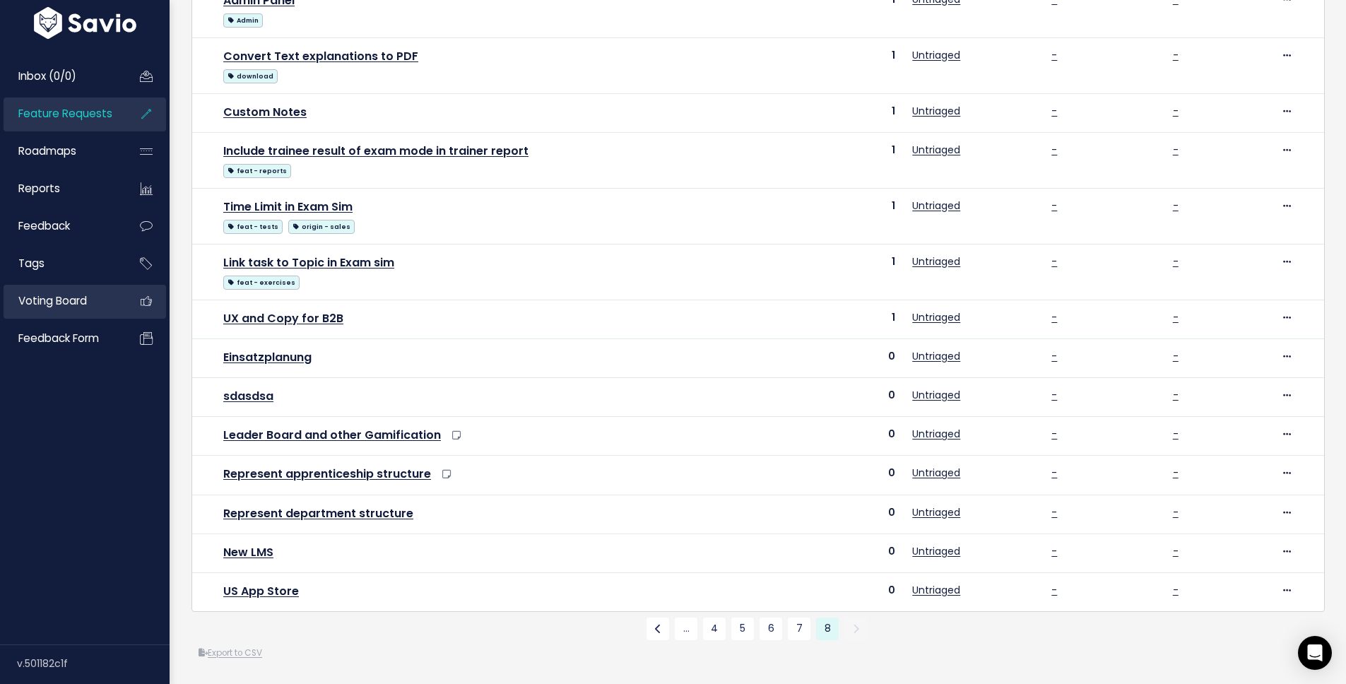
click at [67, 295] on span "Voting Board" at bounding box center [52, 300] width 69 height 15
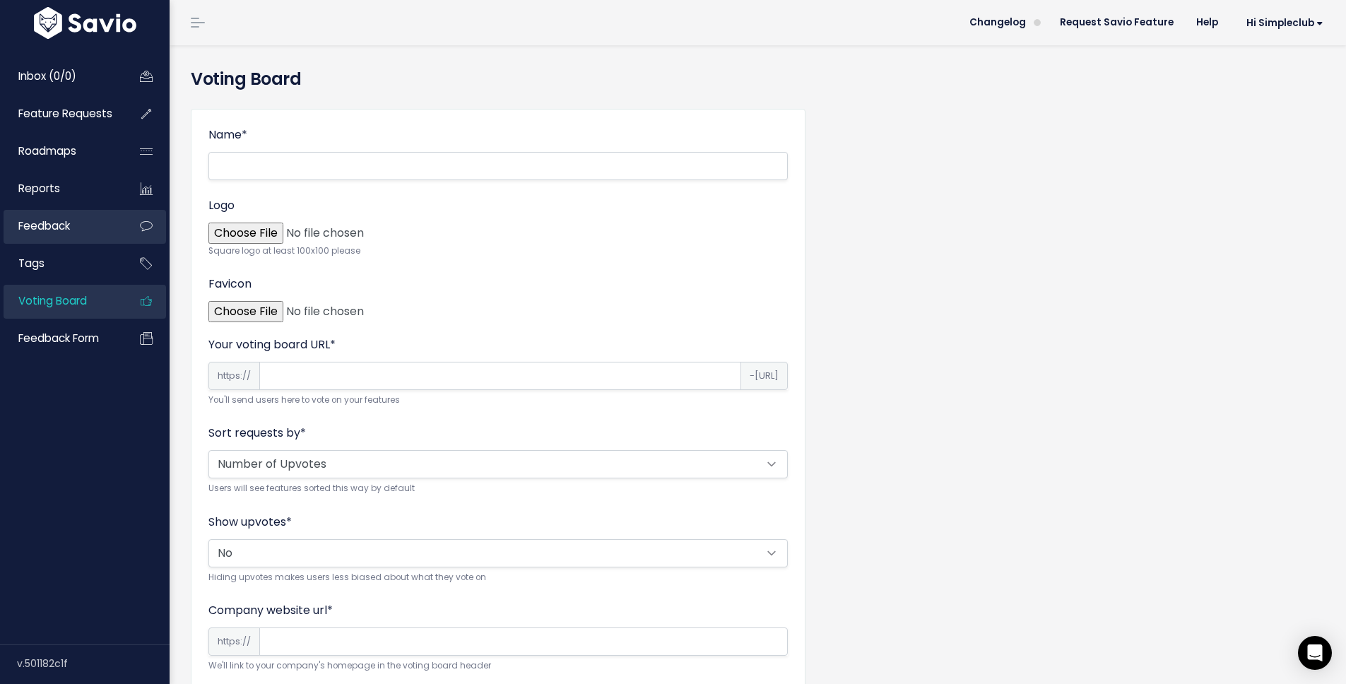
click at [73, 224] on link "Feedback" at bounding box center [61, 226] width 114 height 33
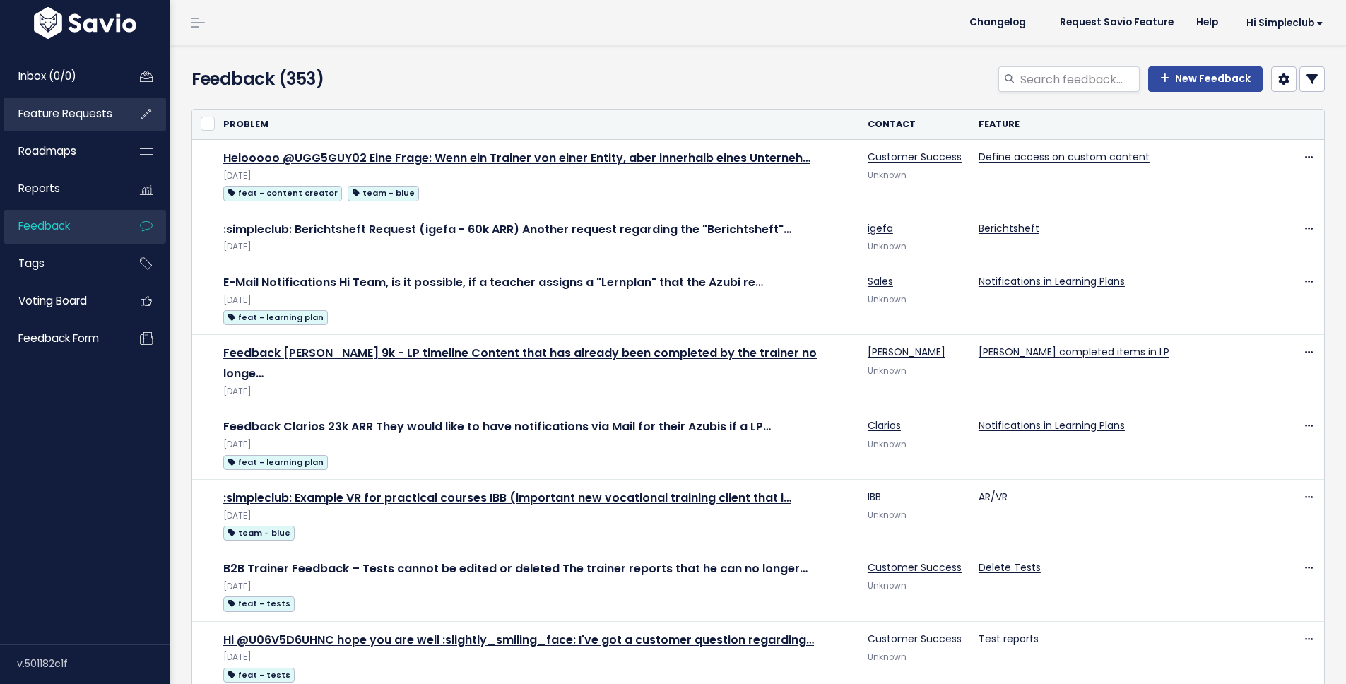
click at [69, 107] on span "Feature Requests" at bounding box center [65, 113] width 94 height 15
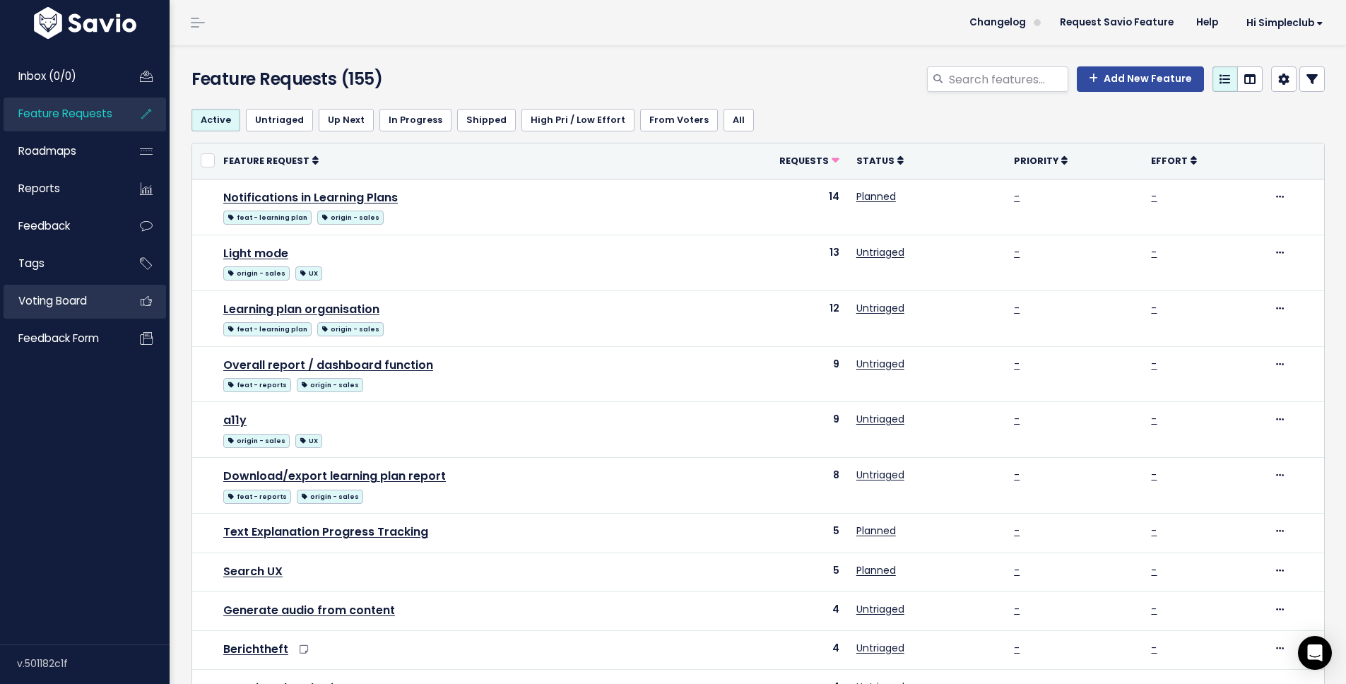
click at [61, 306] on span "Voting Board" at bounding box center [52, 300] width 69 height 15
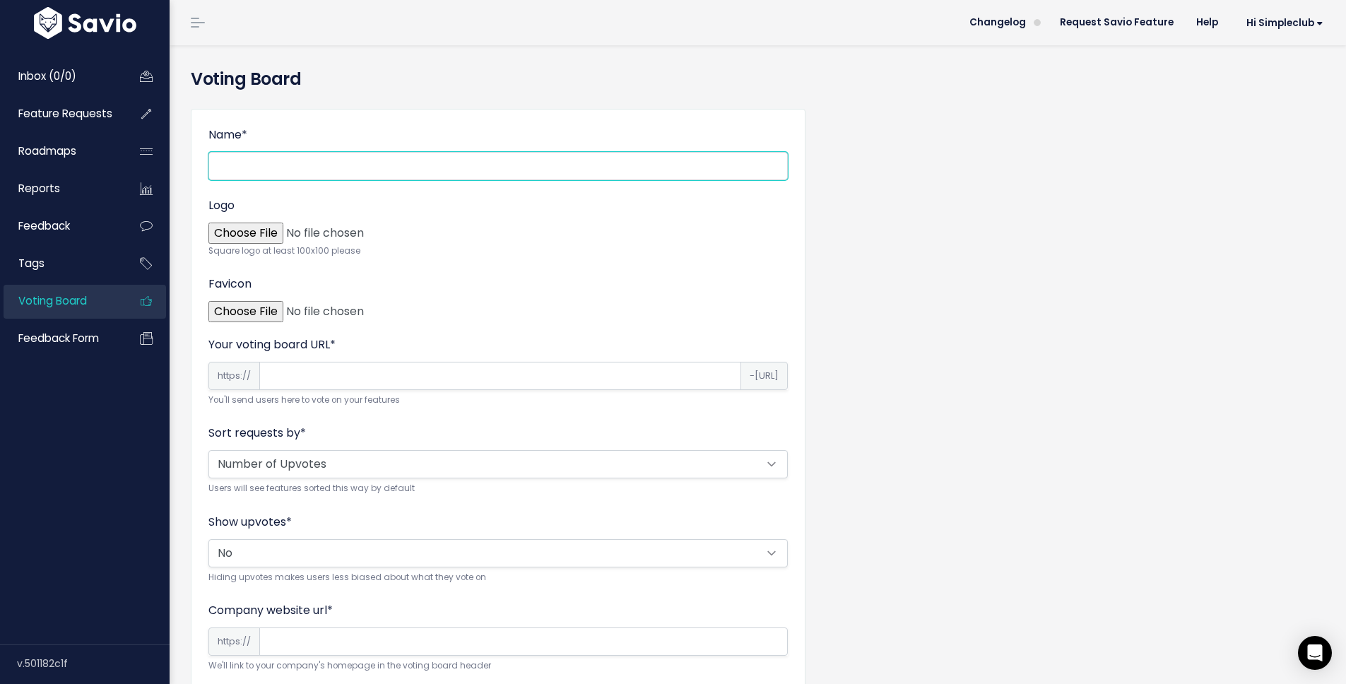
click at [310, 176] on input "Name *" at bounding box center [497, 166] width 579 height 28
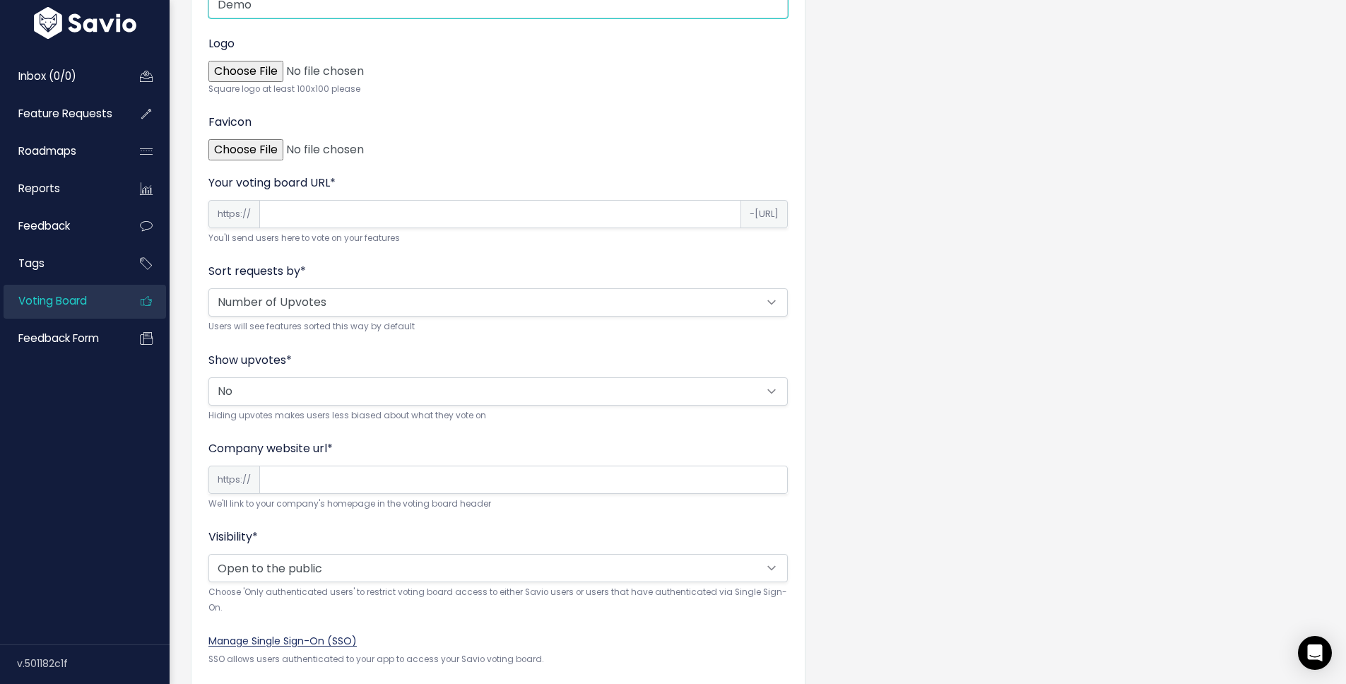
scroll to position [237, 0]
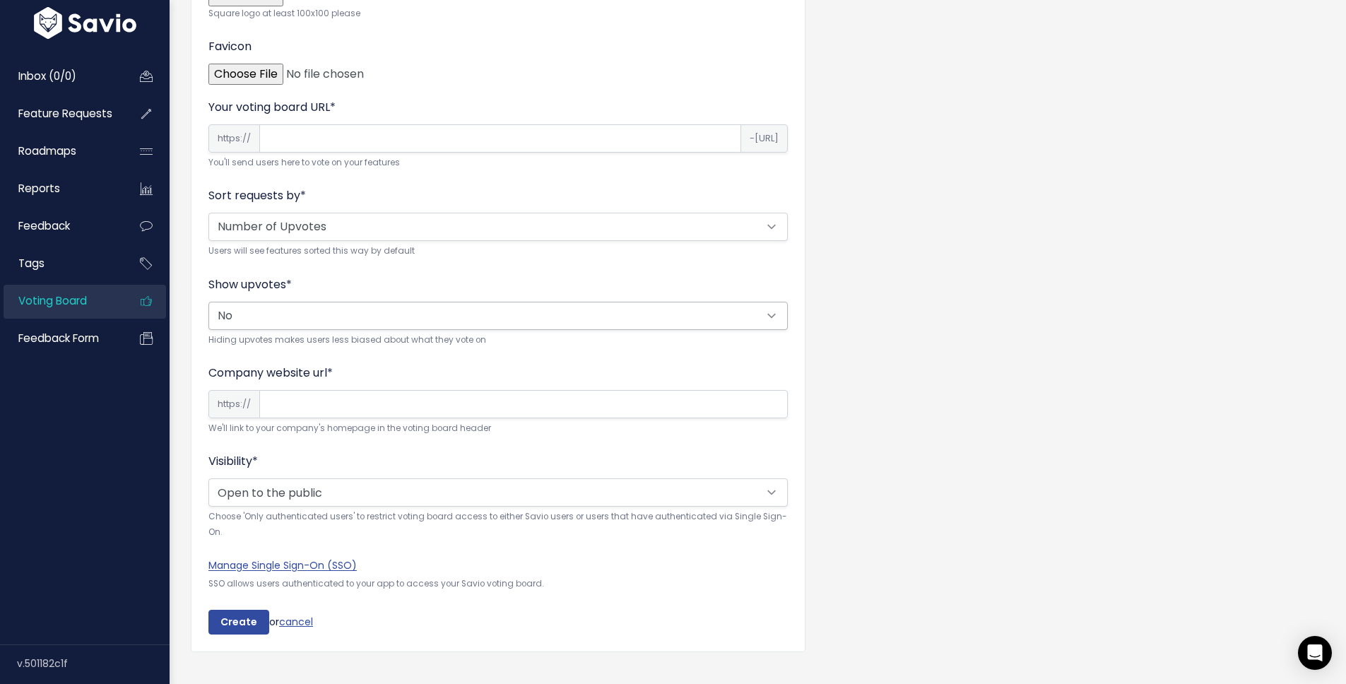
type input "Demo"
click at [639, 324] on select "Yes No" at bounding box center [497, 316] width 579 height 28
select select "True"
click at [208, 302] on select "Yes No" at bounding box center [497, 316] width 579 height 28
click at [236, 630] on input "Create" at bounding box center [238, 622] width 61 height 25
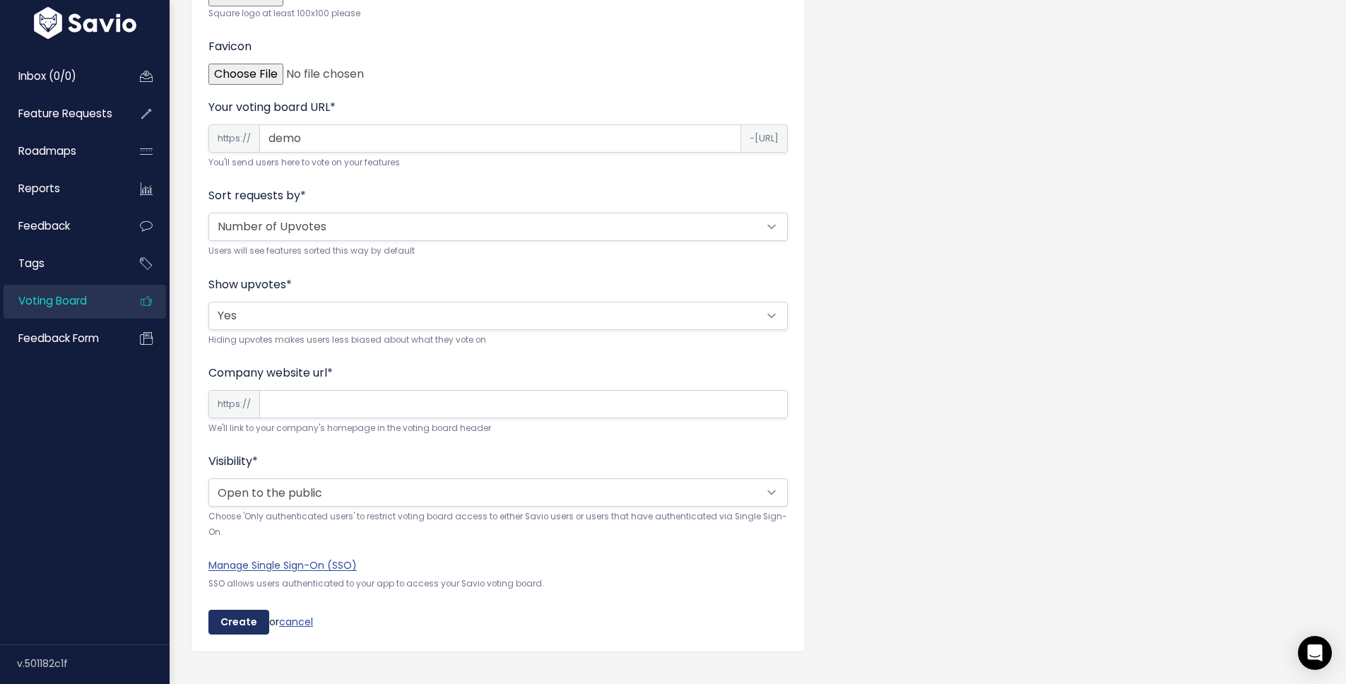
type input "demo"
click at [255, 622] on input "Create" at bounding box center [238, 622] width 61 height 25
click at [297, 399] on input "Company website url *" at bounding box center [523, 404] width 529 height 28
type input "simpleclub.com"
click at [211, 620] on input "Create" at bounding box center [238, 622] width 61 height 25
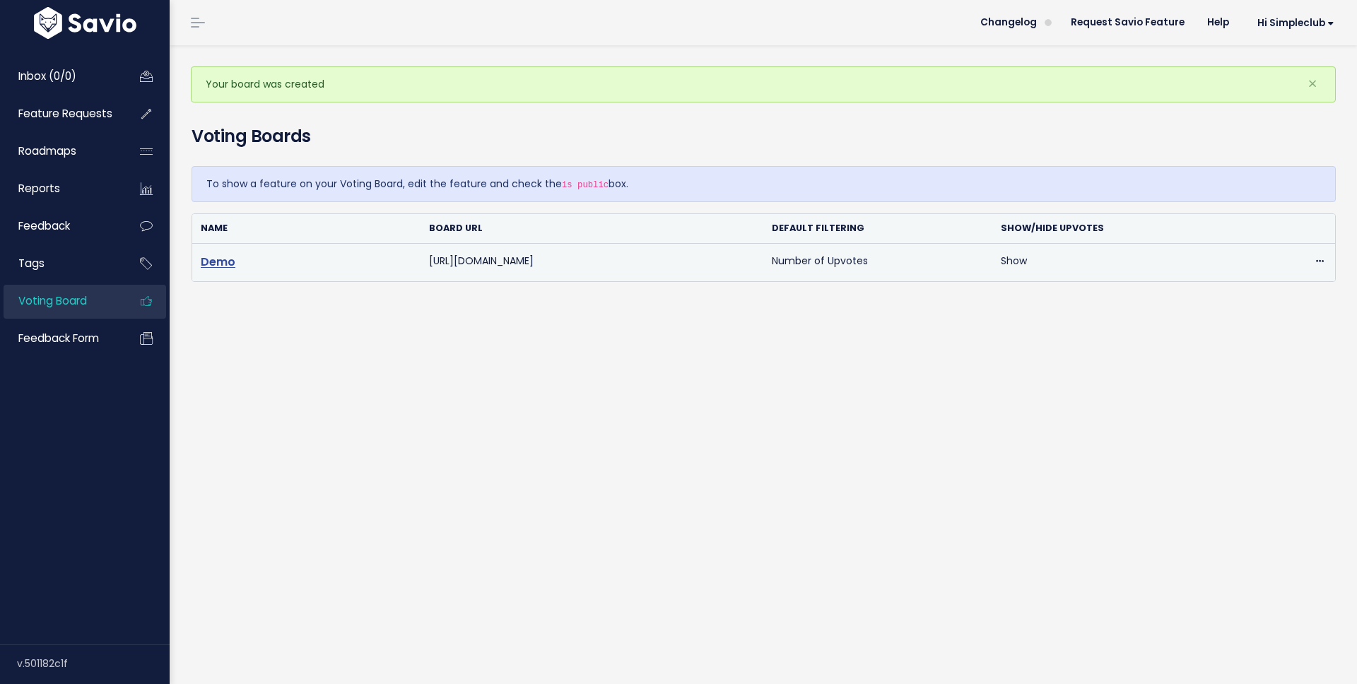
click at [223, 262] on link "Demo" at bounding box center [218, 262] width 35 height 16
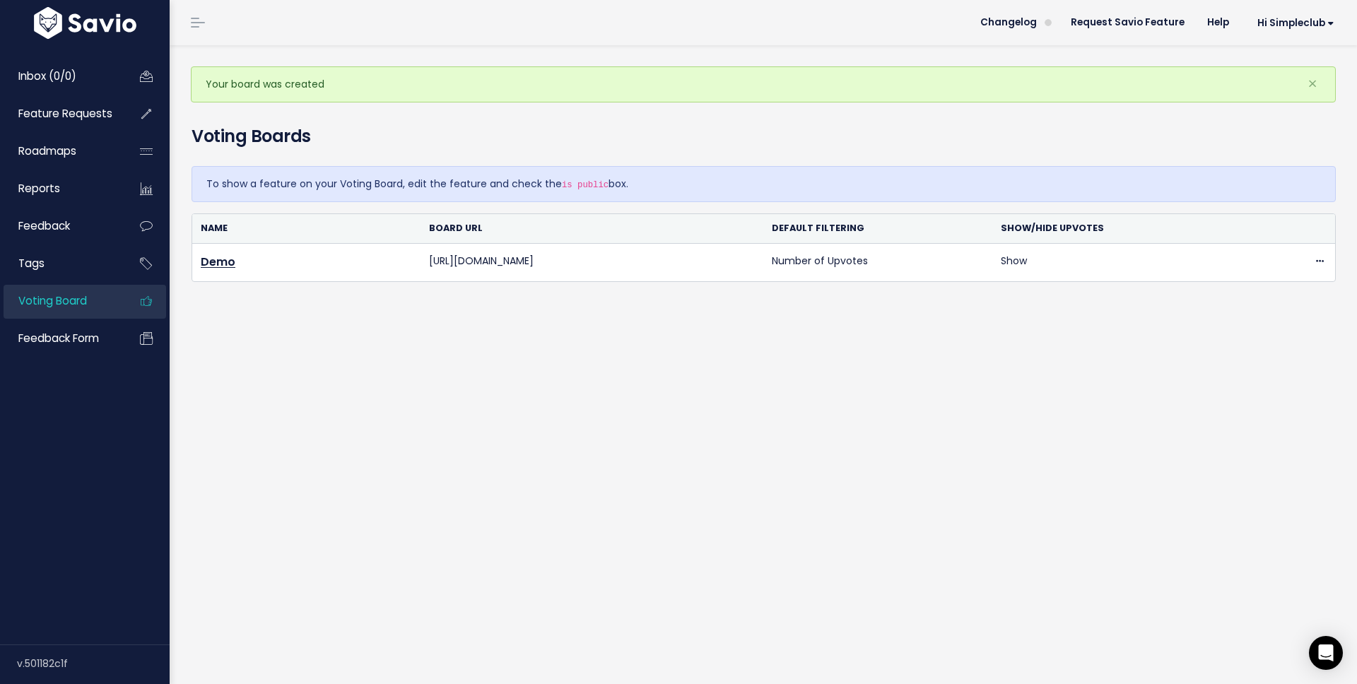
click at [420, 431] on div "Your board was created × Voting Boards To show a feature on your Voting Board, …" at bounding box center [763, 364] width 1187 height 639
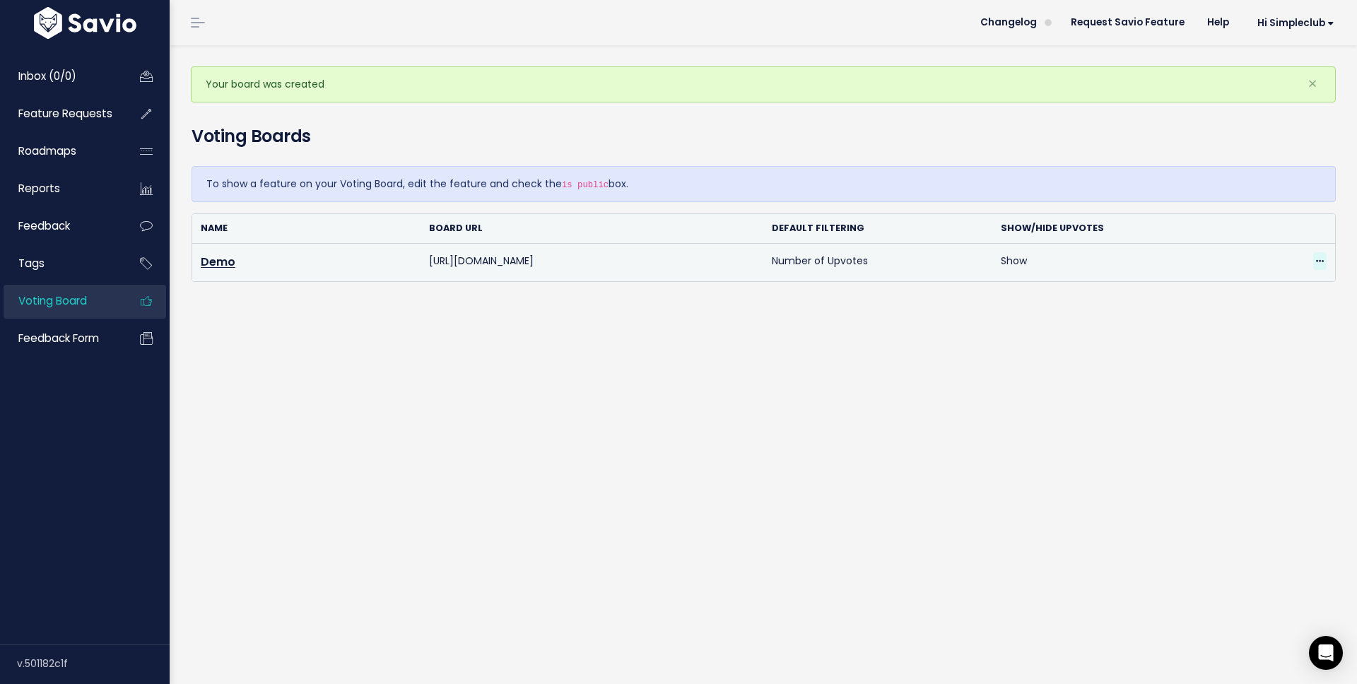
click at [1313, 263] on span at bounding box center [1319, 261] width 13 height 18
click at [1259, 284] on div "Edit" at bounding box center [1259, 299] width 113 height 45
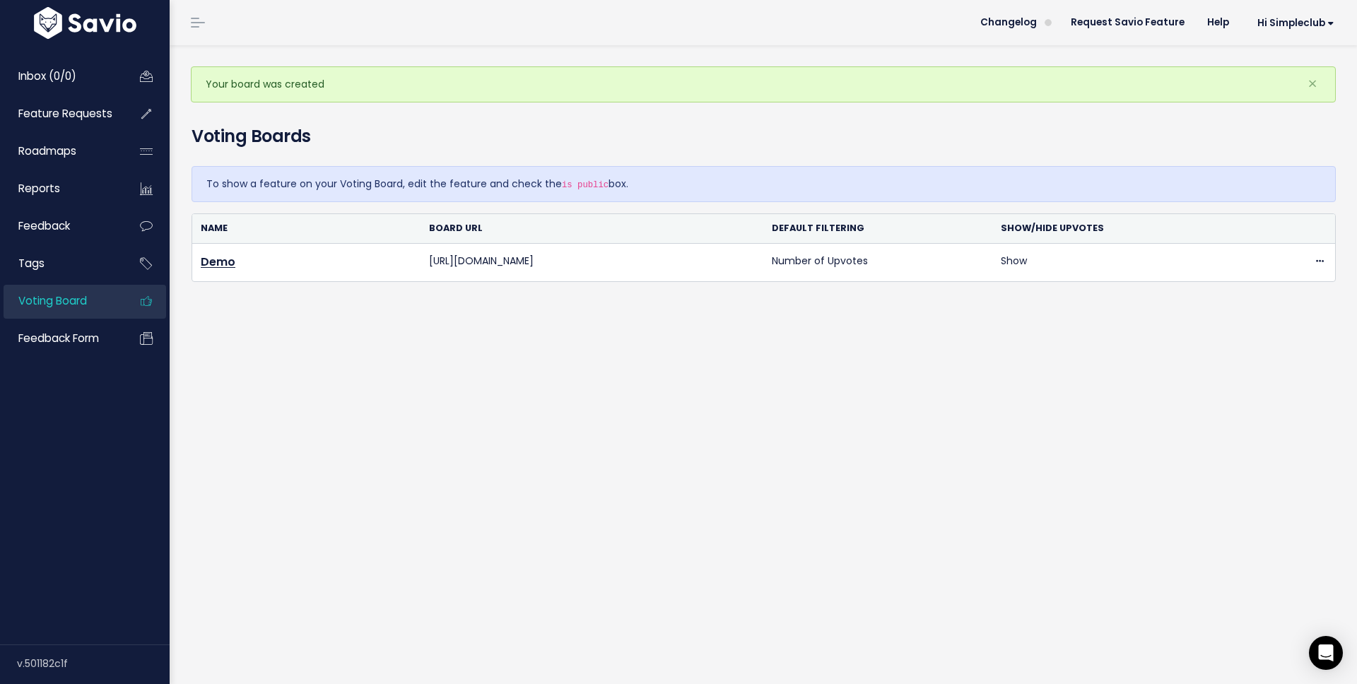
click at [109, 304] on link "Voting Board" at bounding box center [61, 301] width 114 height 33
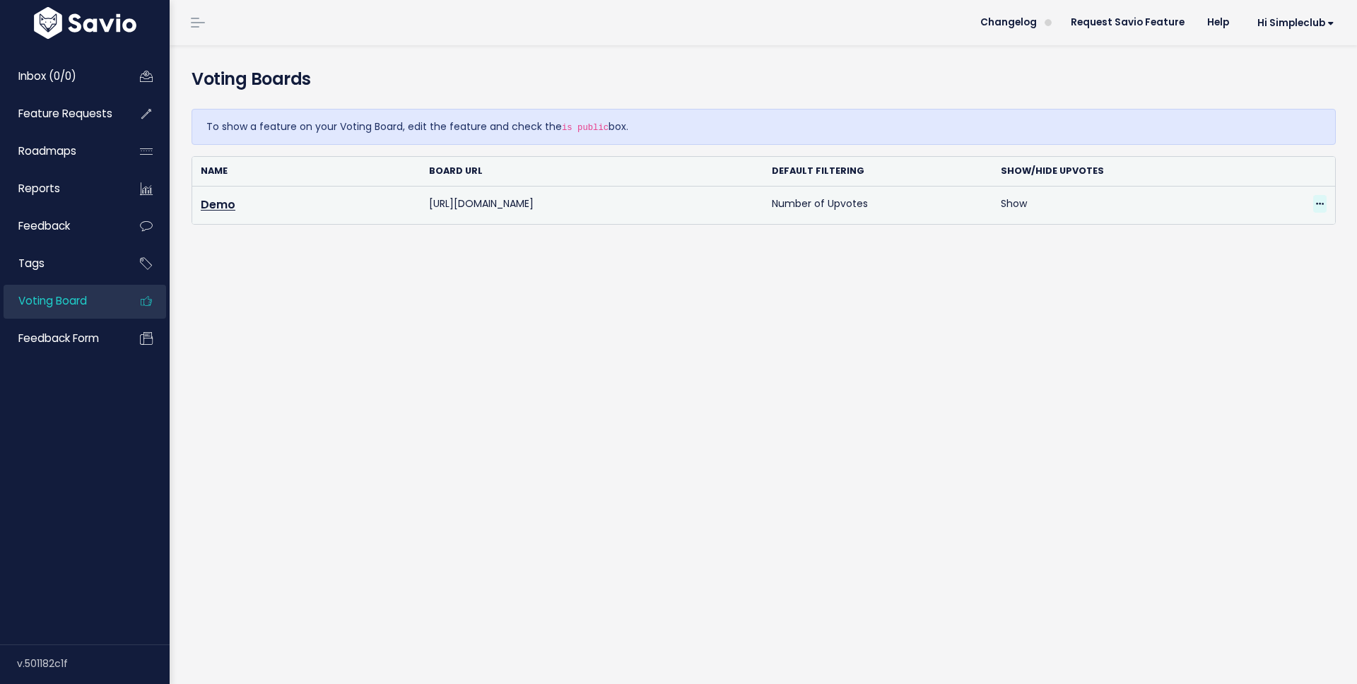
click at [1316, 201] on icon at bounding box center [1320, 204] width 8 height 9
click at [1280, 236] on link "Edit" at bounding box center [1259, 243] width 102 height 28
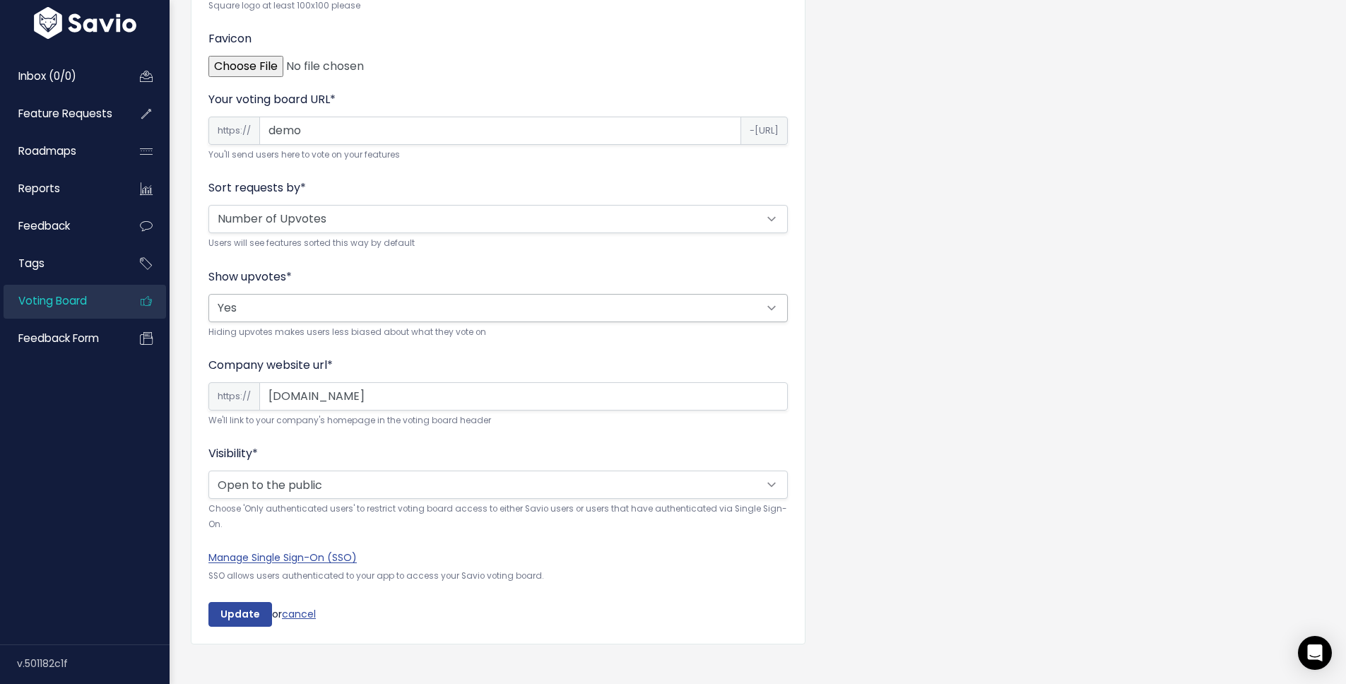
scroll to position [271, 0]
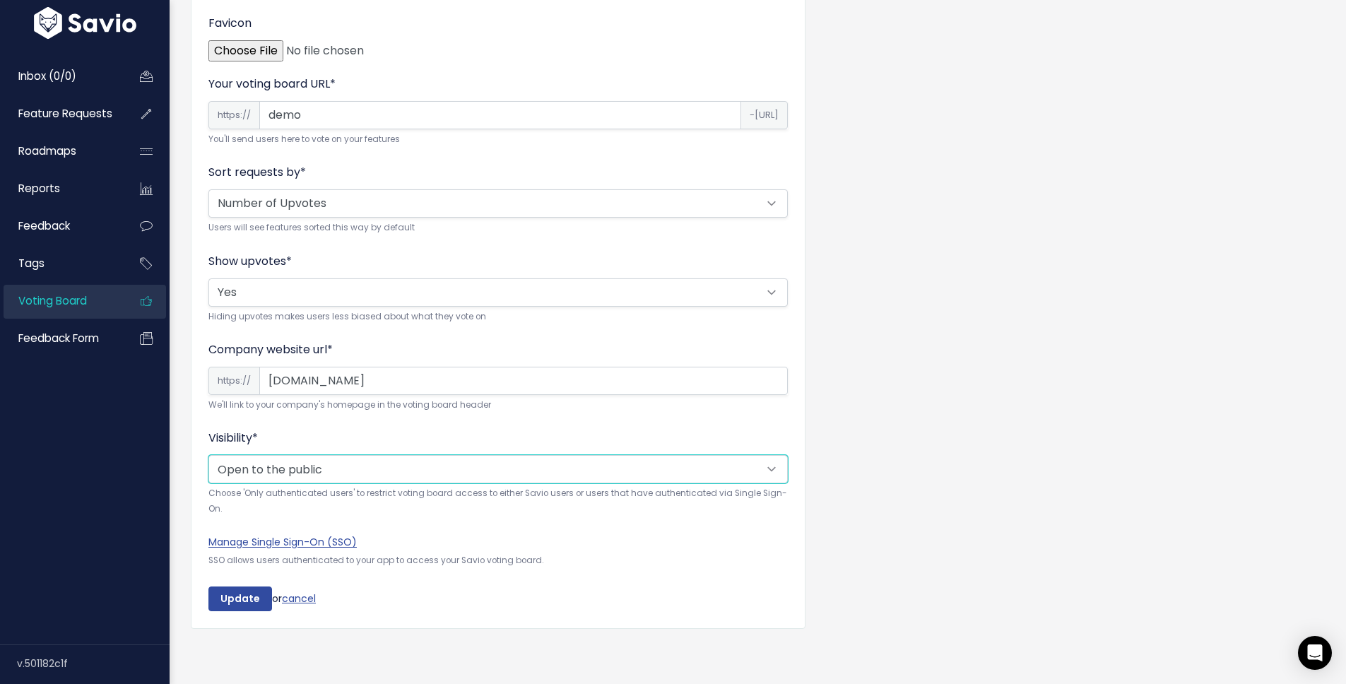
click at [322, 465] on select "Open to the public Only authenticated users" at bounding box center [497, 469] width 579 height 28
click at [208, 455] on select "Open to the public Only authenticated users" at bounding box center [497, 469] width 579 height 28
click at [241, 589] on input "Update" at bounding box center [240, 598] width 64 height 25
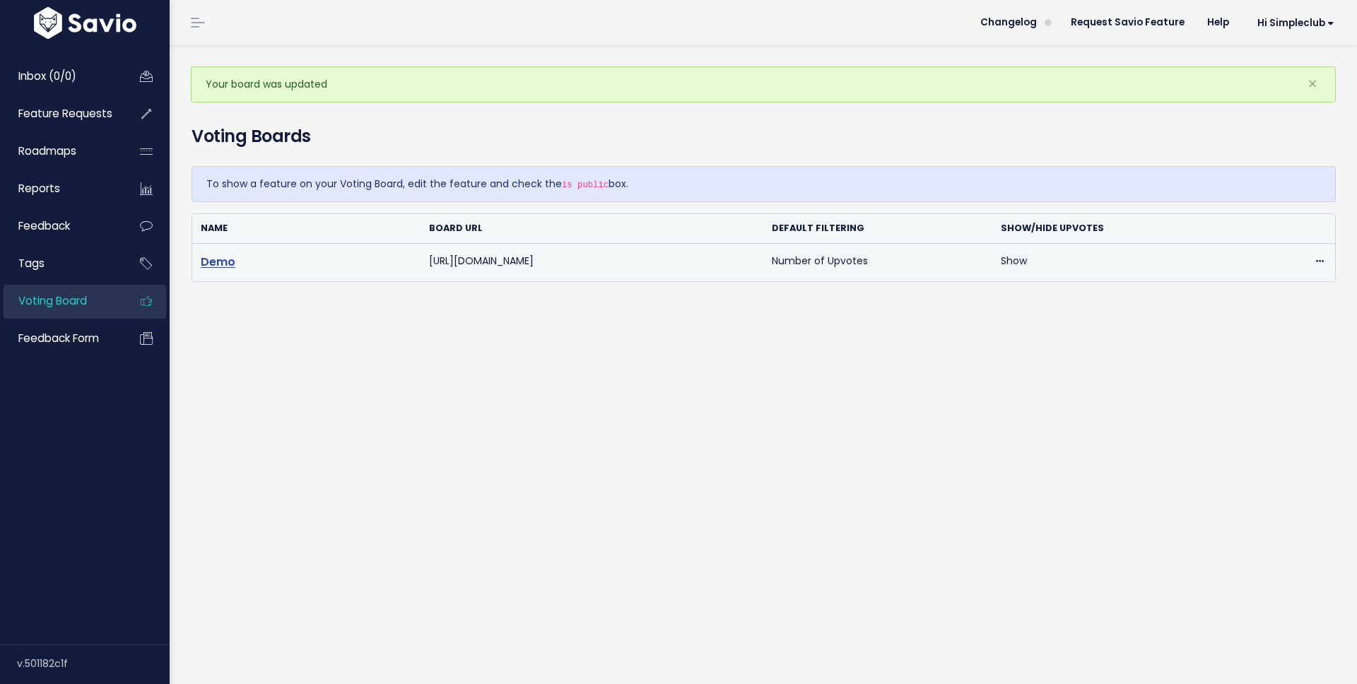
click at [223, 256] on link "Demo" at bounding box center [218, 262] width 35 height 16
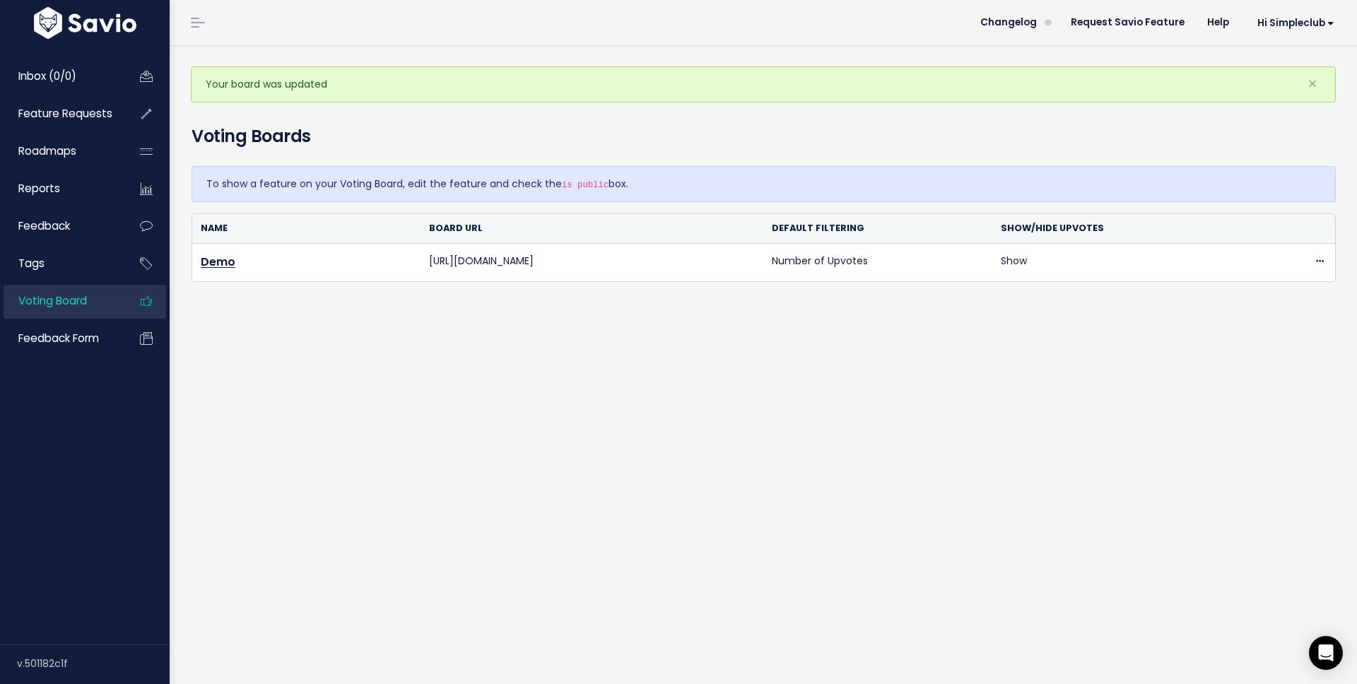
click at [245, 466] on div "Your board was updated × Voting Boards To show a feature on your Voting Board, …" at bounding box center [763, 364] width 1187 height 639
click at [66, 111] on span "Feature Requests" at bounding box center [65, 113] width 94 height 15
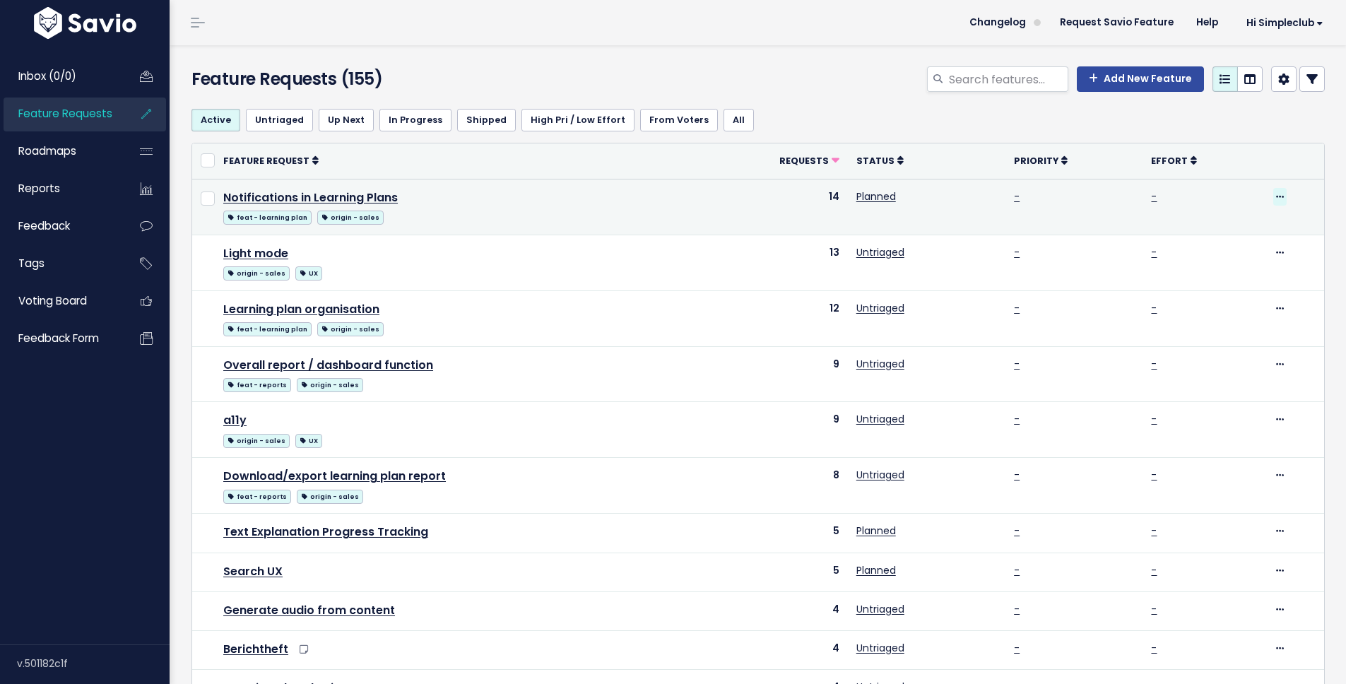
click at [1273, 198] on span at bounding box center [1279, 197] width 13 height 18
click at [1223, 249] on link "Upvote" at bounding box center [1220, 263] width 105 height 28
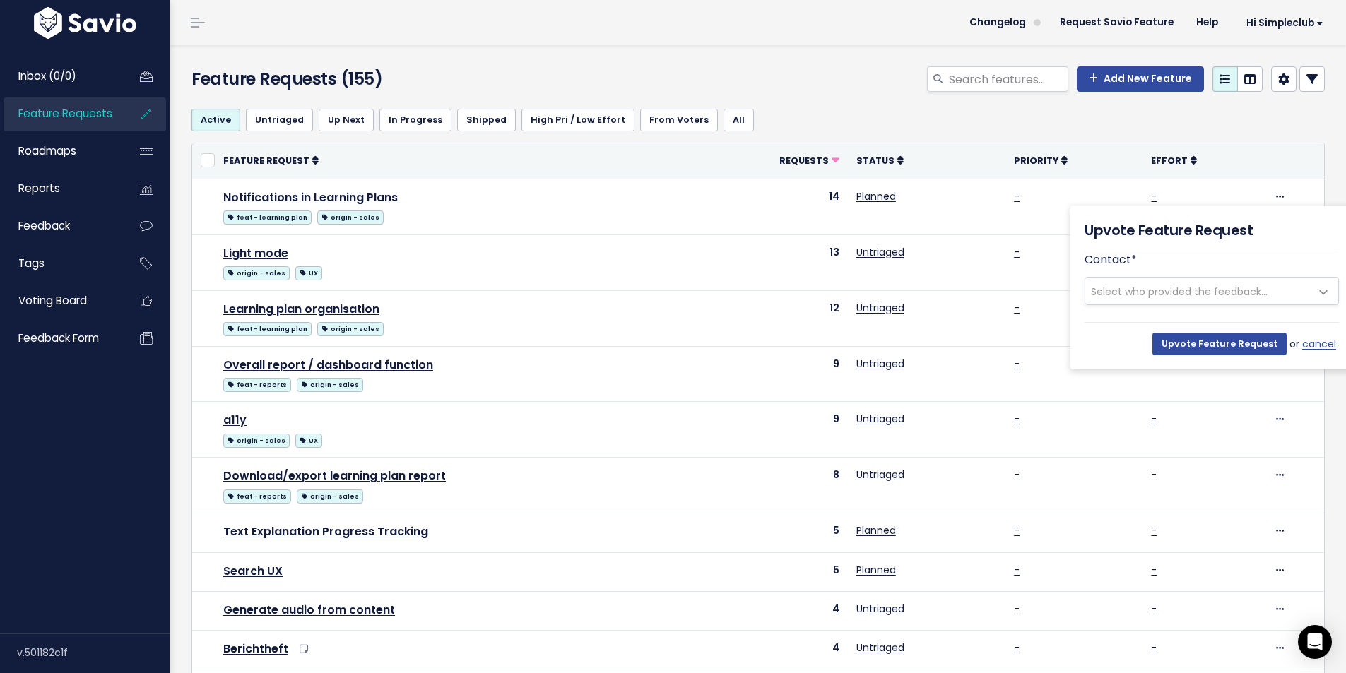
click at [1272, 297] on span "Select who provided the feedback..." at bounding box center [1197, 291] width 225 height 27
click at [1236, 335] on input "Upvote Feature Request" at bounding box center [1219, 344] width 134 height 23
click at [1246, 285] on span "Select who provided the feedback..." at bounding box center [1179, 292] width 177 height 14
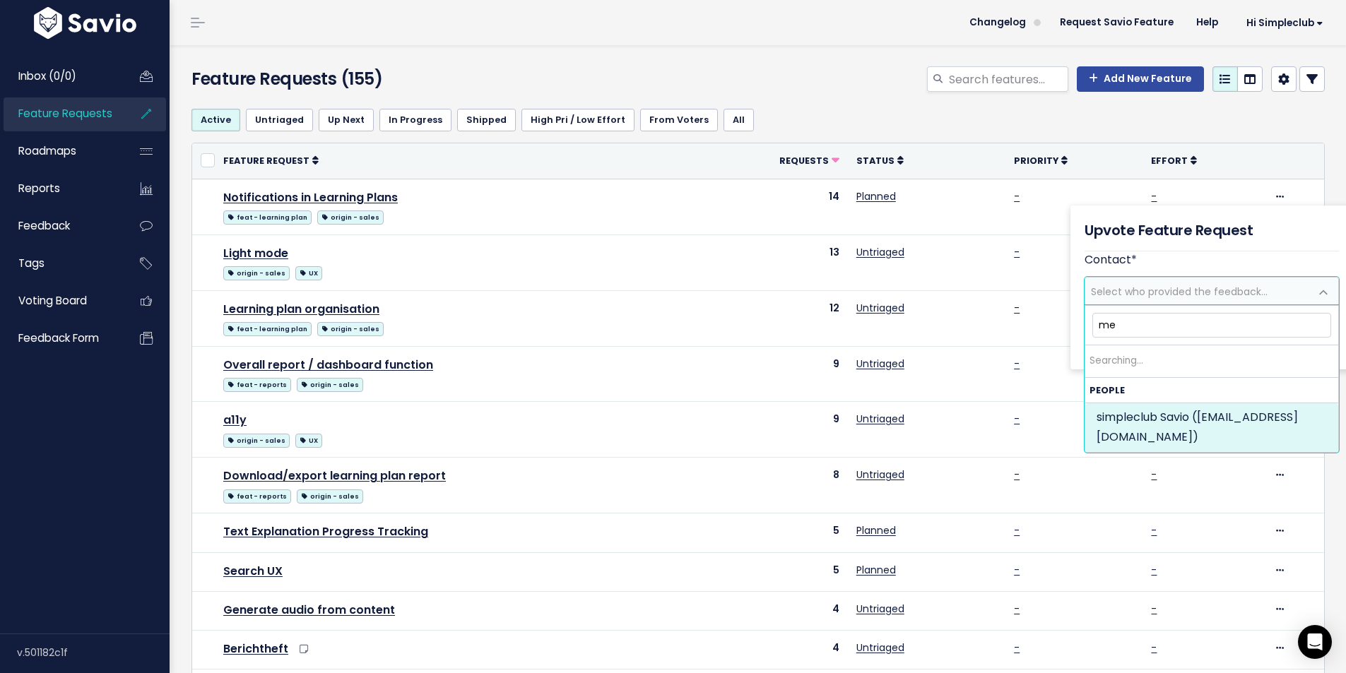
type input "mel"
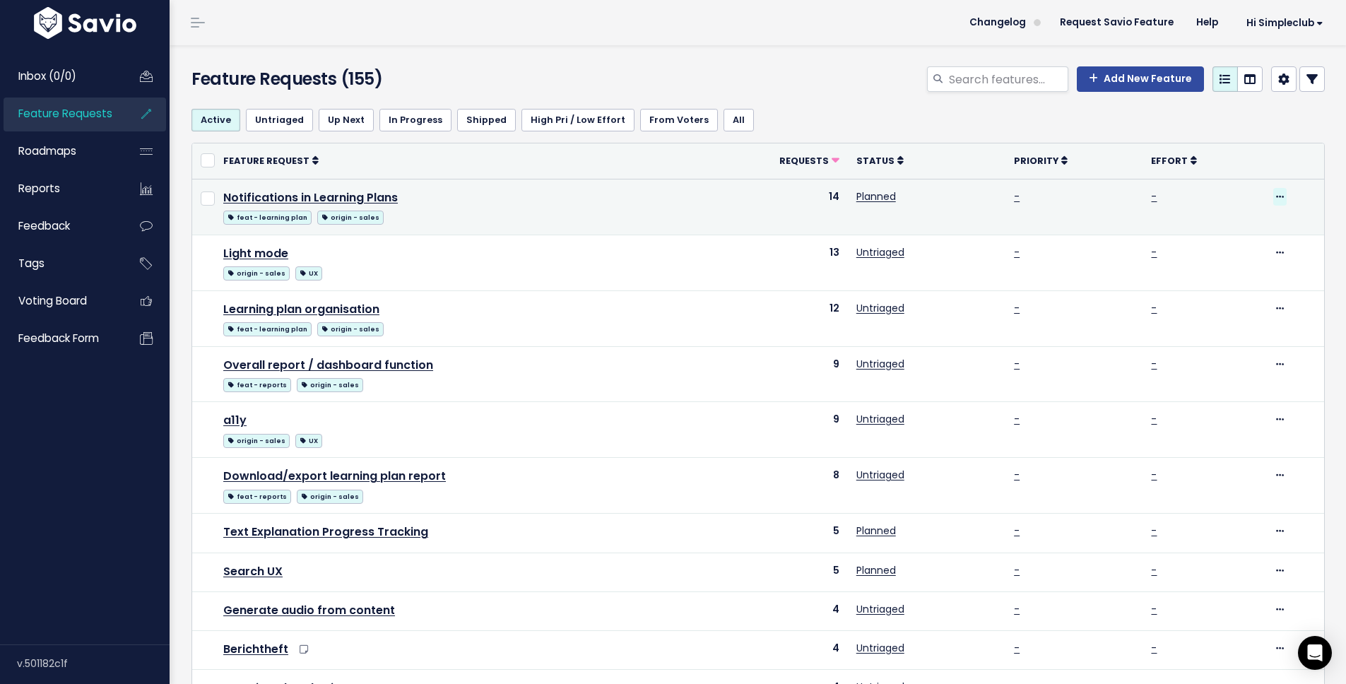
click at [1276, 196] on icon at bounding box center [1280, 197] width 8 height 9
click at [1224, 264] on link "Upvote" at bounding box center [1220, 263] width 105 height 28
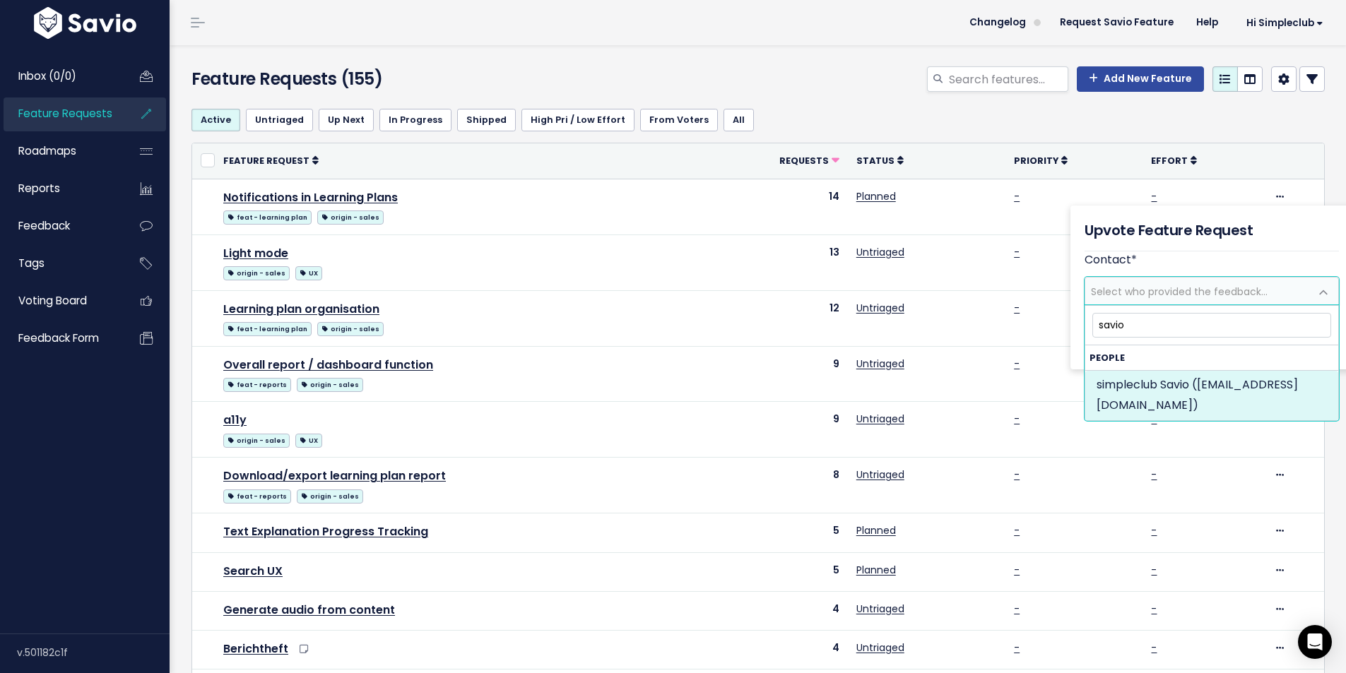
type input "savio"
select select "61590216"
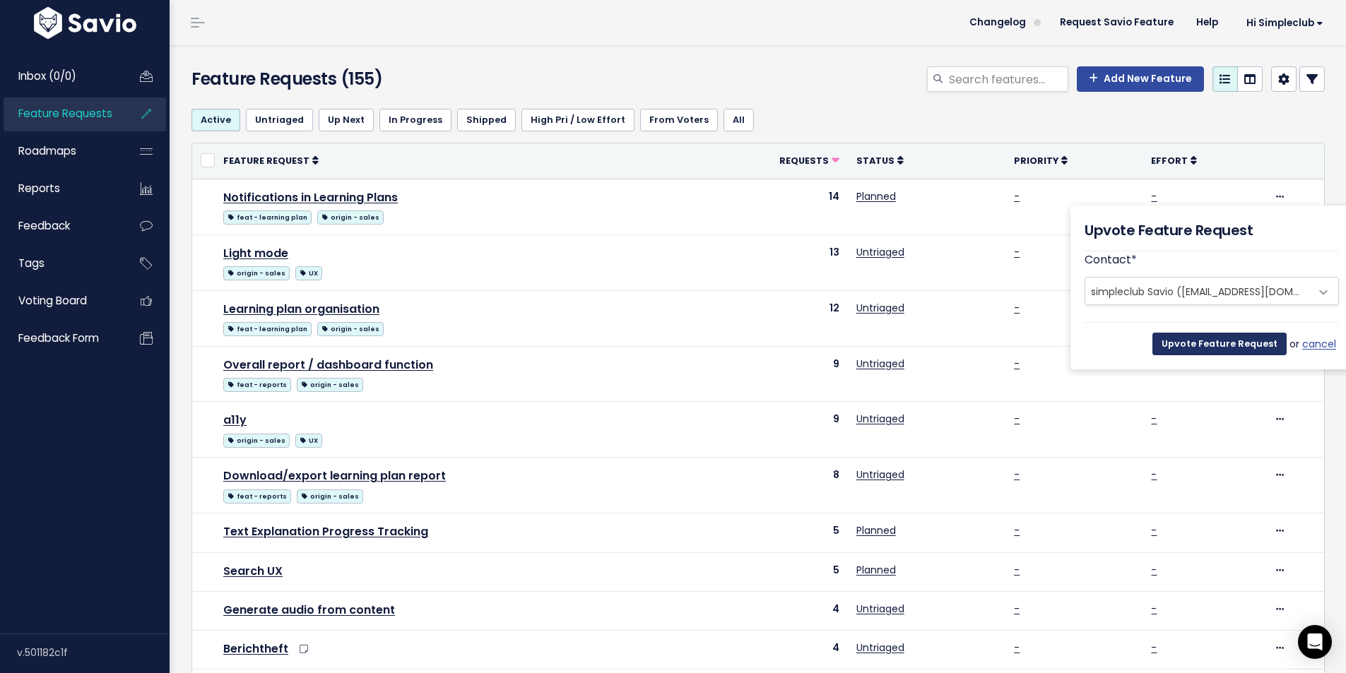
click at [1220, 348] on input "Upvote Feature Request" at bounding box center [1219, 344] width 134 height 23
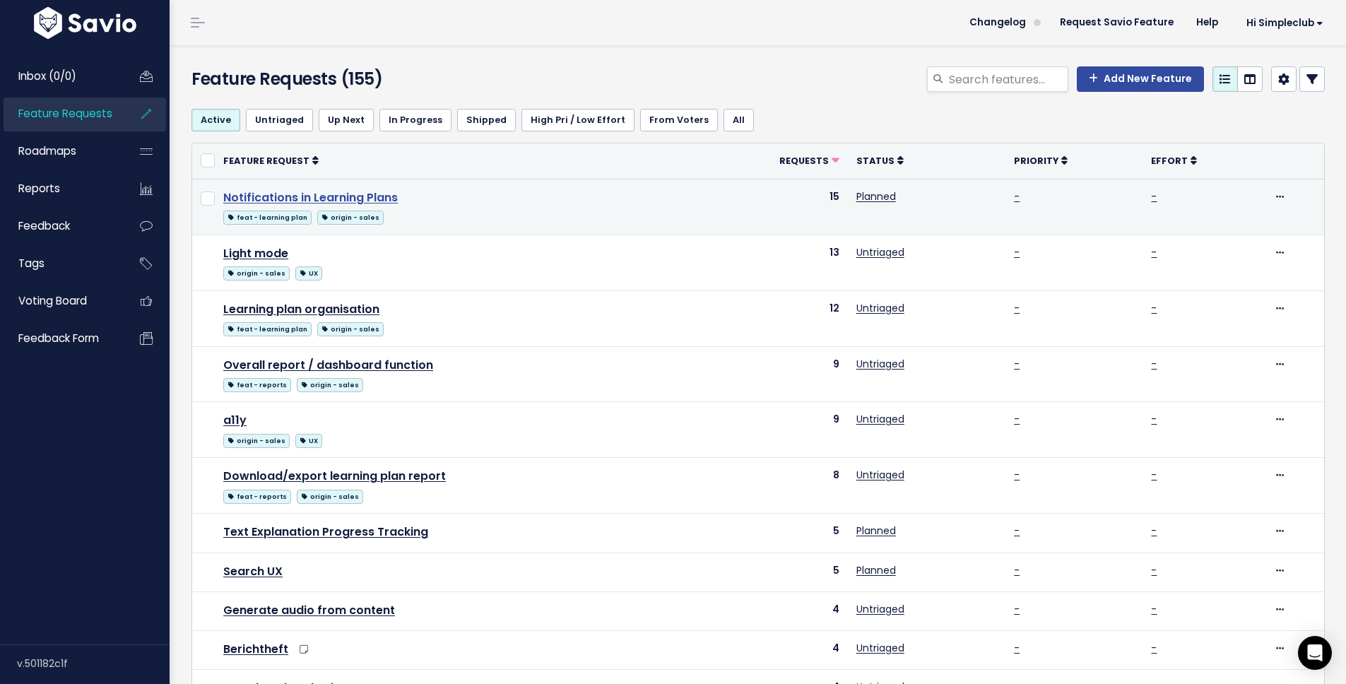
click at [261, 196] on link "Notifications in Learning Plans" at bounding box center [310, 197] width 175 height 16
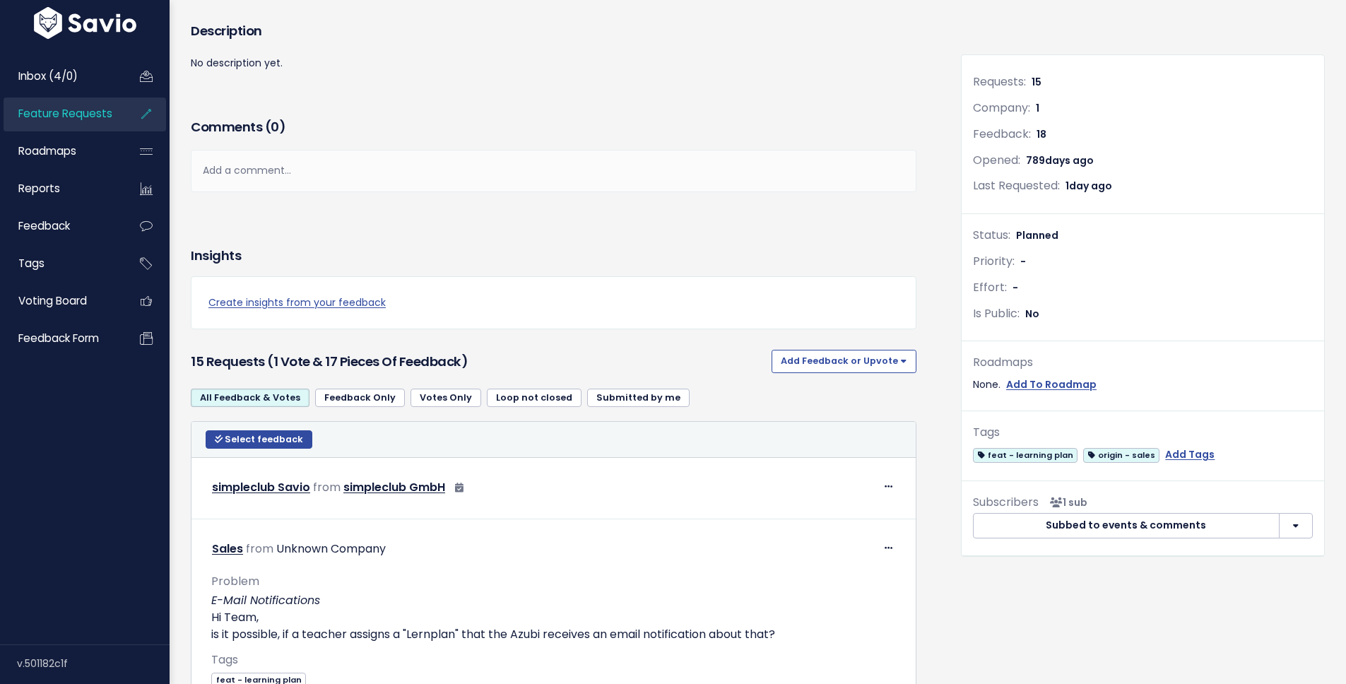
scroll to position [129, 0]
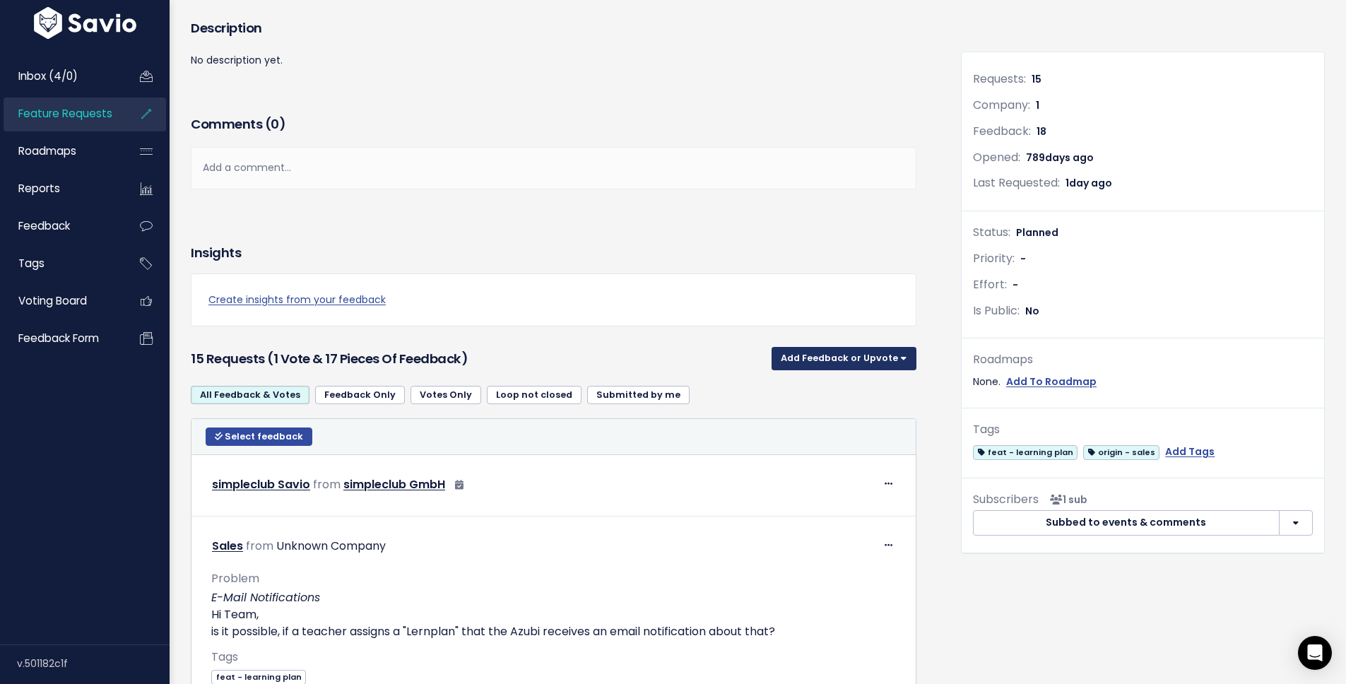
click at [818, 351] on button "Add Feedback or Upvote" at bounding box center [844, 358] width 145 height 23
click at [815, 394] on link "Upvote" at bounding box center [844, 396] width 134 height 28
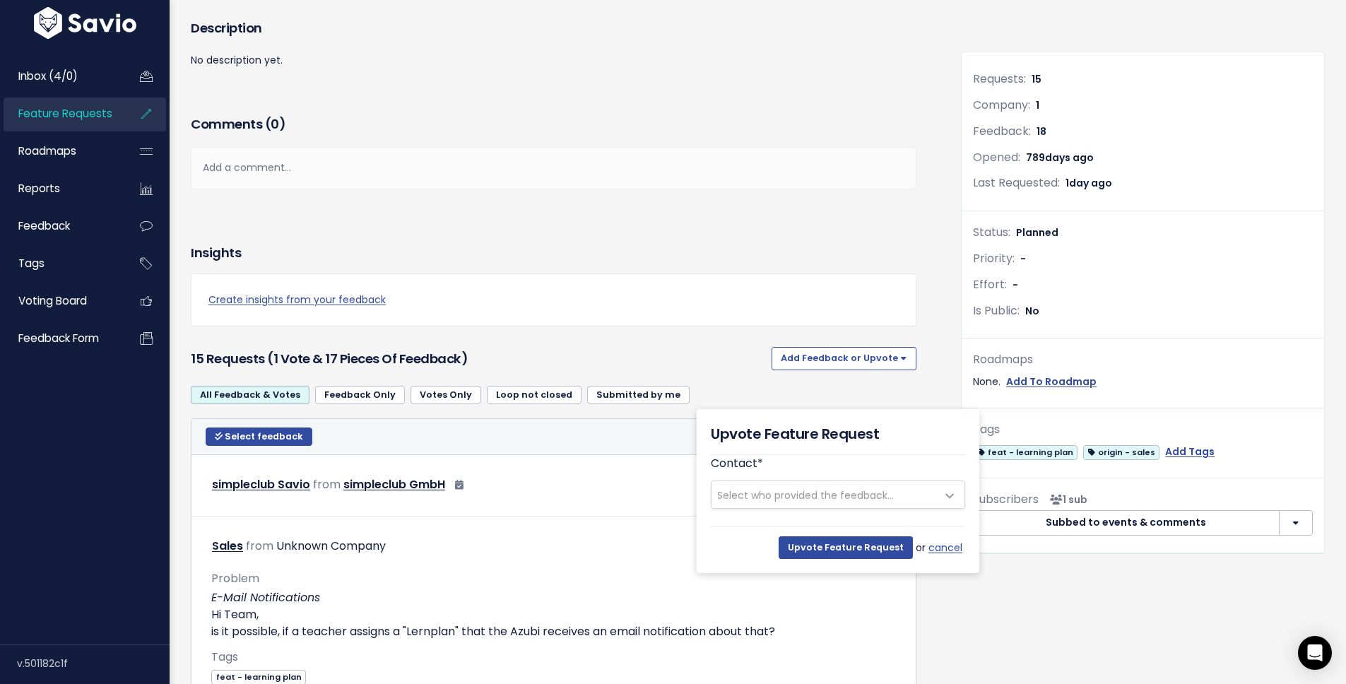
click at [748, 363] on h3 "15 Requests (1 Vote & 17 pieces of Feedback)" at bounding box center [478, 359] width 575 height 20
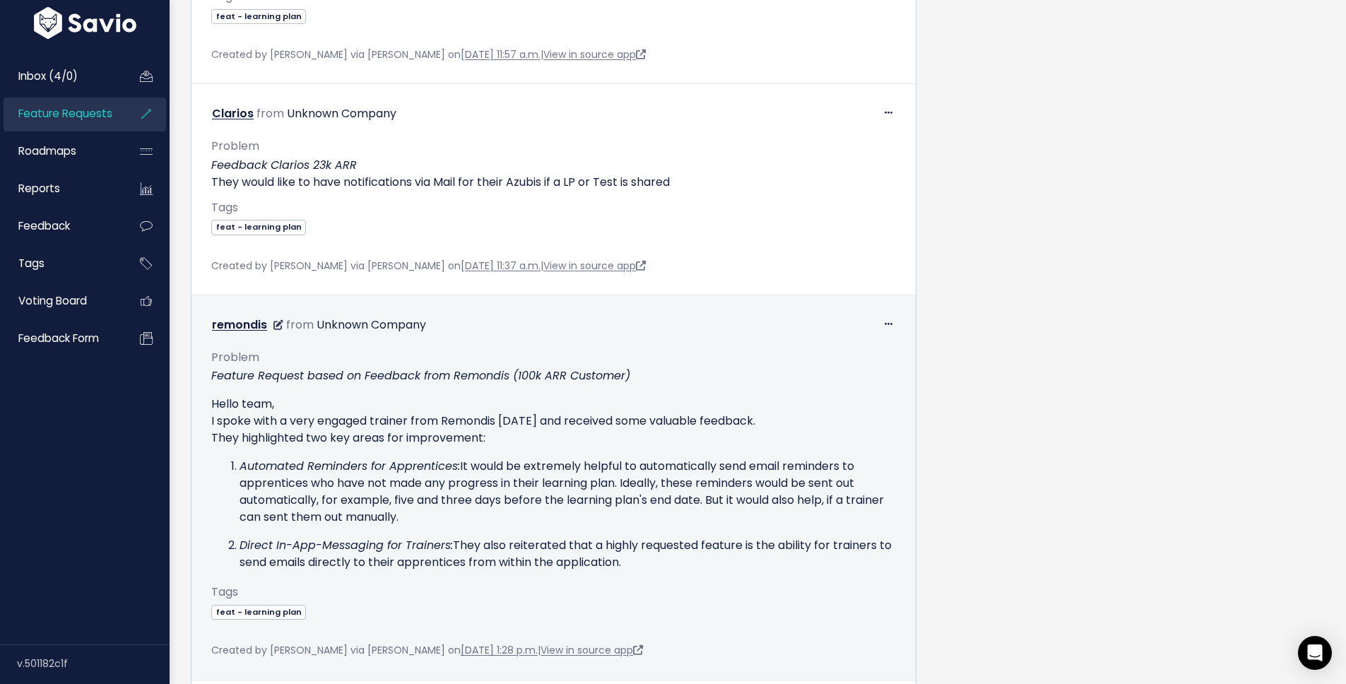
scroll to position [0, 0]
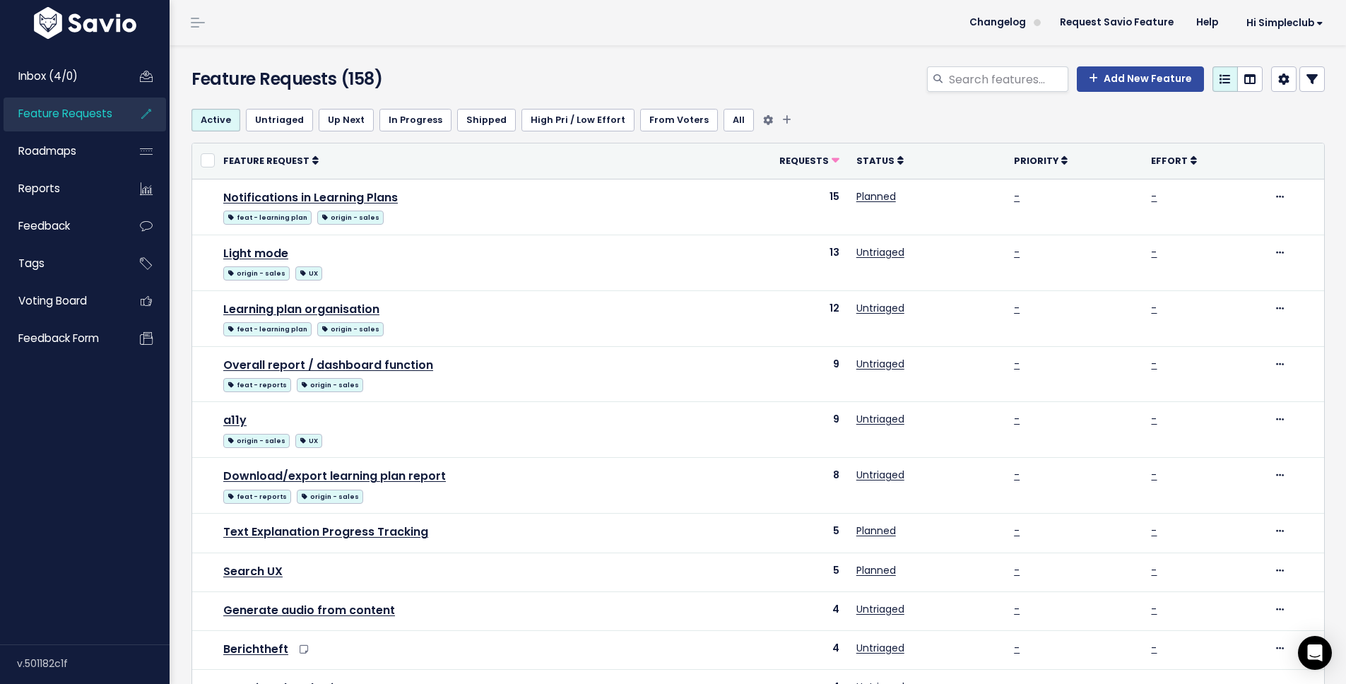
click at [672, 121] on link "From Voters" at bounding box center [679, 120] width 78 height 23
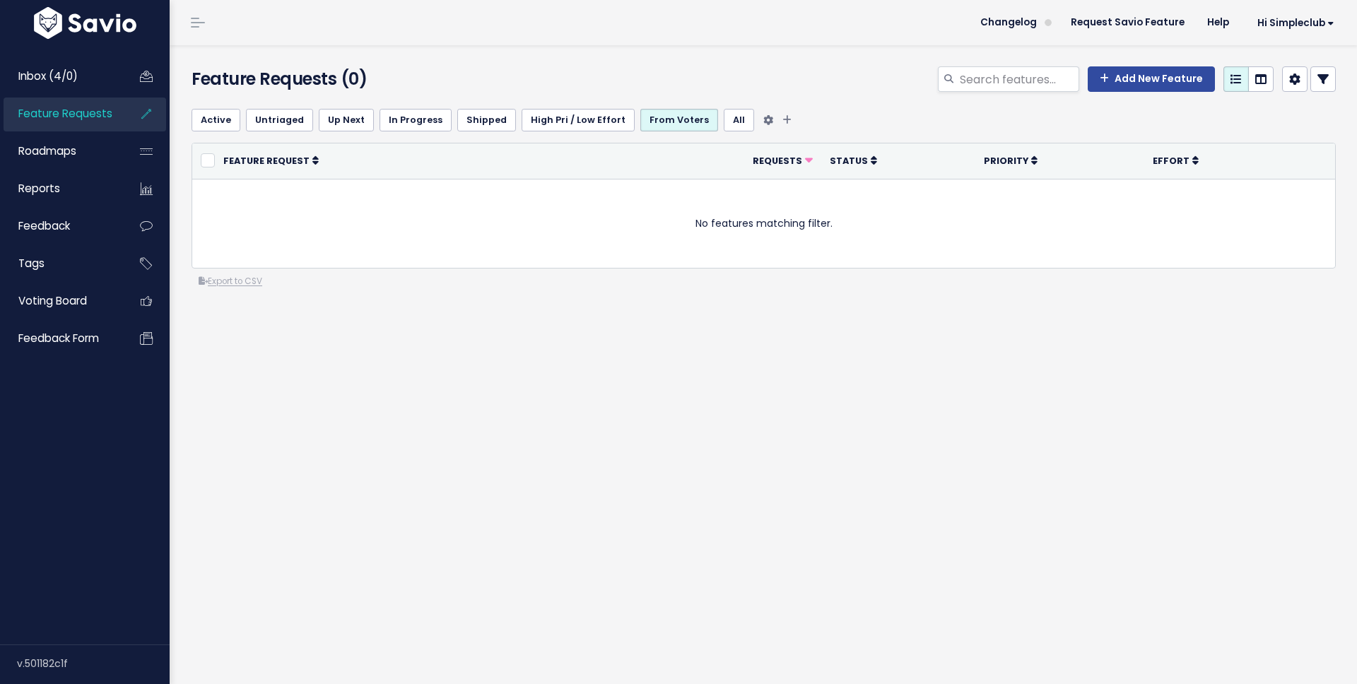
click at [206, 119] on link "Active" at bounding box center [215, 120] width 49 height 23
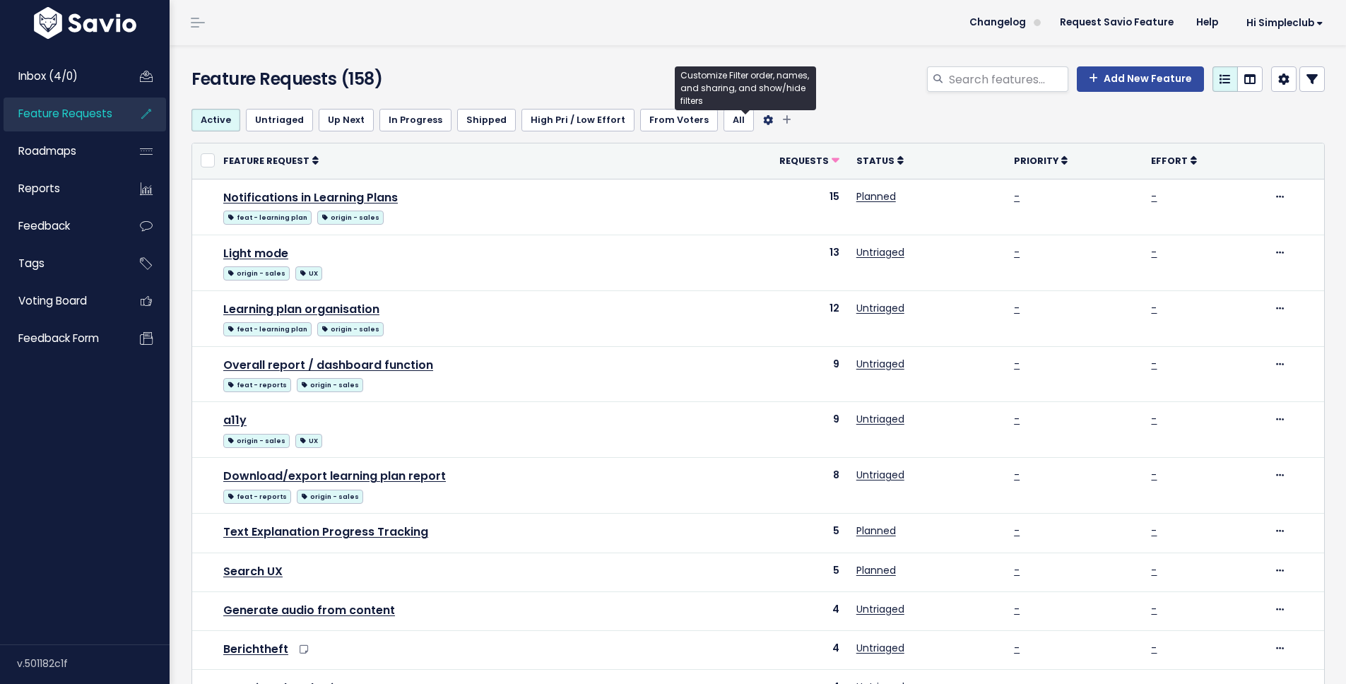
click at [763, 120] on icon "Filter feature requests" at bounding box center [768, 120] width 10 height 10
click at [709, 81] on div "Customize Filter order, names, and sharing, and show/hide filters" at bounding box center [745, 88] width 141 height 44
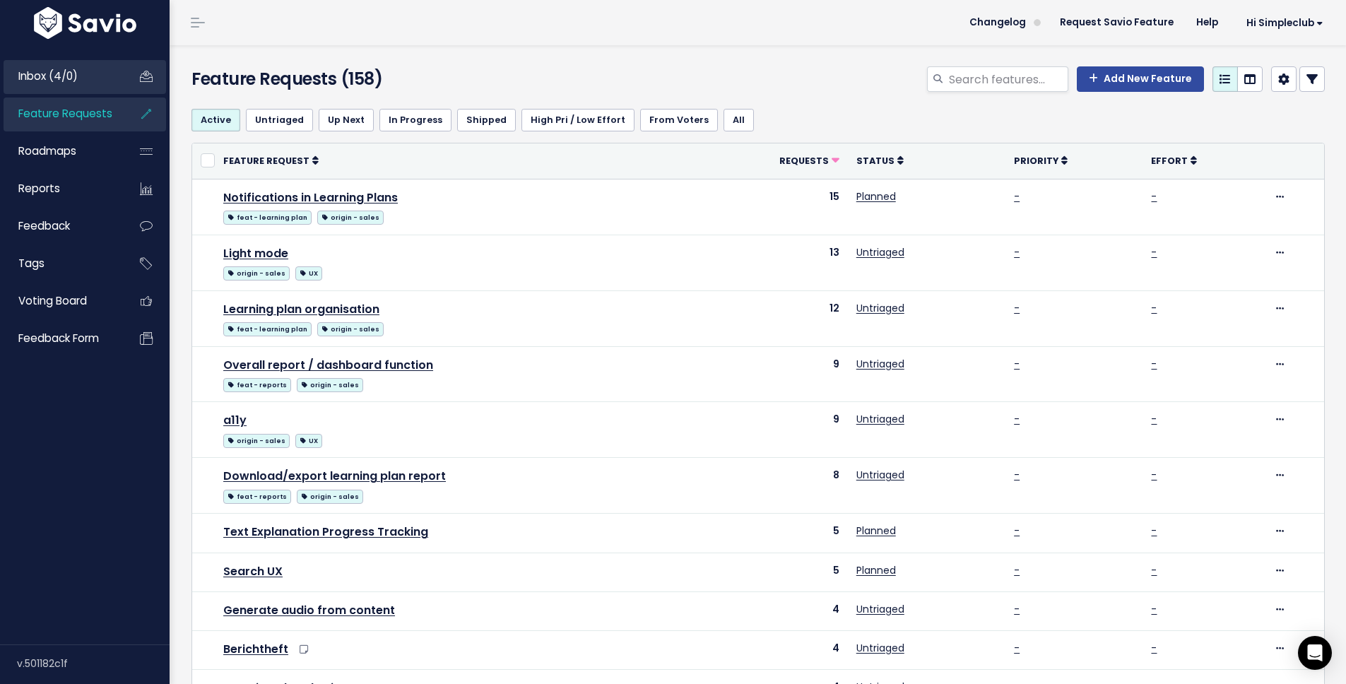
click at [66, 73] on span "Inbox (4/0)" at bounding box center [47, 76] width 59 height 15
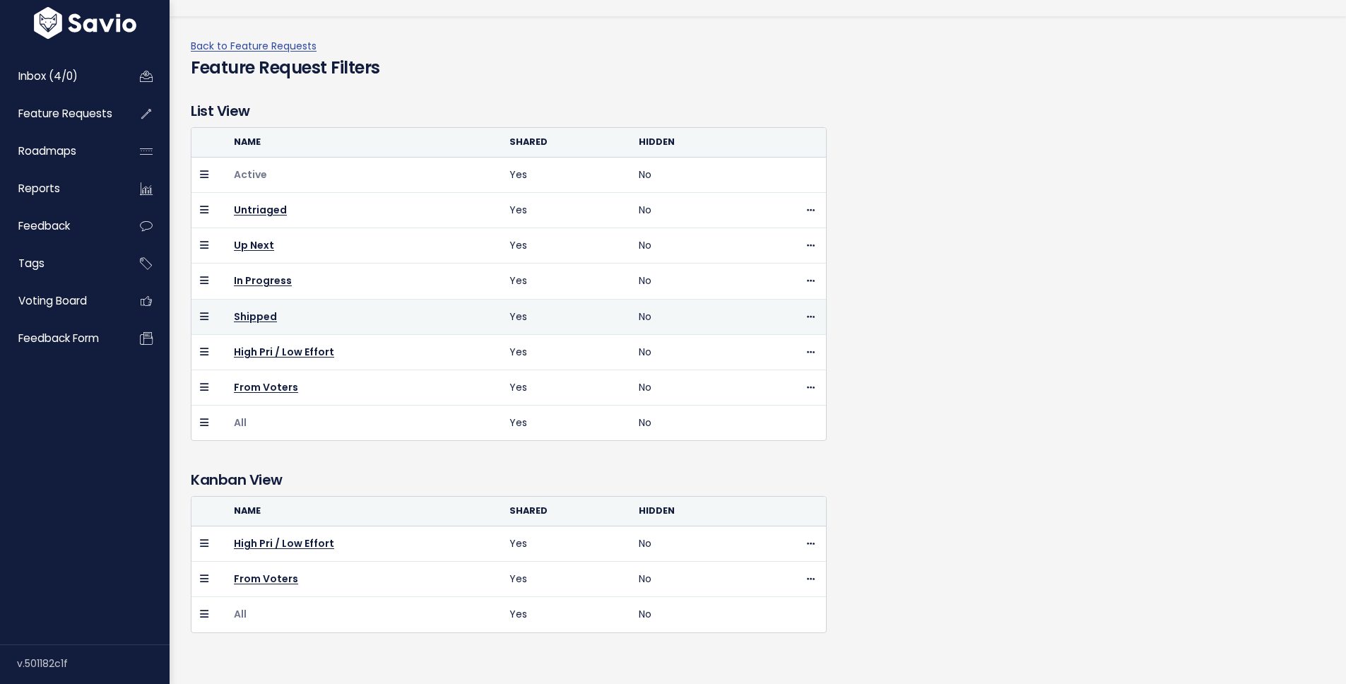
scroll to position [61, 0]
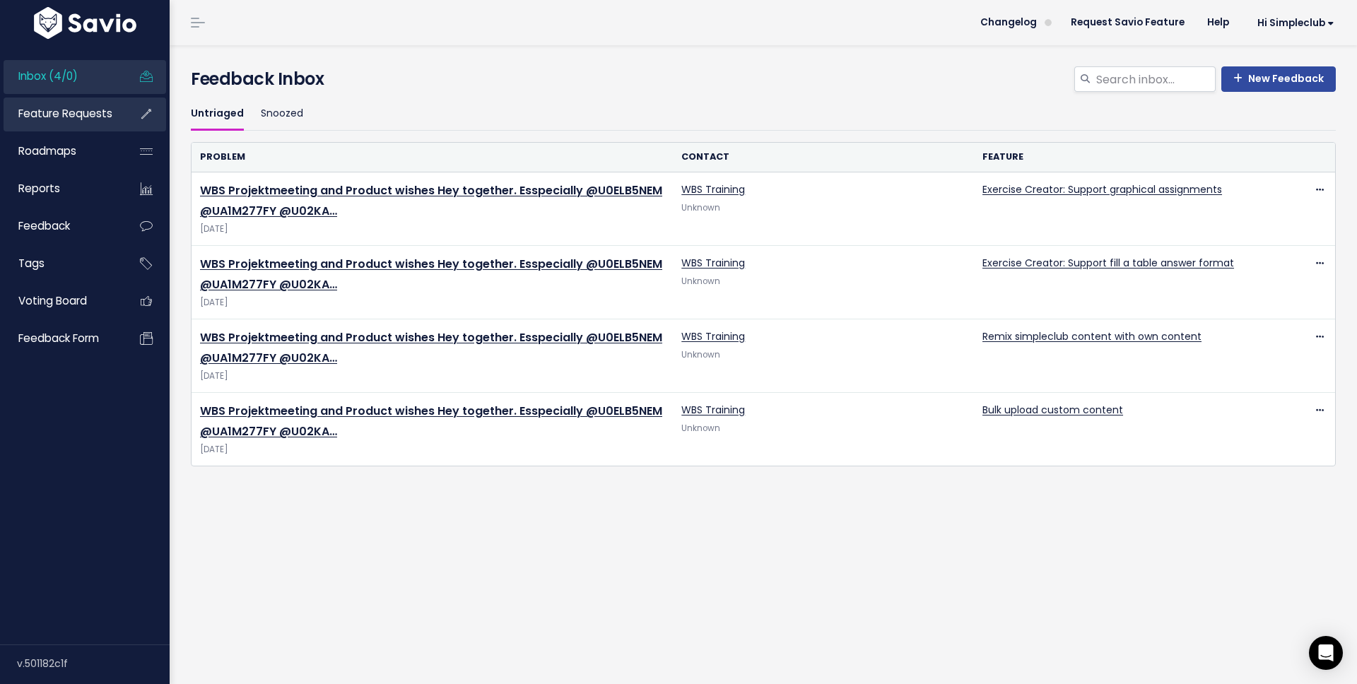
click at [57, 114] on span "Feature Requests" at bounding box center [65, 113] width 94 height 15
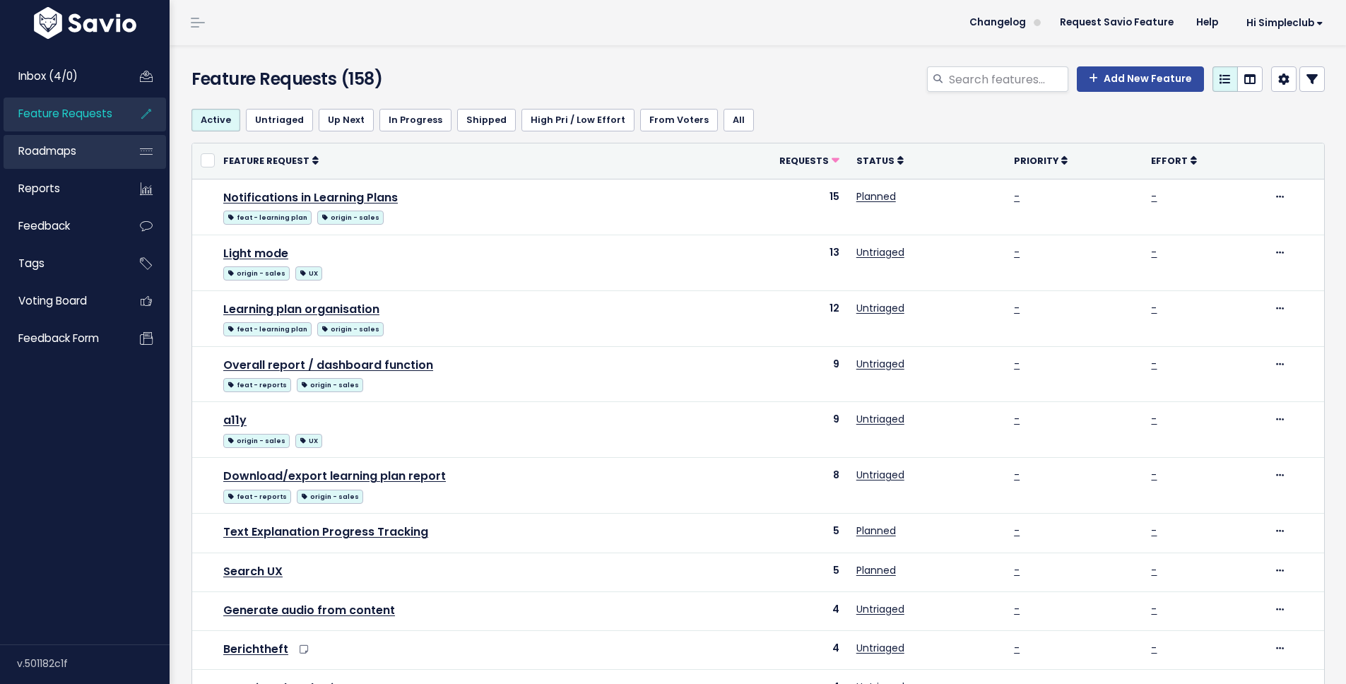
click at [59, 147] on span "Roadmaps" at bounding box center [47, 150] width 58 height 15
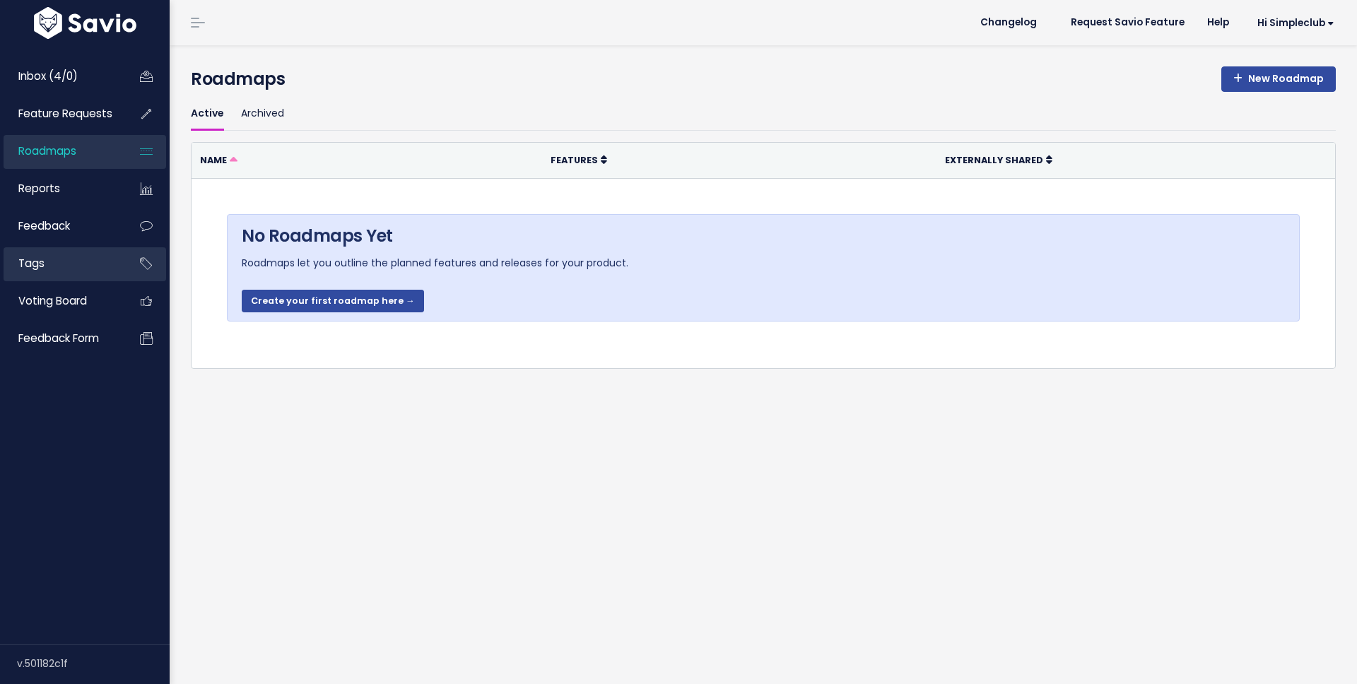
click at [114, 248] on link "Tags" at bounding box center [61, 263] width 114 height 33
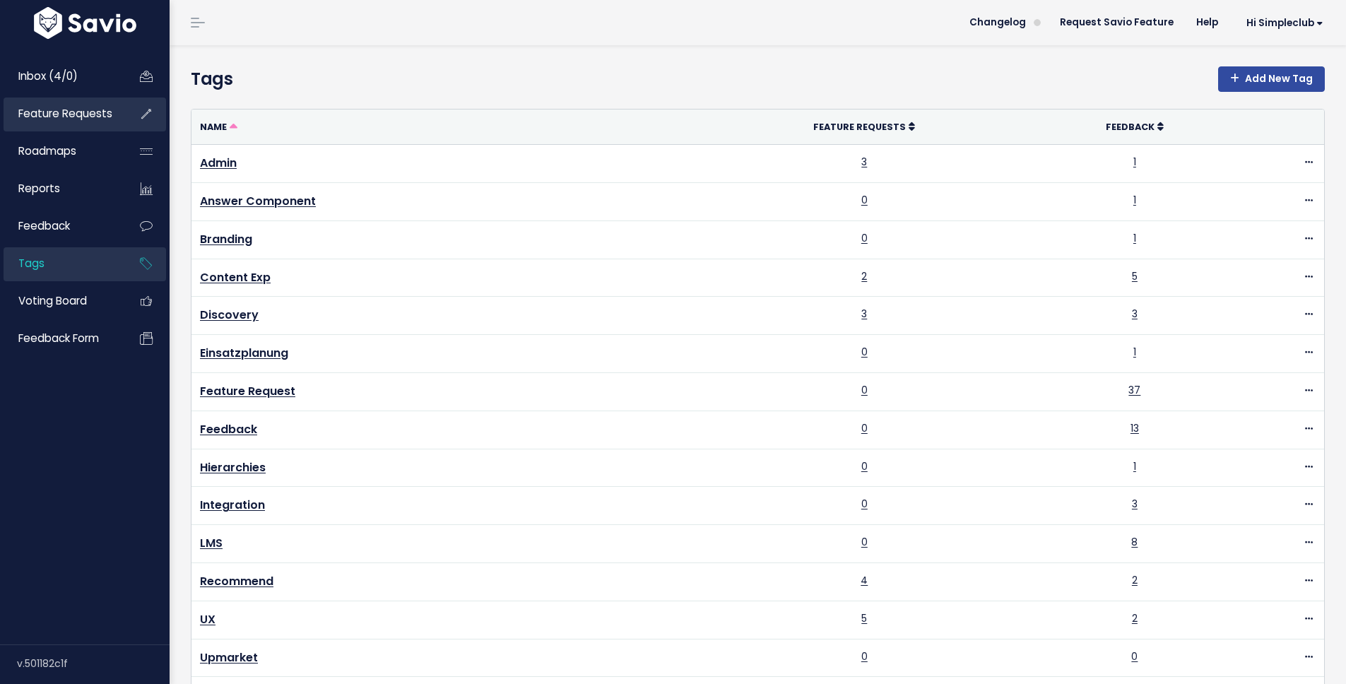
click at [89, 103] on link "Feature Requests" at bounding box center [61, 114] width 114 height 33
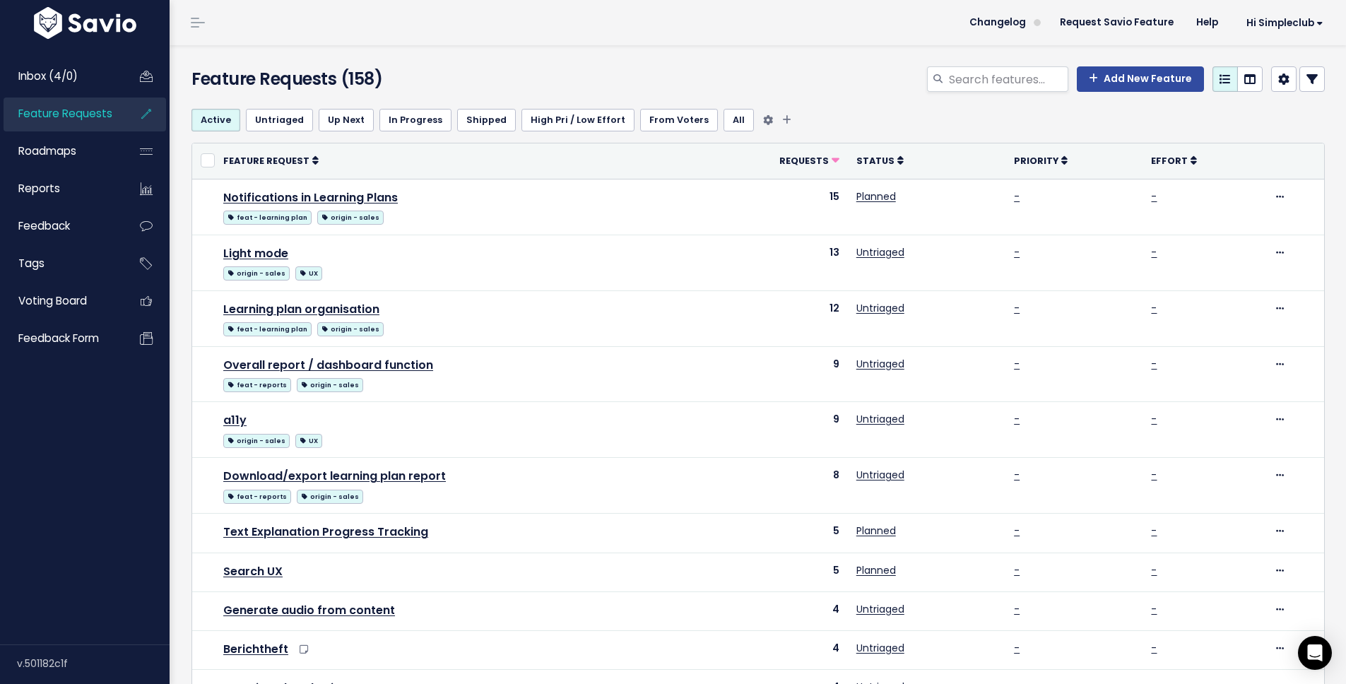
click at [724, 114] on link "All" at bounding box center [739, 120] width 30 height 23
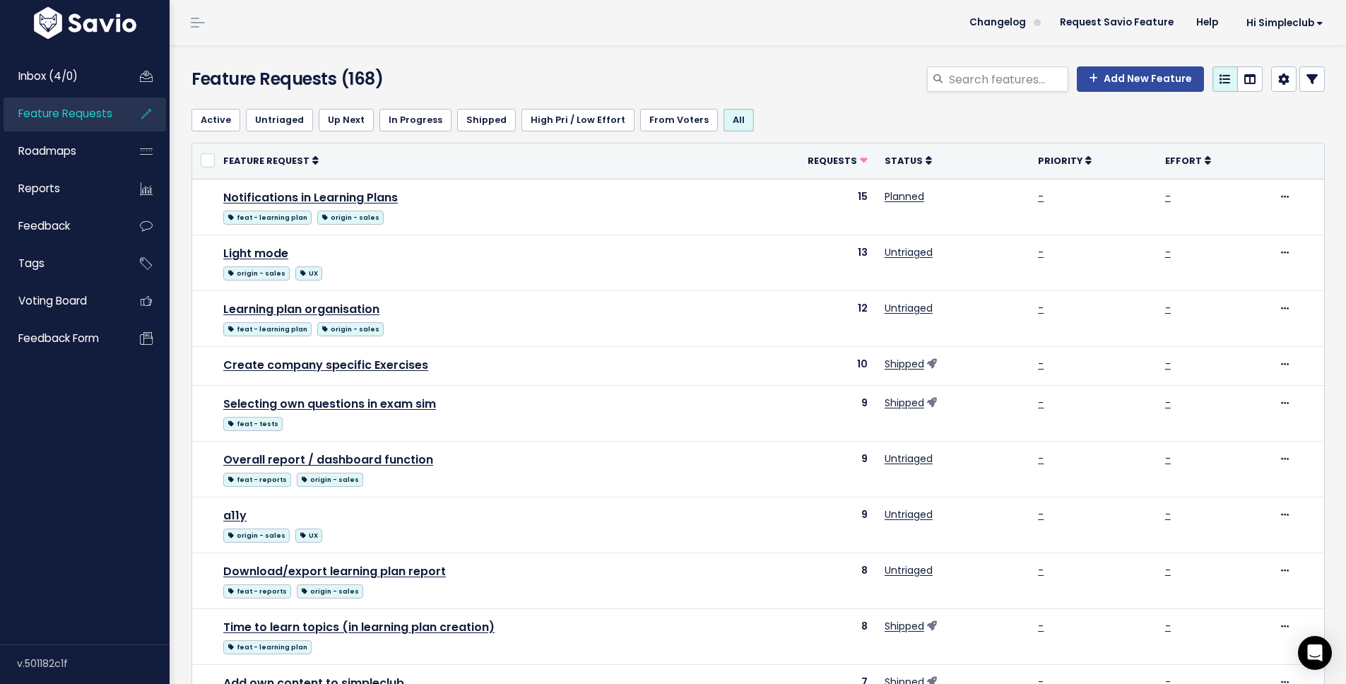
click at [853, 53] on div "Feature Requests (168) Add New Feature" at bounding box center [756, 71] width 1172 height 52
click at [1241, 71] on link at bounding box center [1249, 78] width 25 height 25
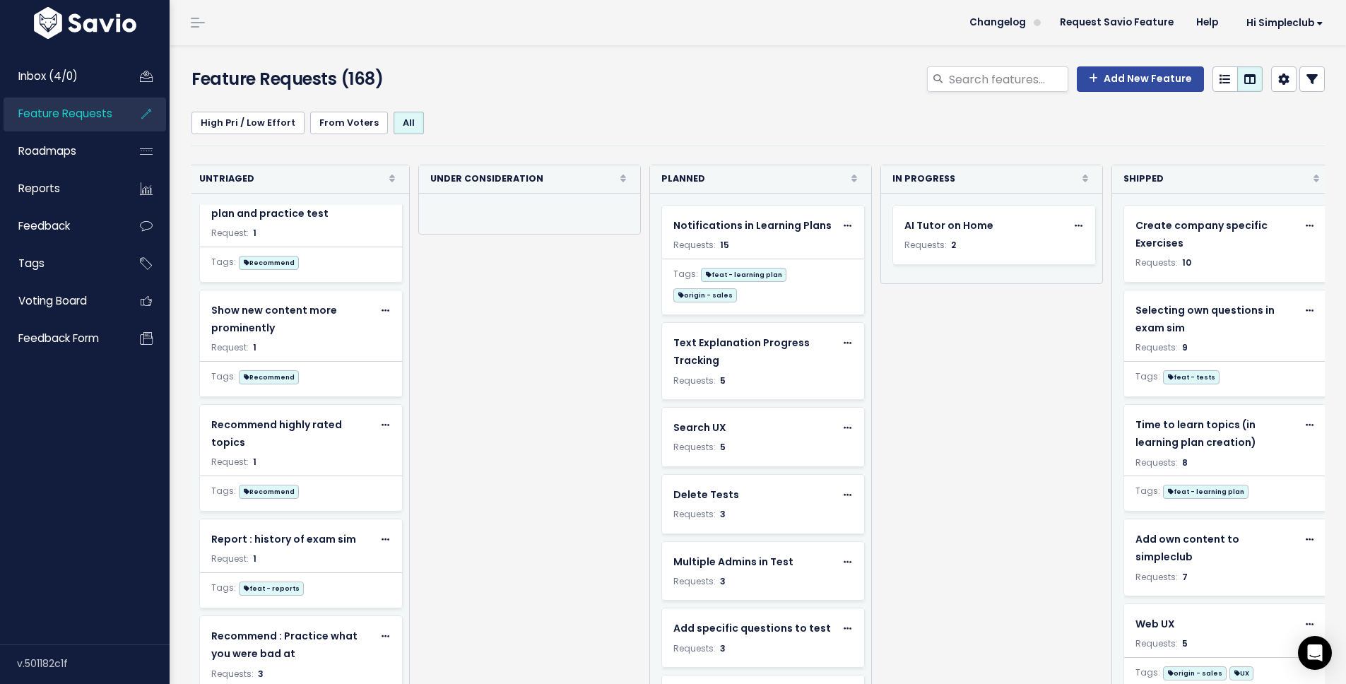
scroll to position [2359, 0]
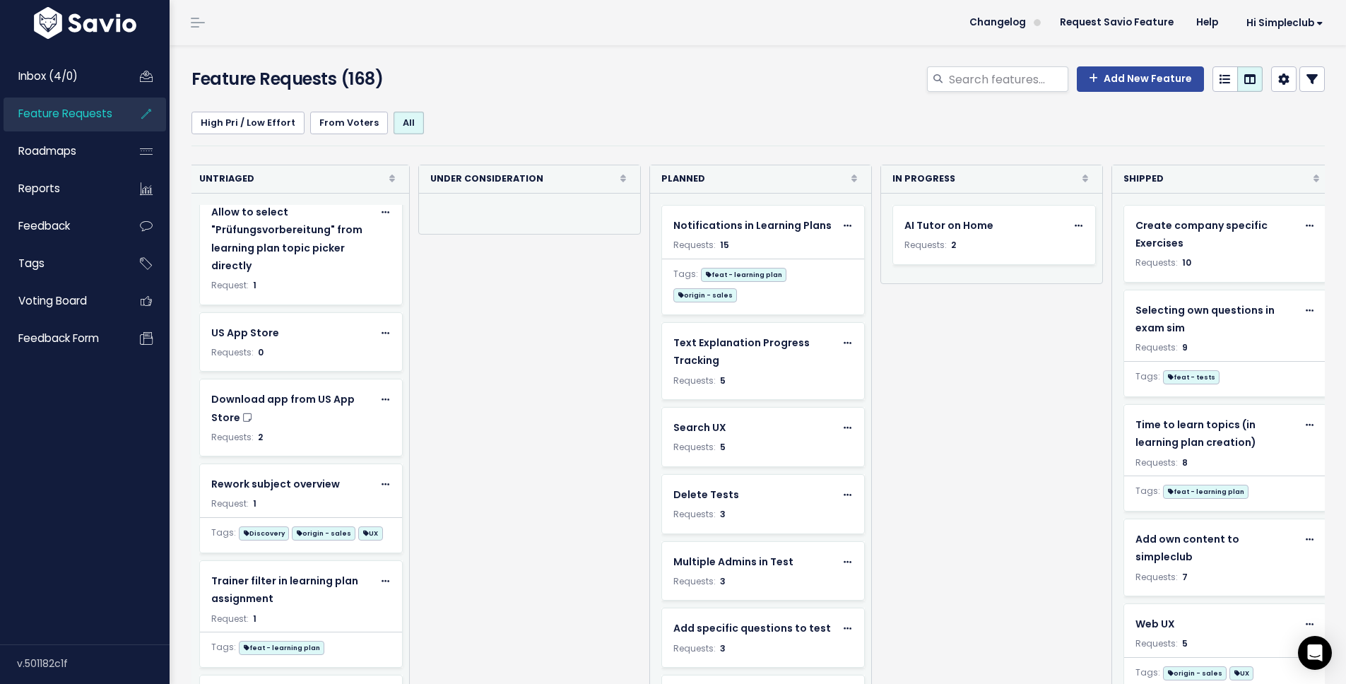
click at [393, 180] on icon at bounding box center [392, 179] width 6 height 9
click at [337, 271] on link "Requests (High => Low)" at bounding box center [314, 273] width 134 height 28
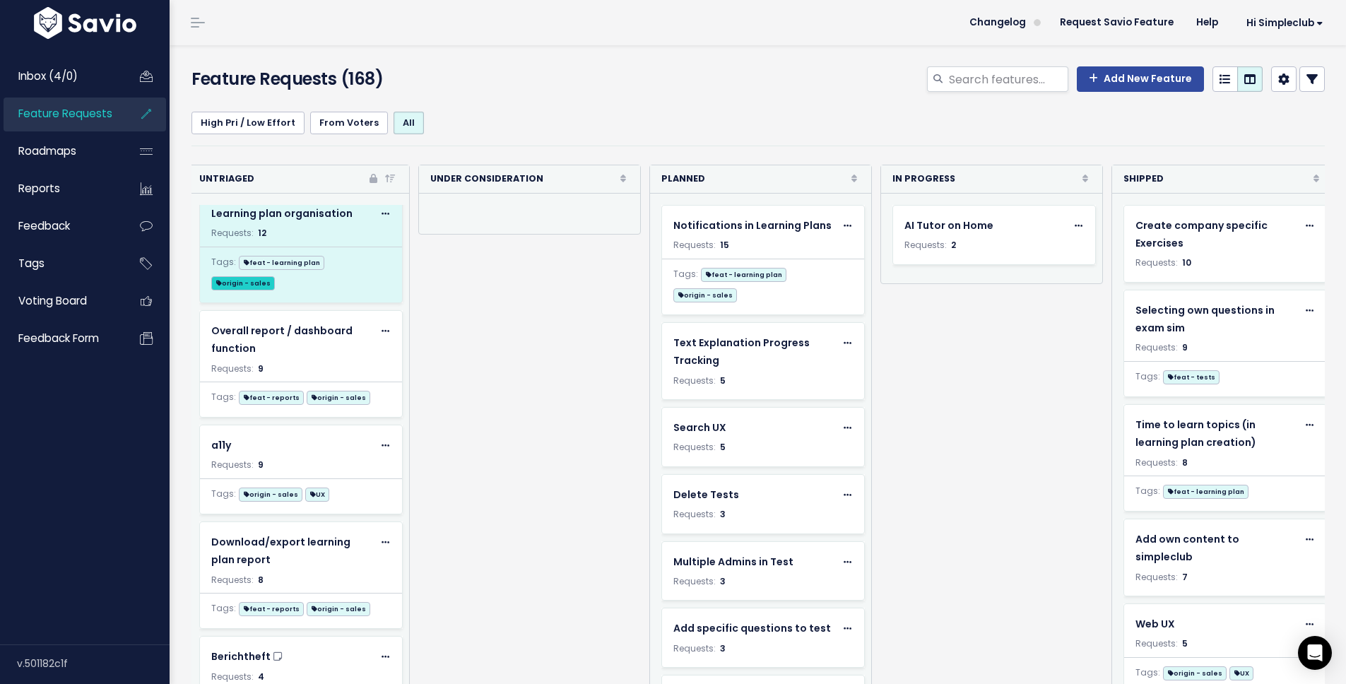
scroll to position [112, 0]
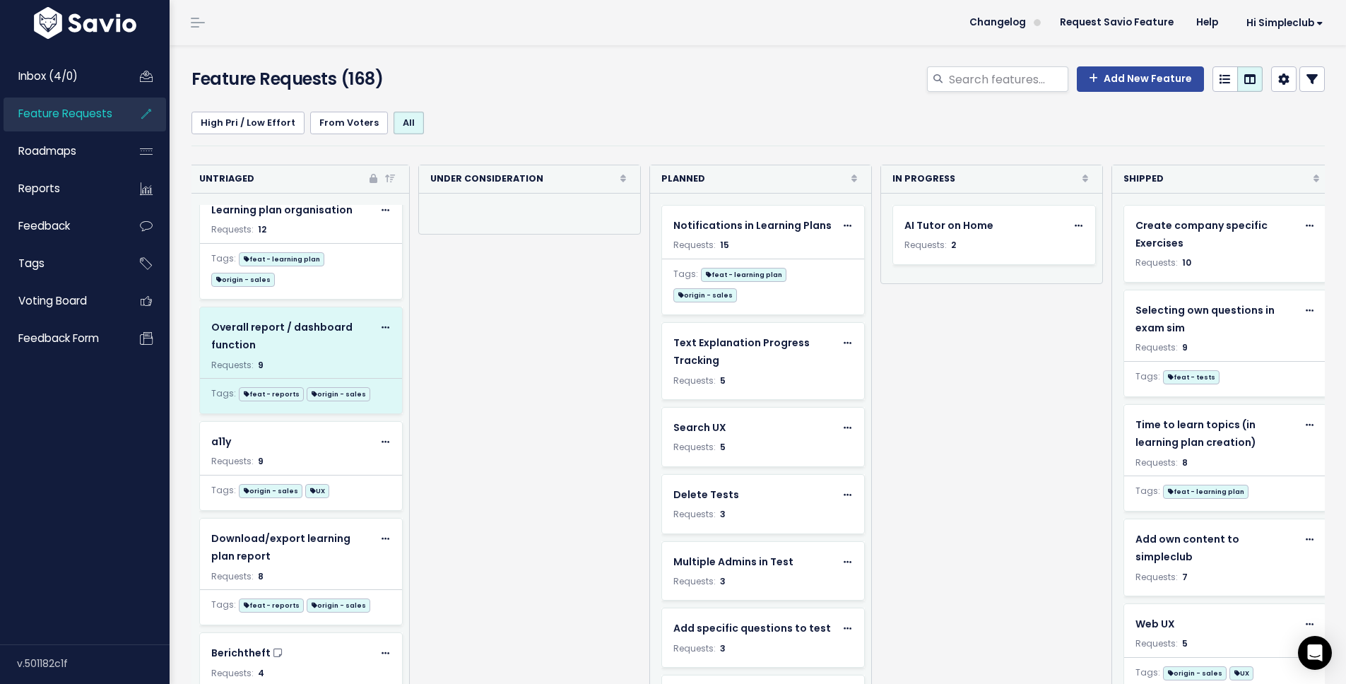
click at [384, 319] on span at bounding box center [385, 328] width 13 height 18
click at [334, 353] on link "Edit" at bounding box center [323, 367] width 105 height 28
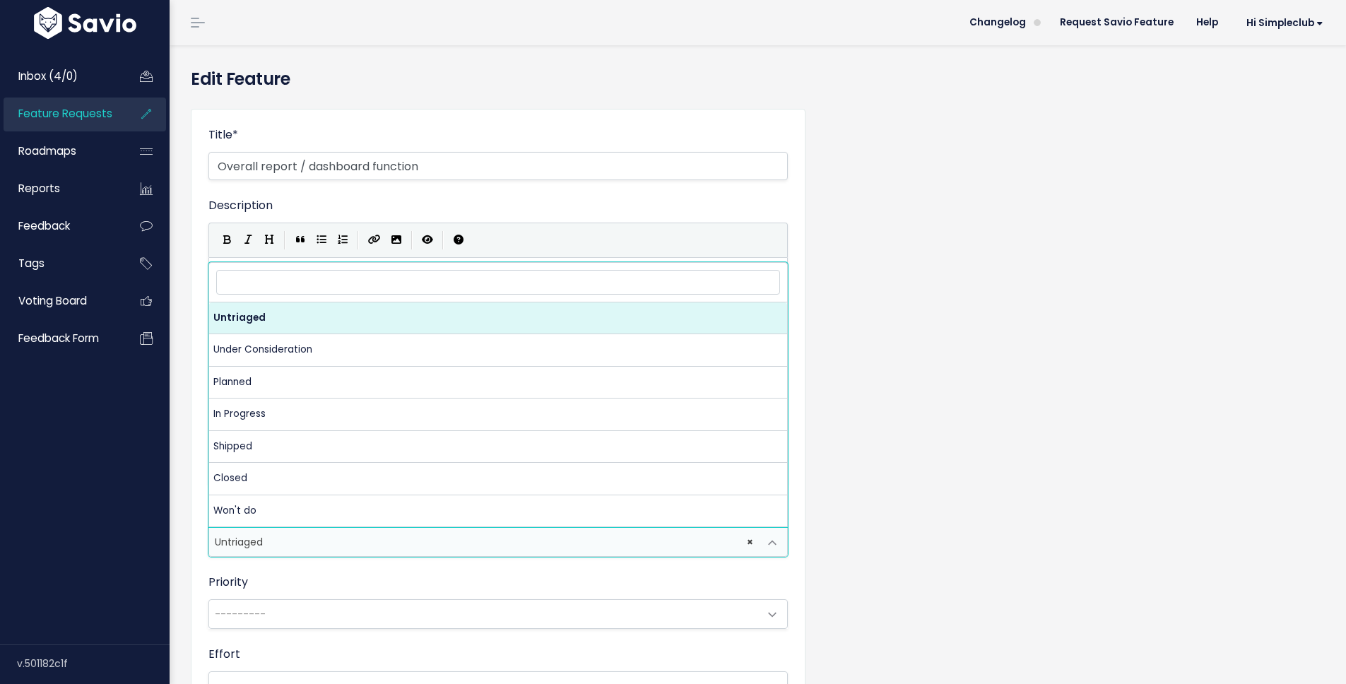
click at [492, 548] on span "× Untriaged" at bounding box center [484, 542] width 550 height 28
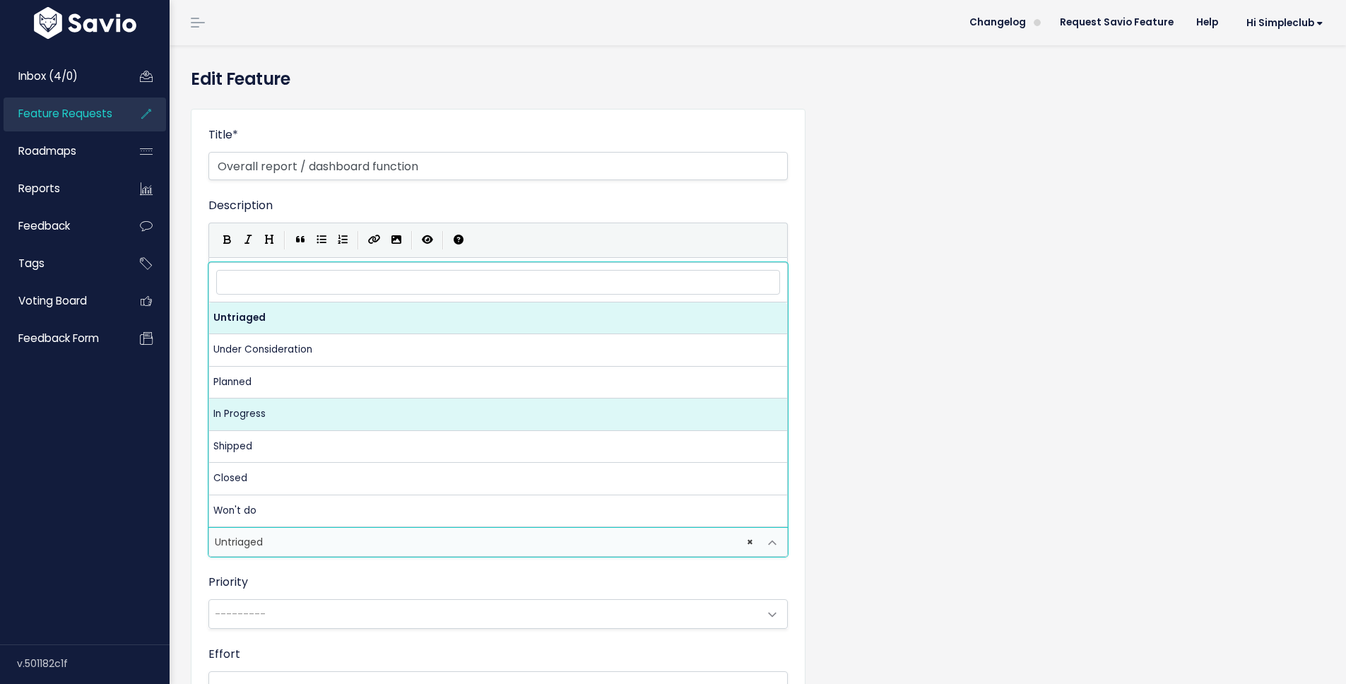
select select "IN_PROGRESS"
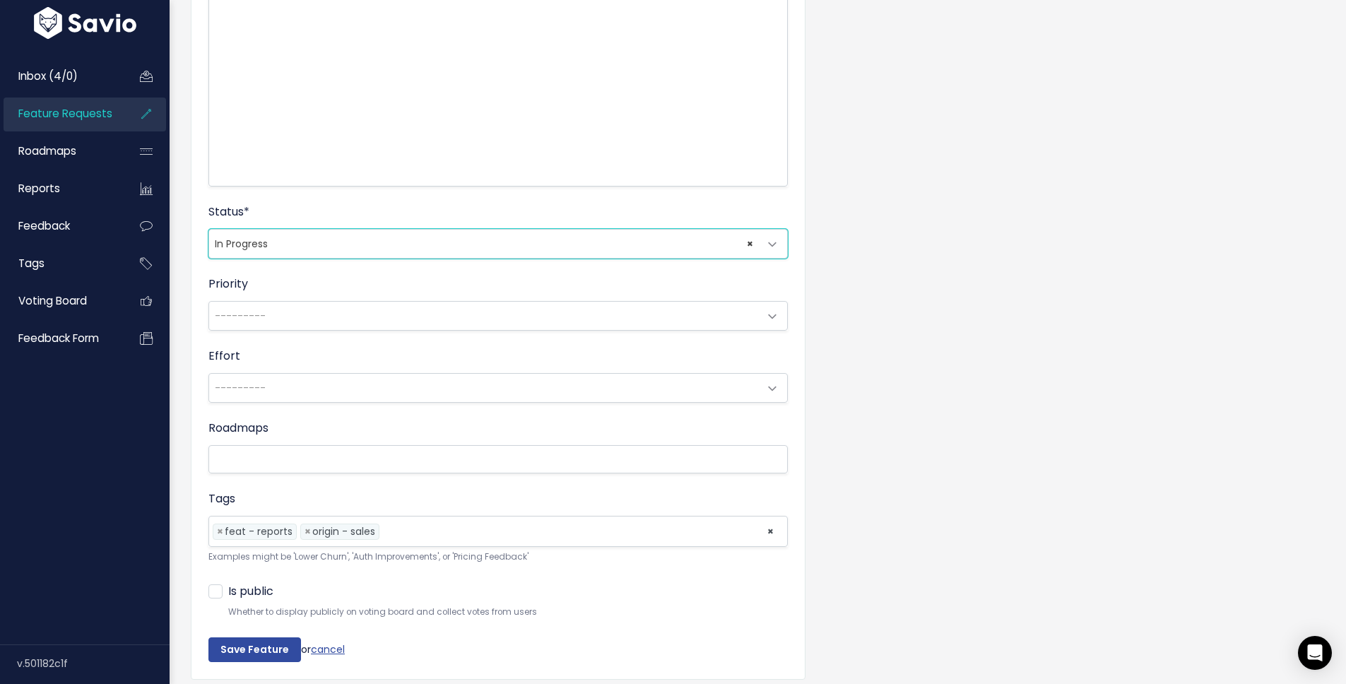
scroll to position [360, 0]
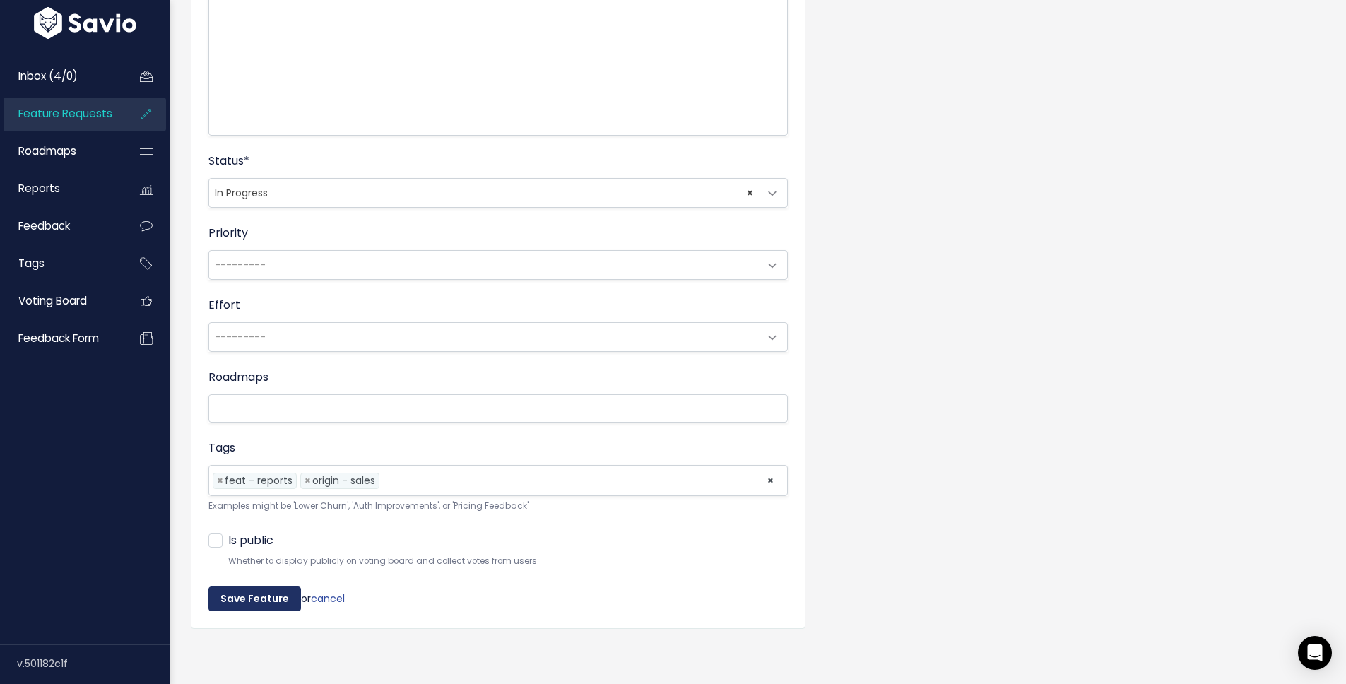
click at [272, 598] on input "Save Feature" at bounding box center [254, 598] width 93 height 25
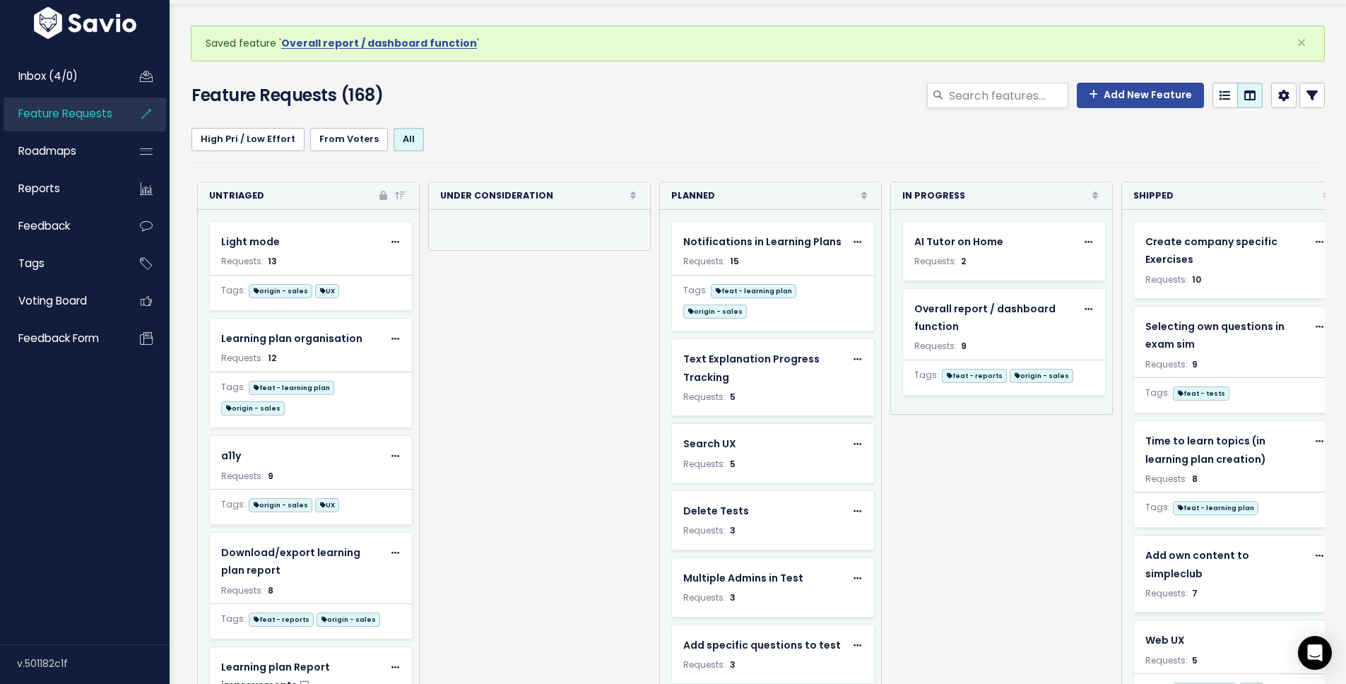
click at [552, 385] on div "Re-sorting cards... Untriaged Rank Requests (Low => High) Requests (High => Low…" at bounding box center [998, 467] width 1615 height 571
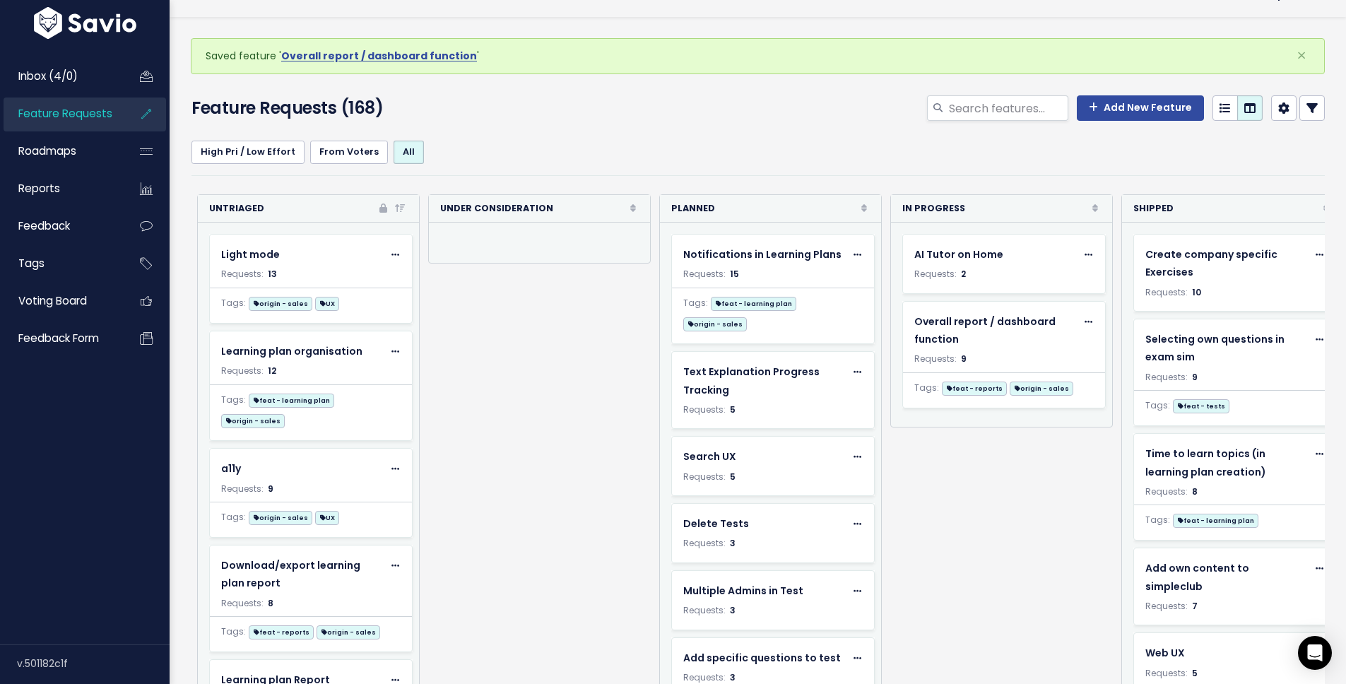
scroll to position [47, 0]
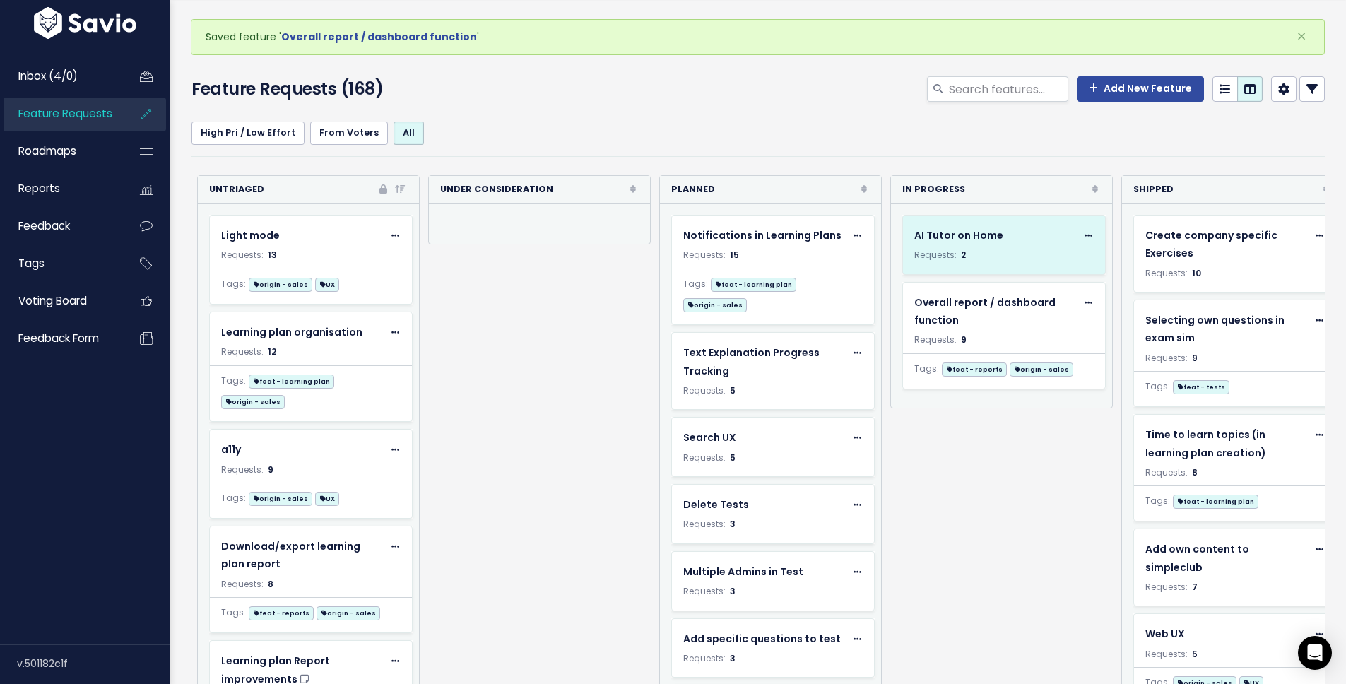
click at [1085, 235] on icon at bounding box center [1089, 236] width 8 height 9
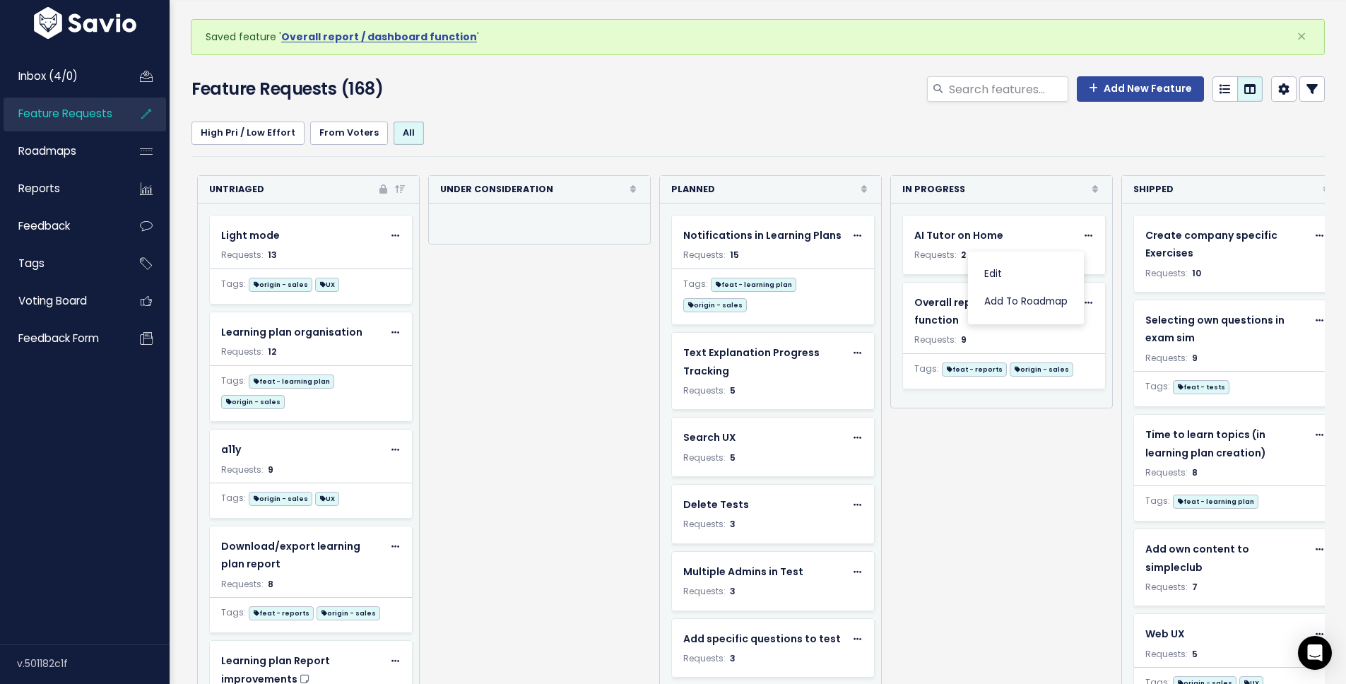
click at [1007, 585] on div "Re-sorting cards... Untriaged Rank Requests (Low => High) Requests (High => Low…" at bounding box center [998, 460] width 1615 height 571
click at [697, 91] on div "Add New Feature Columns Untriaged Under Consideration Planned In Progress Shipp…" at bounding box center [951, 91] width 770 height 31
click at [541, 407] on div "Re-sorting cards... Untriaged Rank Requests (Low => High) Requests (High => Low…" at bounding box center [998, 460] width 1615 height 571
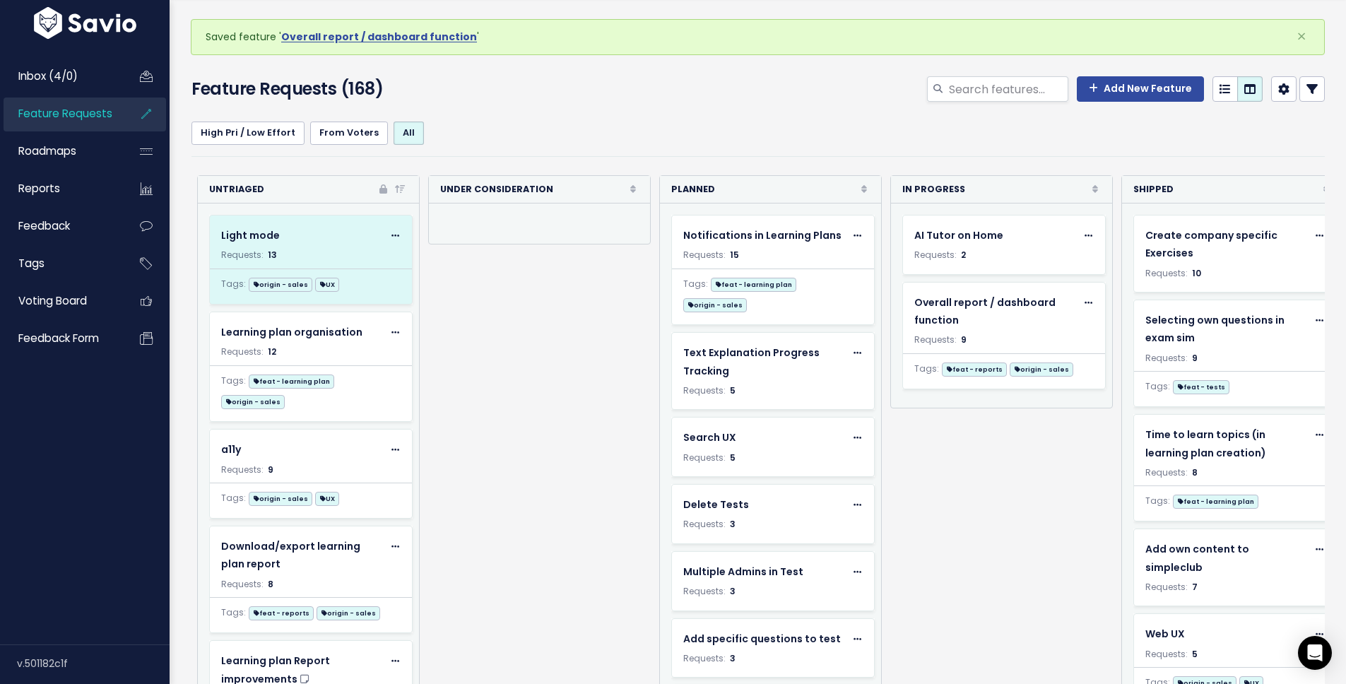
click at [391, 237] on icon at bounding box center [395, 236] width 8 height 9
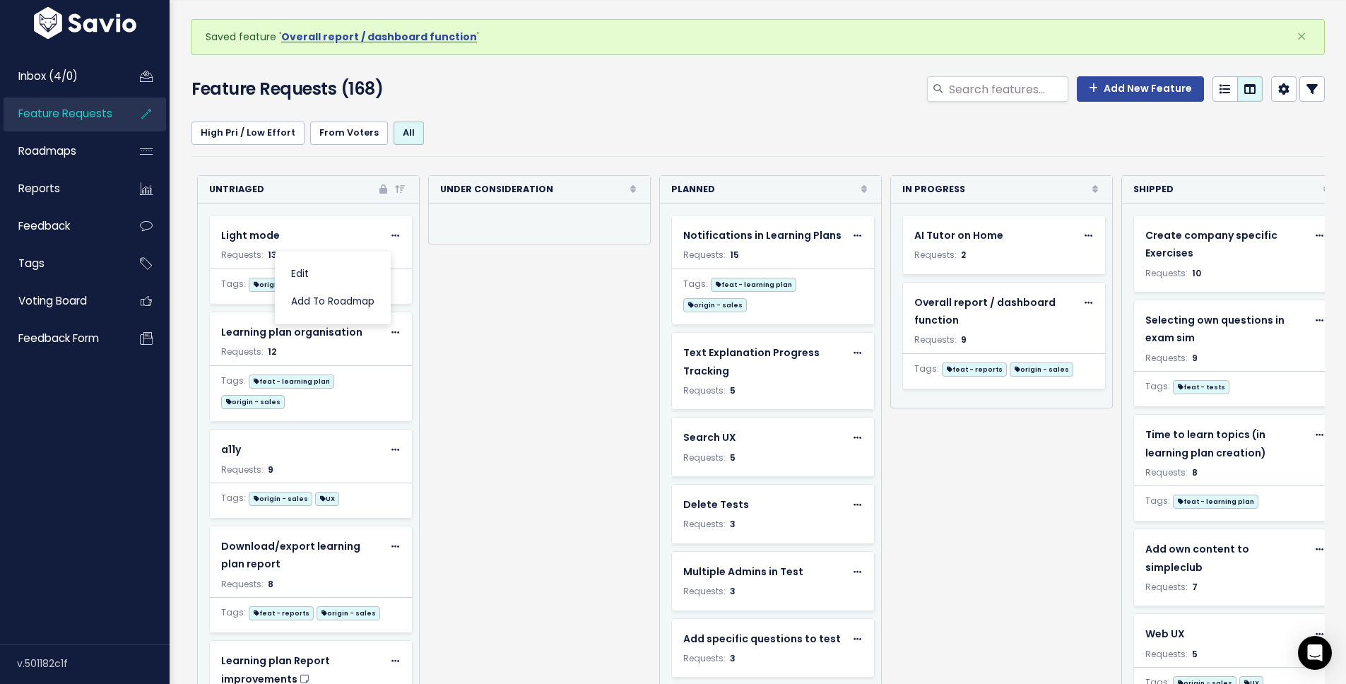
click at [500, 338] on div "Re-sorting cards... Untriaged Rank Requests (Low => High) Requests (High => Low…" at bounding box center [998, 460] width 1615 height 571
click at [343, 127] on link "From Voters" at bounding box center [349, 133] width 78 height 23
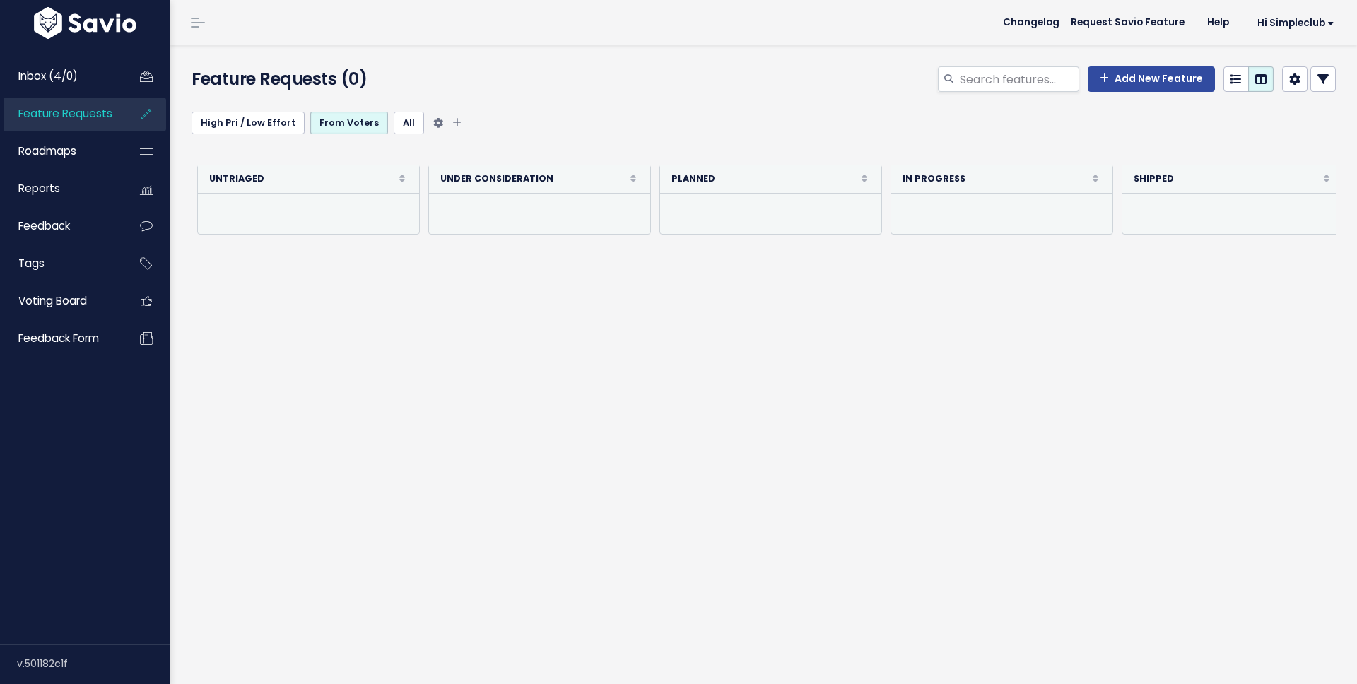
click at [396, 125] on link "All" at bounding box center [409, 123] width 30 height 23
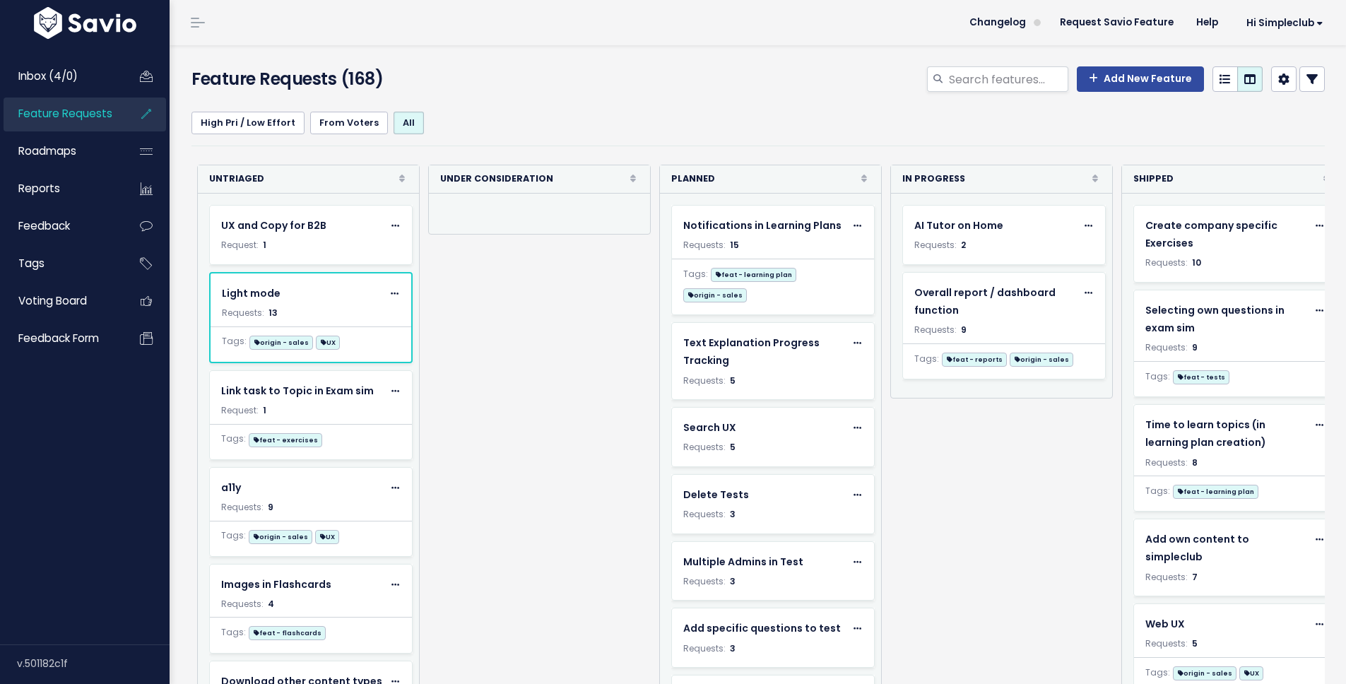
click at [513, 379] on div "Re-sorting cards... Untriaged Rank Requests (Low => High) Requests (High => Low…" at bounding box center [998, 450] width 1615 height 571
click at [553, 452] on div "Re-sorting cards... Untriaged Rank Requests (Low => High) Requests (High => Low…" at bounding box center [998, 450] width 1615 height 571
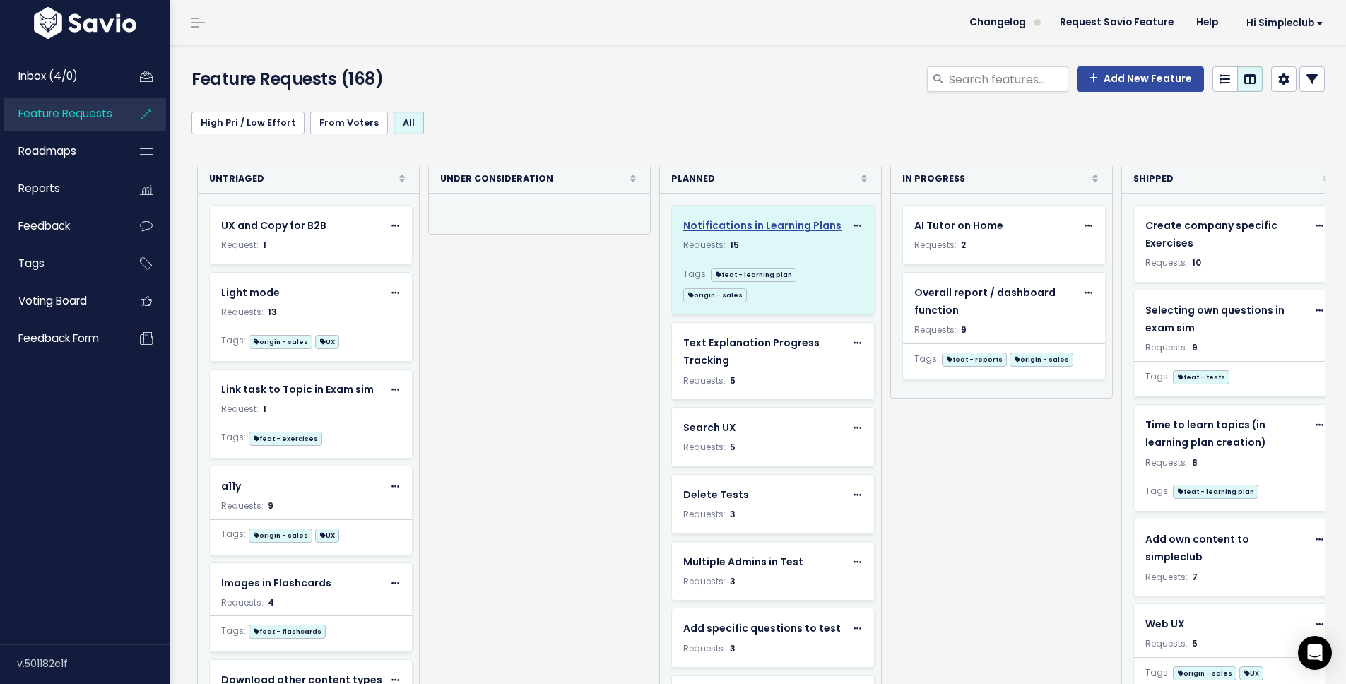
click at [772, 220] on span "Notifications in Learning Plans" at bounding box center [762, 225] width 158 height 14
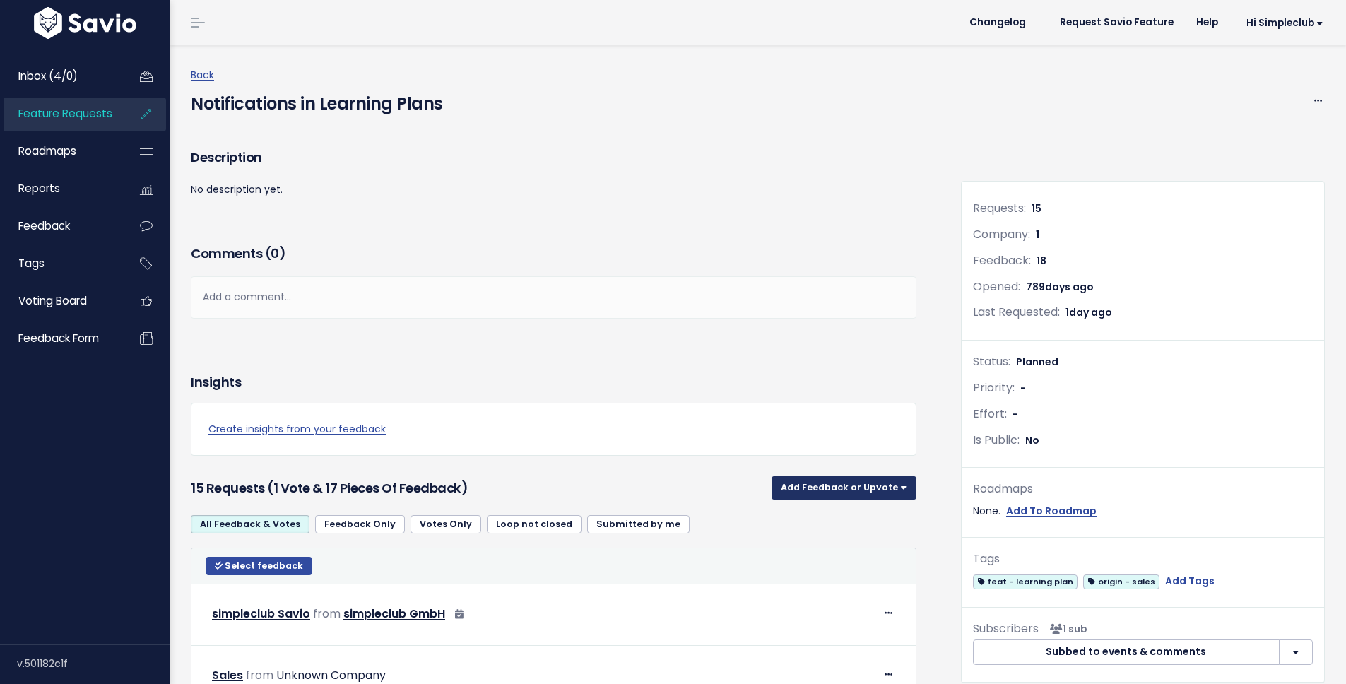
click at [825, 492] on button "Add Feedback or Upvote" at bounding box center [844, 487] width 145 height 23
click at [808, 521] on link "Upvote" at bounding box center [844, 525] width 134 height 28
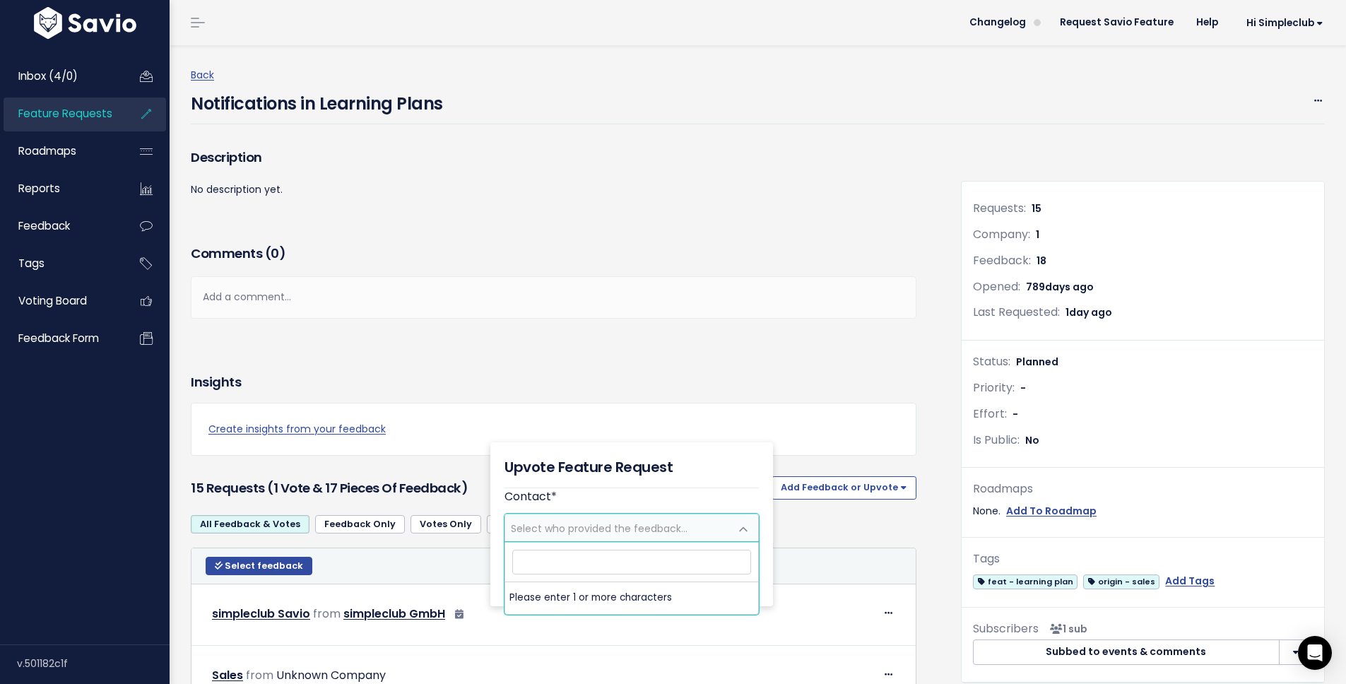
click at [731, 532] on span at bounding box center [743, 529] width 28 height 28
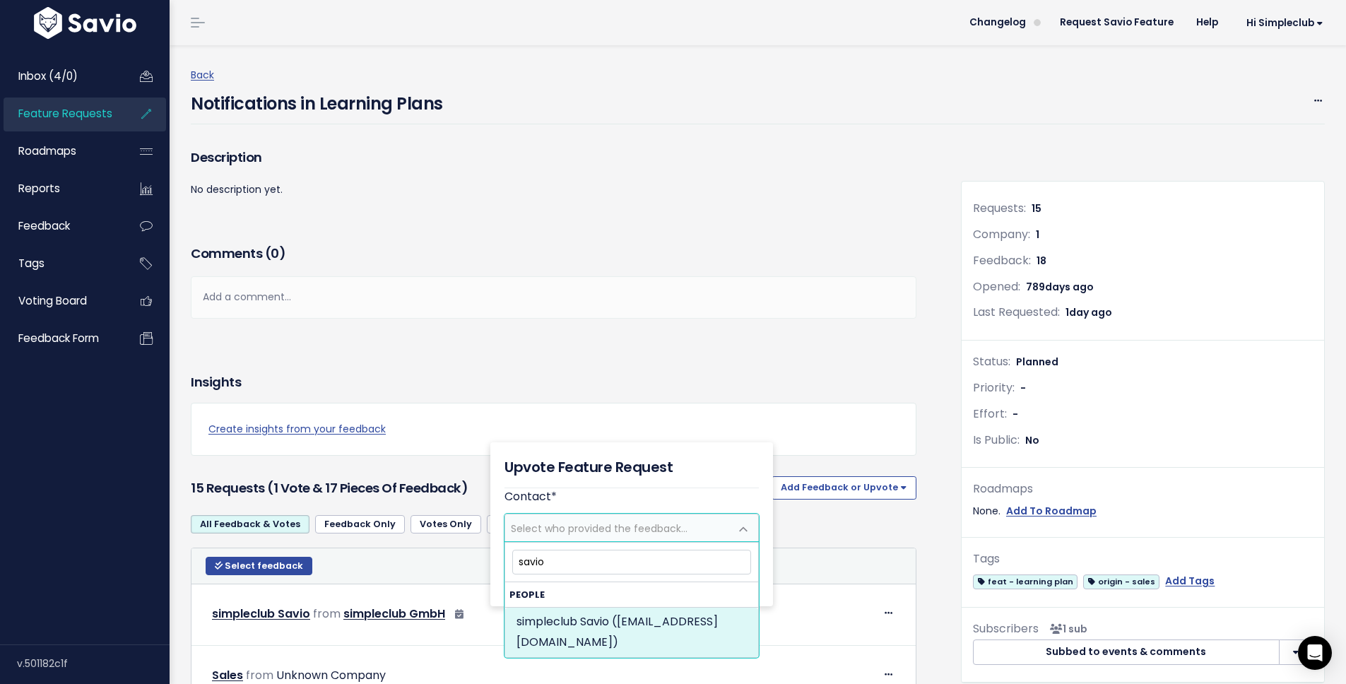
type input "savio"
select select "61590216"
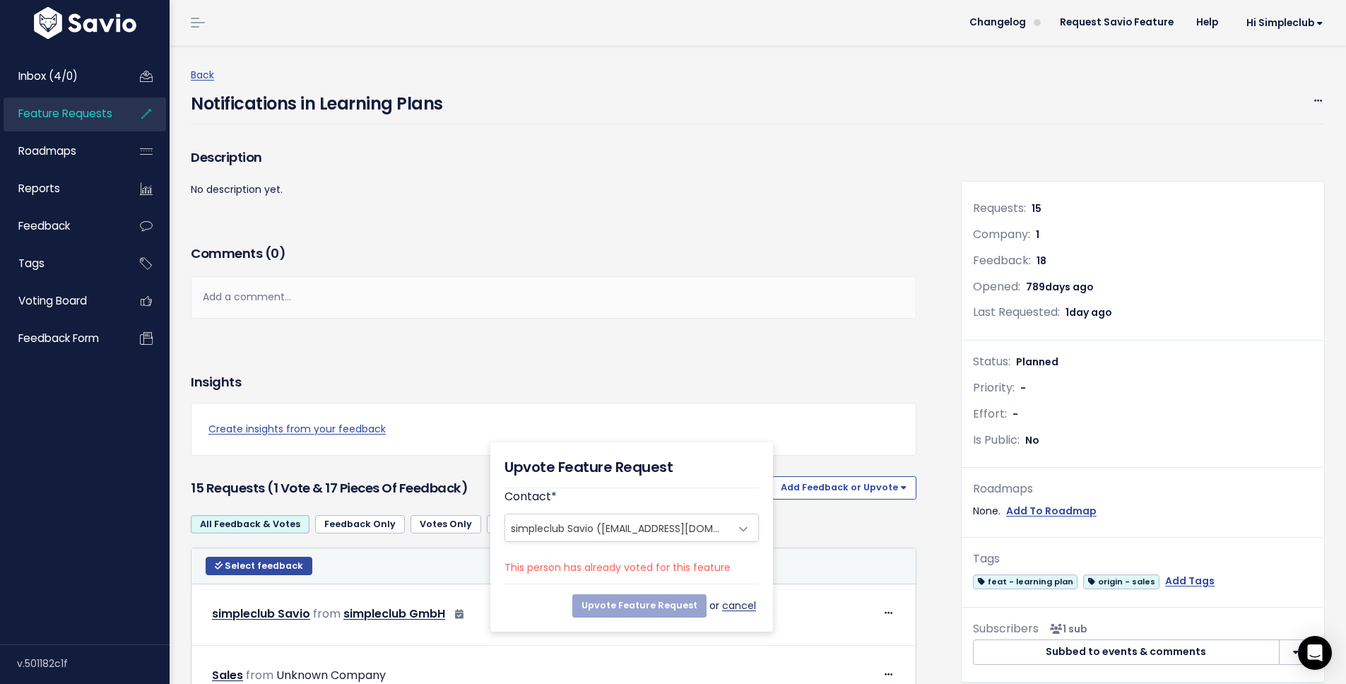
click at [746, 606] on link "cancel" at bounding box center [740, 606] width 37 height 18
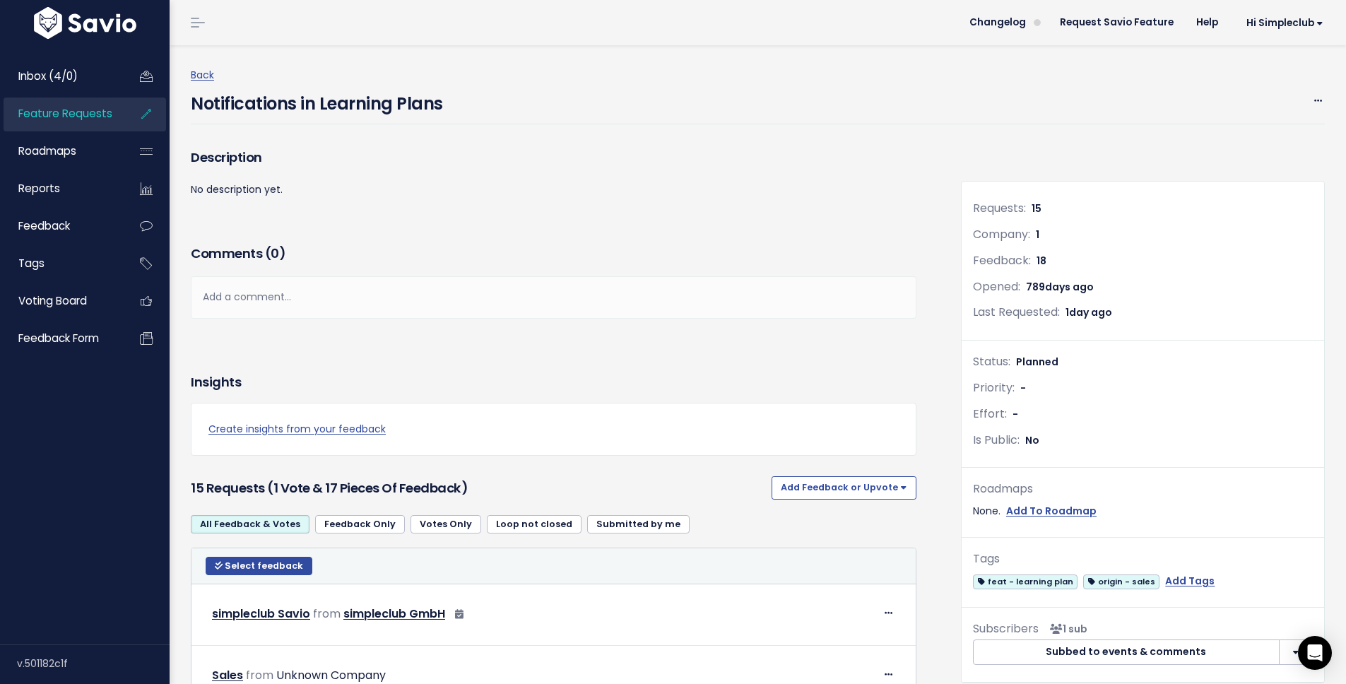
click at [445, 519] on link "Votes Only" at bounding box center [446, 524] width 71 height 18
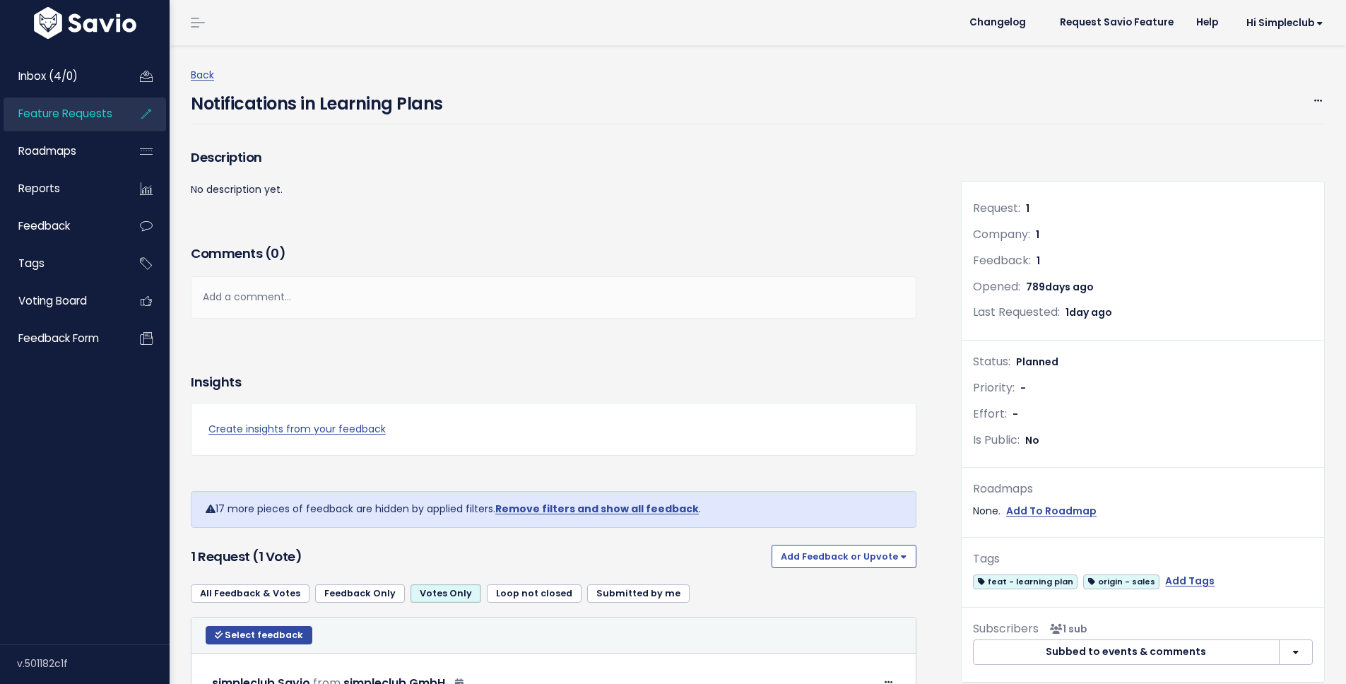
scroll to position [113, 0]
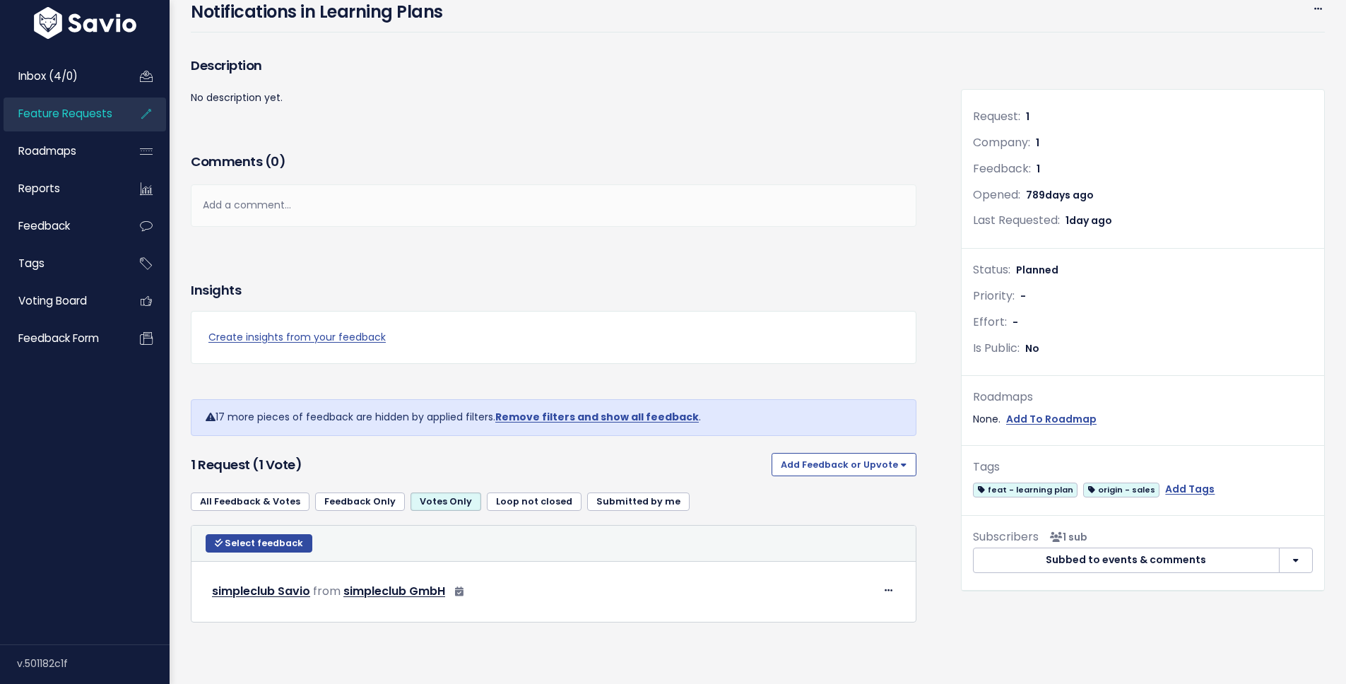
click at [230, 492] on link "All Feedback & Votes" at bounding box center [250, 501] width 119 height 18
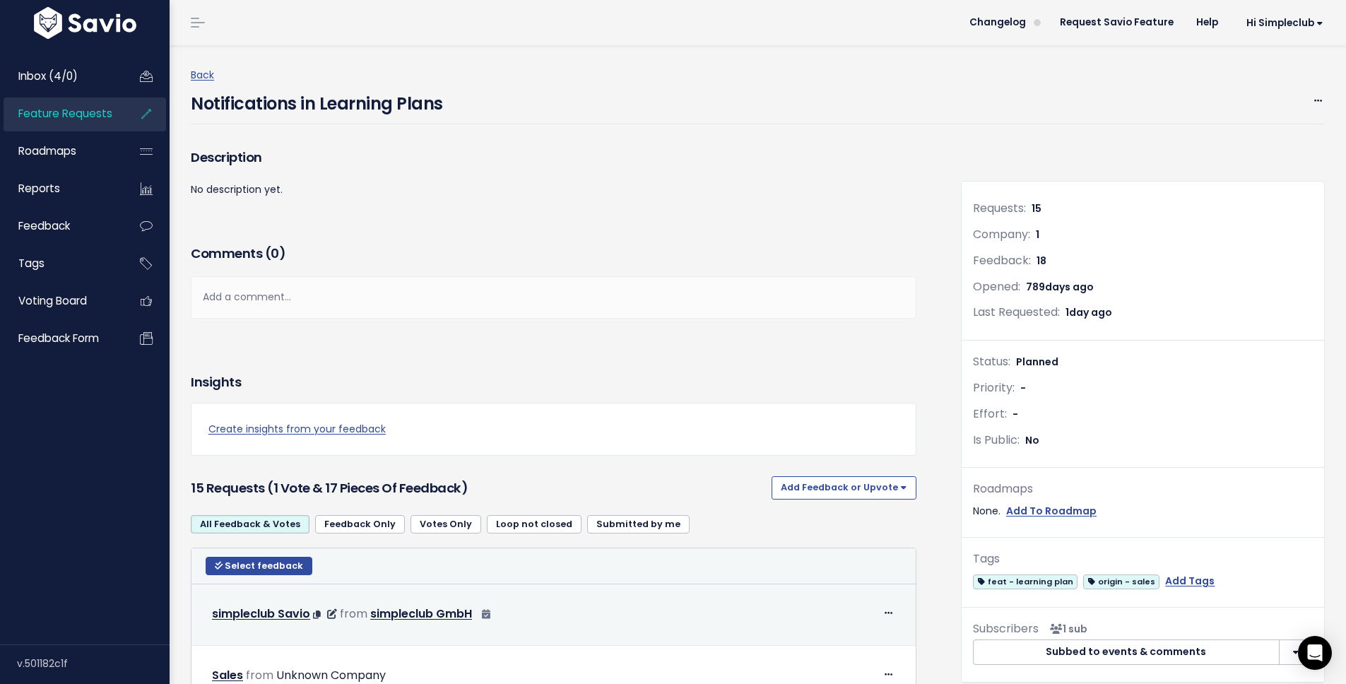
scroll to position [124, 0]
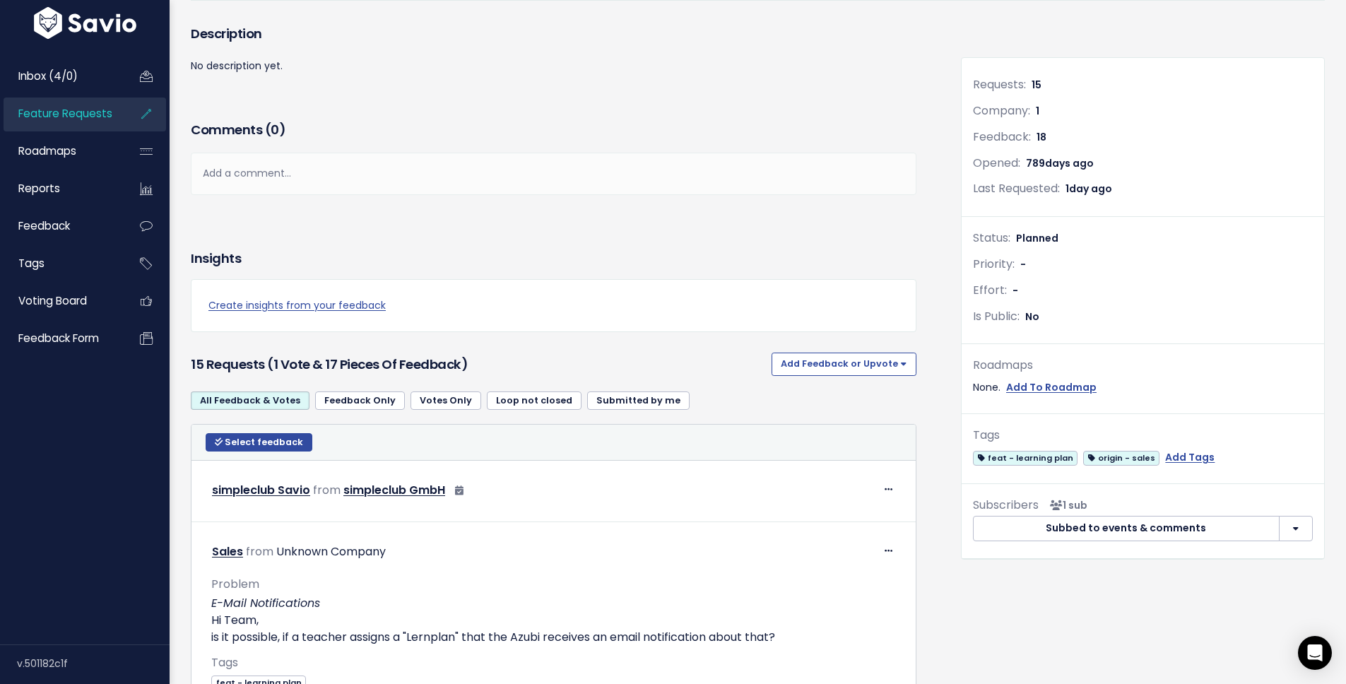
click at [444, 403] on link "Votes Only" at bounding box center [446, 400] width 71 height 18
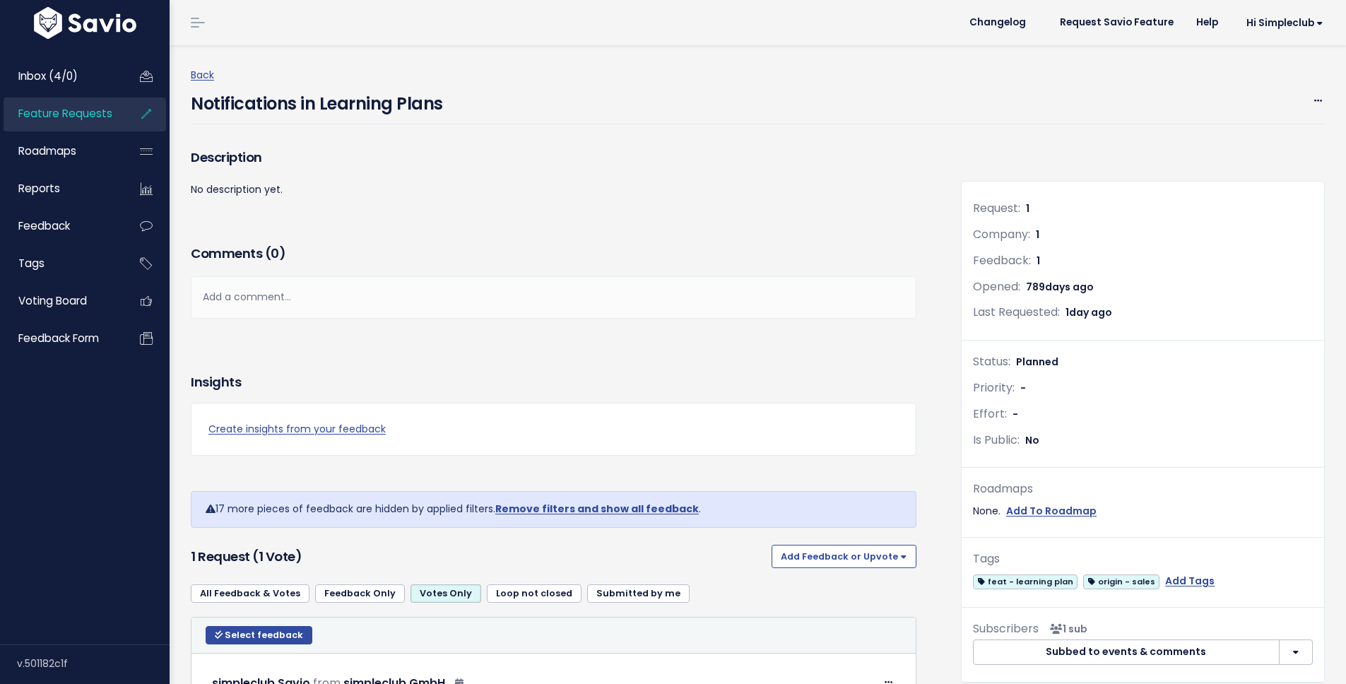
scroll to position [113, 0]
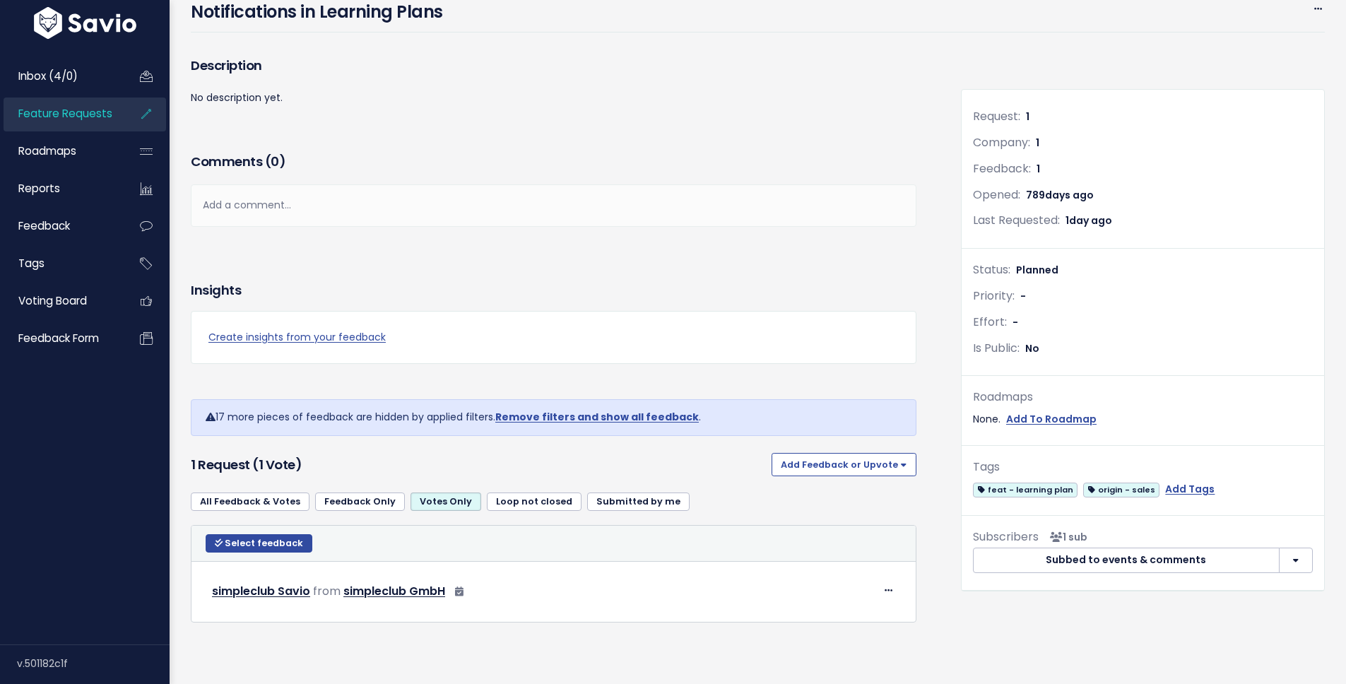
click at [247, 492] on link "All Feedback & Votes" at bounding box center [250, 501] width 119 height 18
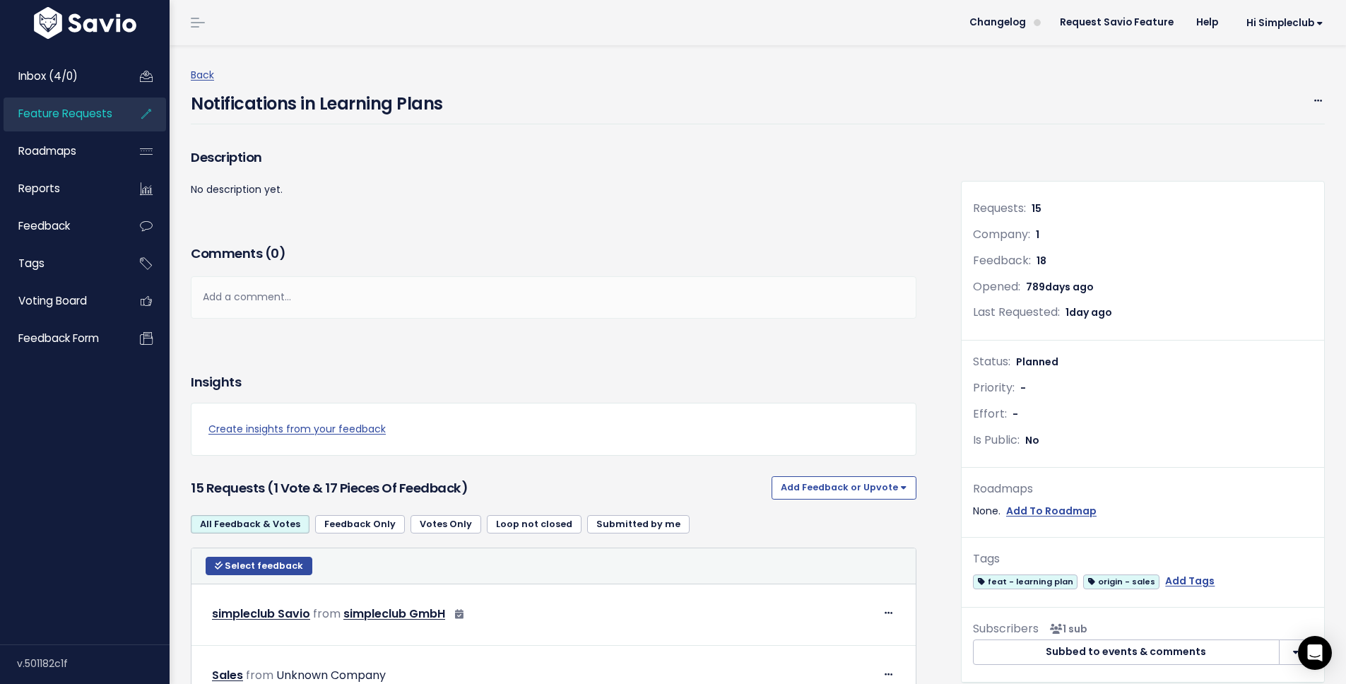
click at [65, 113] on span "Feature Requests" at bounding box center [65, 113] width 94 height 15
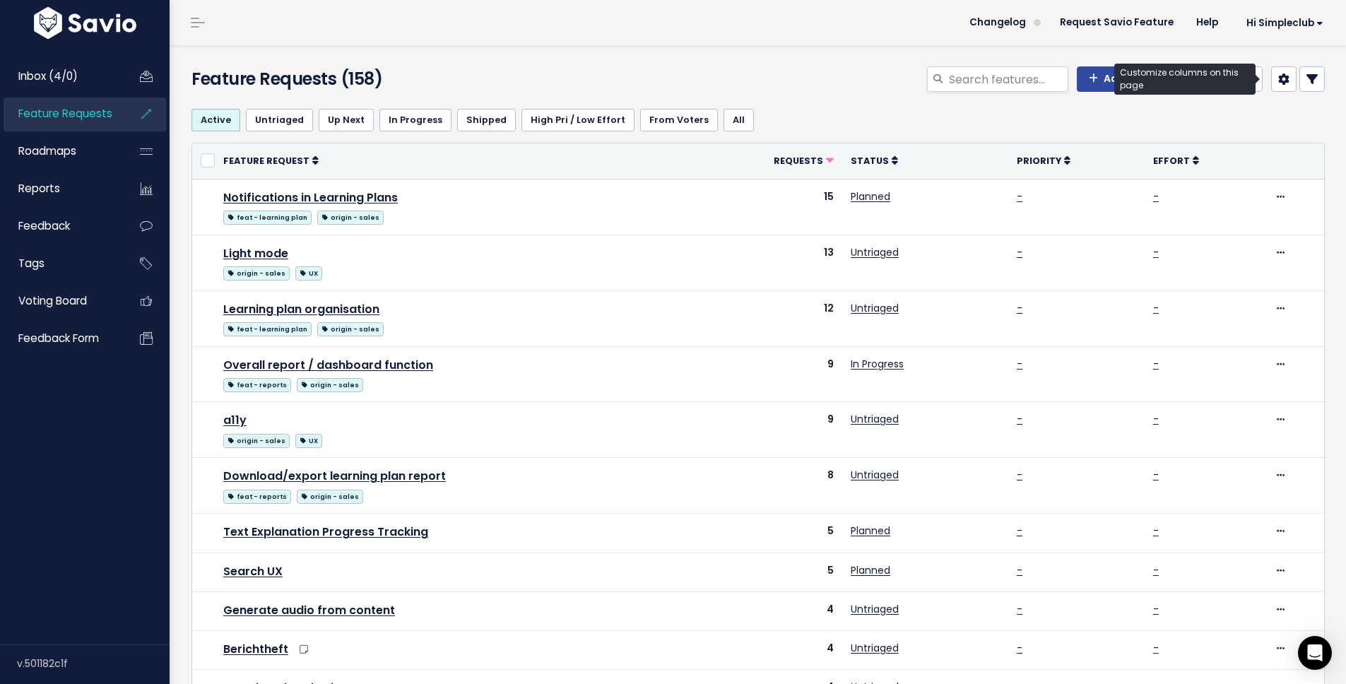
click at [1278, 83] on icon at bounding box center [1283, 78] width 11 height 11
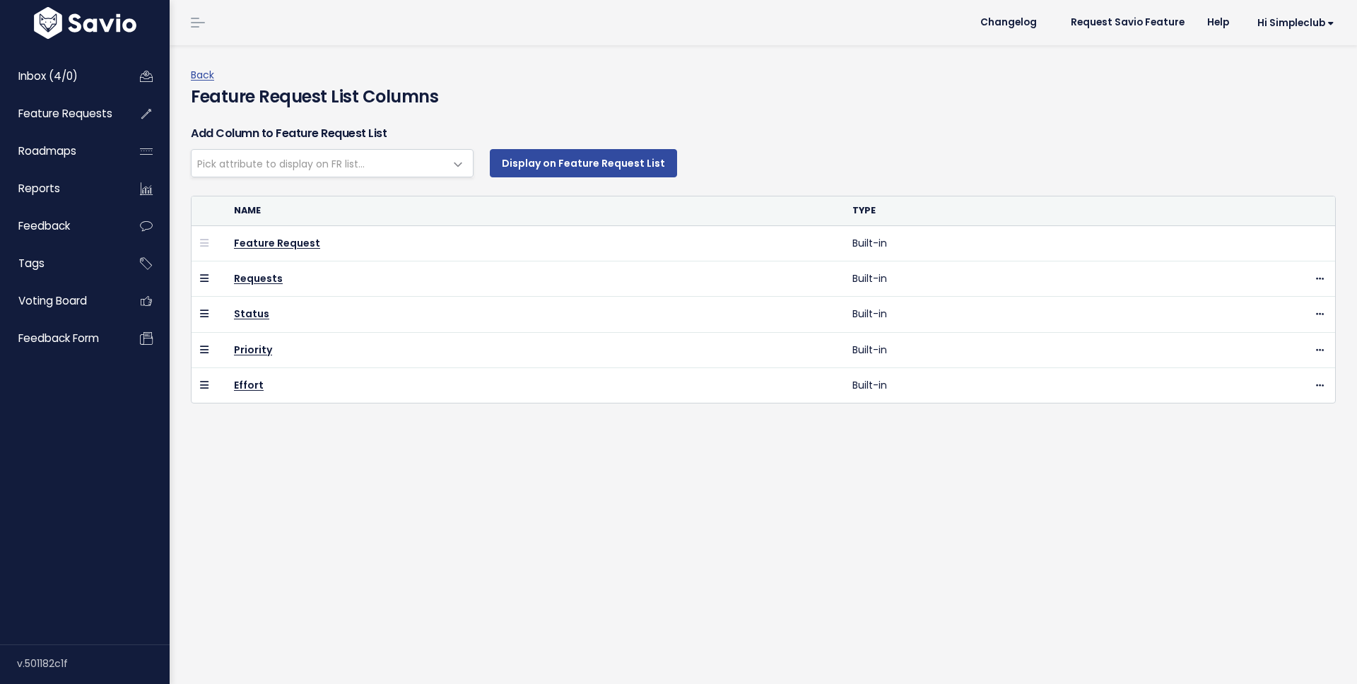
select select
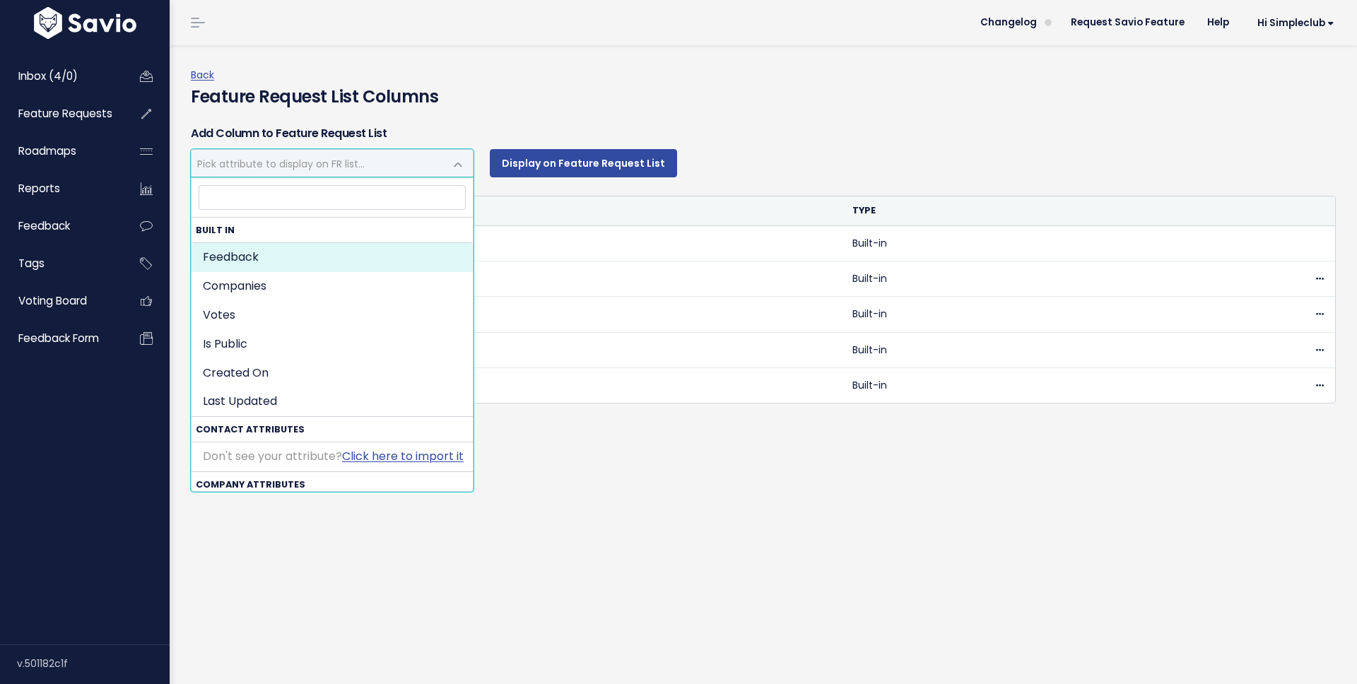
click at [373, 166] on span "Pick attribute to display on FR list..." at bounding box center [317, 163] width 253 height 27
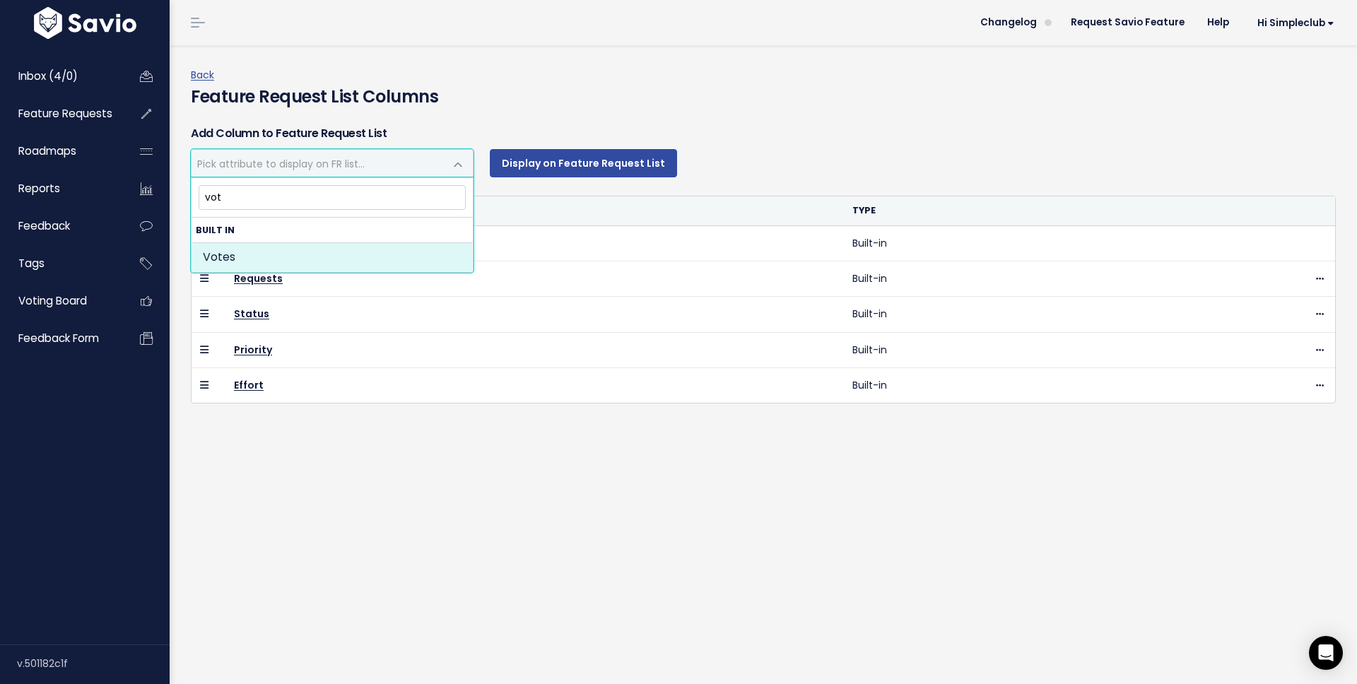
type input "vot"
select select "total_votes"
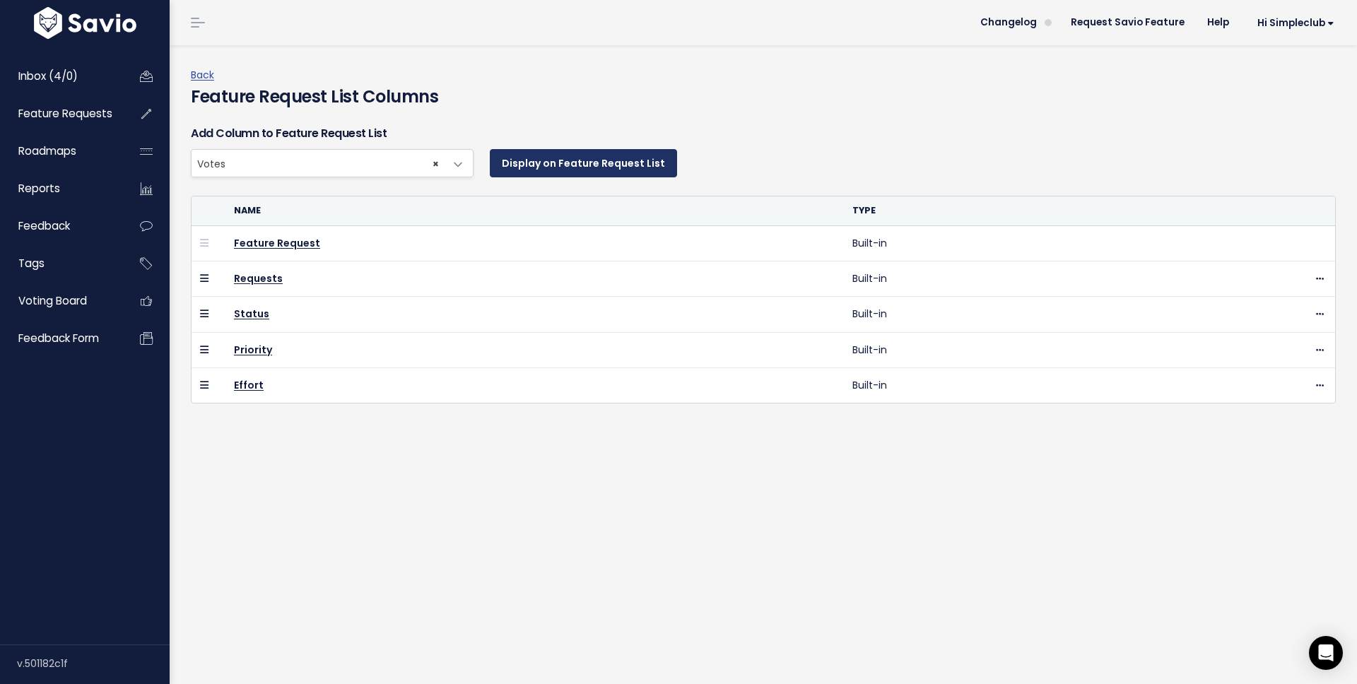
click at [550, 176] on button "Display on Feature Request List" at bounding box center [583, 163] width 187 height 28
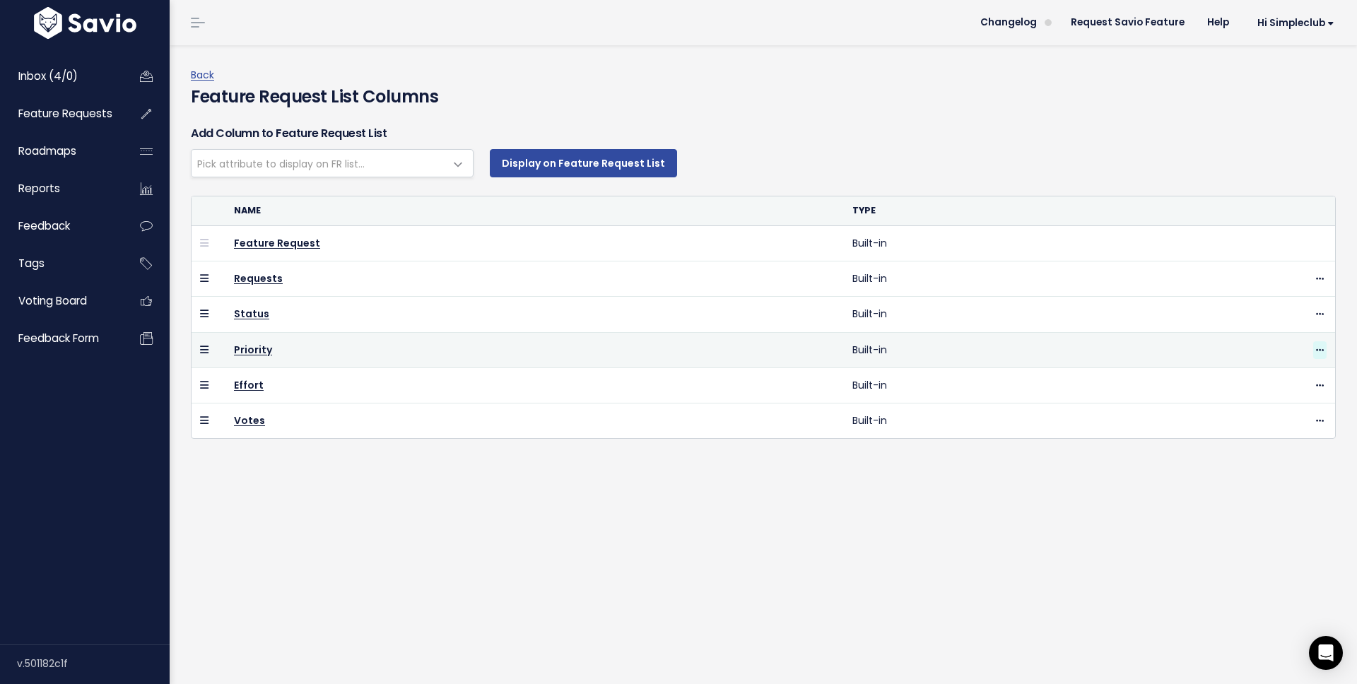
click at [1316, 350] on icon at bounding box center [1320, 350] width 8 height 9
click at [1289, 386] on link "Hide" at bounding box center [1273, 388] width 102 height 28
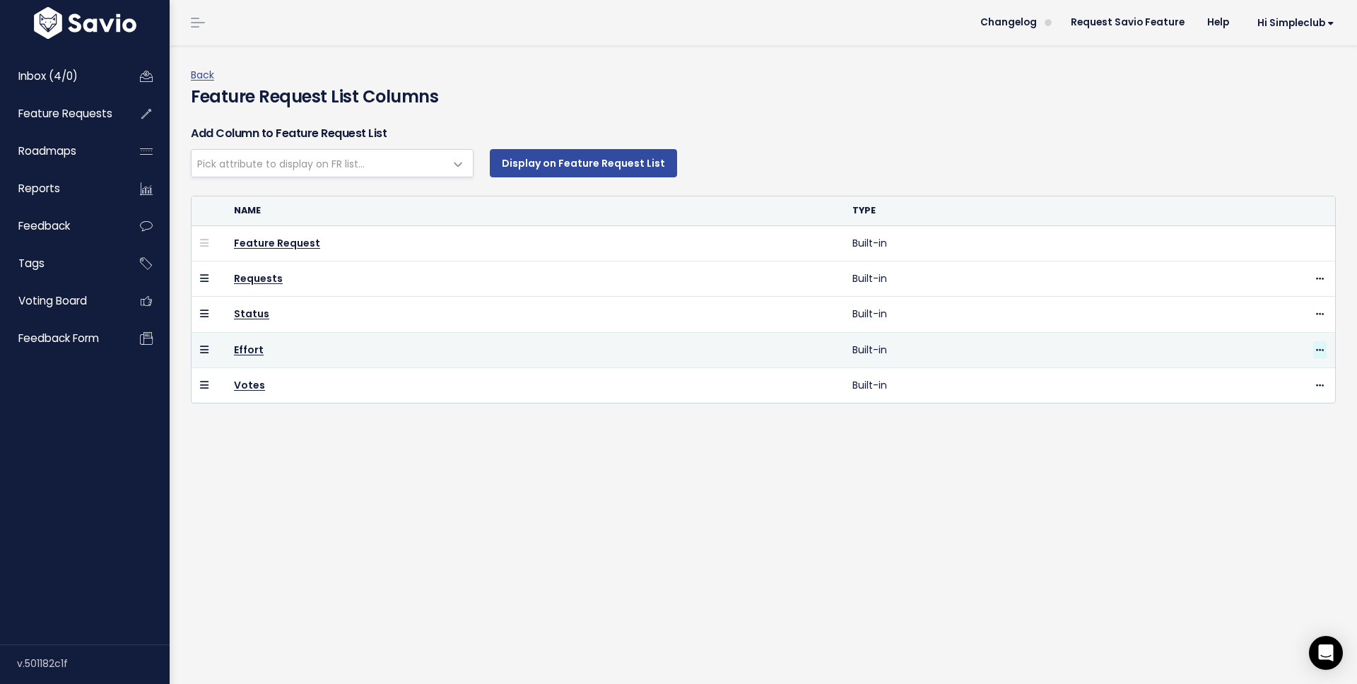
click at [1316, 353] on icon at bounding box center [1320, 350] width 8 height 9
click at [1270, 386] on link "Hide" at bounding box center [1273, 388] width 102 height 28
select select
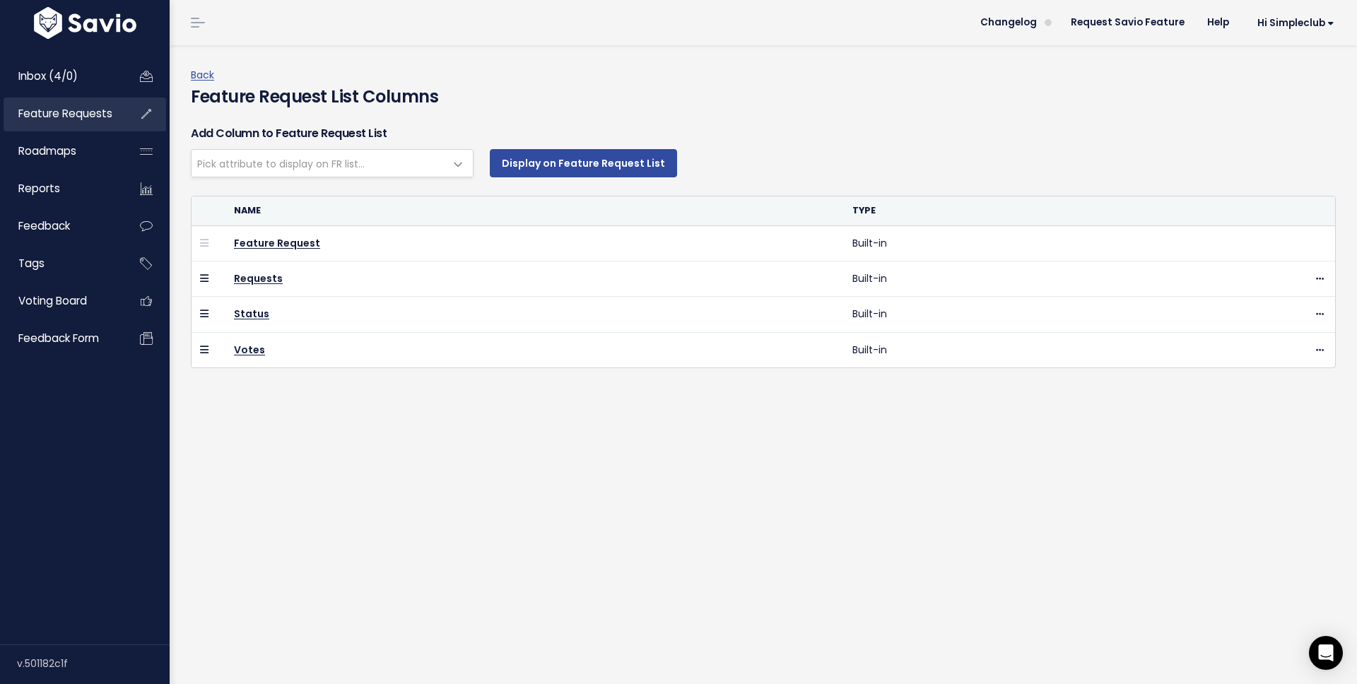
click at [58, 111] on span "Feature Requests" at bounding box center [65, 113] width 94 height 15
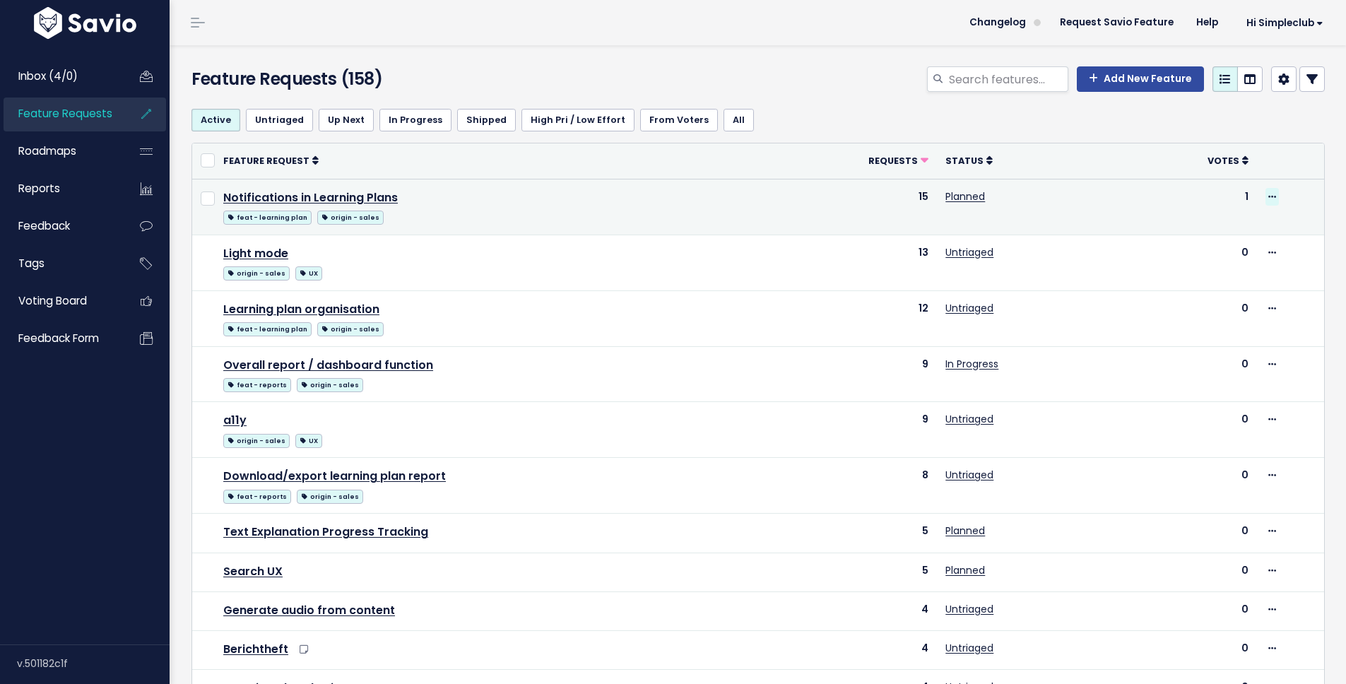
click at [1268, 195] on icon at bounding box center [1272, 197] width 8 height 9
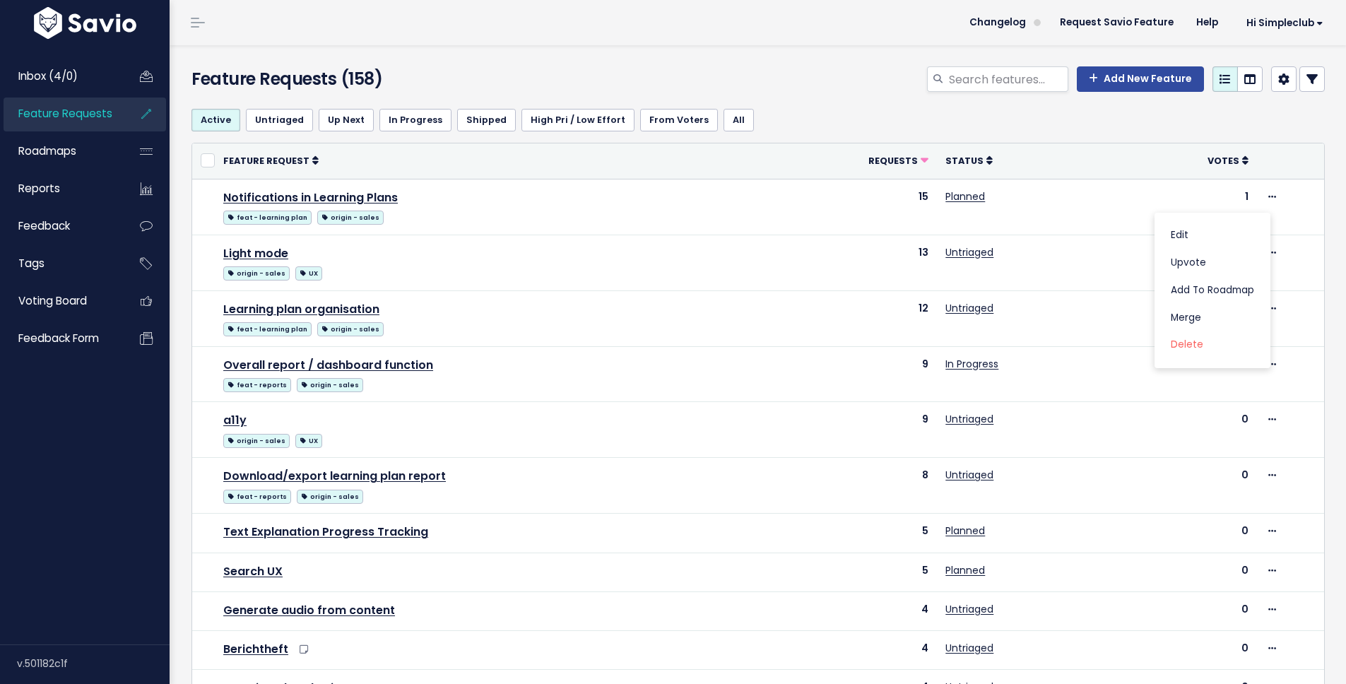
click at [781, 64] on div "Feature Requests (158) Add New Feature" at bounding box center [756, 71] width 1172 height 52
click at [566, 66] on div "Add New Feature" at bounding box center [951, 81] width 770 height 31
